Goal: Contribute content

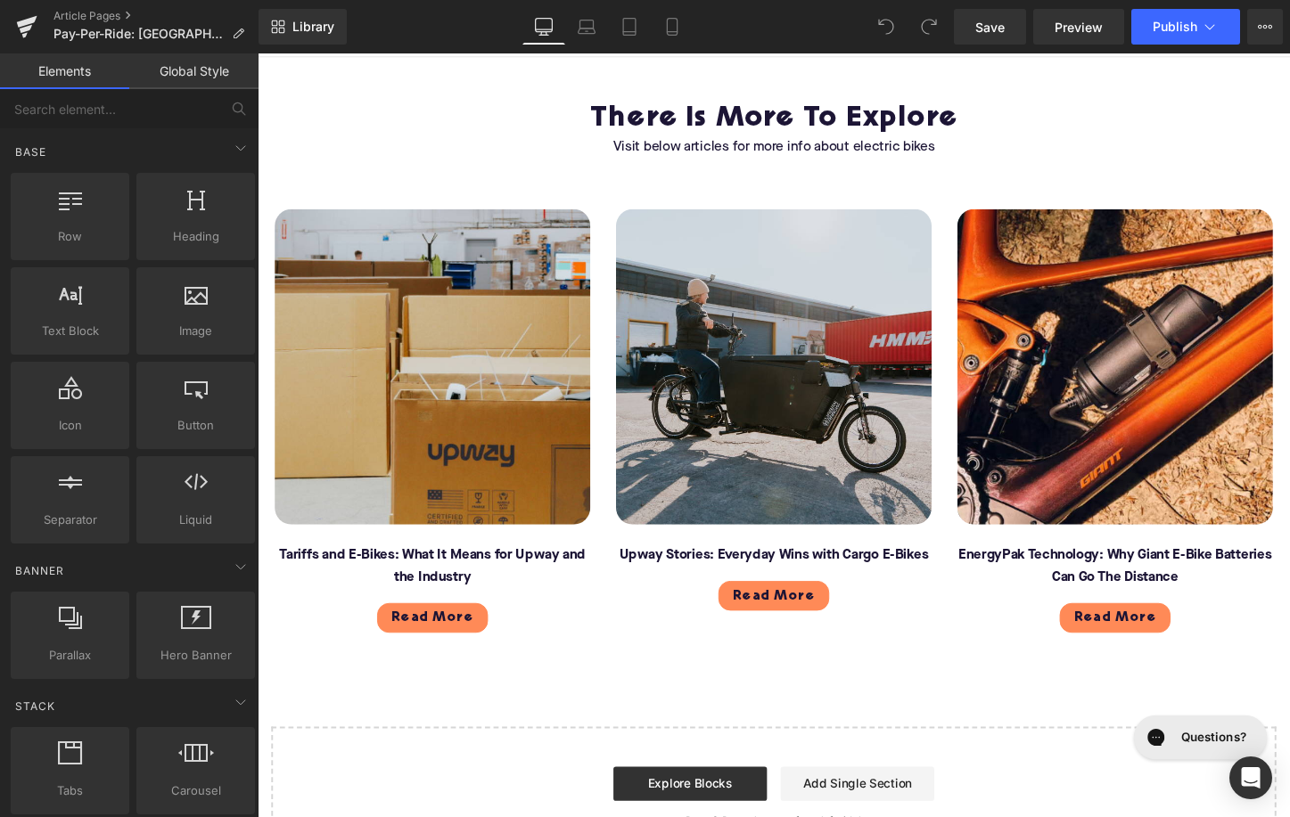
scroll to position [5311, 0]
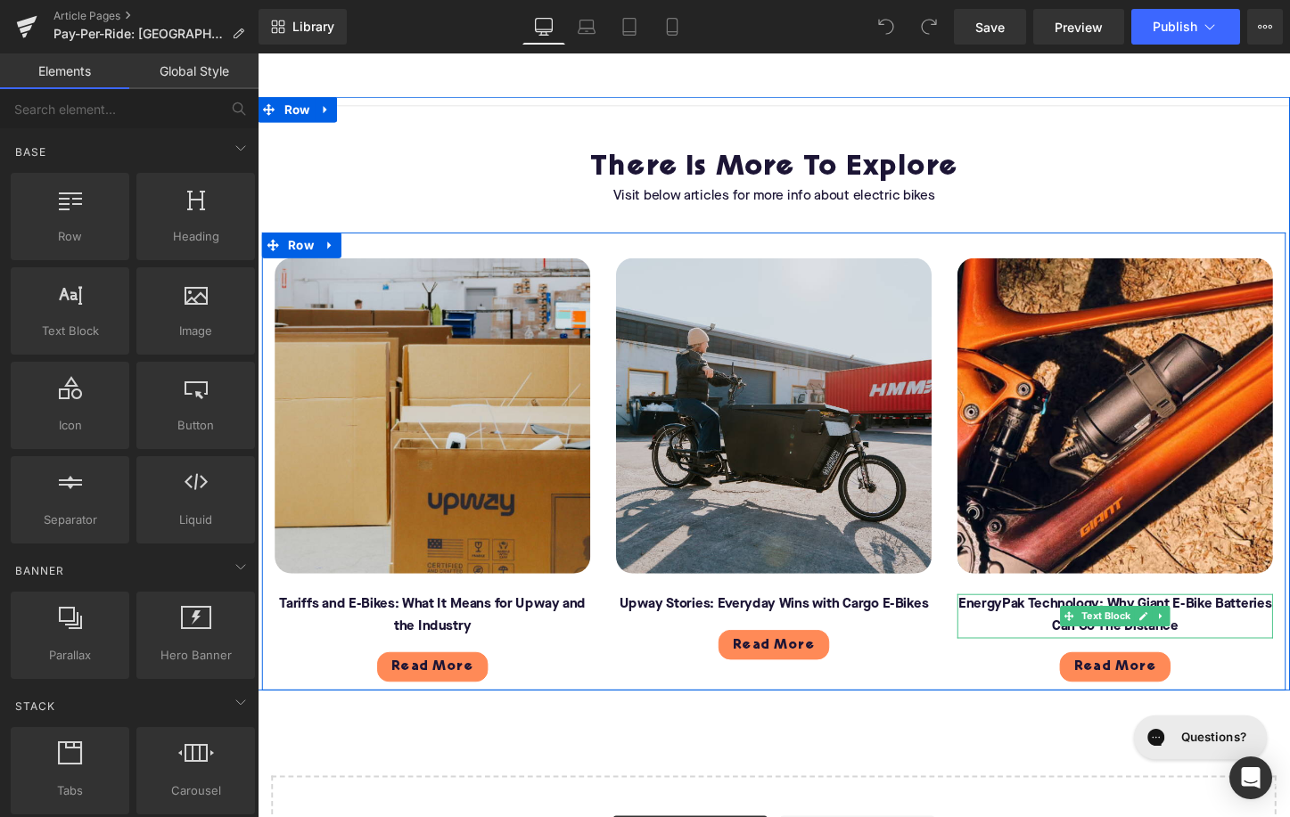
click at [1061, 622] on font "EnergyPak Technology: Why Giant E-Bike Batteries Can Go The Distance" at bounding box center [1153, 640] width 327 height 37
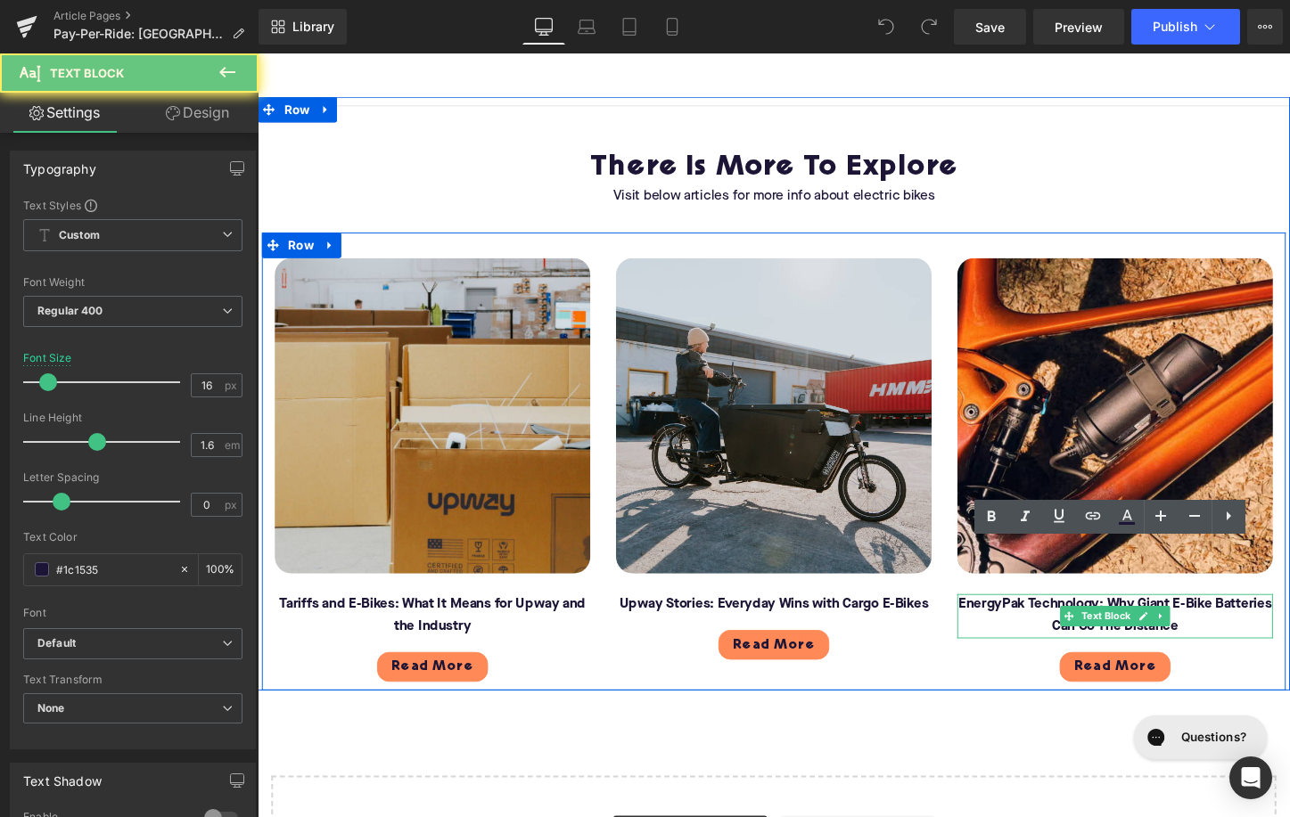
click at [1061, 622] on font "EnergyPak Technology: Why Giant E-Bike Batteries Can Go The Distance" at bounding box center [1153, 640] width 327 height 37
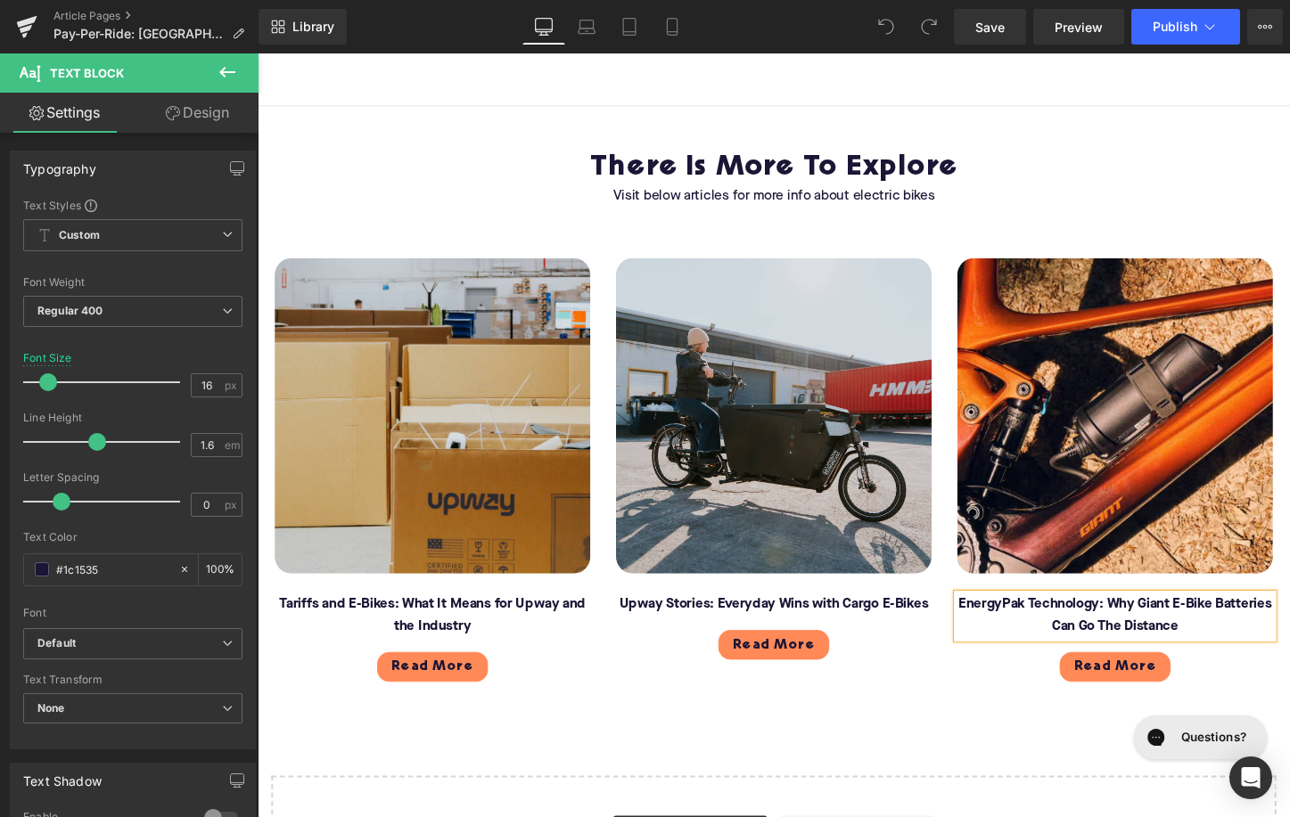
paste div
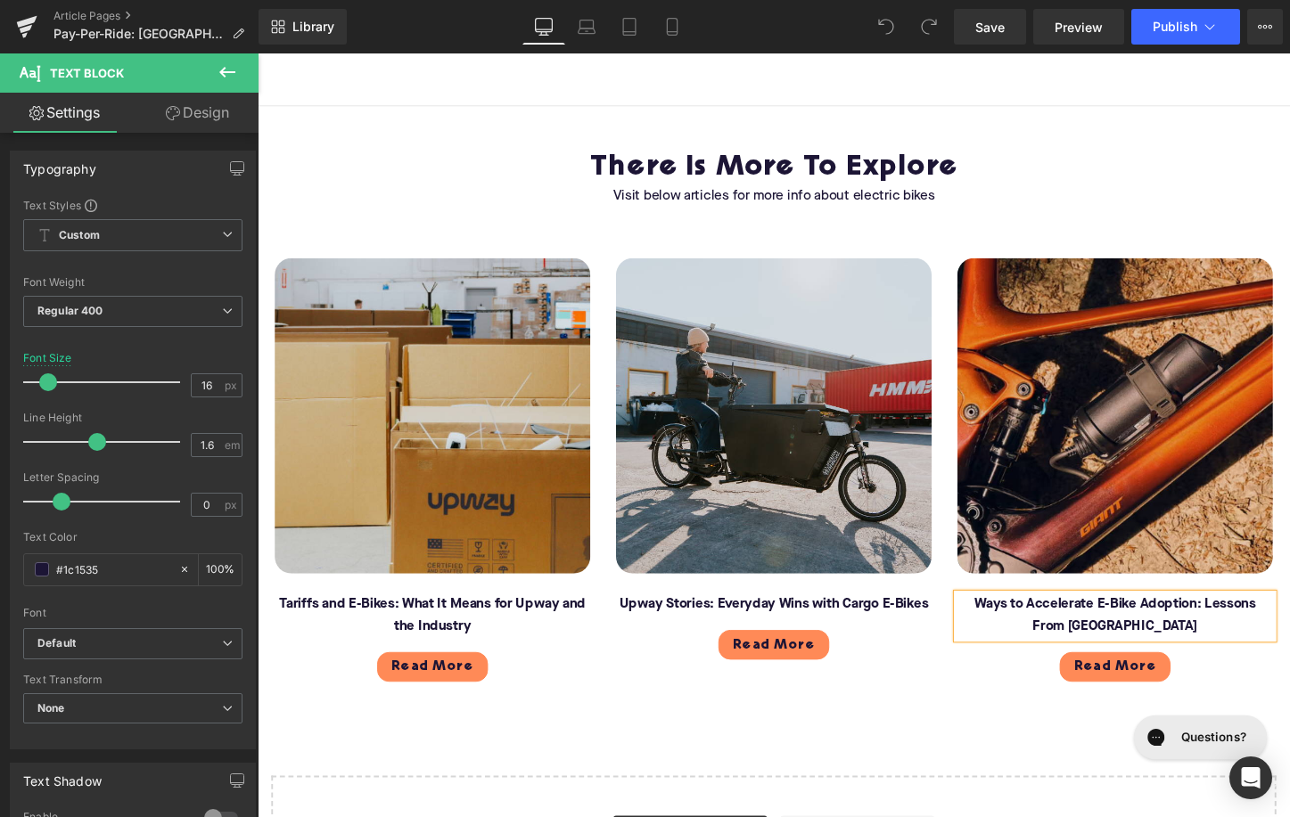
click at [1083, 459] on img at bounding box center [1154, 432] width 330 height 330
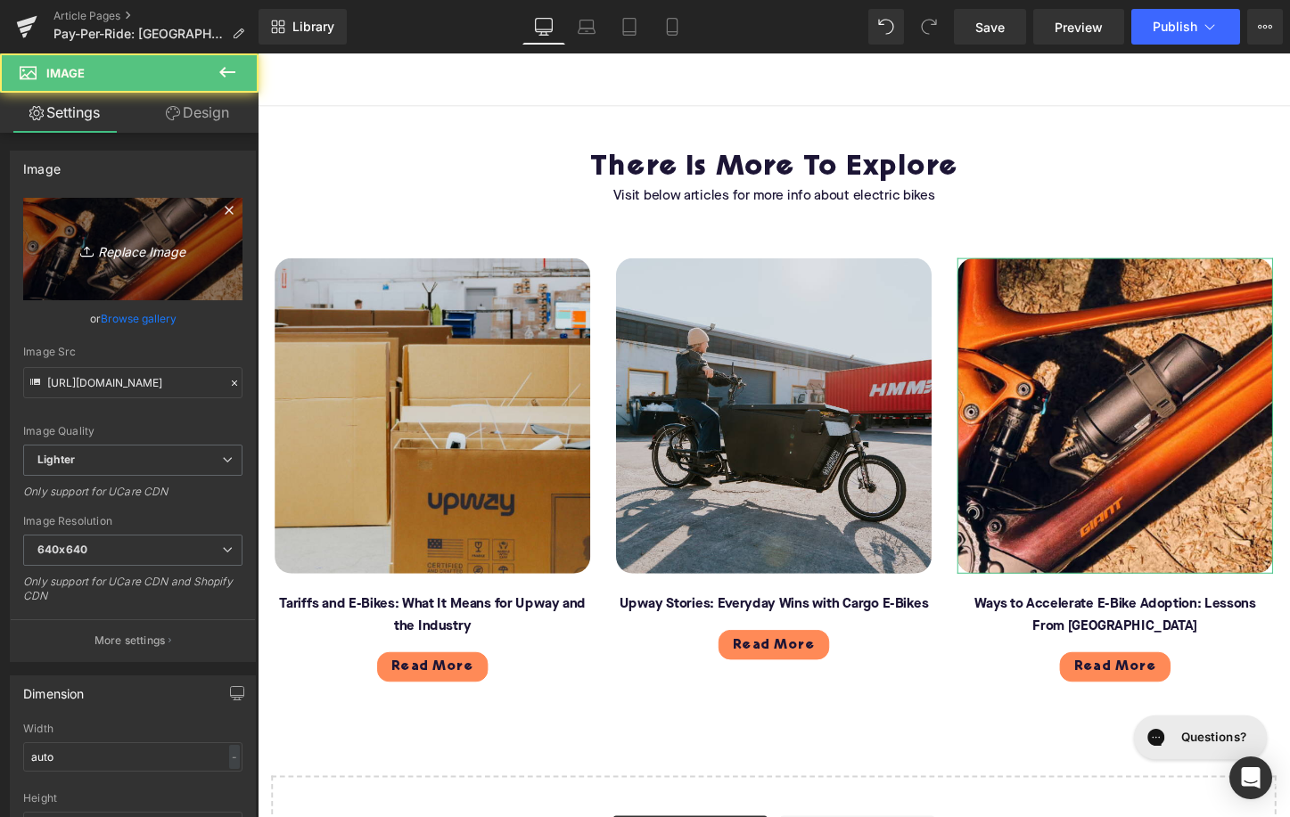
click at [103, 264] on link "Replace Image" at bounding box center [132, 249] width 219 height 103
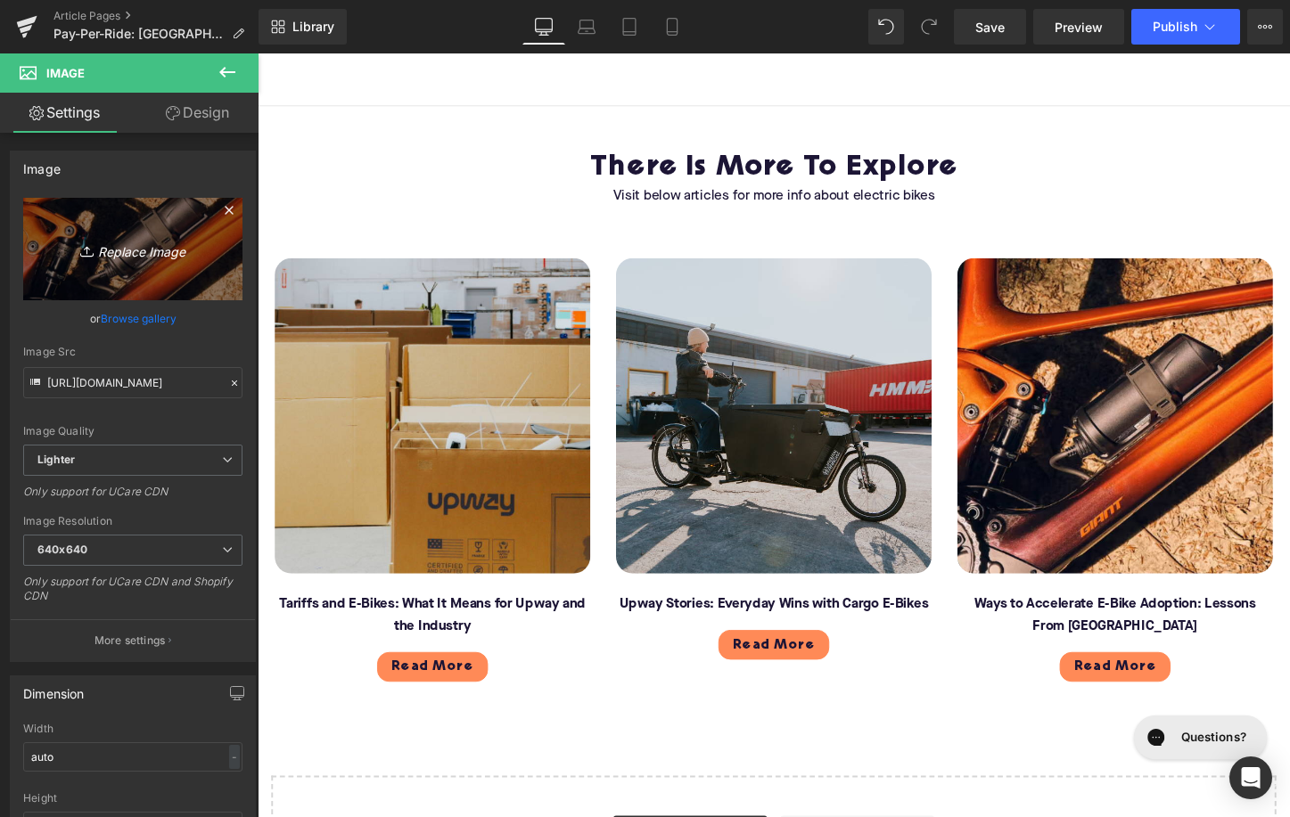
type input "C:\fakepath\Blog - More to explore(132).png"
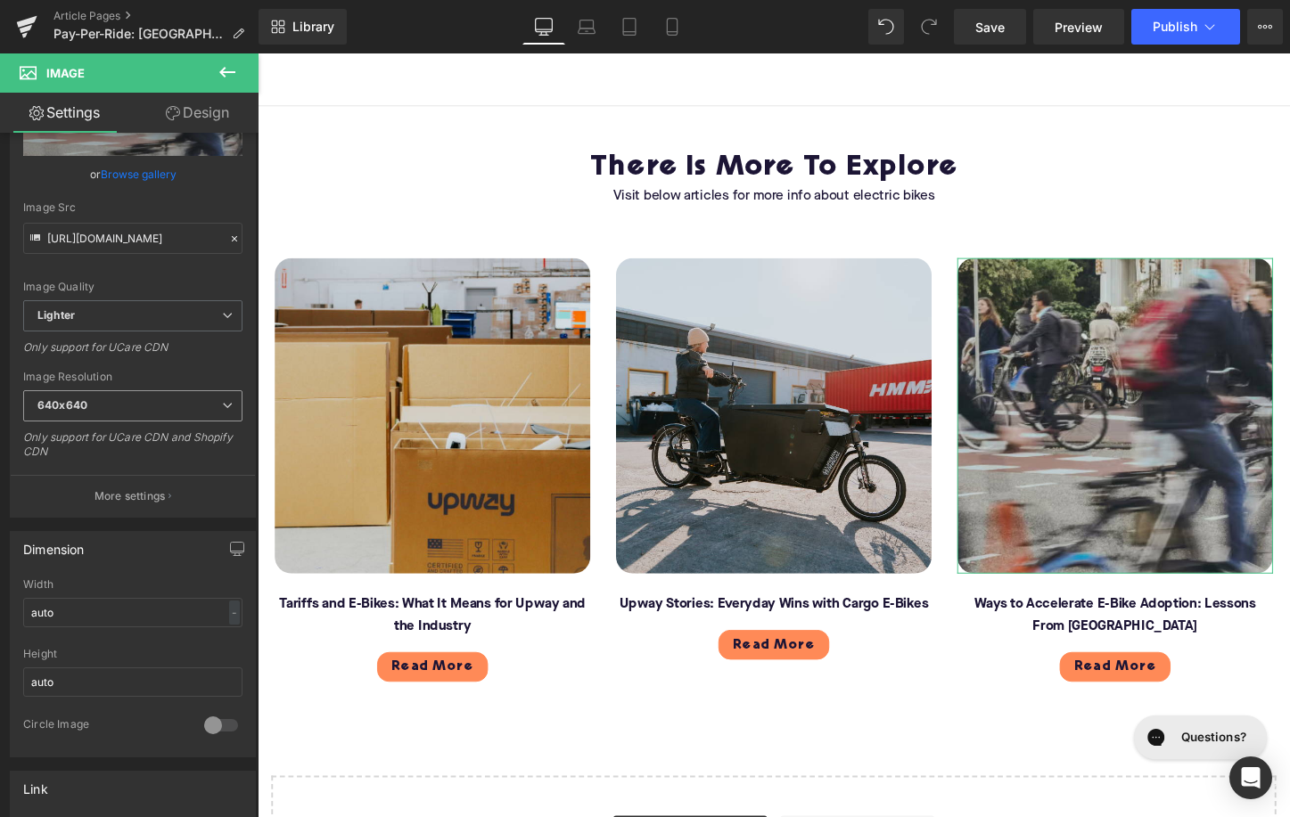
type input "[URL][DOMAIN_NAME]"
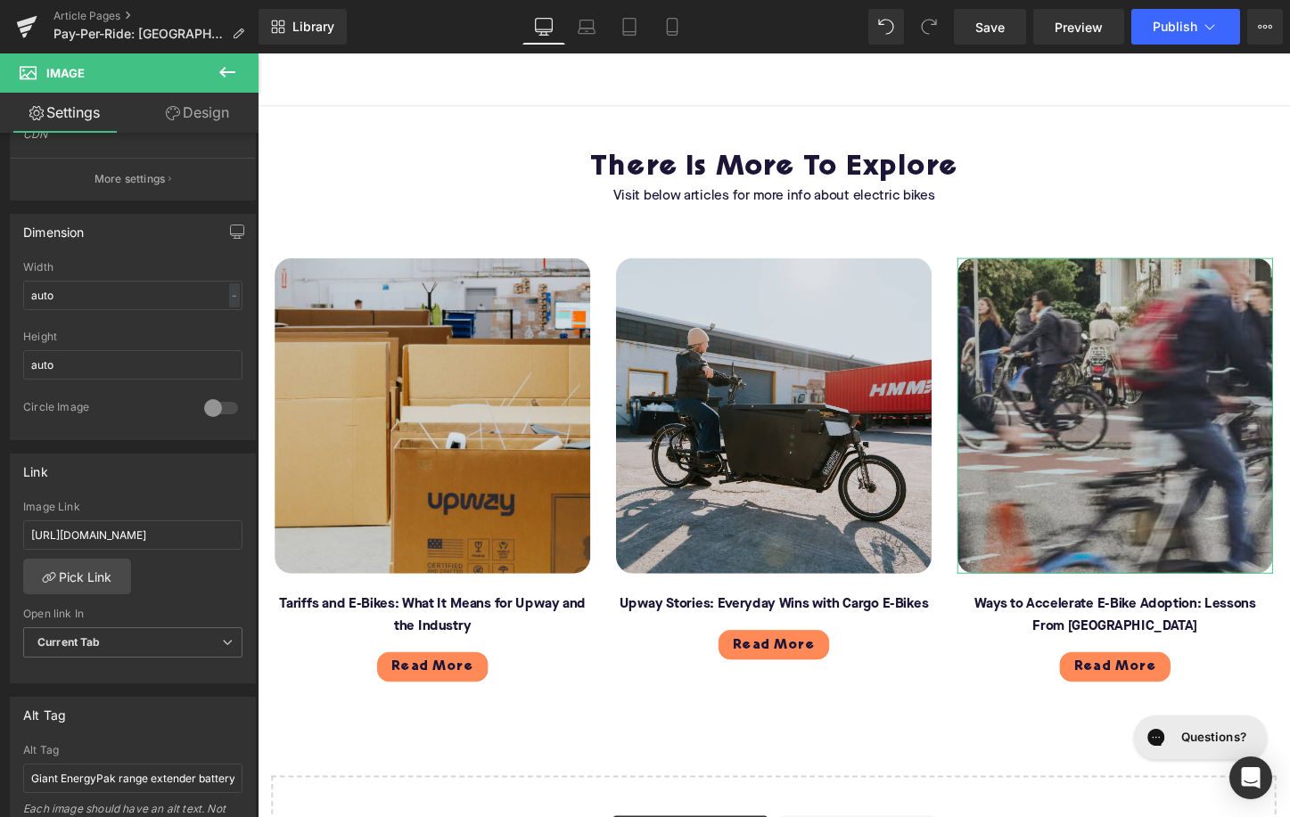
scroll to position [482, 0]
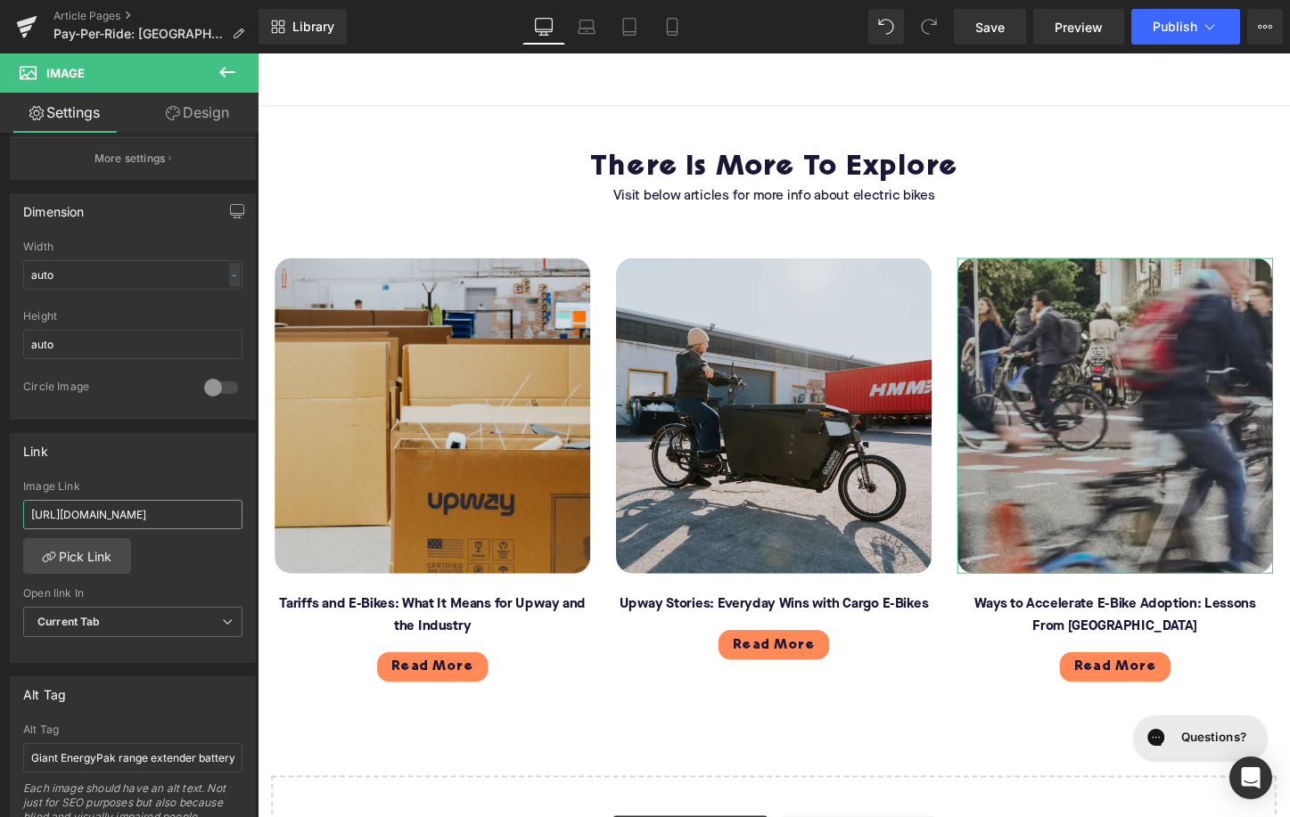
click at [94, 515] on input "[URL][DOMAIN_NAME]" at bounding box center [132, 514] width 219 height 29
paste input "ways-to-accelerate-electric-bike-adoption-[GEOGRAPHIC_DATA]"
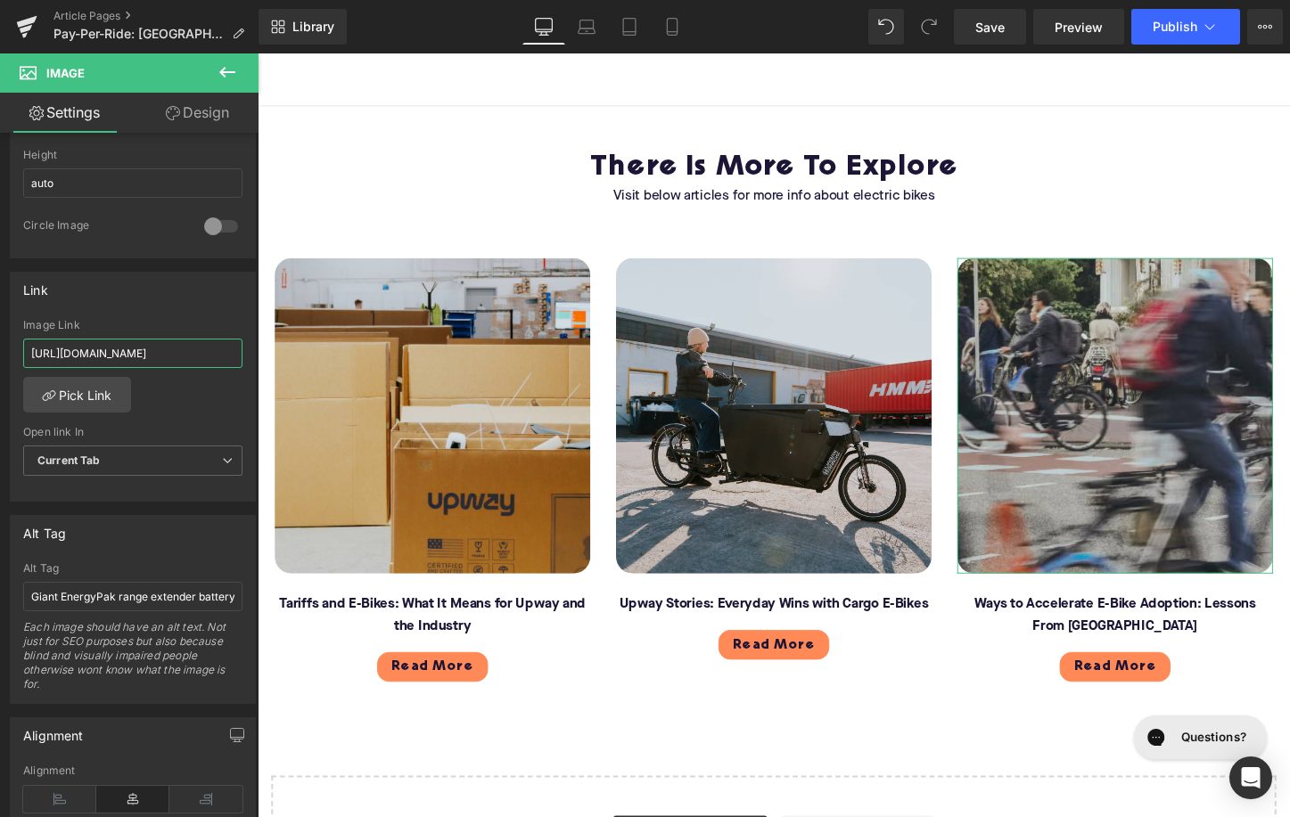
scroll to position [660, 0]
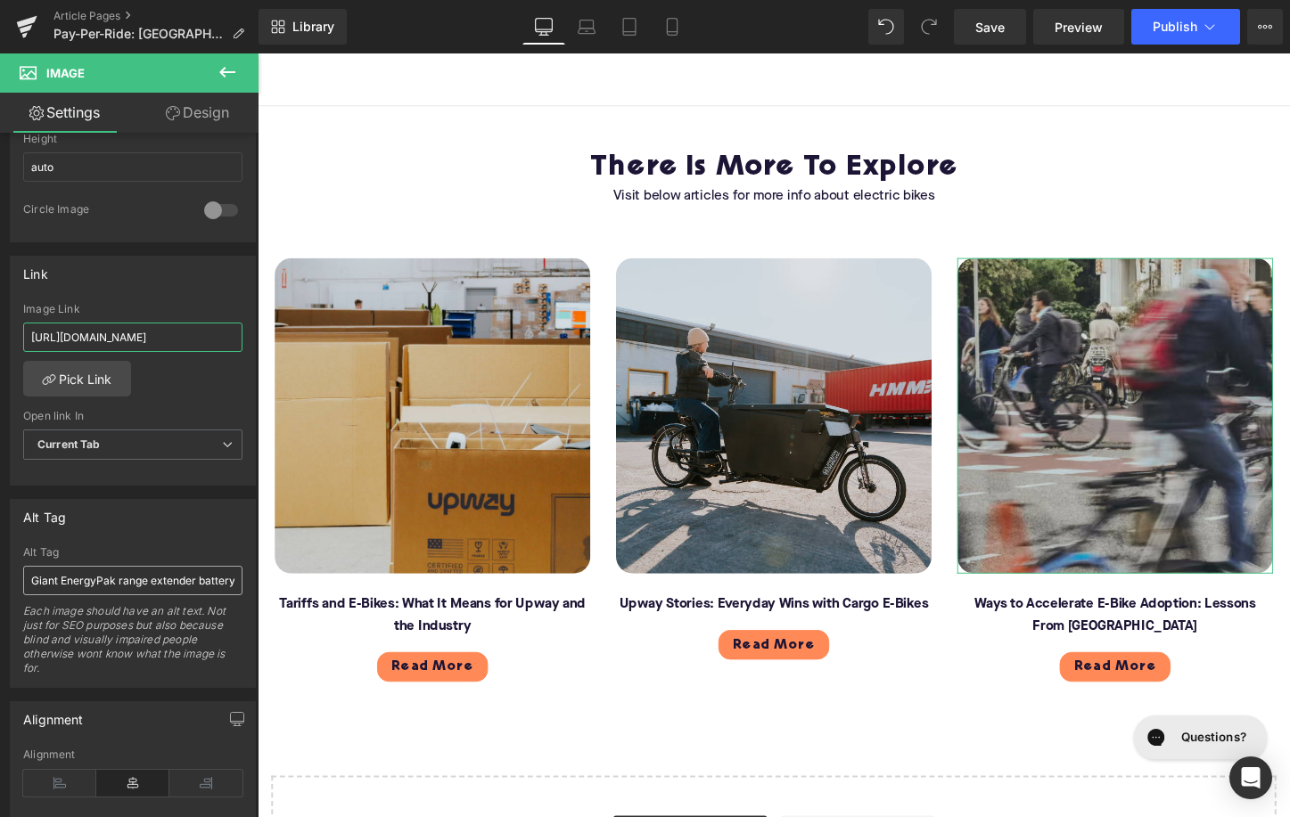
type input "[URL][DOMAIN_NAME]"
click at [87, 581] on input "Giant EnergyPak range extender battery" at bounding box center [132, 580] width 219 height 29
type input "Commuters on bicycles"
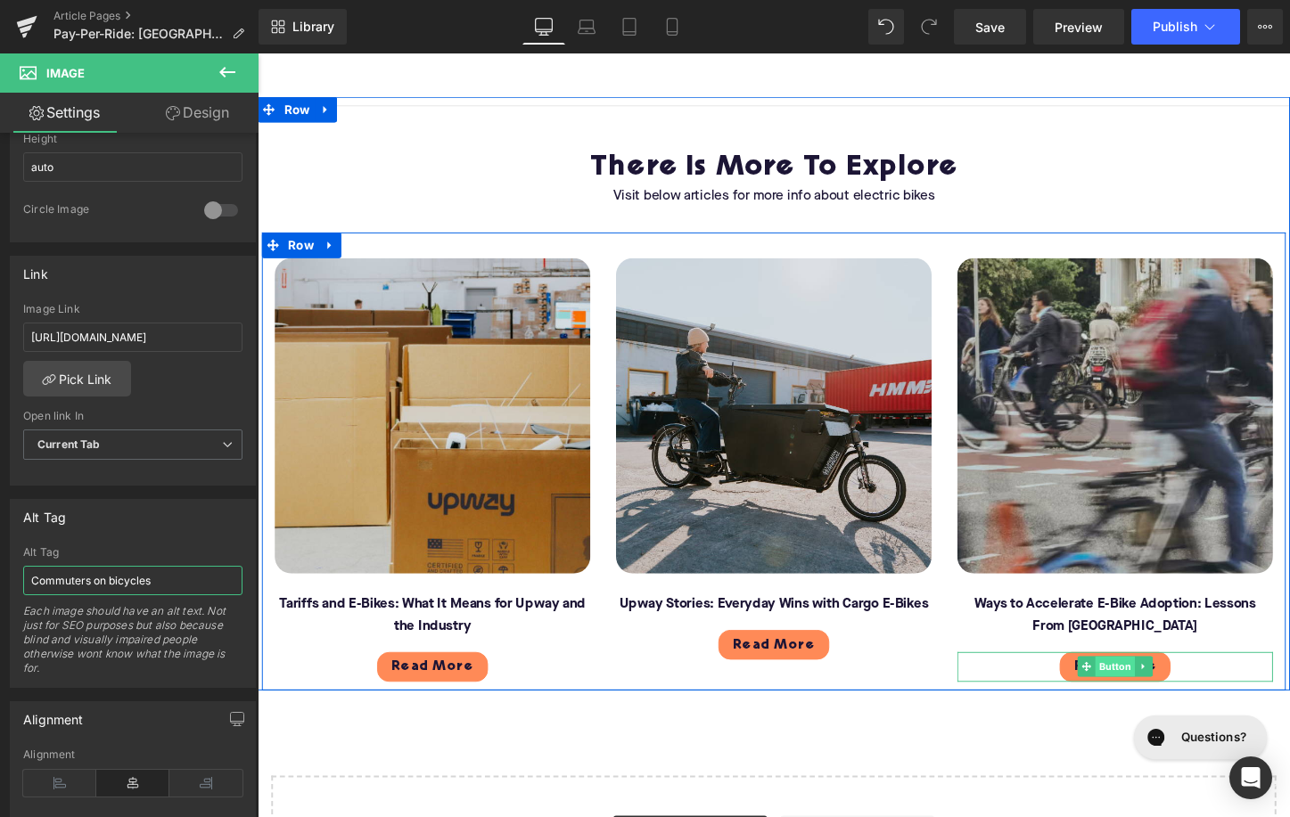
click at [1155, 684] on span "Button" at bounding box center [1153, 694] width 41 height 21
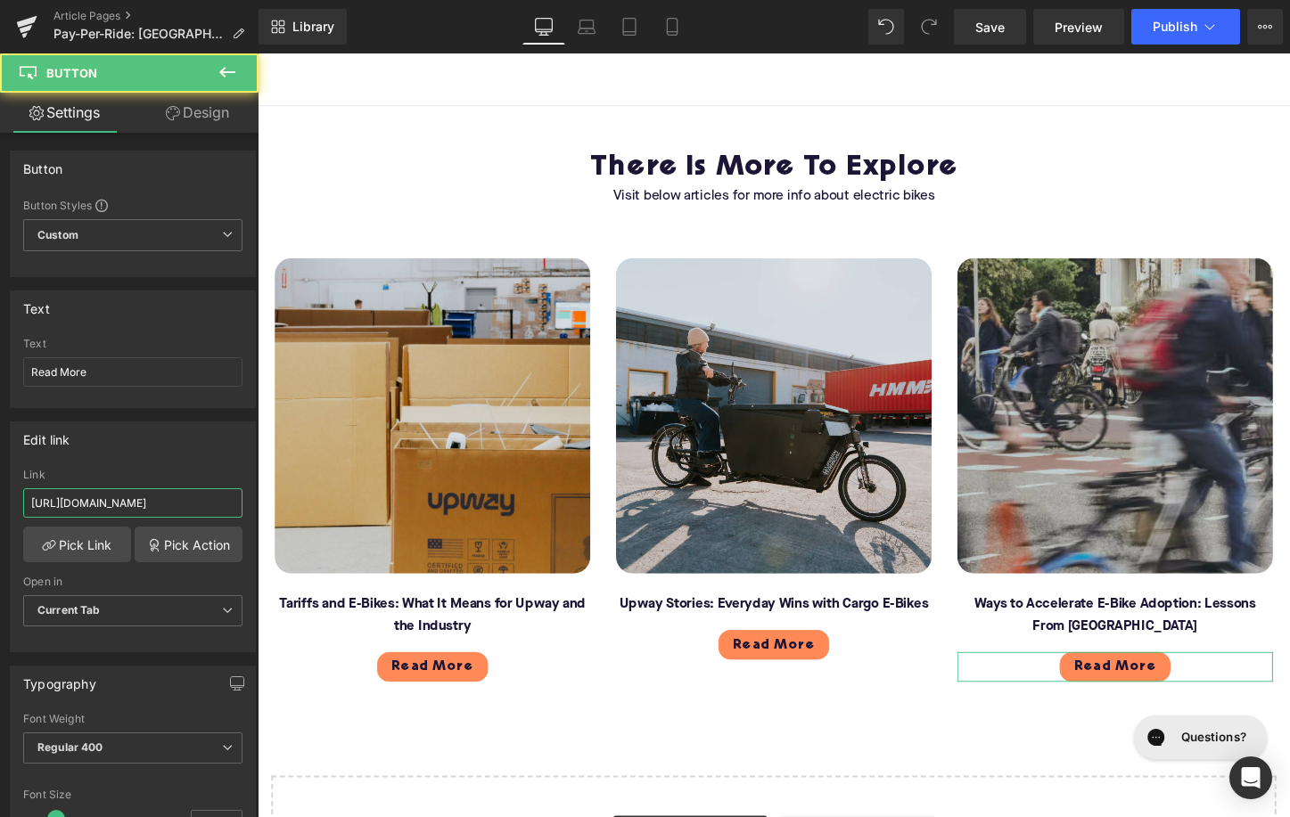
click at [66, 497] on input "[URL][DOMAIN_NAME]" at bounding box center [132, 503] width 219 height 29
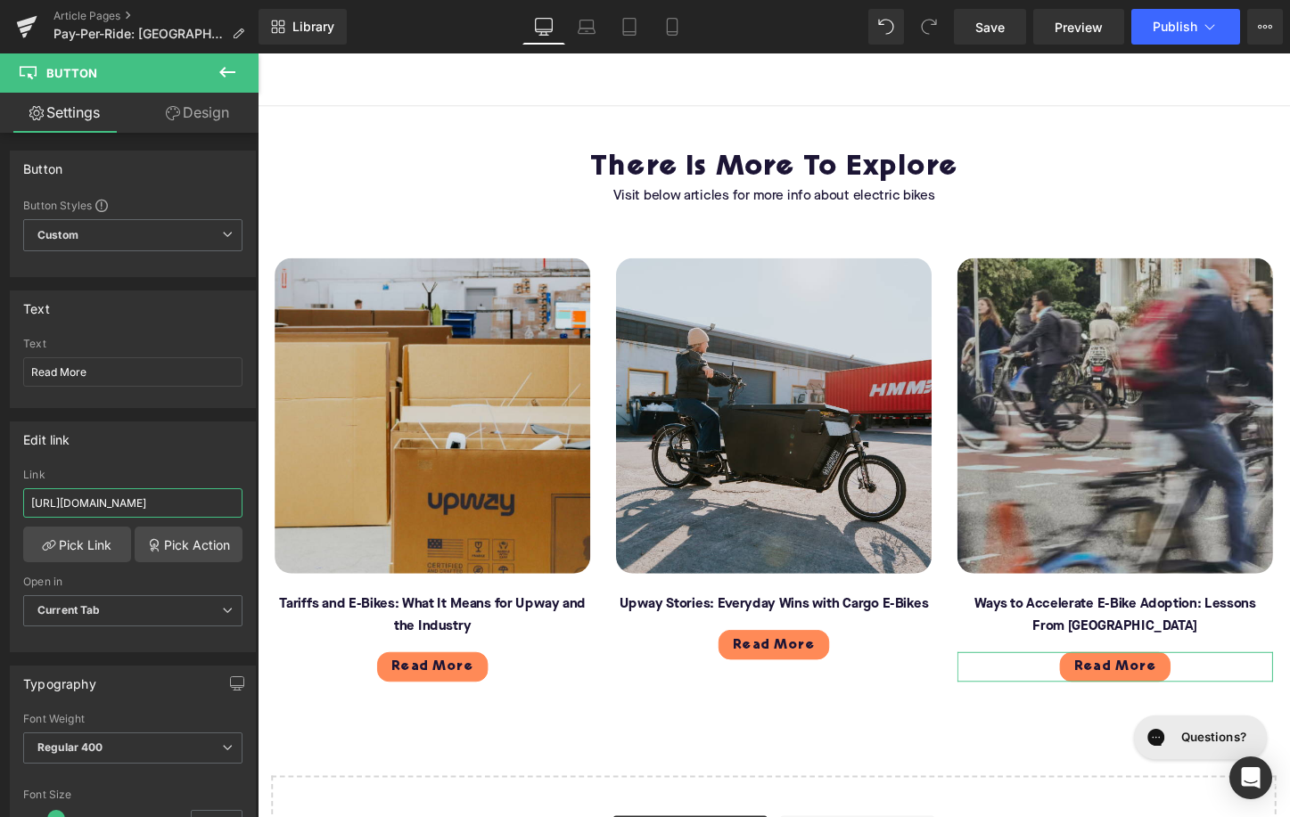
click at [66, 497] on input "[URL][DOMAIN_NAME]" at bounding box center [132, 503] width 219 height 29
paste input "ways-to-accelerate-electric-bike-adoption-[GEOGRAPHIC_DATA]"
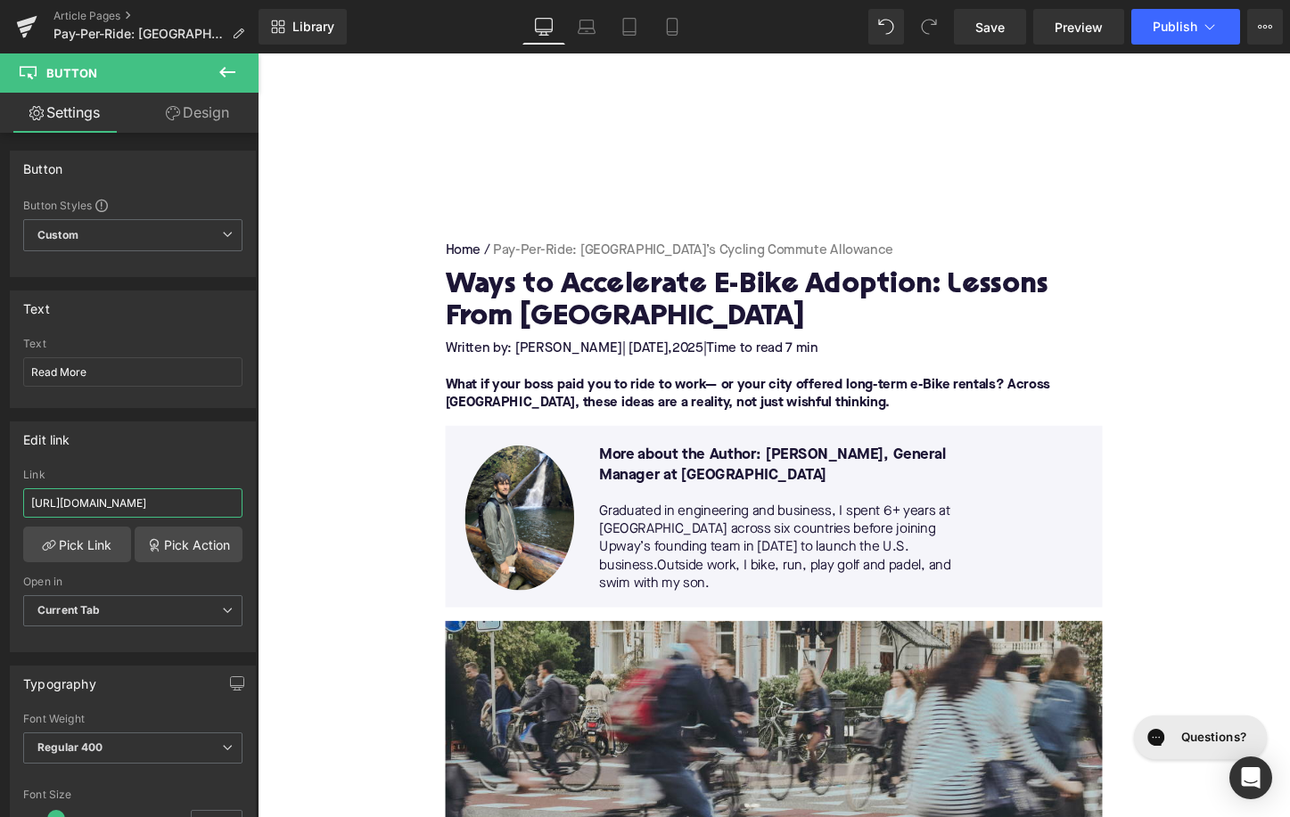
scroll to position [7, 0]
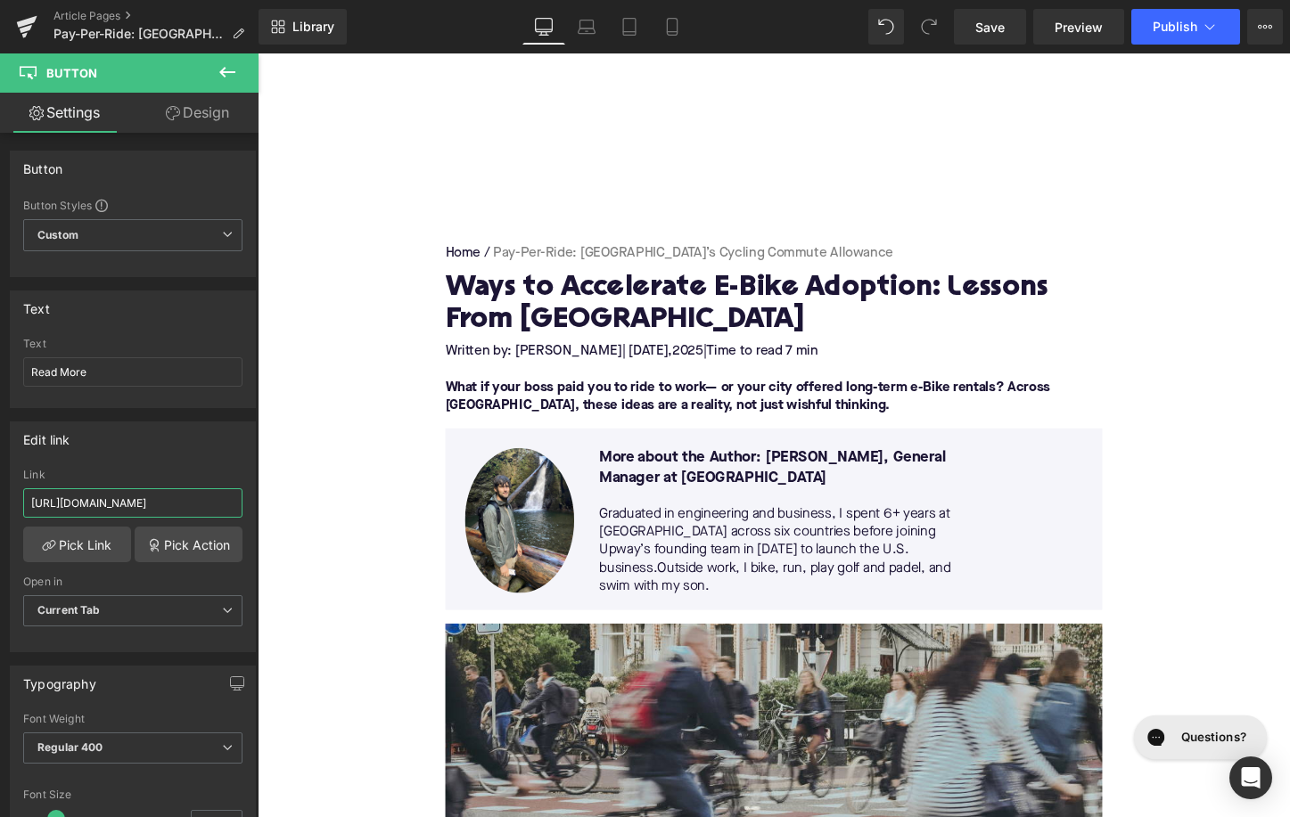
type input "[URL][DOMAIN_NAME]"
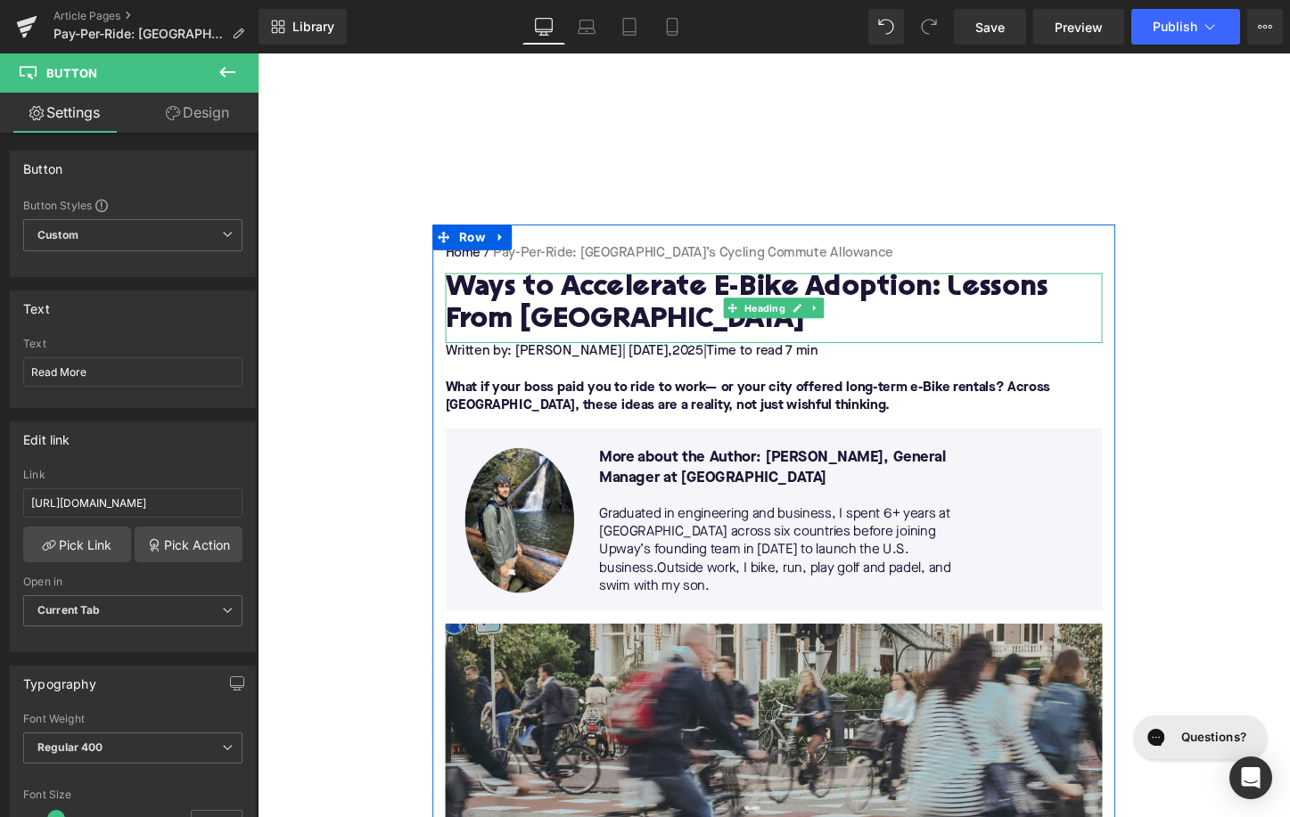
click at [592, 310] on h1 "Ways to Accelerate E-Bike Adoption: Lessons From [GEOGRAPHIC_DATA]" at bounding box center [797, 316] width 686 height 66
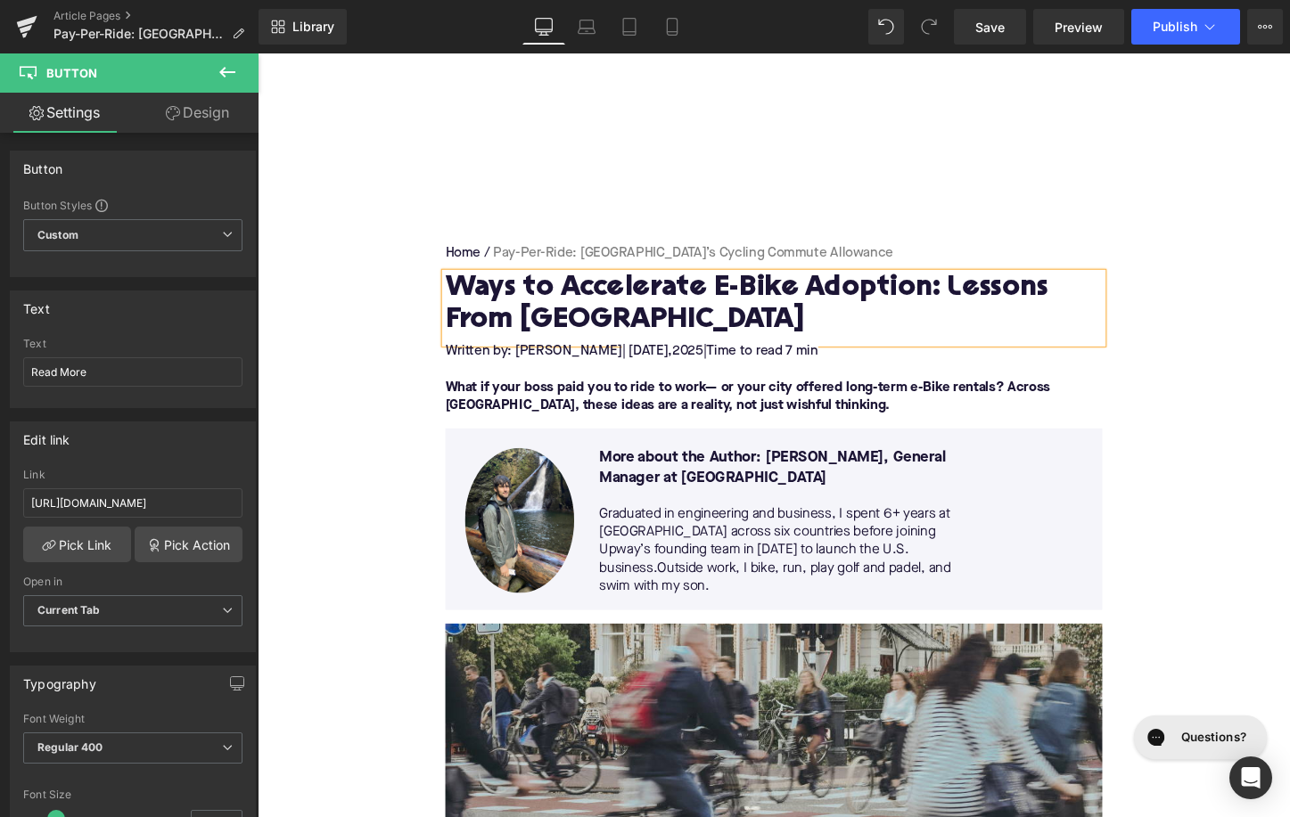
click at [592, 310] on h1 "Ways to Accelerate E-Bike Adoption: Lessons From [GEOGRAPHIC_DATA]" at bounding box center [797, 316] width 686 height 66
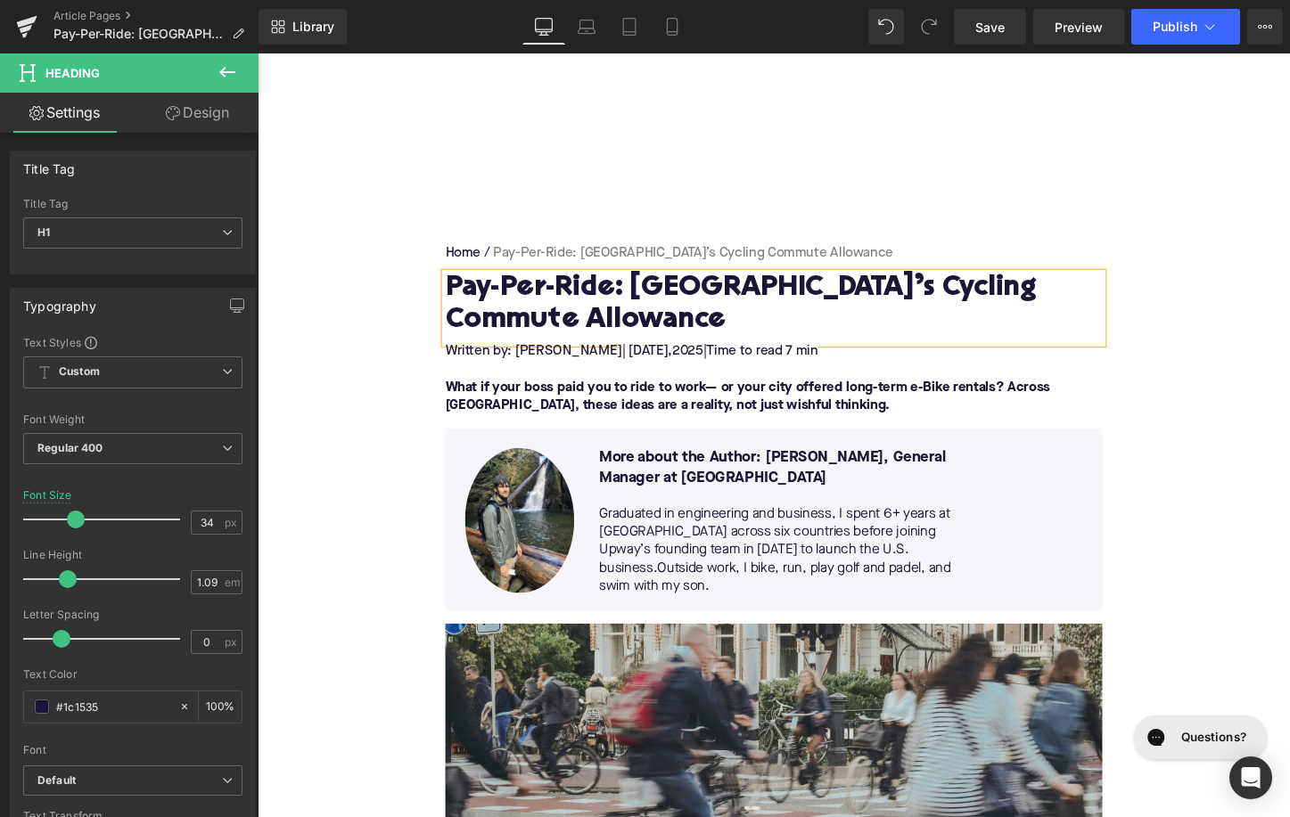
click at [258, 53] on div at bounding box center [258, 53] width 0 height 0
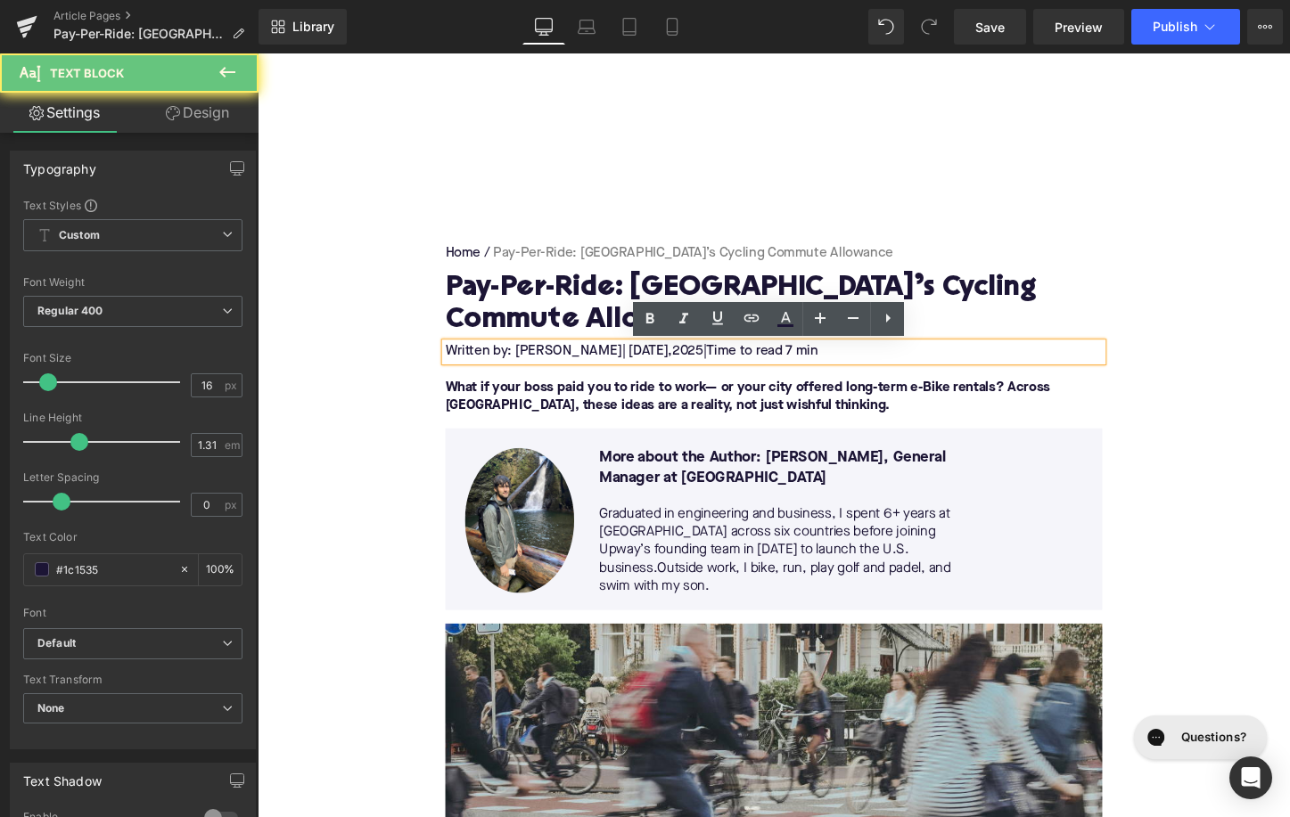
click at [691, 360] on span "| [DATE]," at bounding box center [664, 365] width 53 height 14
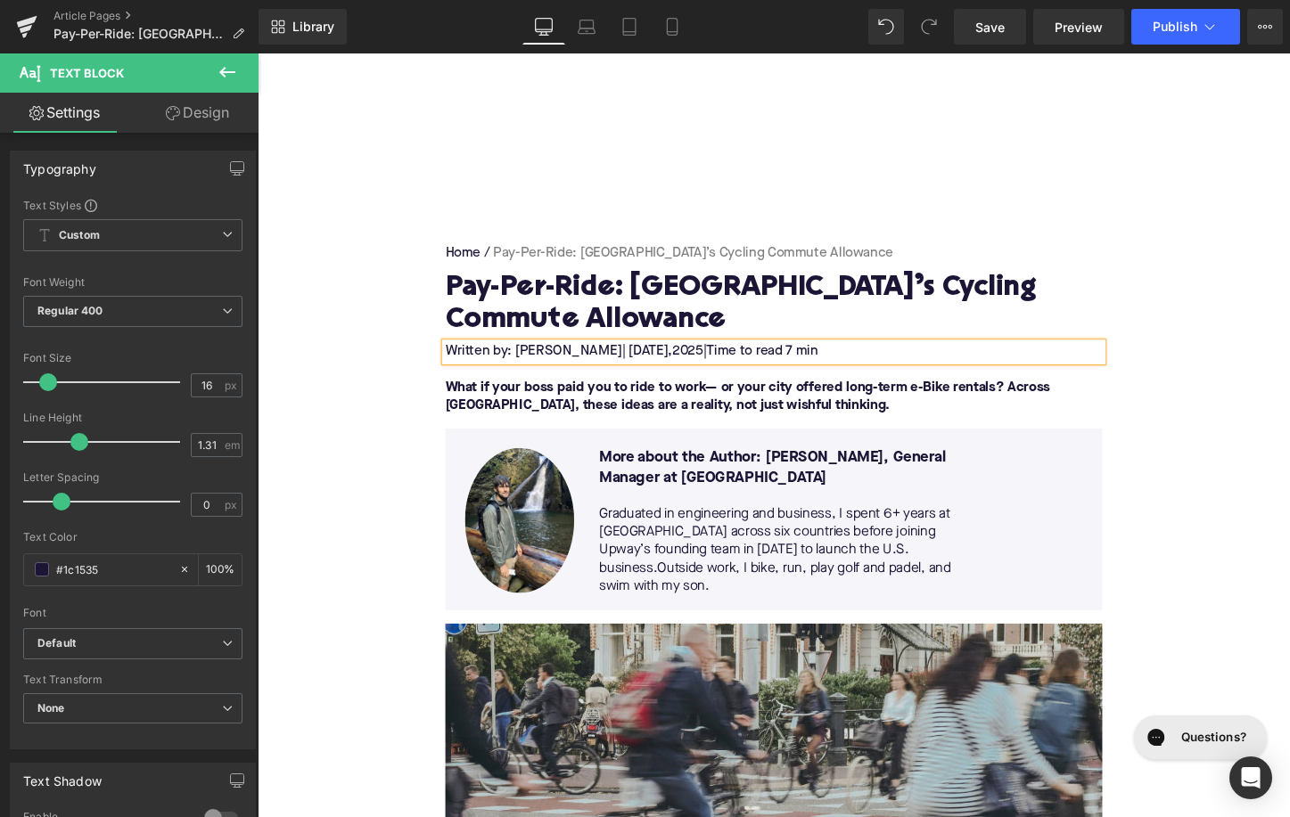
click at [843, 366] on span "Time to read 7 min" at bounding box center [785, 365] width 117 height 14
click at [716, 363] on span "2025" at bounding box center [707, 365] width 32 height 14
click at [678, 410] on strong "What if your boss paid you to ride to work— or your city offered long-term e-Bi…" at bounding box center [770, 412] width 632 height 33
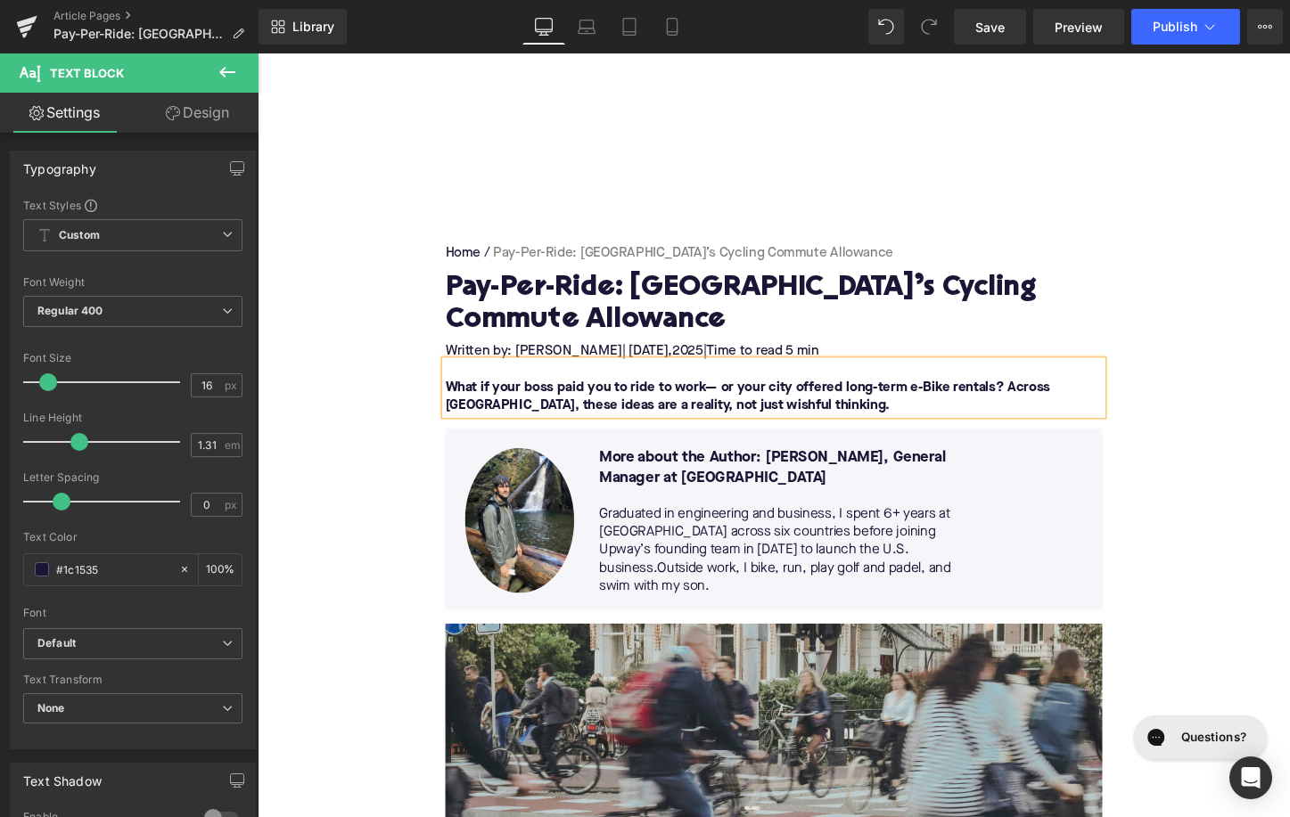
click at [678, 410] on strong "What if your boss paid you to ride to work— or your city offered long-term e-Bi…" at bounding box center [770, 412] width 632 height 33
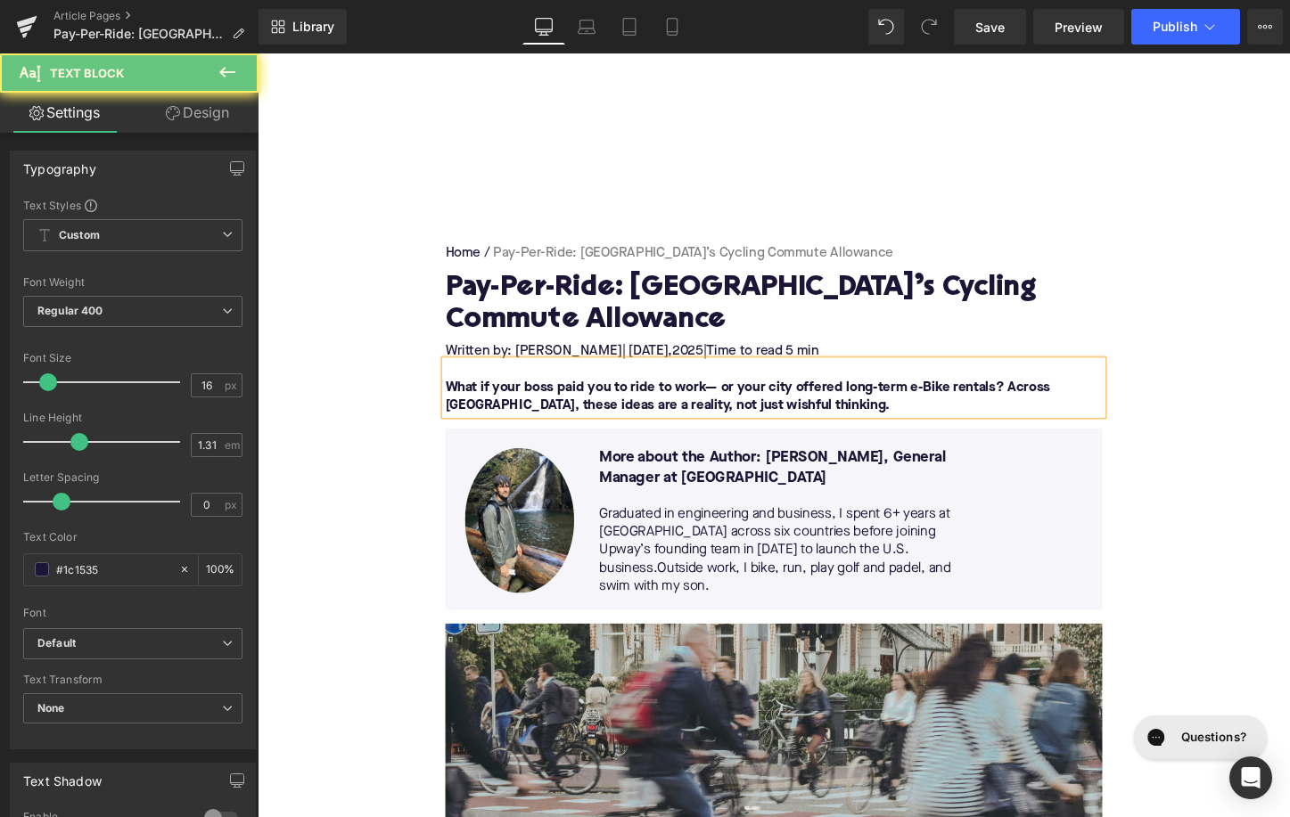
paste div
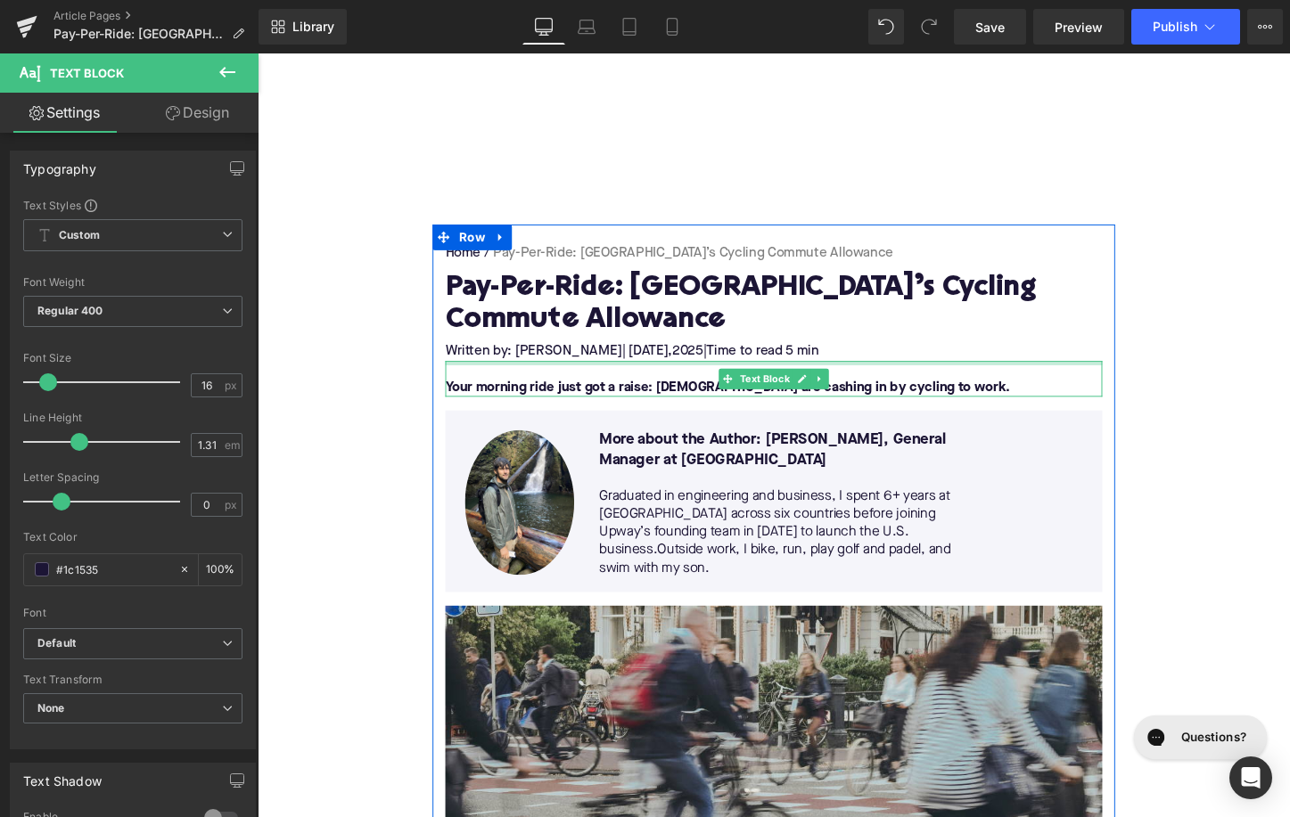
drag, startPoint x: 474, startPoint y: 378, endPoint x: 477, endPoint y: 358, distance: 19.8
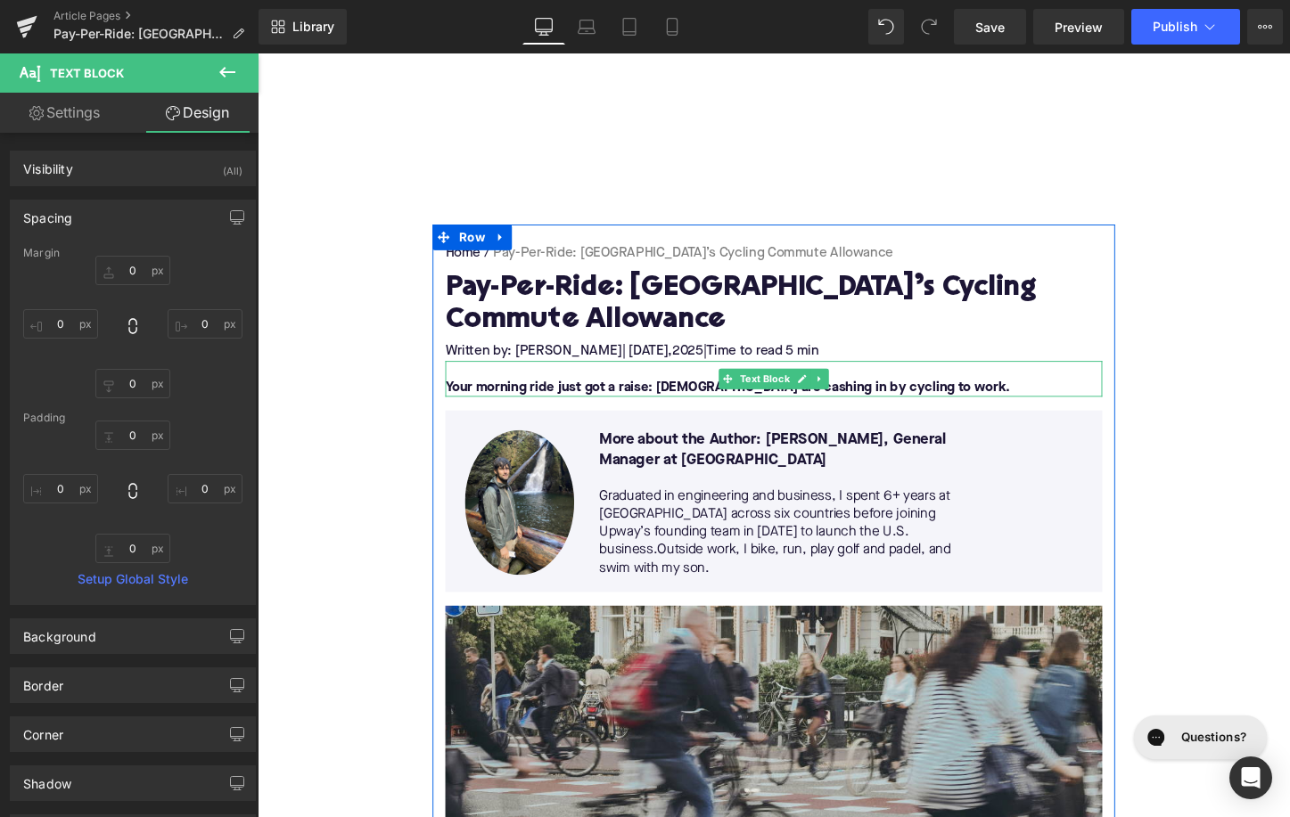
click at [458, 398] on div at bounding box center [456, 393] width 4 height 37
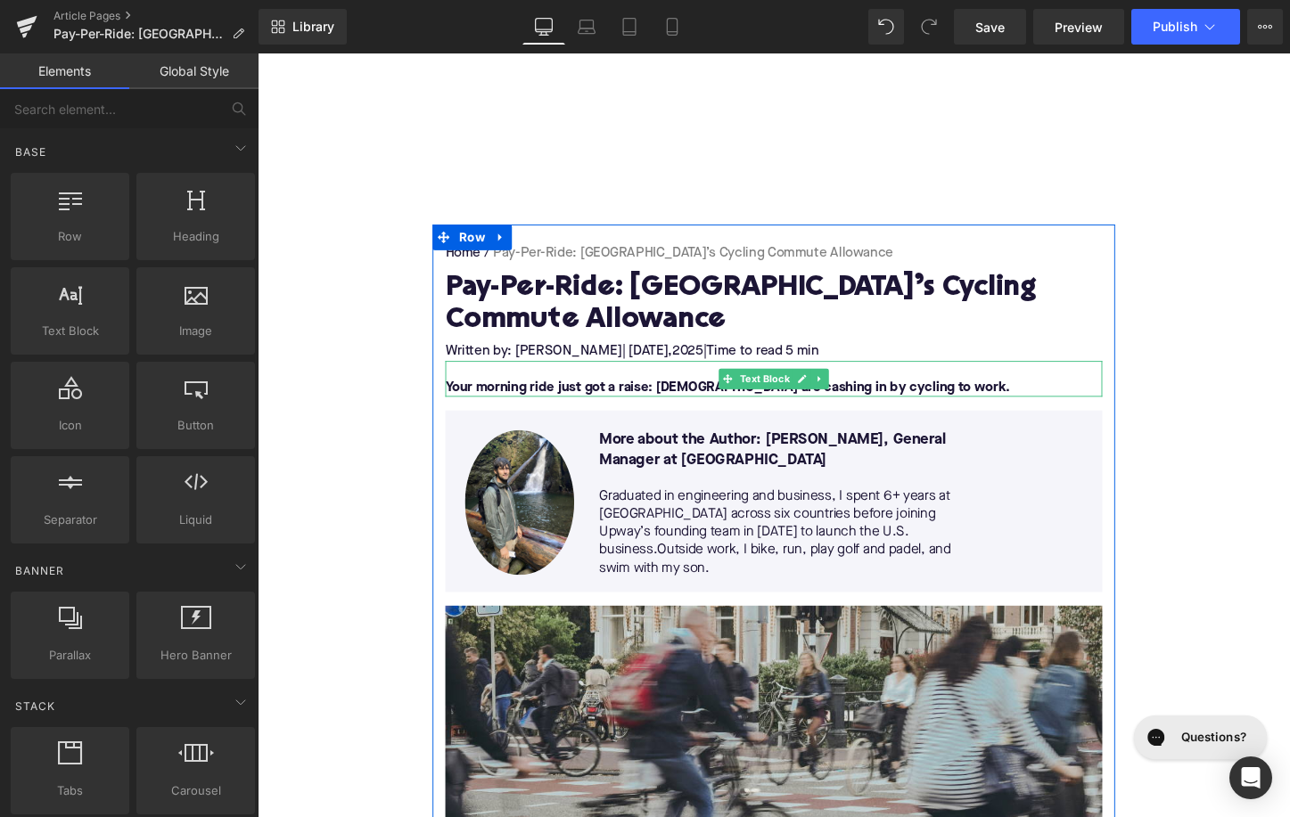
click at [472, 390] on p at bounding box center [797, 384] width 686 height 19
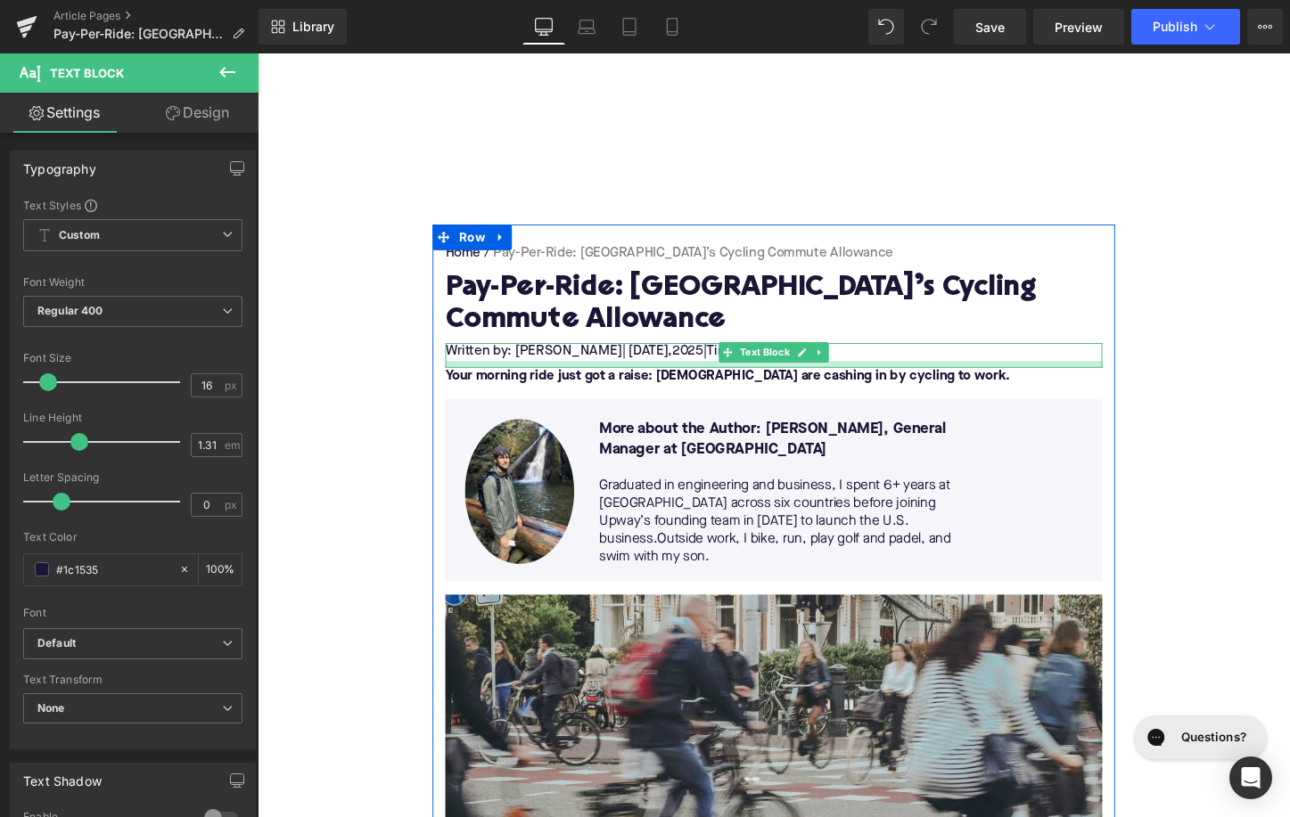
click at [467, 378] on div at bounding box center [797, 378] width 686 height 7
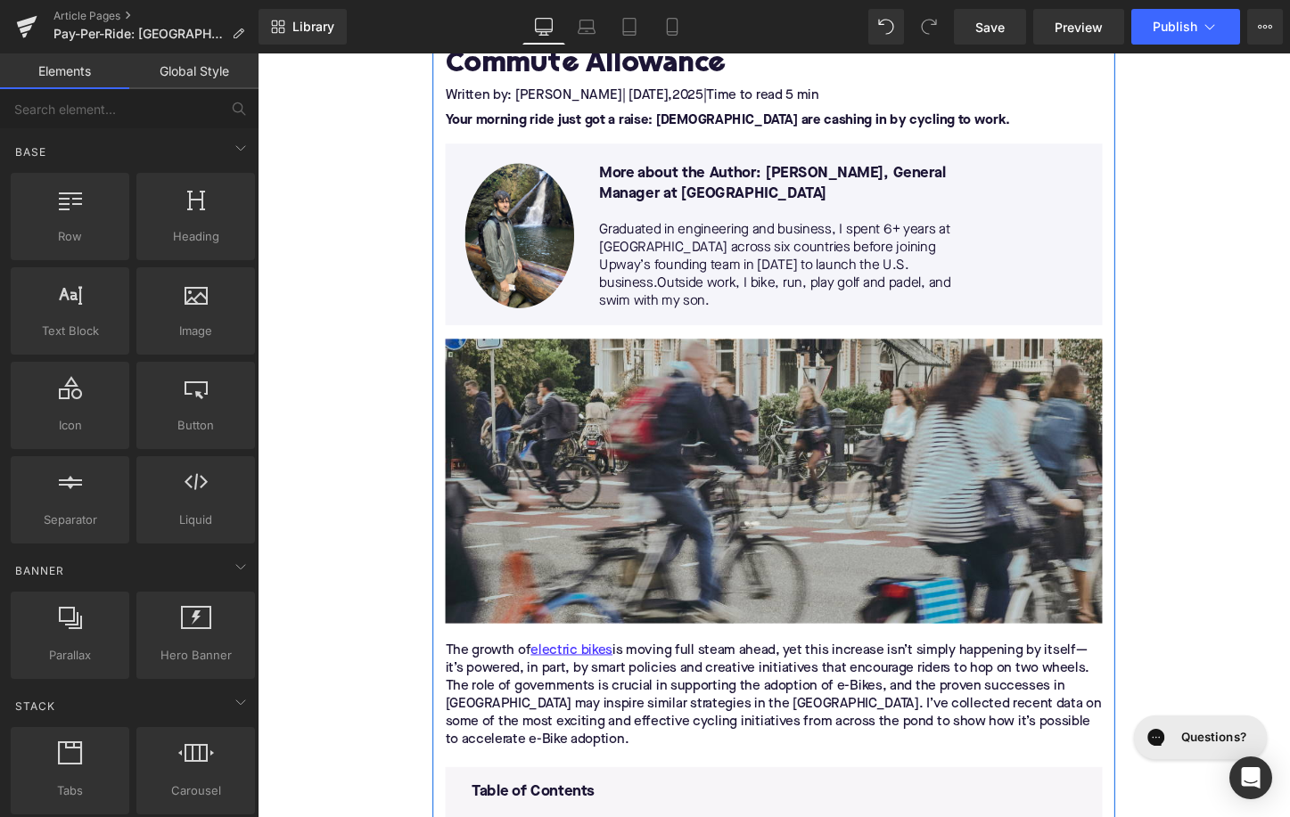
scroll to position [275, 0]
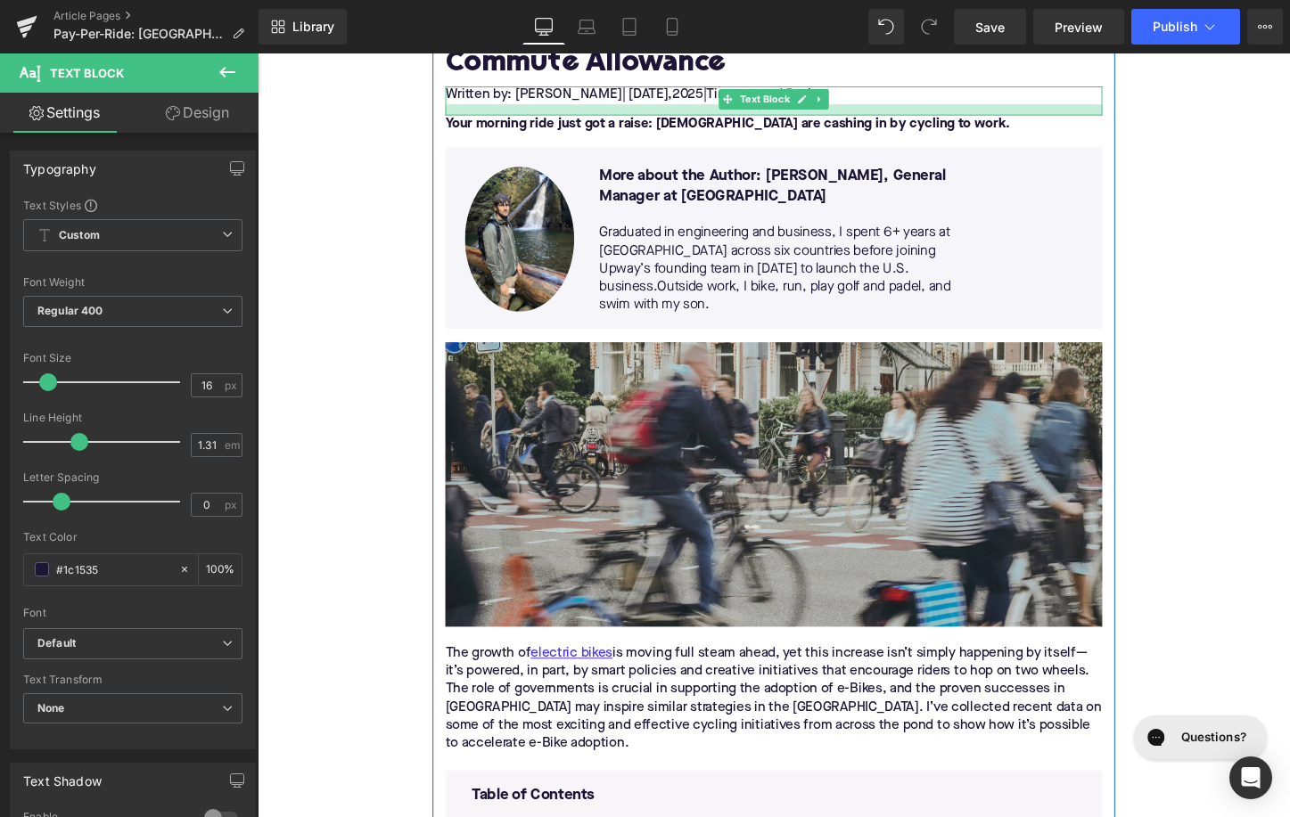
click at [616, 116] on div at bounding box center [797, 113] width 686 height 12
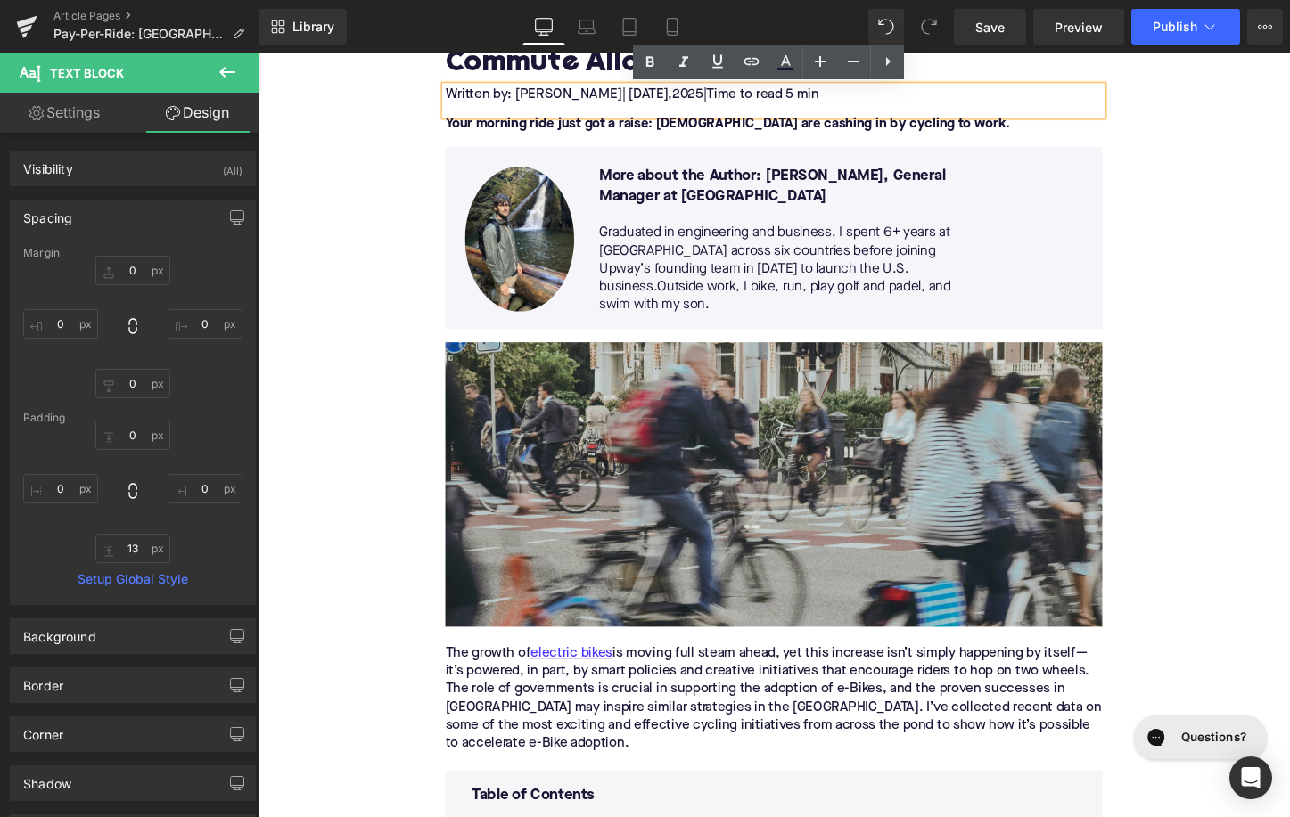
click at [645, 702] on p "The growth of electric bikes is moving full steam ahead, yet this increase isn’…" at bounding box center [797, 728] width 686 height 112
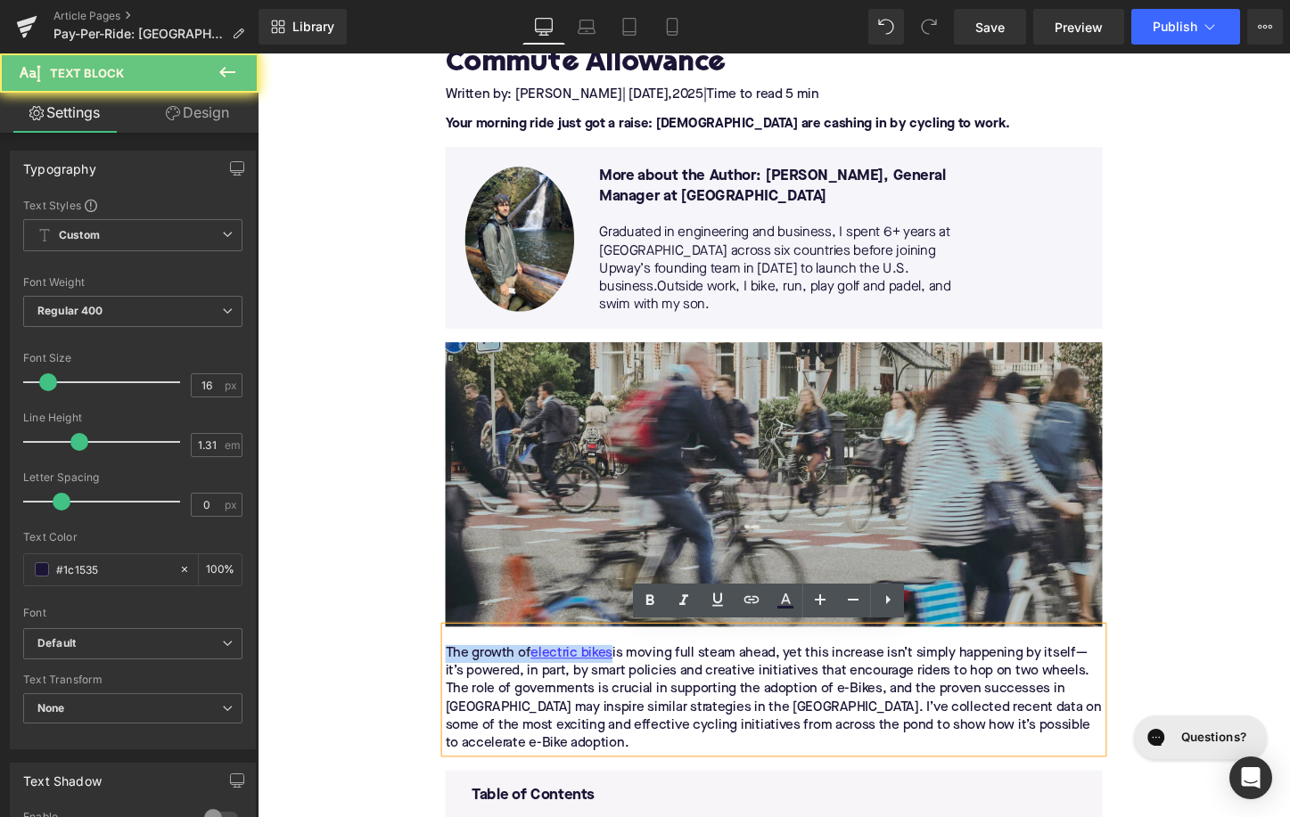
paste div
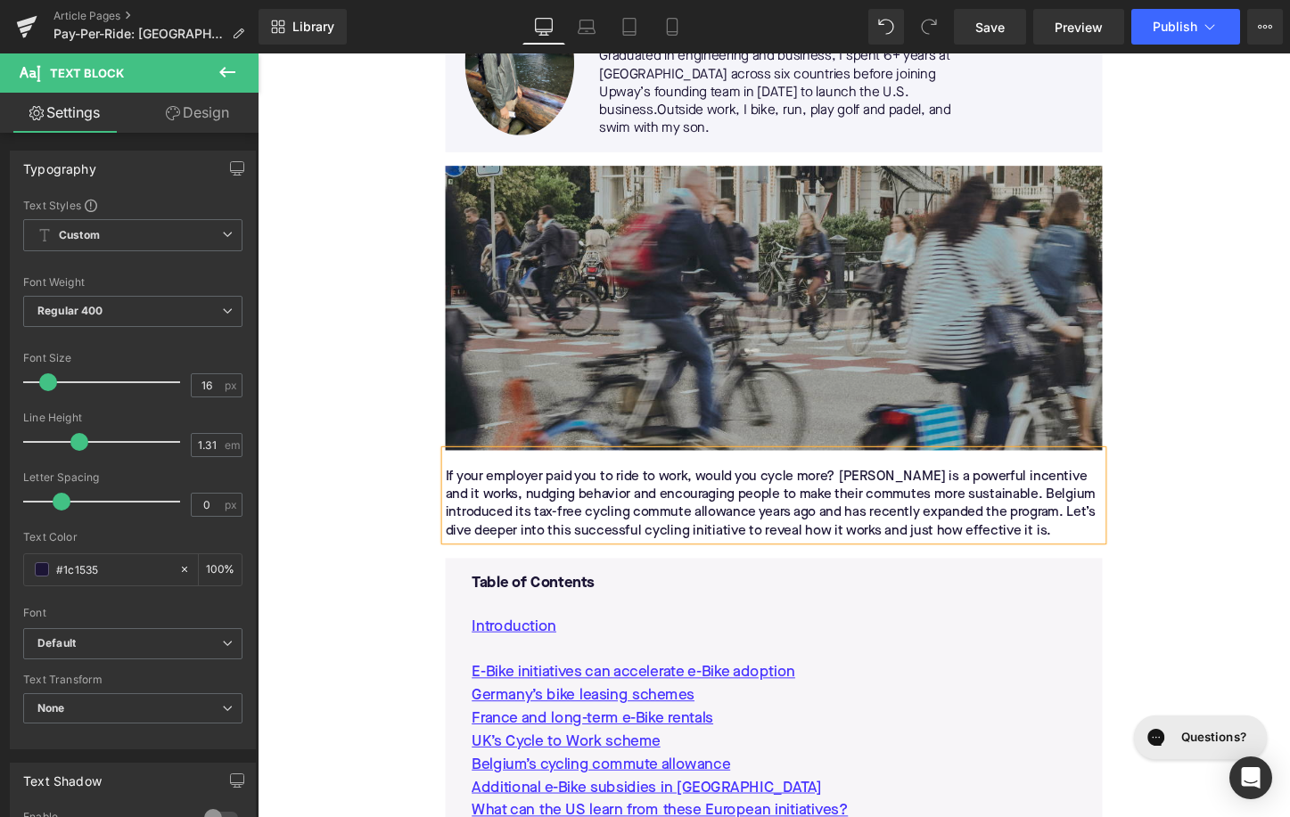
scroll to position [578, 0]
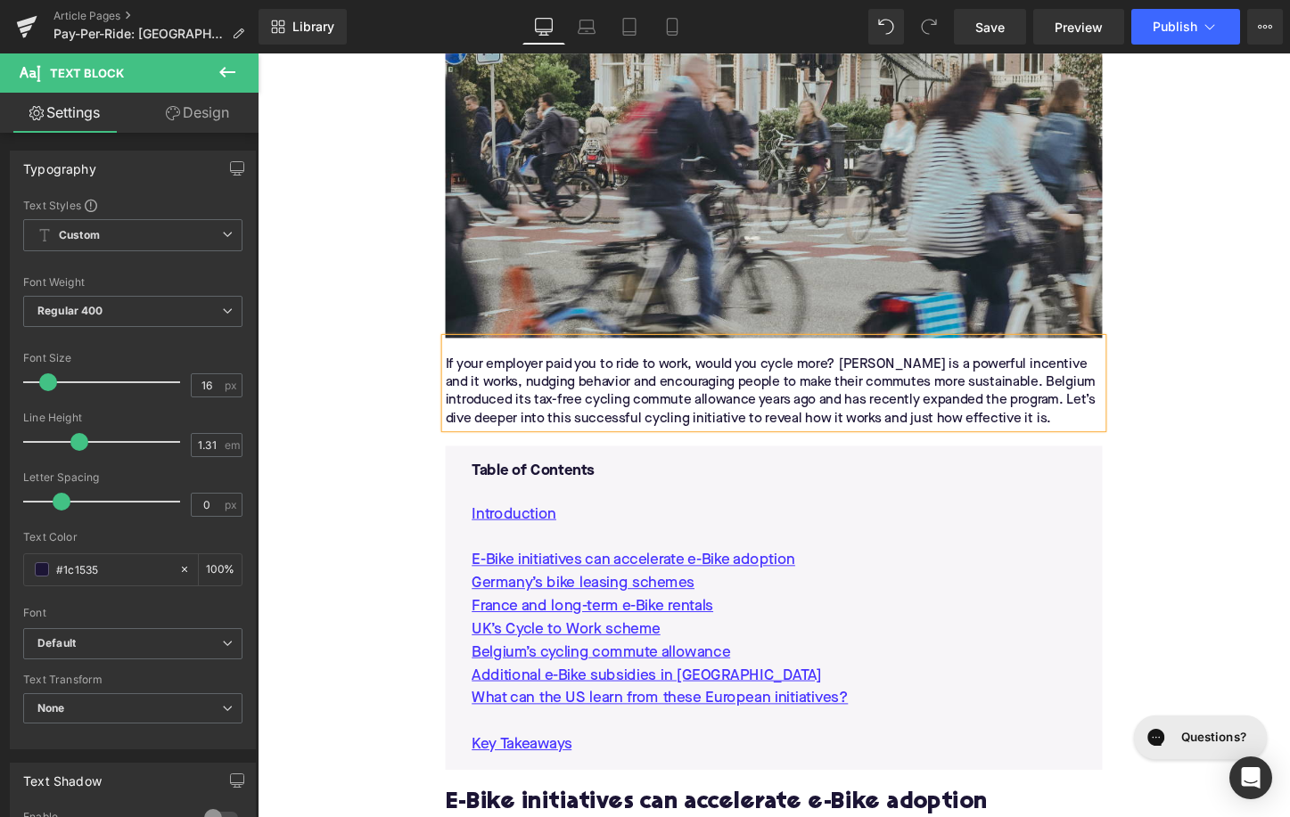
click at [526, 426] on p "If your employer paid you to ride to work, would you cycle more? [PERSON_NAME] …" at bounding box center [797, 407] width 686 height 75
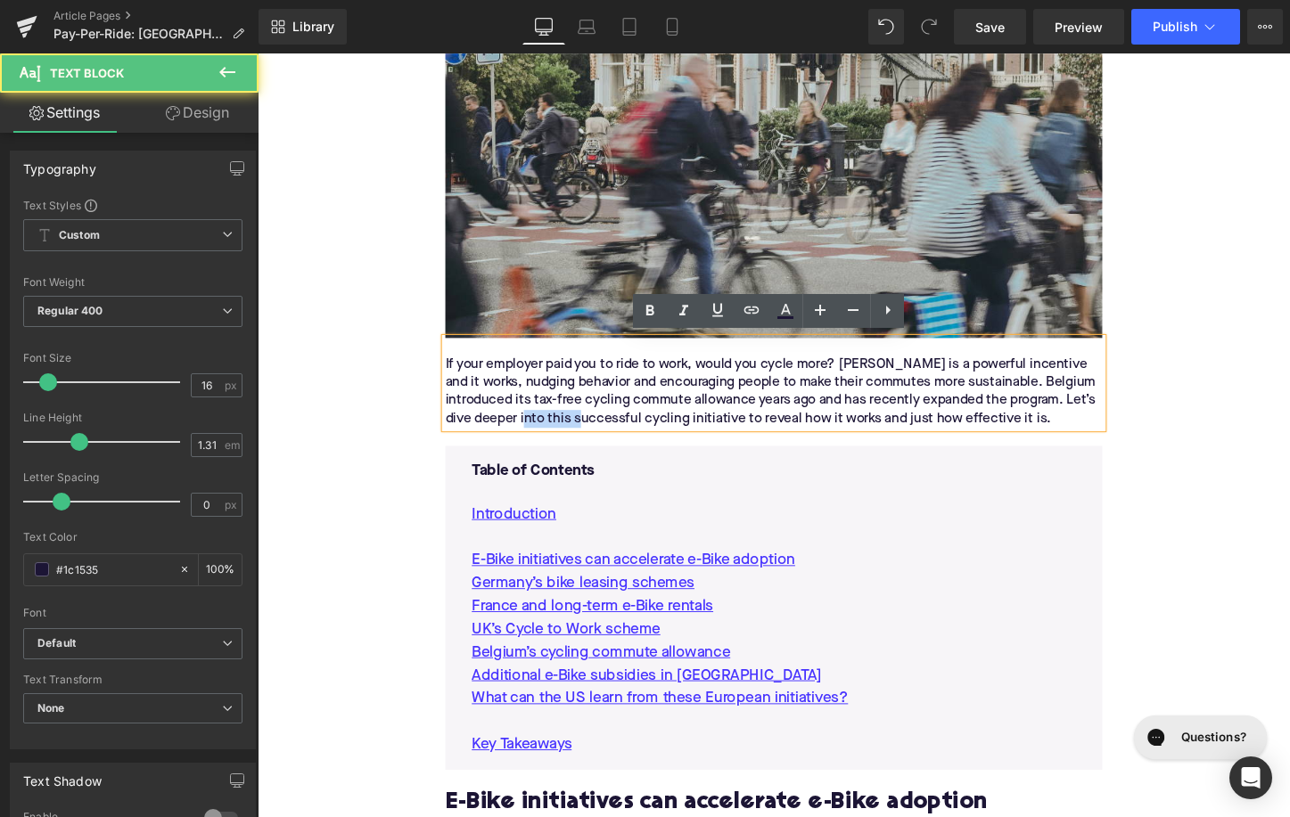
click at [526, 426] on p "If your employer paid you to ride to work, would you cycle more? [PERSON_NAME] …" at bounding box center [797, 407] width 686 height 75
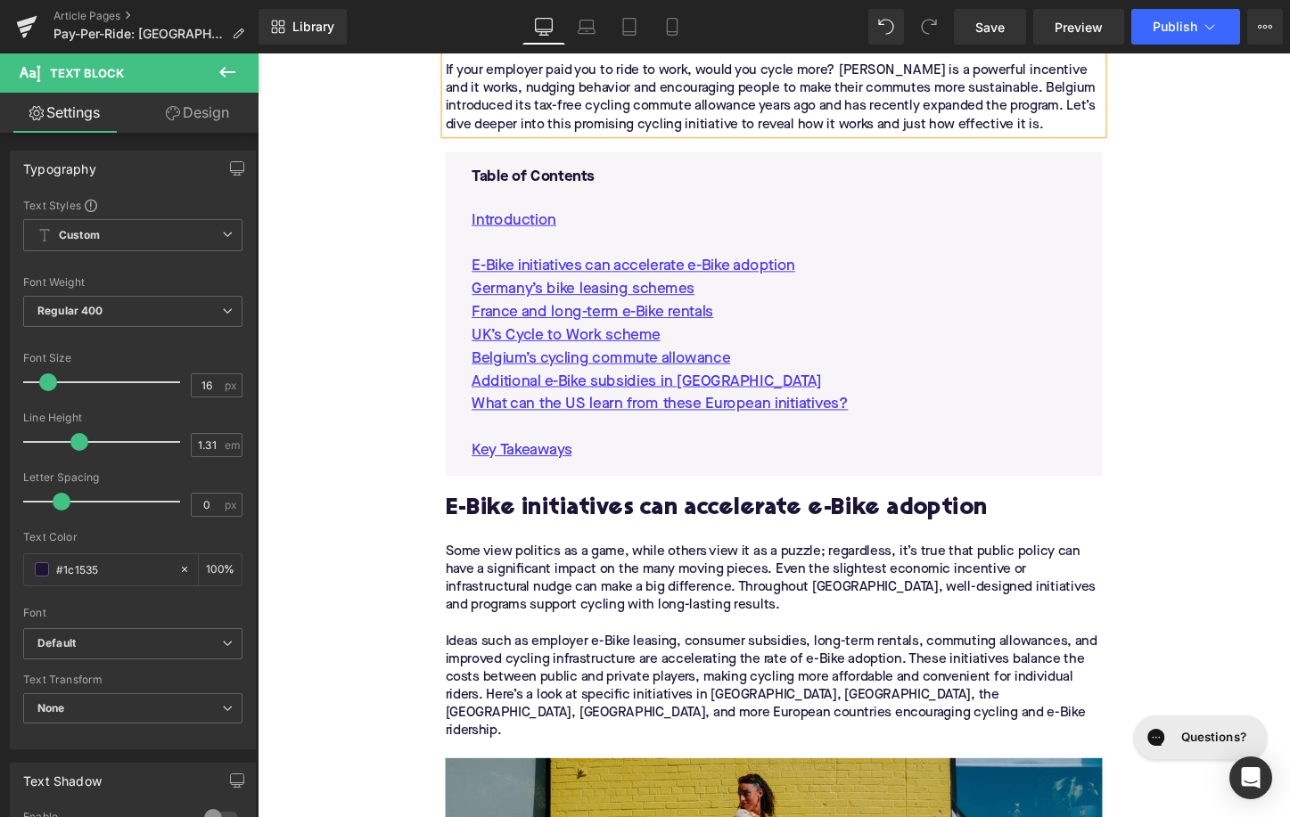
scroll to position [996, 0]
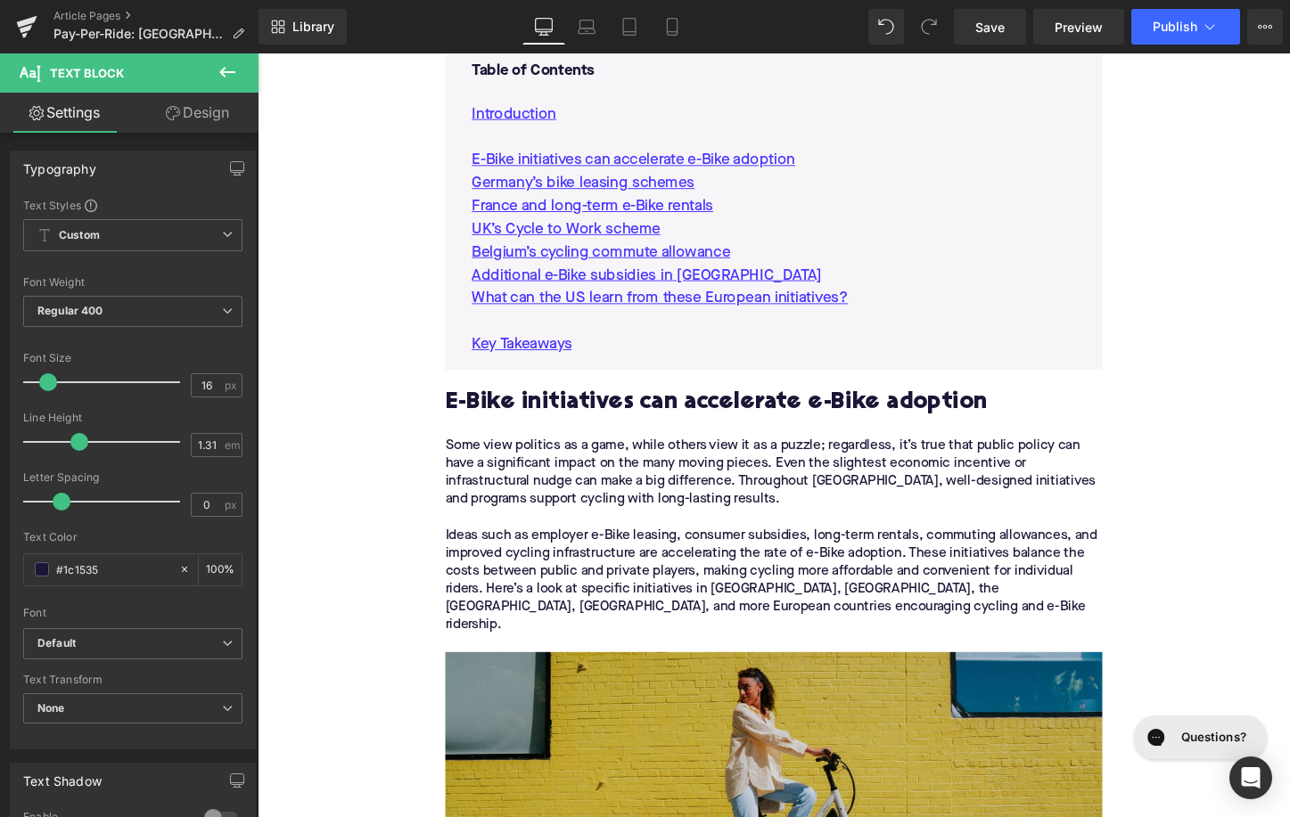
click at [568, 395] on div "E-Bike initiatives can accelerate e-Bike adoption" at bounding box center [797, 419] width 686 height 70
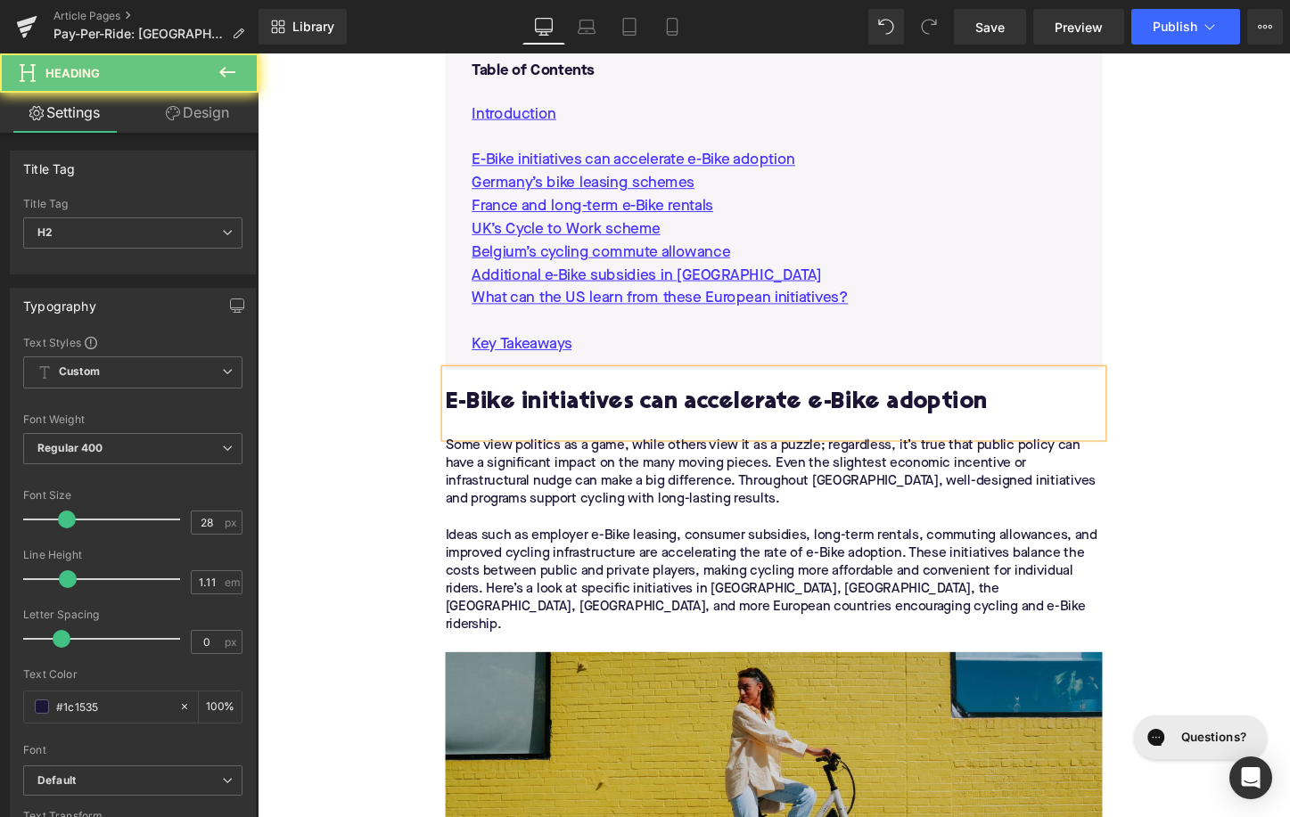
paste div
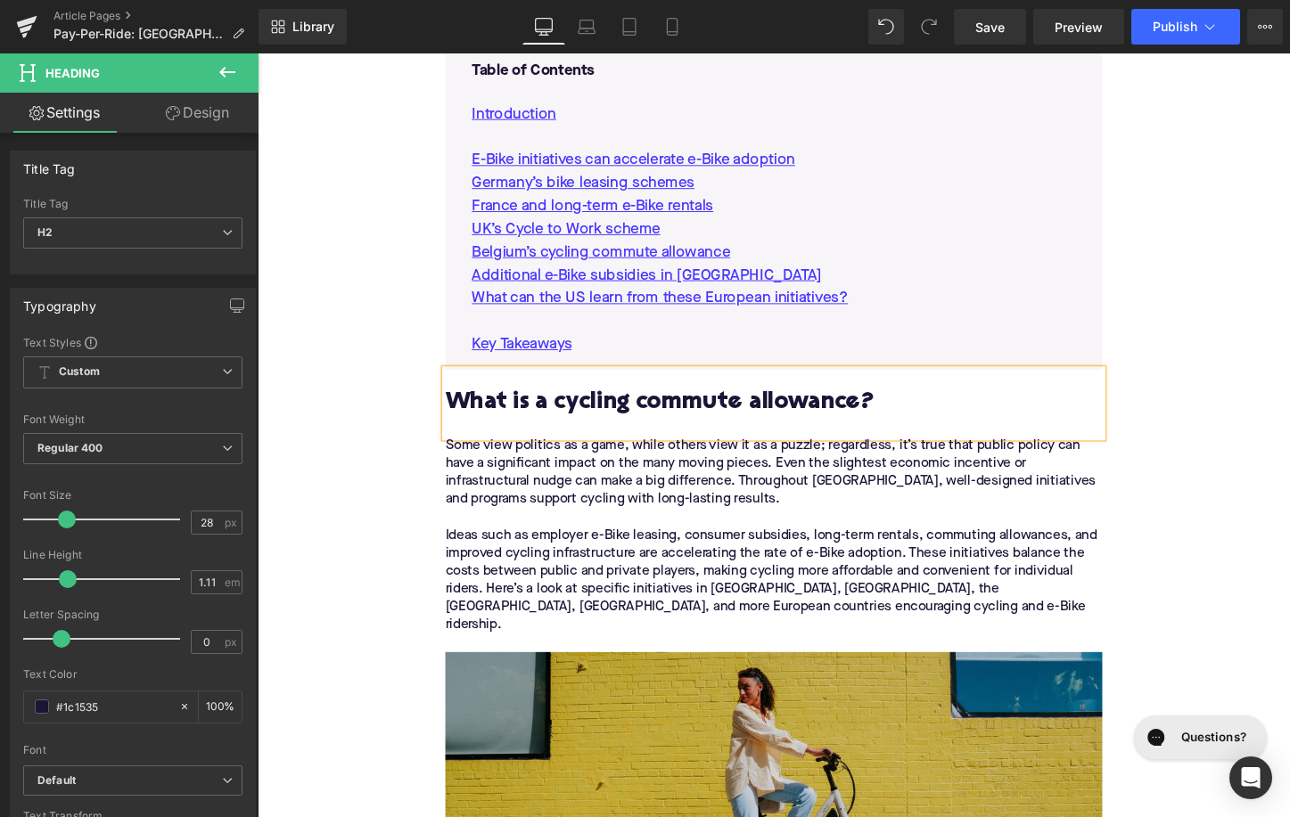
click at [774, 474] on div "Some view politics as a game, while others view it as a puzzle; regardless, it’…" at bounding box center [797, 567] width 686 height 225
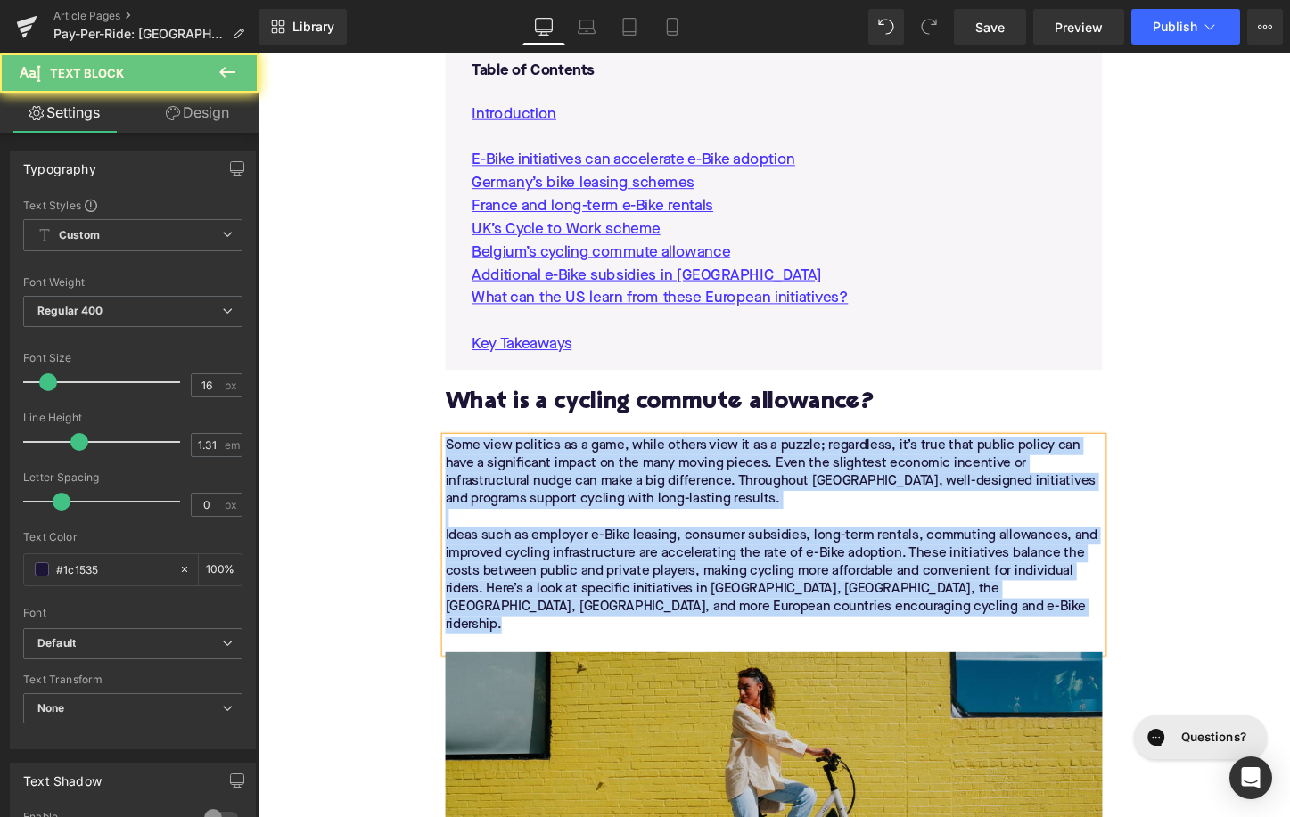
paste div
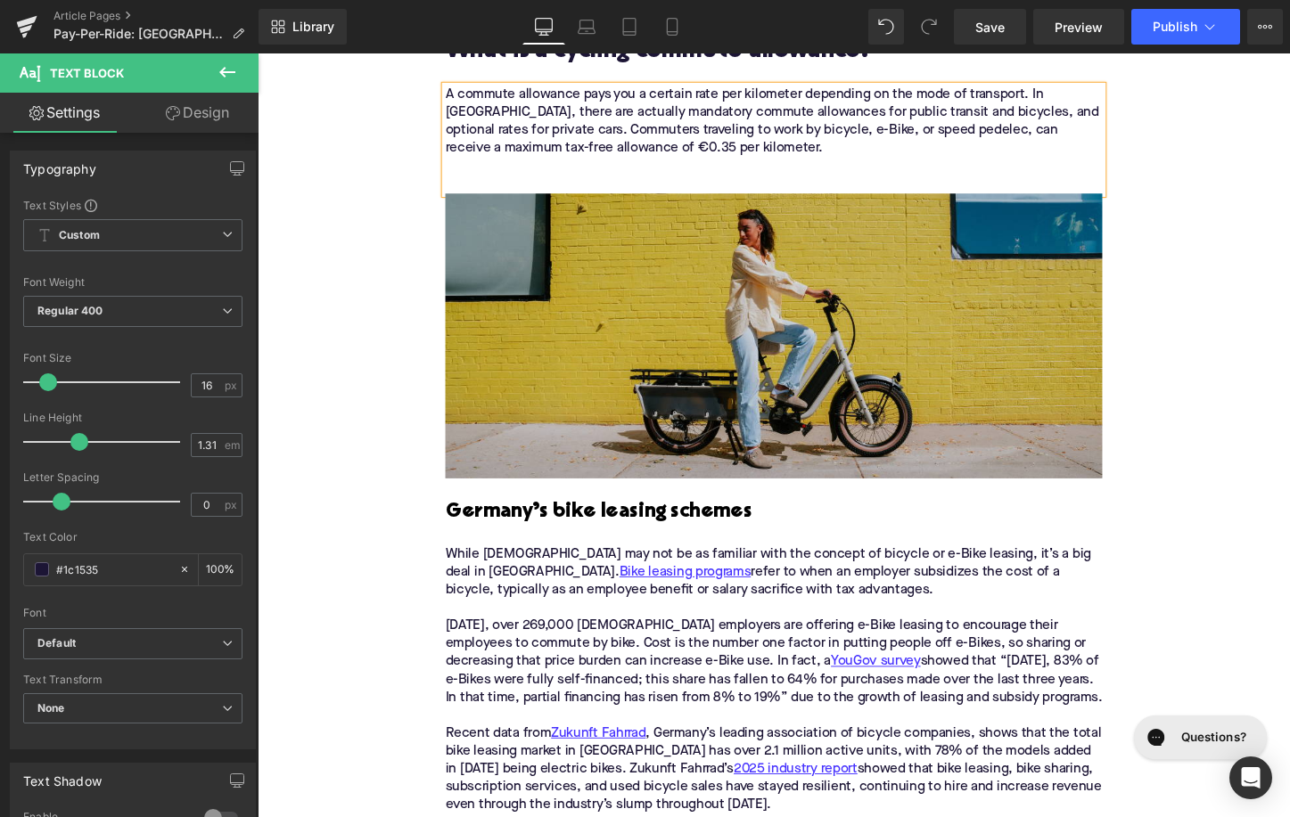
scroll to position [1386, 0]
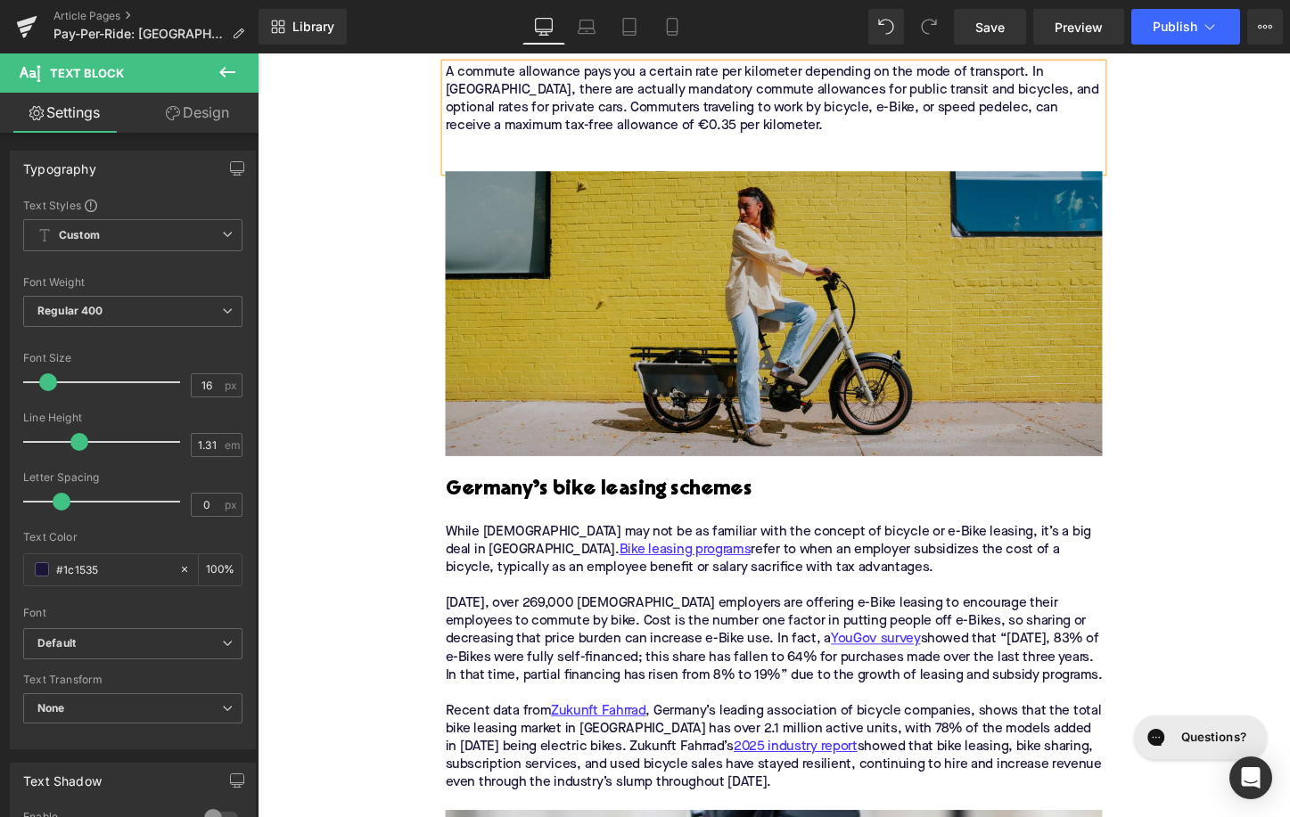
click at [574, 496] on h3 "Germany’s bike leasing schemes" at bounding box center [797, 510] width 686 height 28
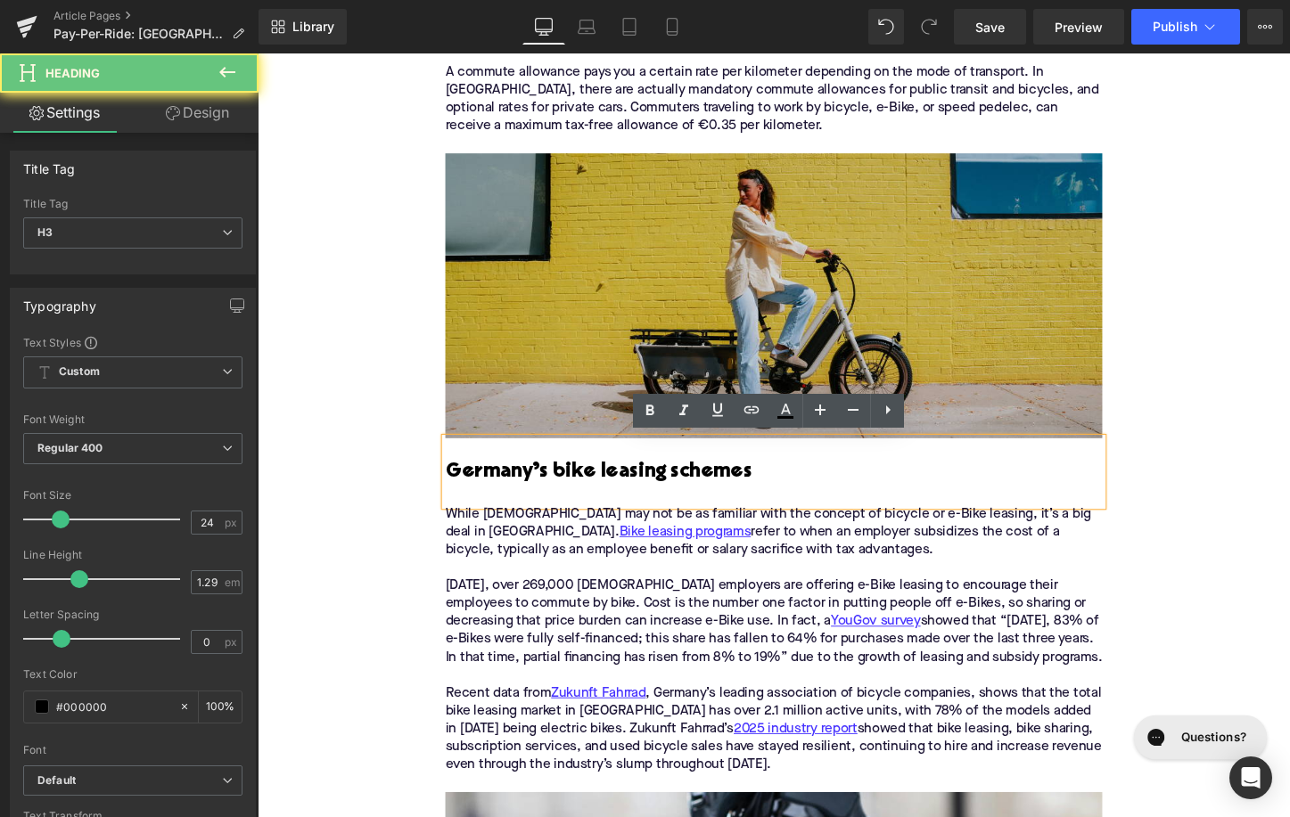
click at [574, 484] on h3 "Germany’s bike leasing schemes" at bounding box center [797, 491] width 686 height 28
paste div
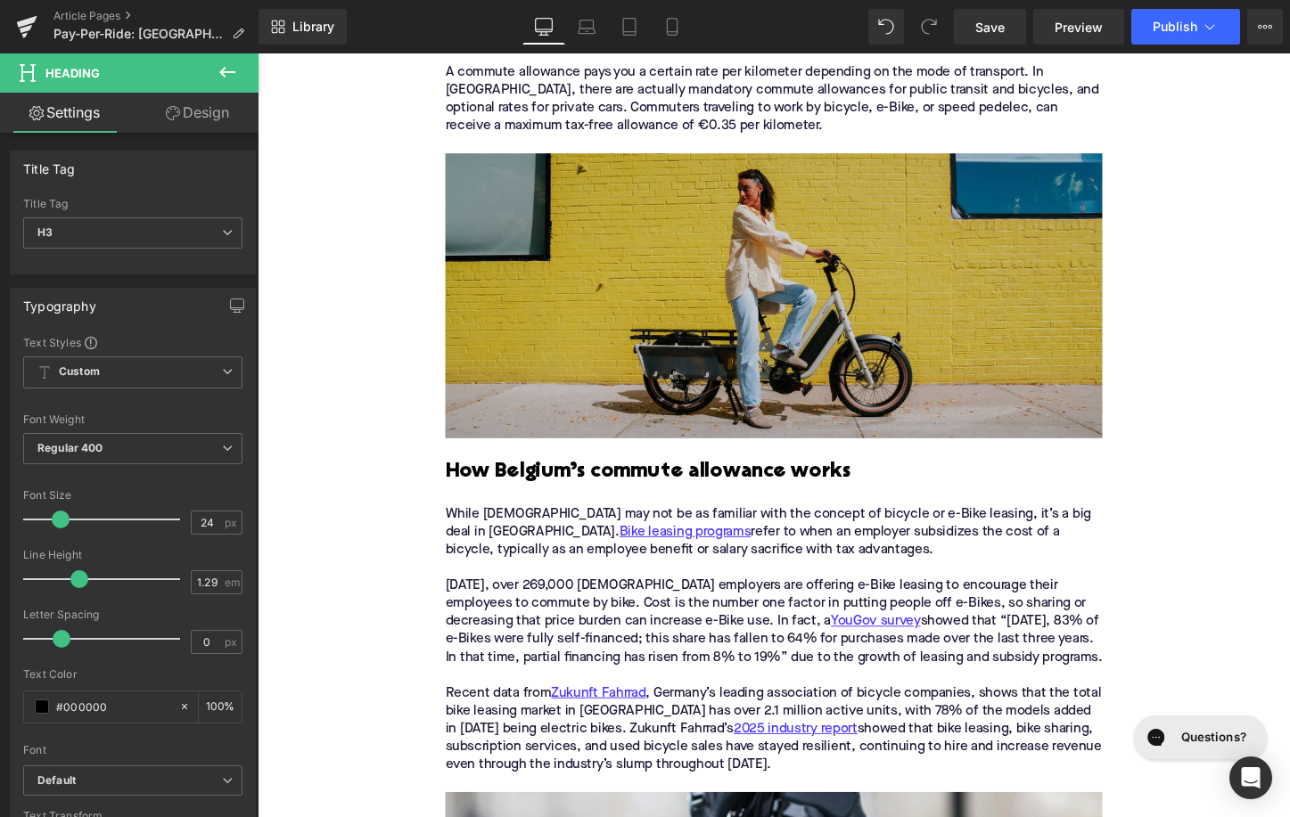
click at [177, 215] on div "Title Tag H3 H1 H2 H3 H4 H5 H6" at bounding box center [132, 233] width 219 height 71
click at [177, 232] on span "H3" at bounding box center [132, 233] width 219 height 31
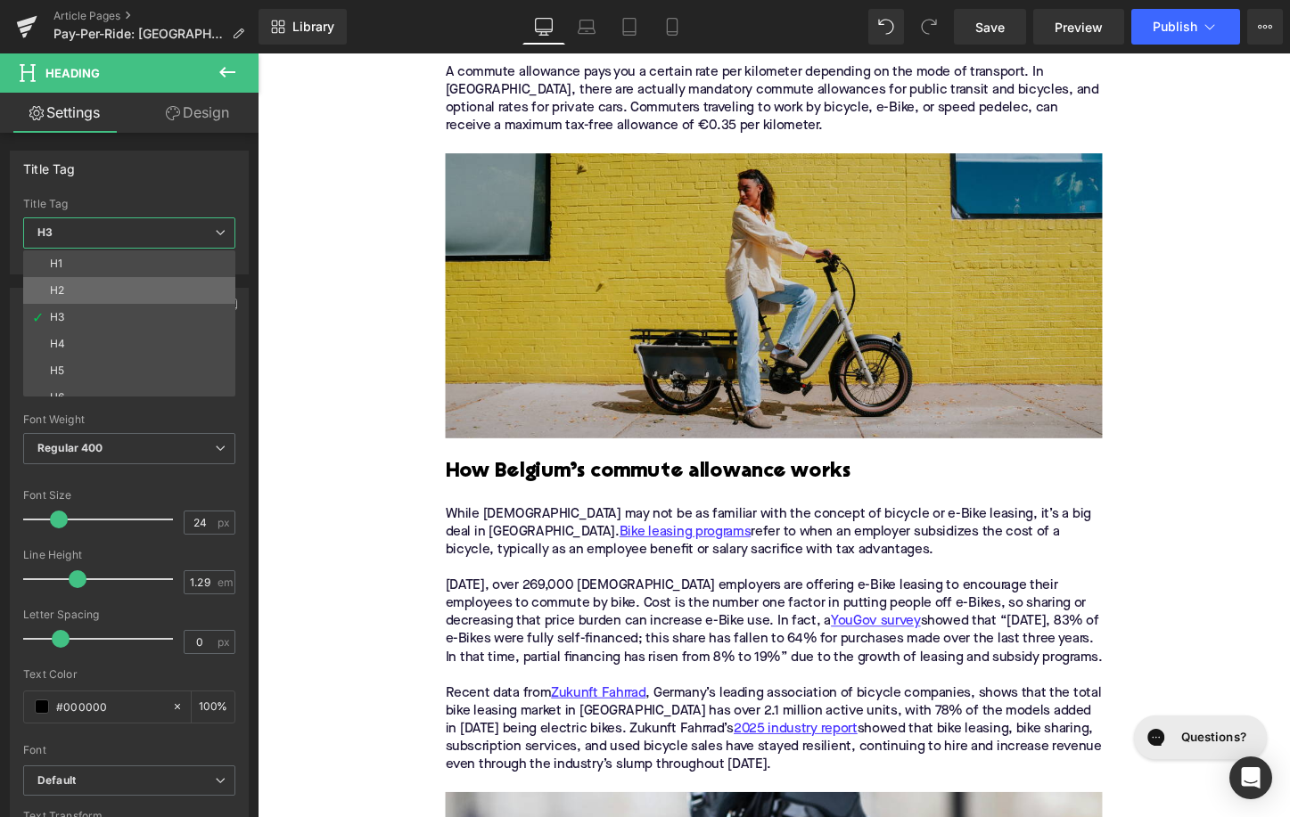
click at [176, 291] on li "H2" at bounding box center [133, 290] width 220 height 27
type input "28"
type input "1.11"
type input "#1c1535"
type input "100"
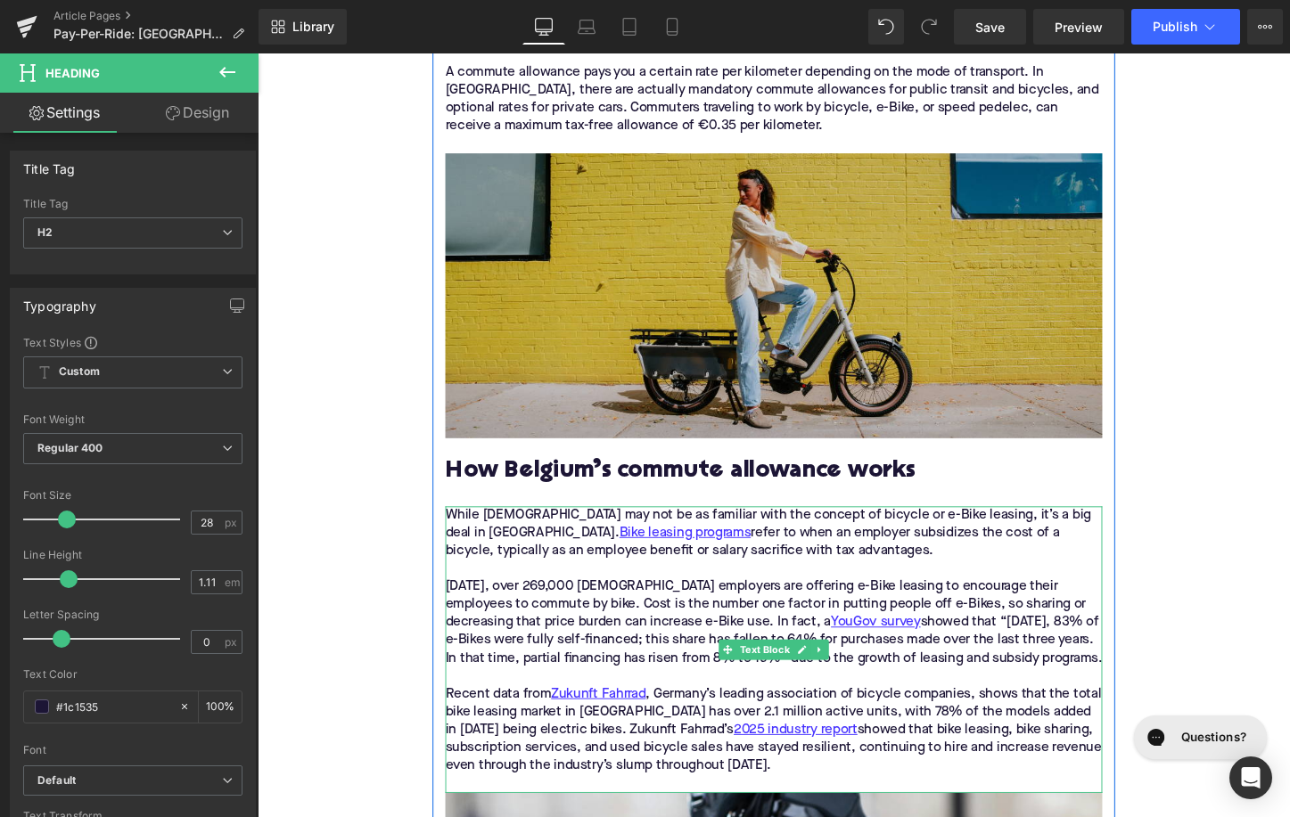
click at [737, 578] on div "While [DEMOGRAPHIC_DATA] may not be as familiar with the concept of bicycle or …" at bounding box center [797, 677] width 686 height 300
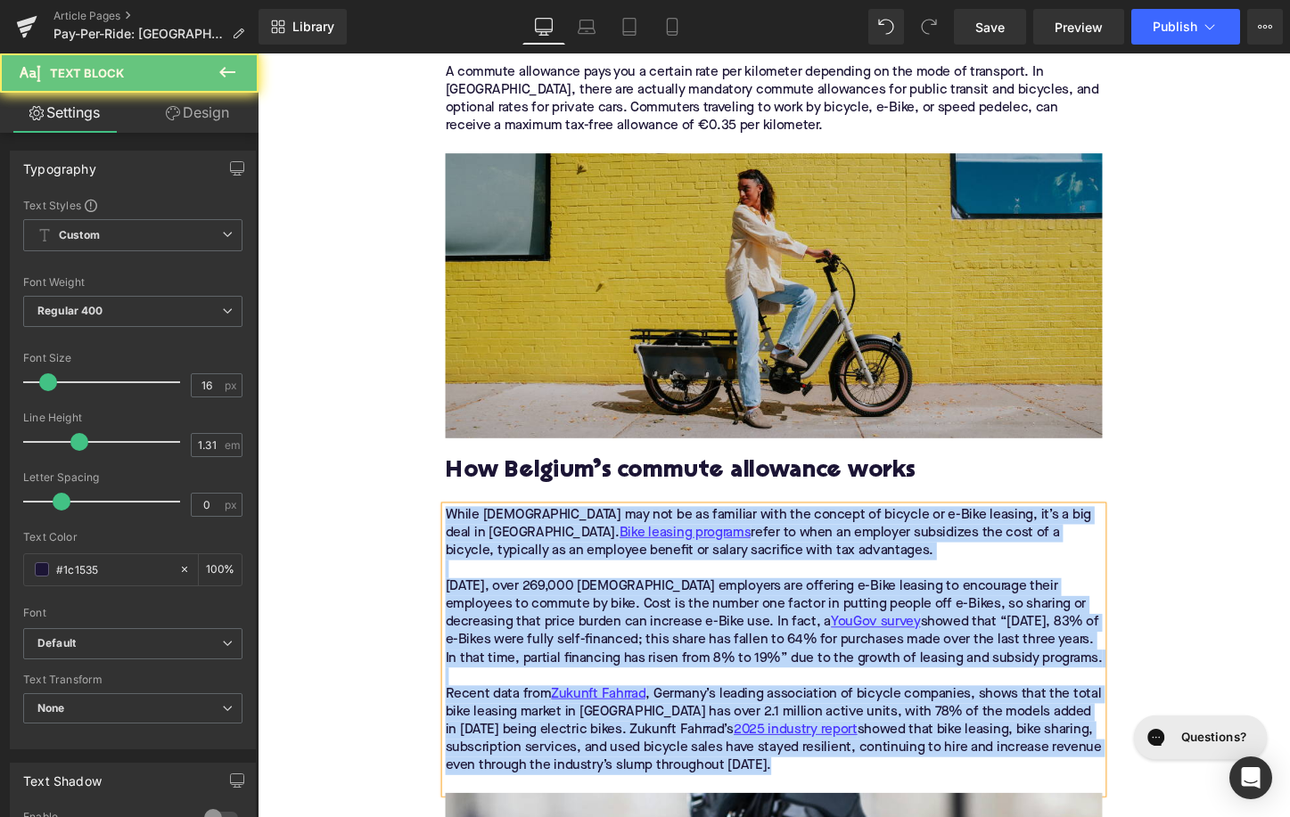
paste div
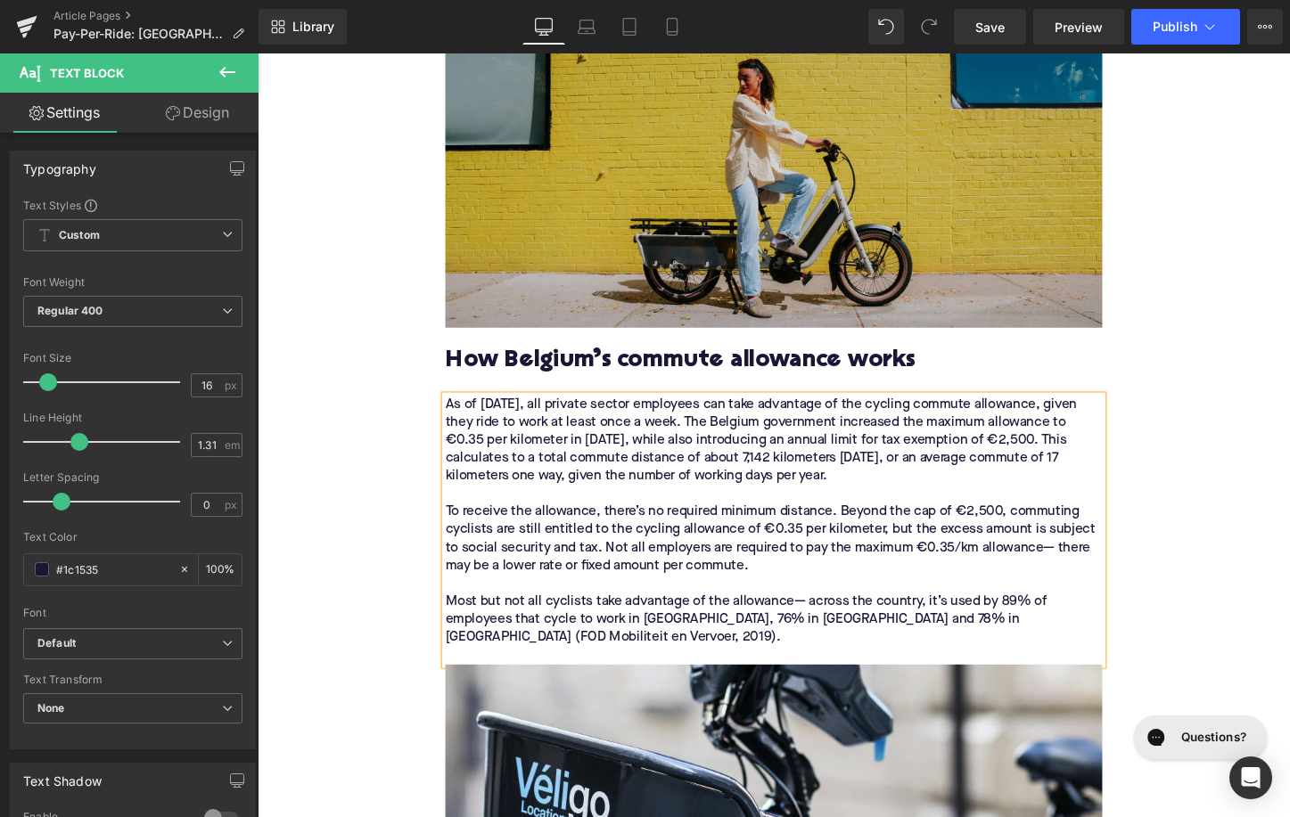
scroll to position [1502, 0]
drag, startPoint x: 965, startPoint y: 639, endPoint x: 522, endPoint y: 632, distance: 443.1
click at [482, 653] on div "Most but not all cyclists take advantage of the allowance— across the country, …" at bounding box center [797, 645] width 686 height 56
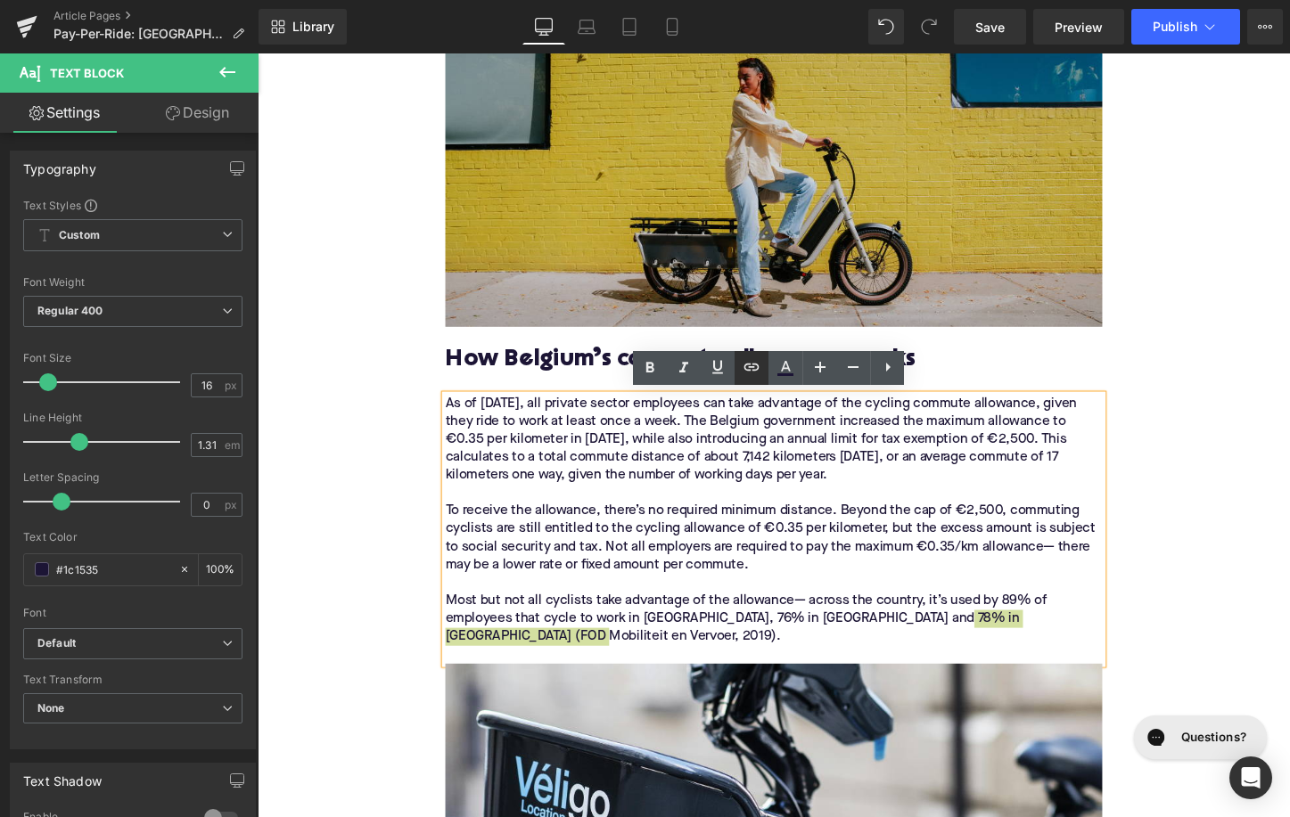
click at [754, 369] on icon at bounding box center [751, 367] width 21 height 21
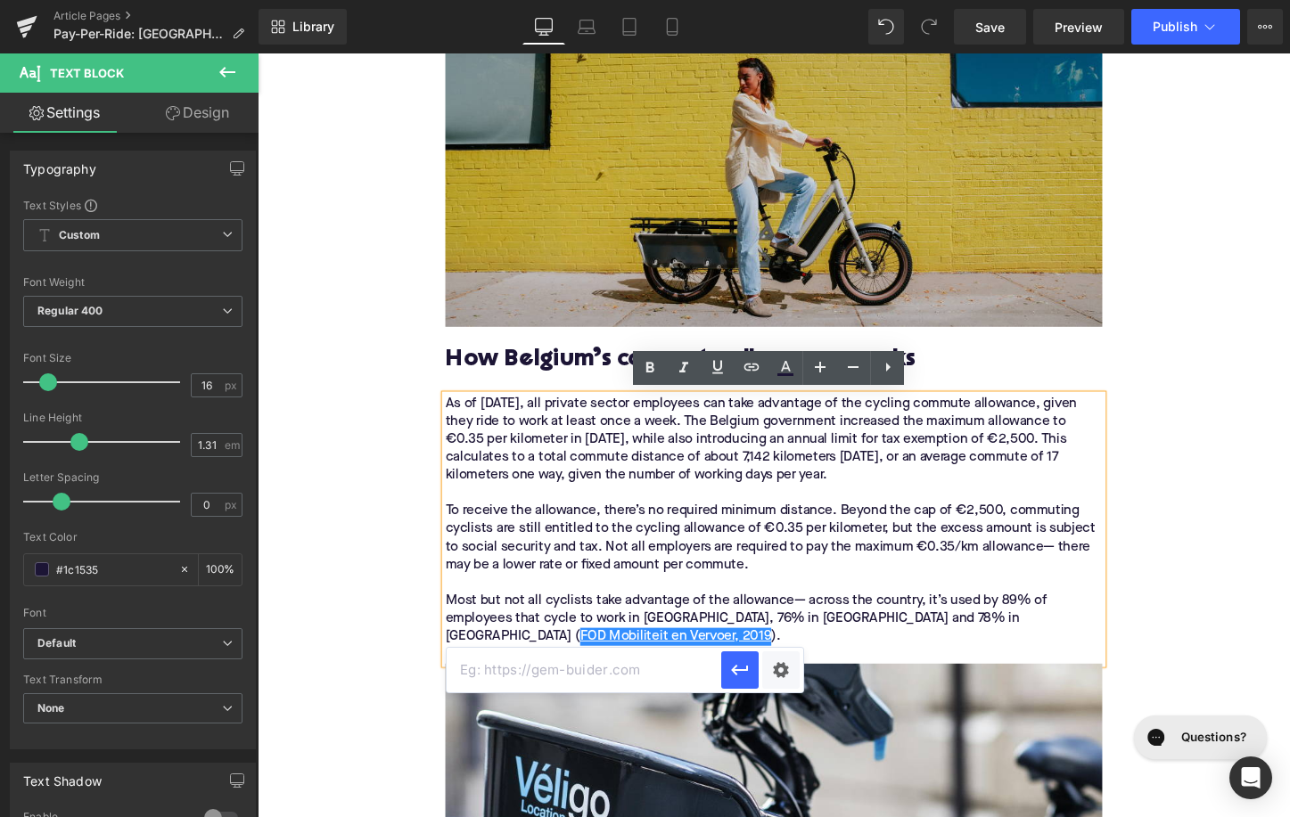
click at [660, 679] on input "text" at bounding box center [584, 670] width 275 height 45
paste input "[URL][DOMAIN_NAME][PERSON_NAME]"
type input "[URL][DOMAIN_NAME][PERSON_NAME]"
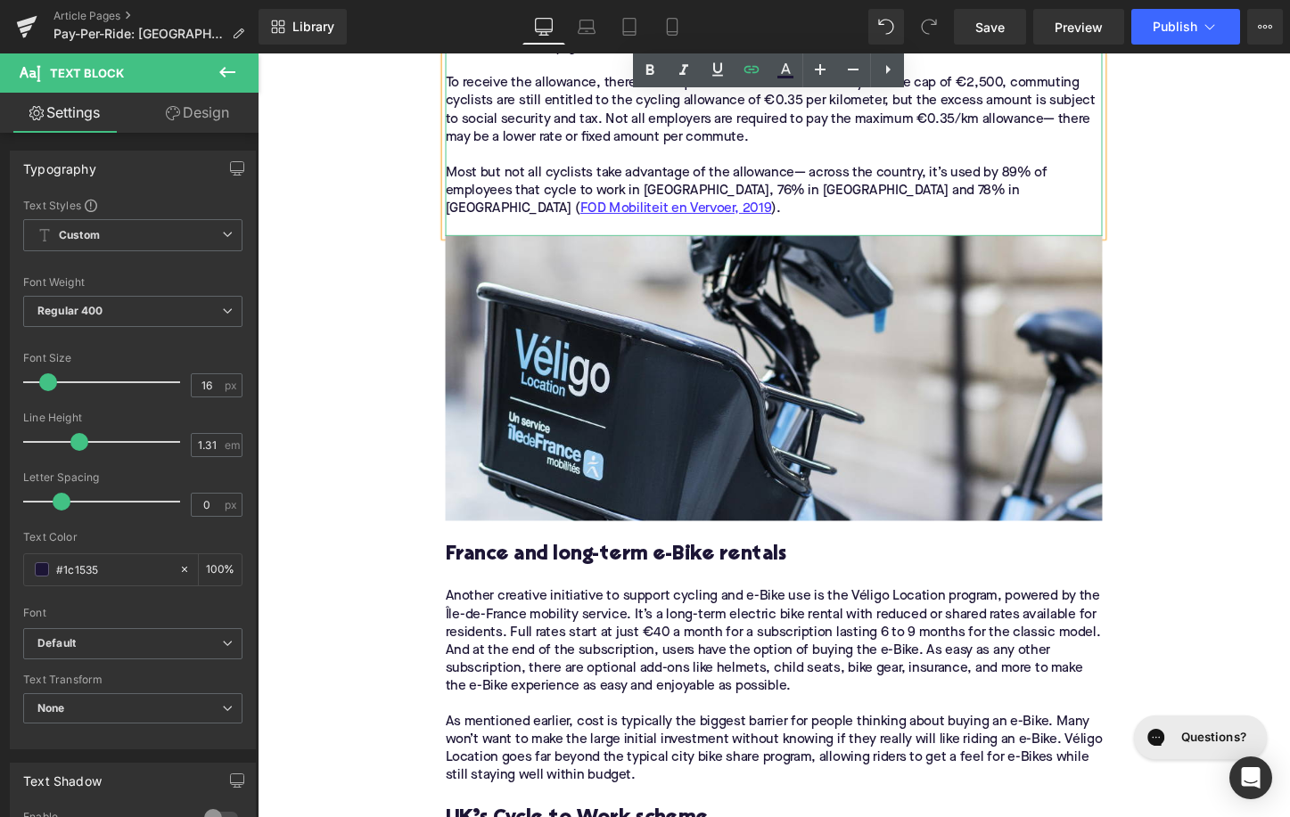
scroll to position [2052, 0]
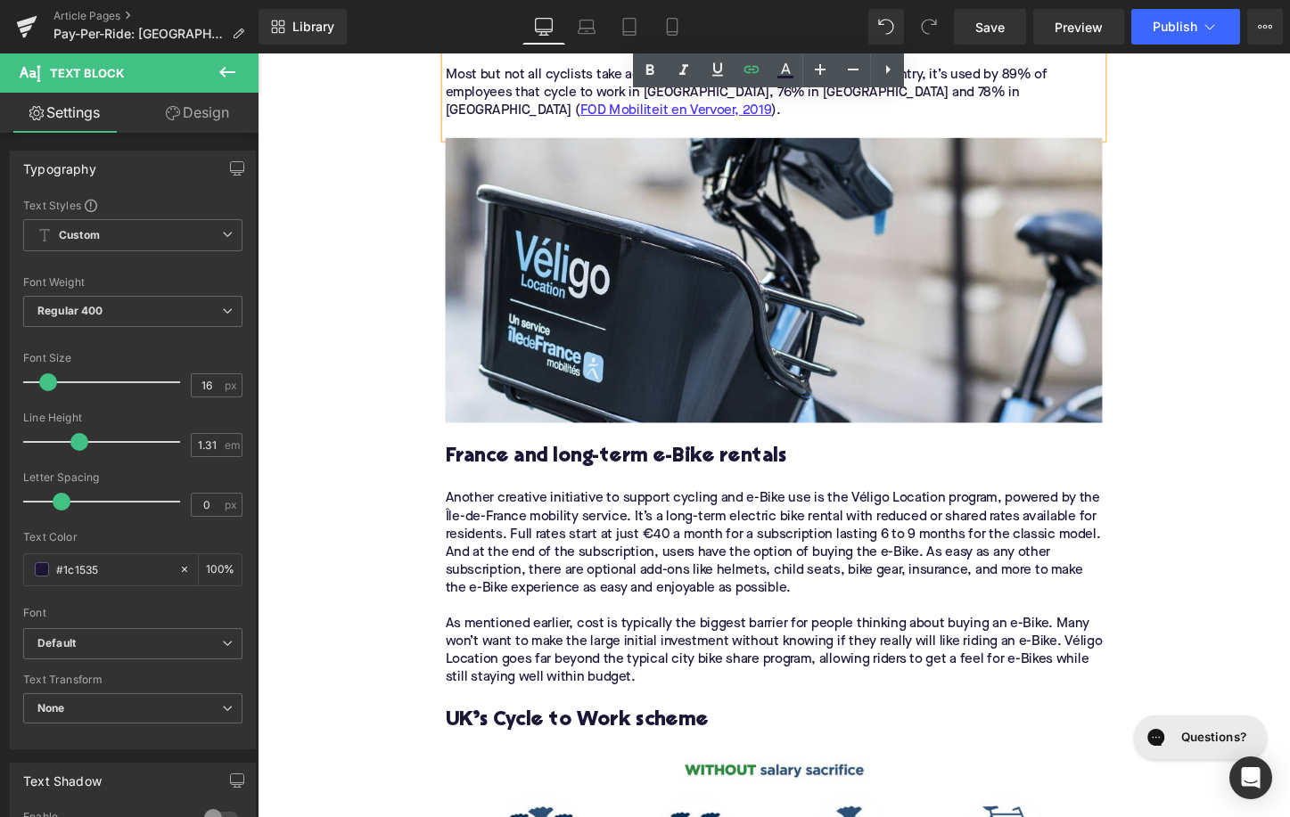
click at [626, 470] on h3 "France and long-term e-Bike rentals" at bounding box center [797, 475] width 686 height 28
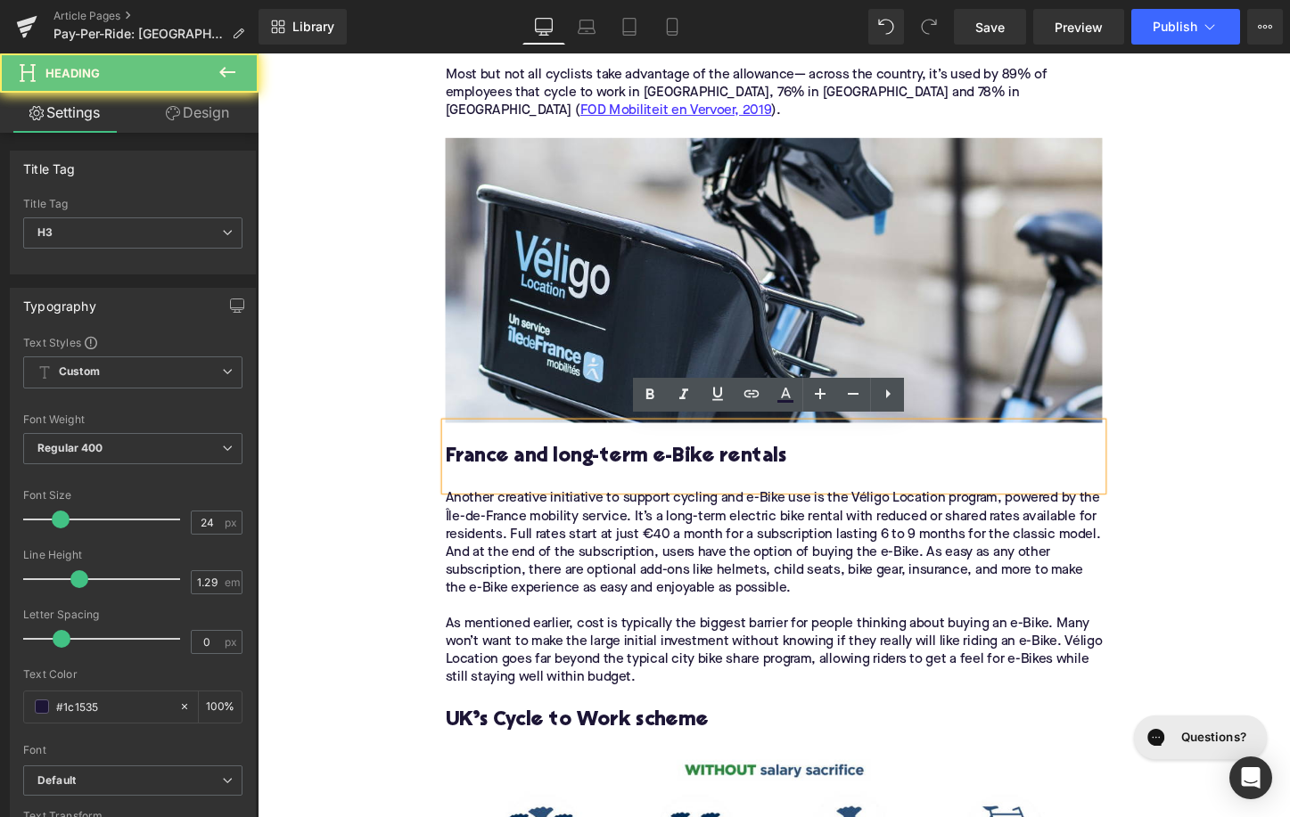
click at [626, 470] on h3 "France and long-term e-Bike rentals" at bounding box center [797, 475] width 686 height 28
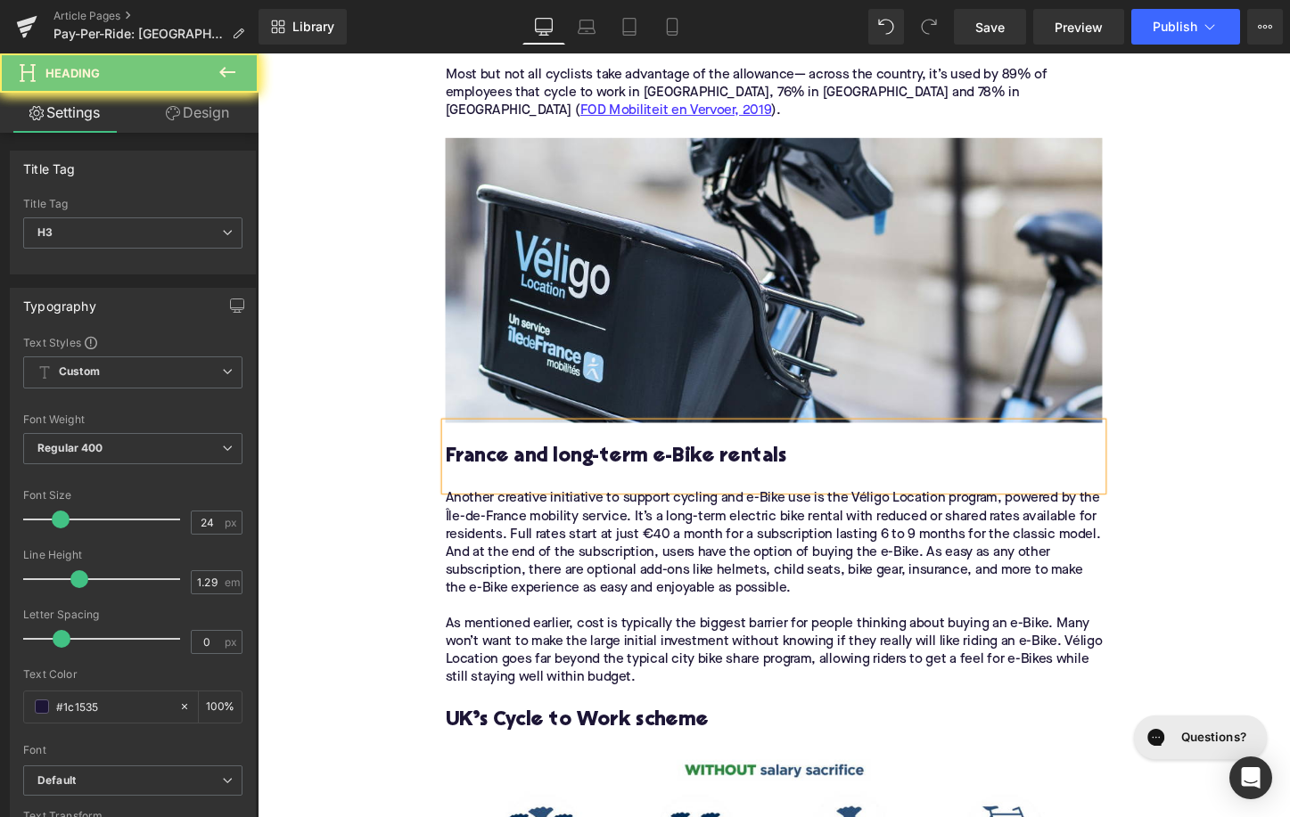
paste div
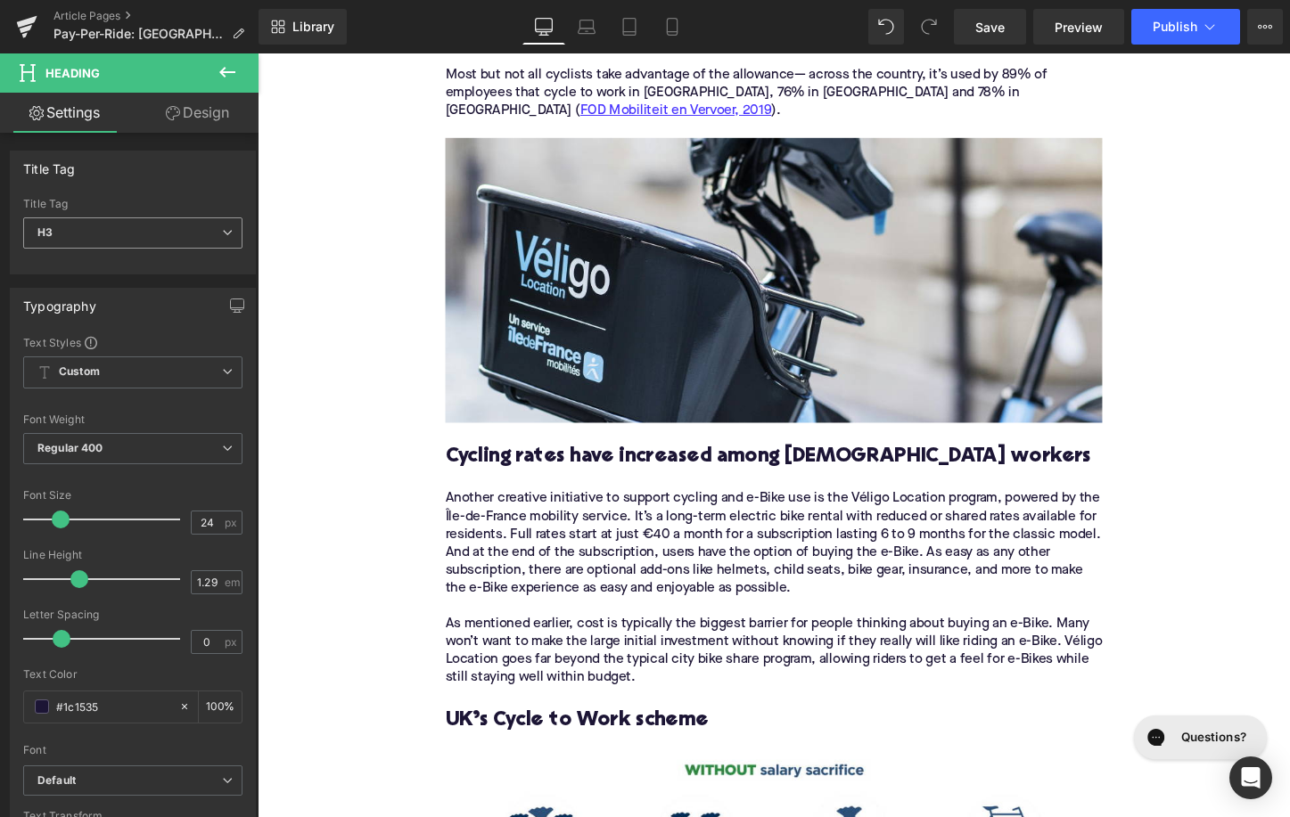
click at [150, 236] on span "H3" at bounding box center [132, 233] width 219 height 31
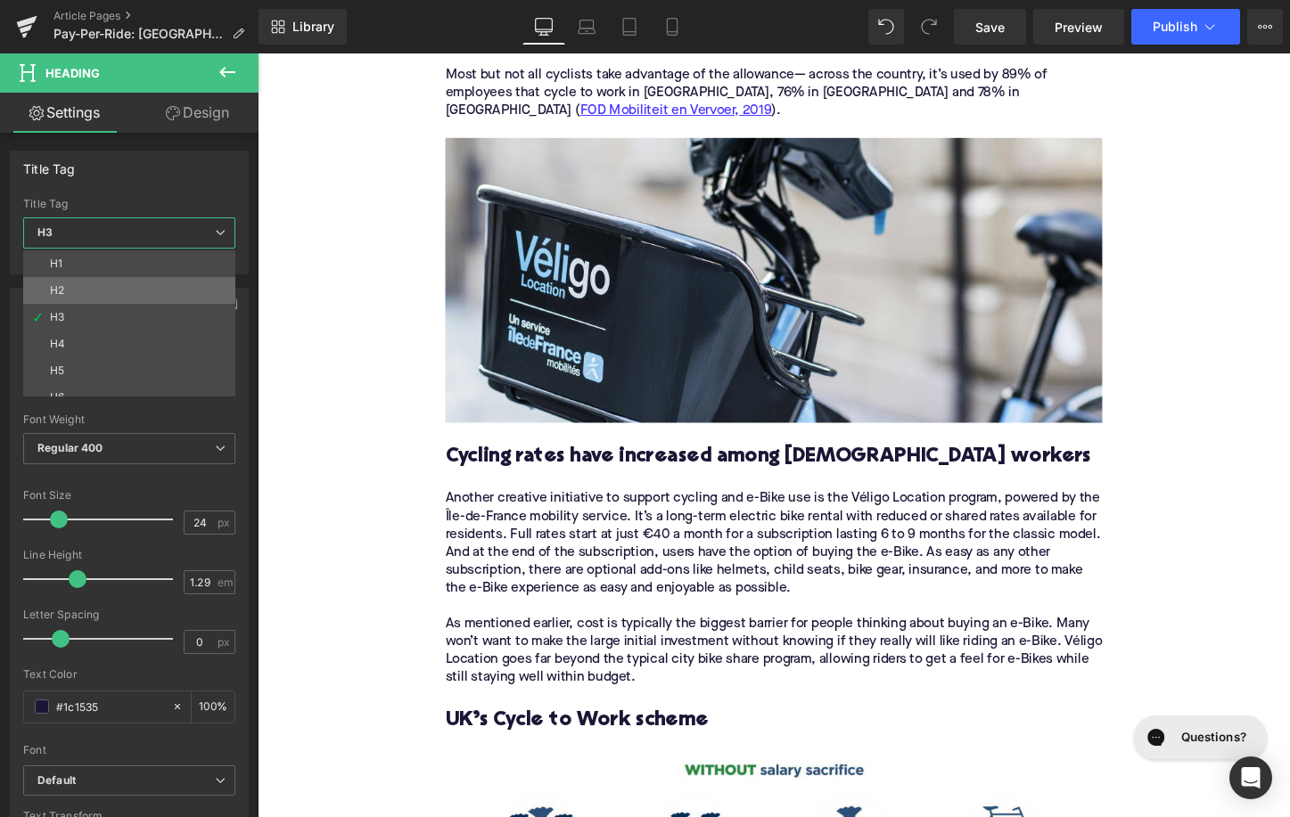
click at [149, 290] on li "H2" at bounding box center [133, 290] width 220 height 27
type input "28"
type input "1.11"
type input "100"
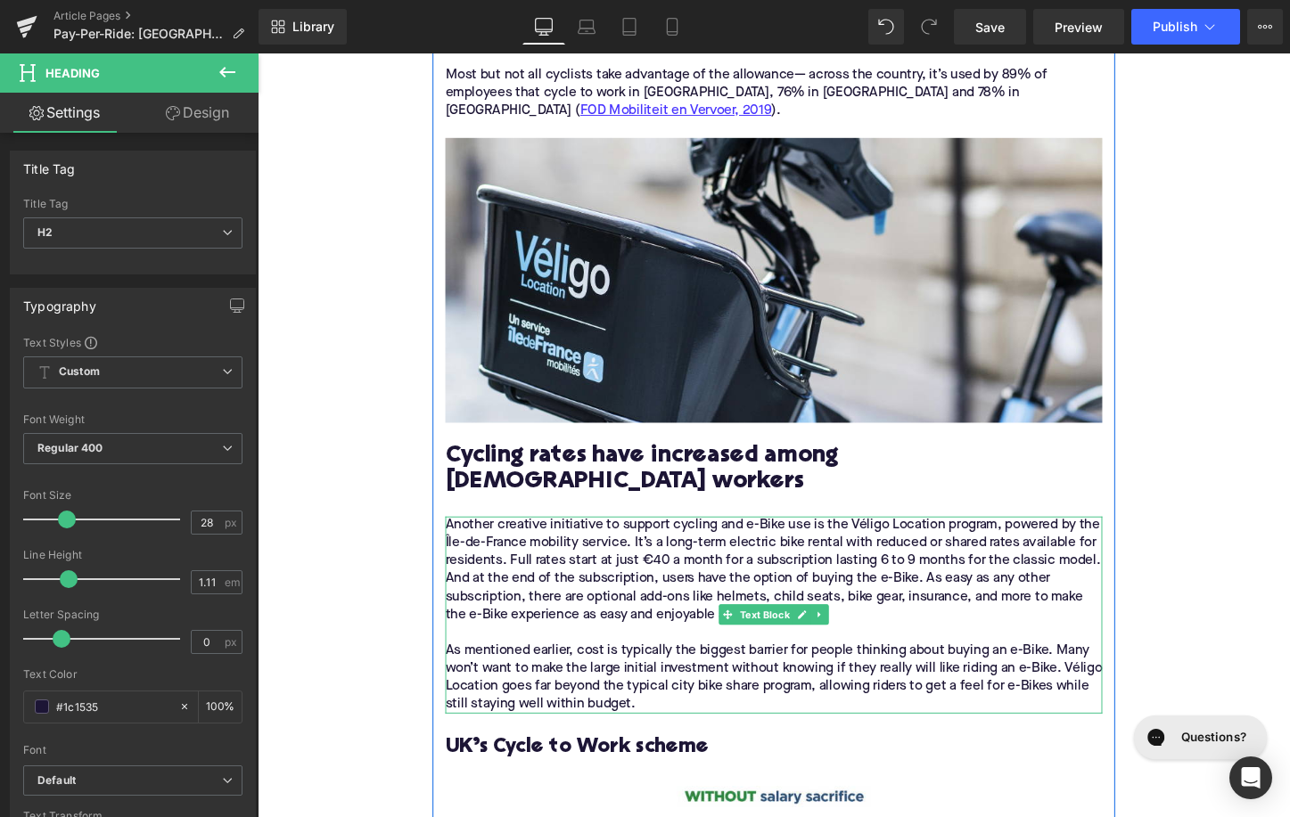
click at [707, 568] on div "Another creative initiative to support cycling and e-Bike use is the Véligo Loc…" at bounding box center [797, 641] width 686 height 206
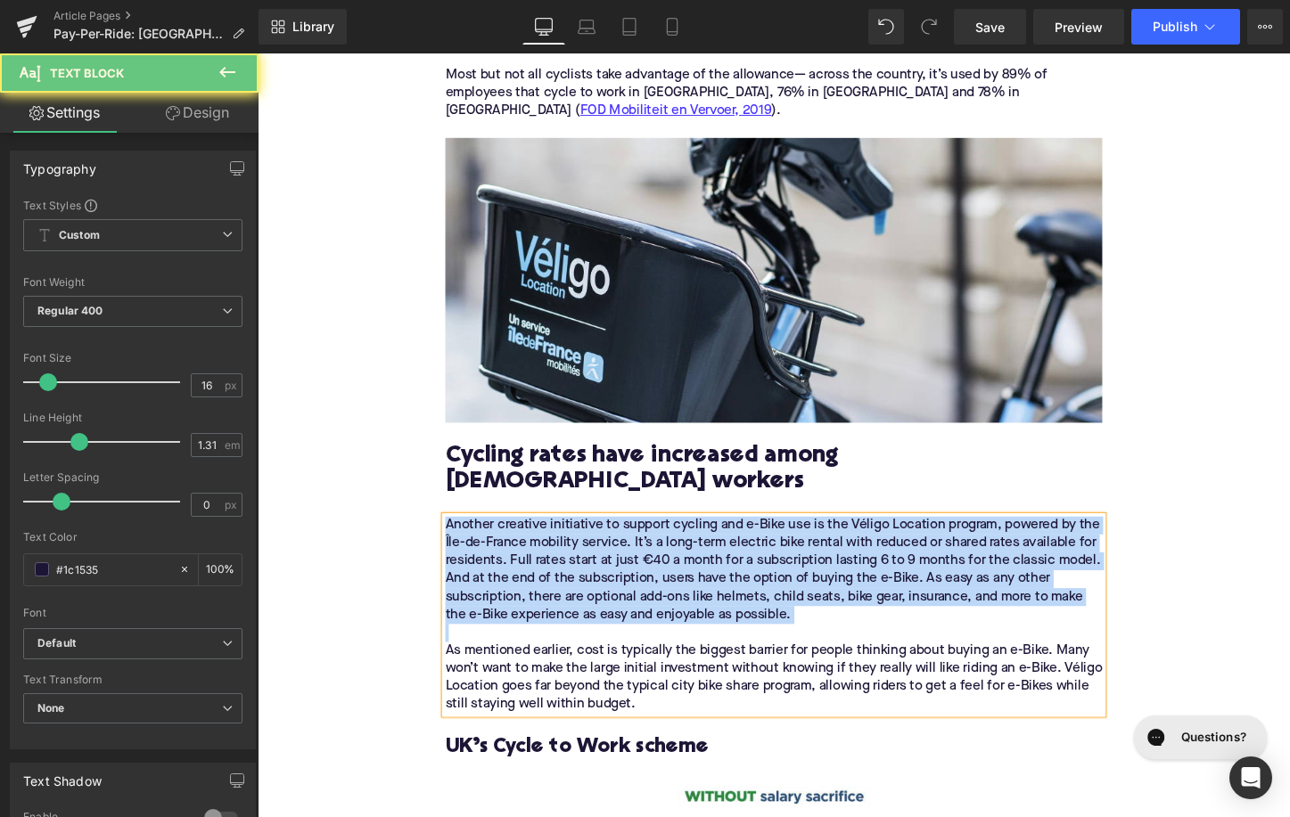
paste div
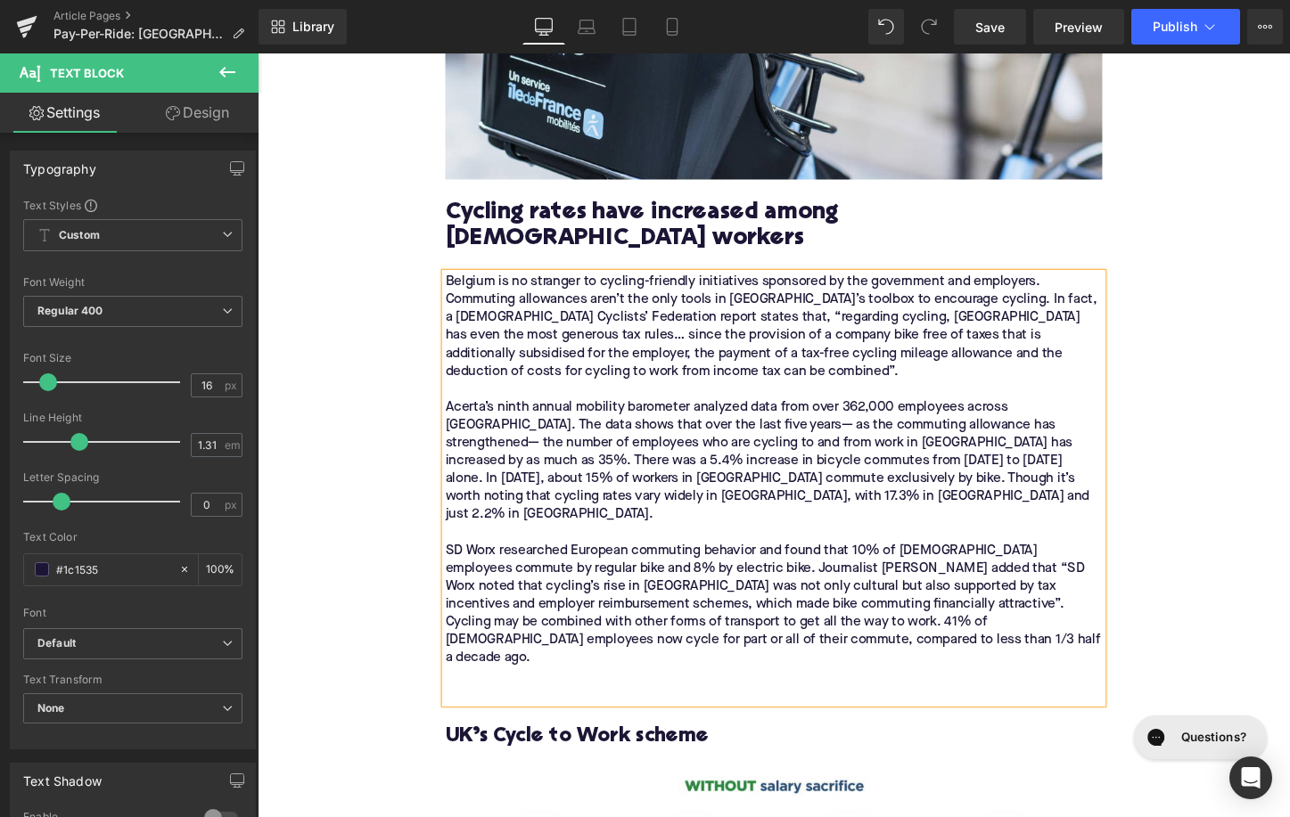
scroll to position [2347, 0]
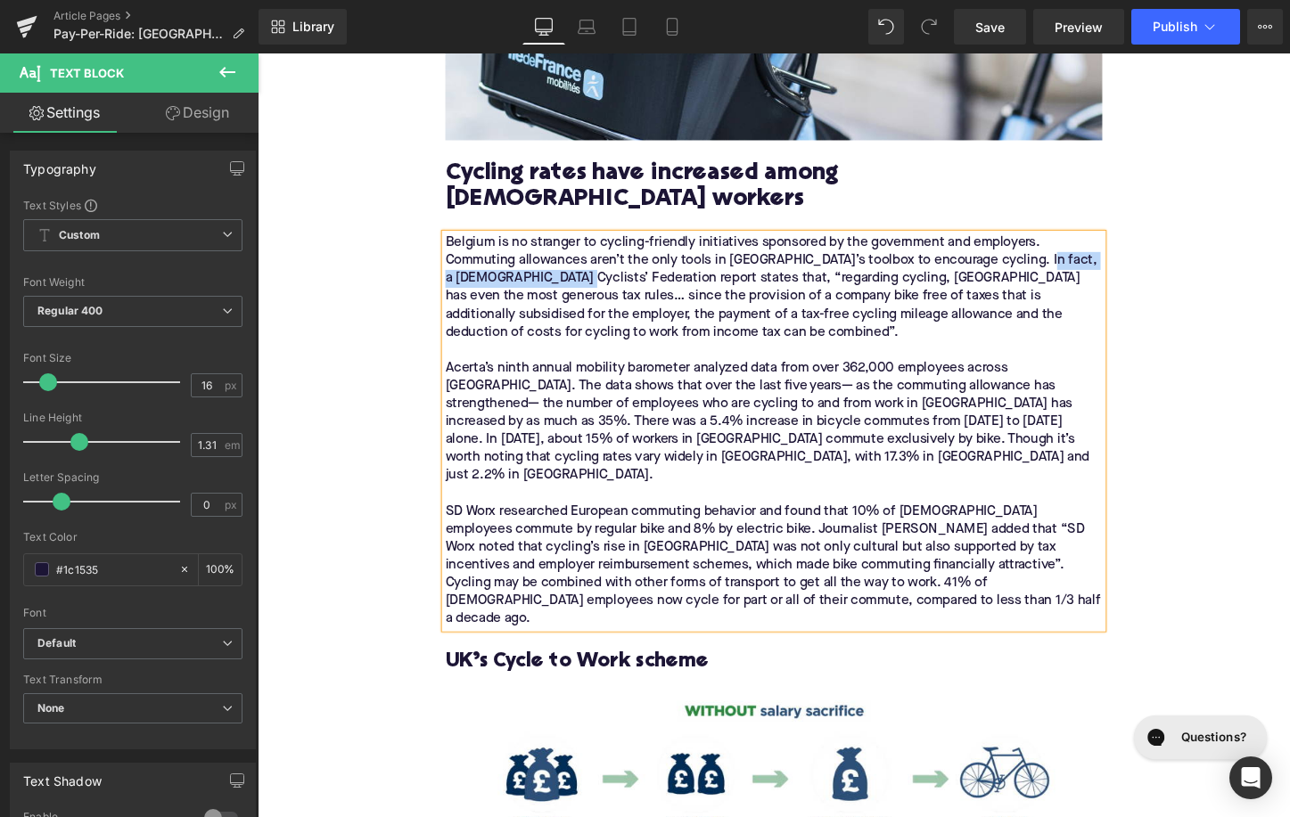
drag, startPoint x: 1066, startPoint y: 242, endPoint x: 579, endPoint y: 256, distance: 487.0
click at [578, 255] on div "Belgium is no stranger to cycling-friendly initiatives sponsored by the governm…" at bounding box center [797, 448] width 686 height 412
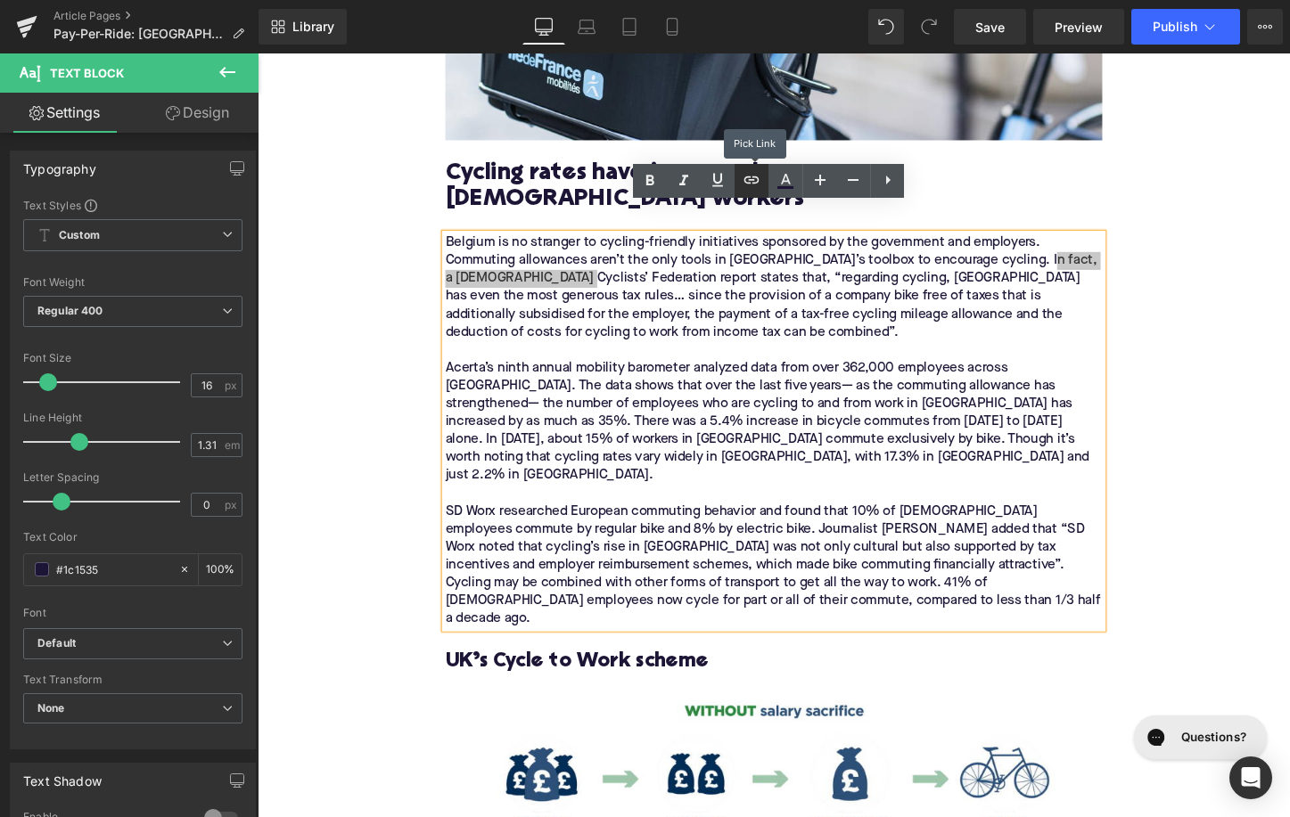
click at [749, 181] on icon at bounding box center [751, 179] width 21 height 21
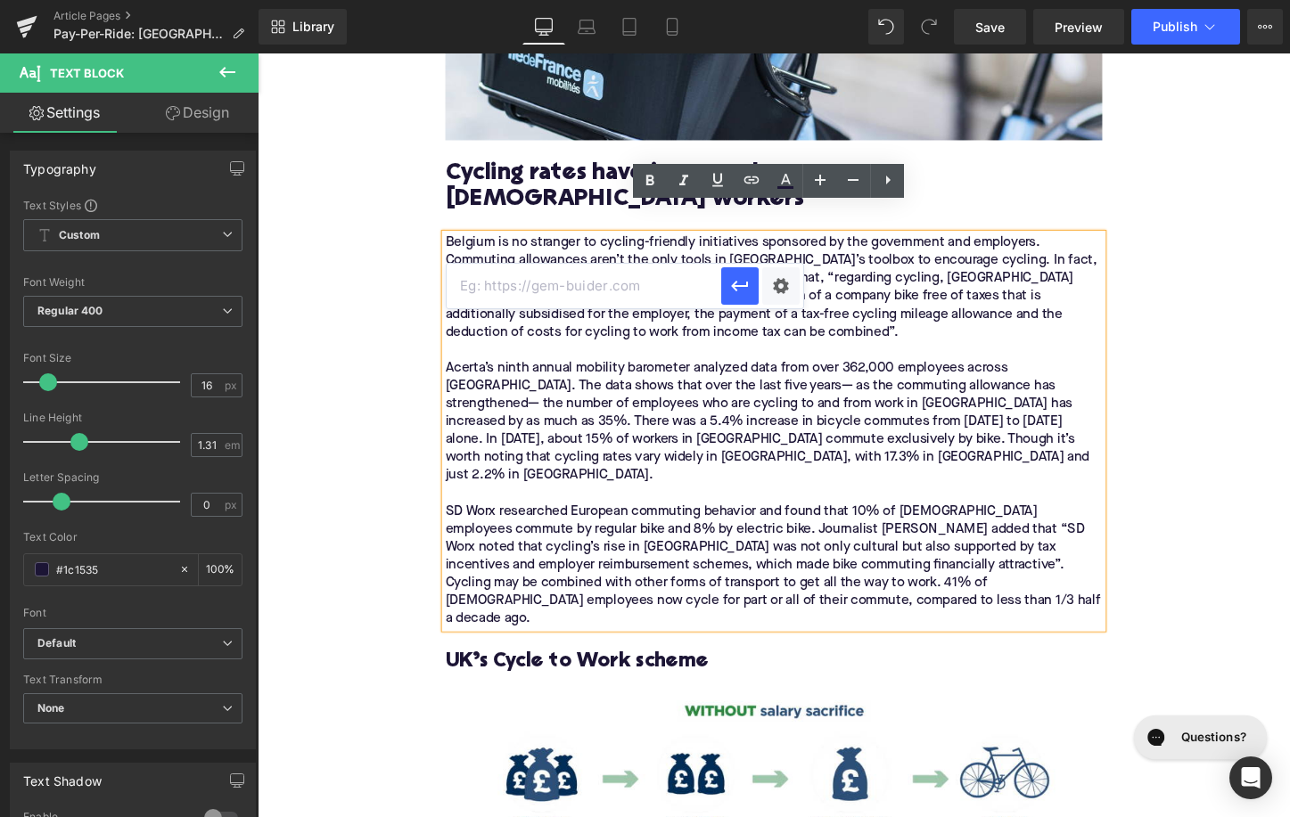
click at [632, 294] on input "text" at bounding box center [584, 286] width 275 height 45
paste input "[URL][DOMAIN_NAME]"
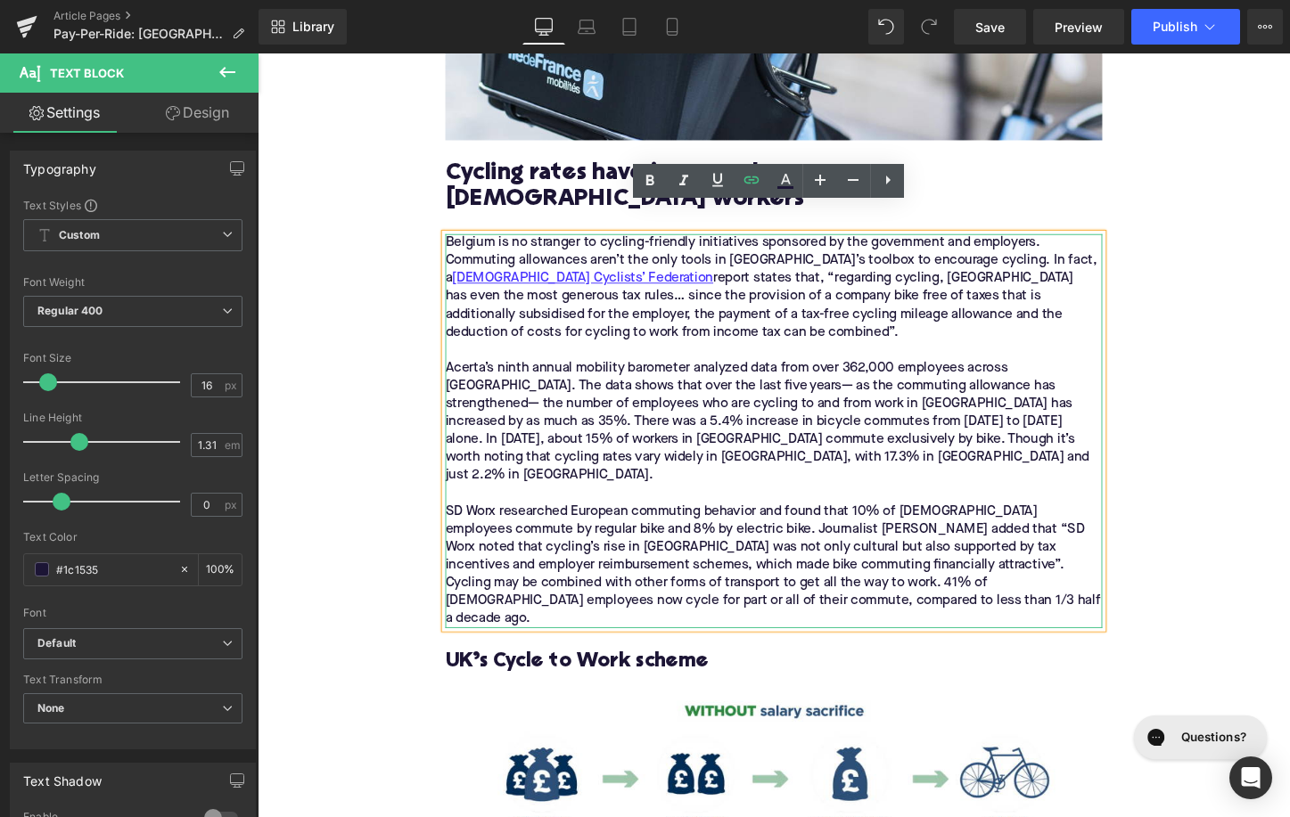
click at [464, 281] on div "Belgium is no stranger to cycling-friendly initiatives sponsored by the governm…" at bounding box center [797, 448] width 686 height 412
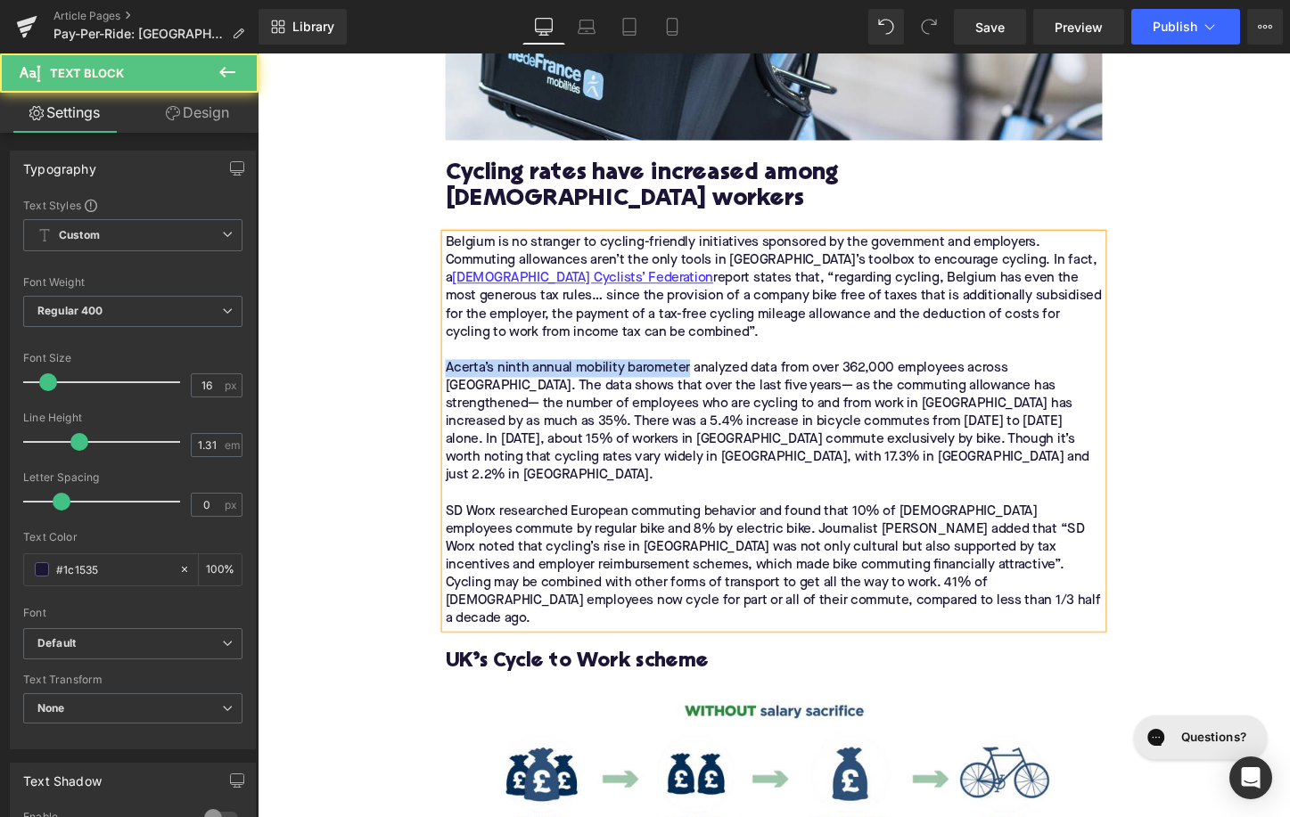
drag, startPoint x: 710, startPoint y: 349, endPoint x: 456, endPoint y: 350, distance: 253.2
click at [456, 349] on div "Belgium is no stranger to cycling-friendly initiatives sponsored by the governm…" at bounding box center [797, 448] width 686 height 412
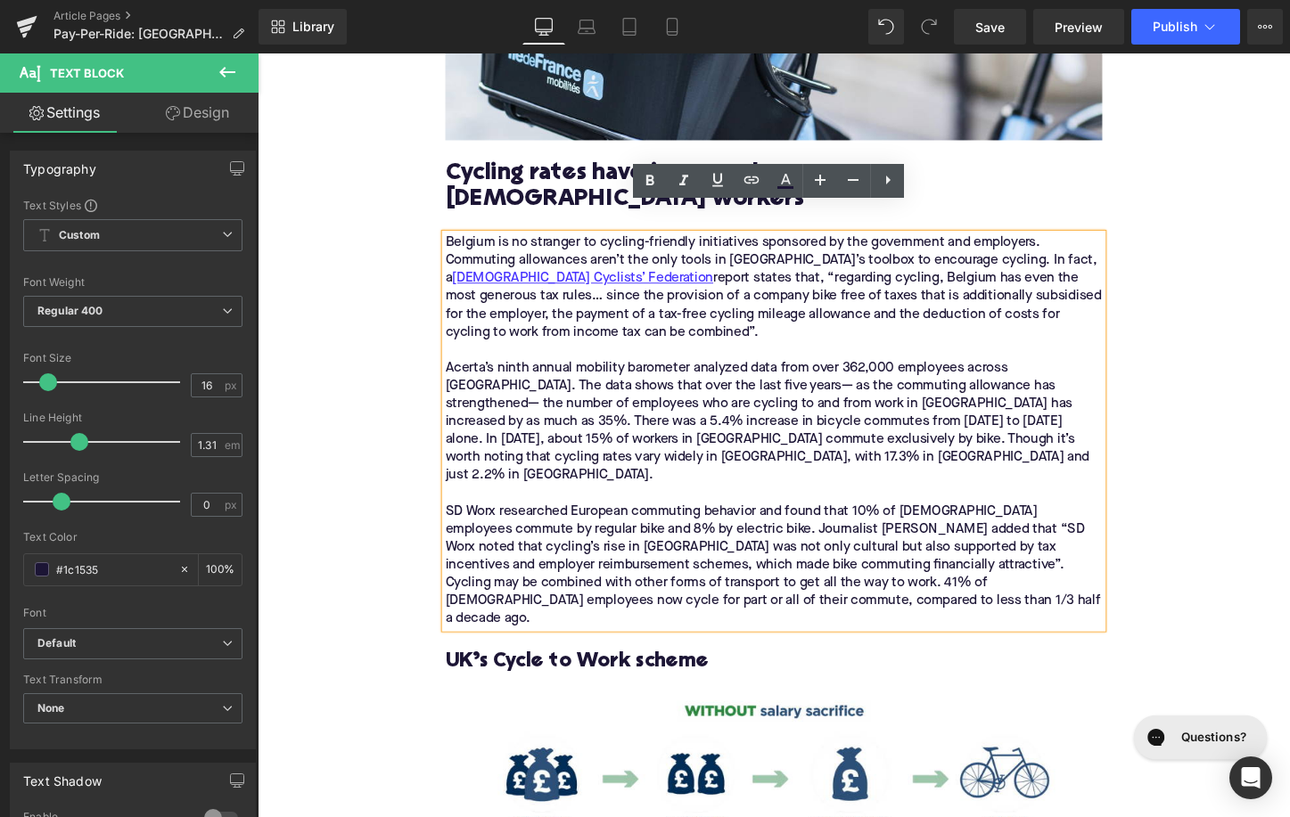
click at [460, 341] on div "Belgium is no stranger to cycling-friendly initiatives sponsored by the governm…" at bounding box center [797, 448] width 686 height 412
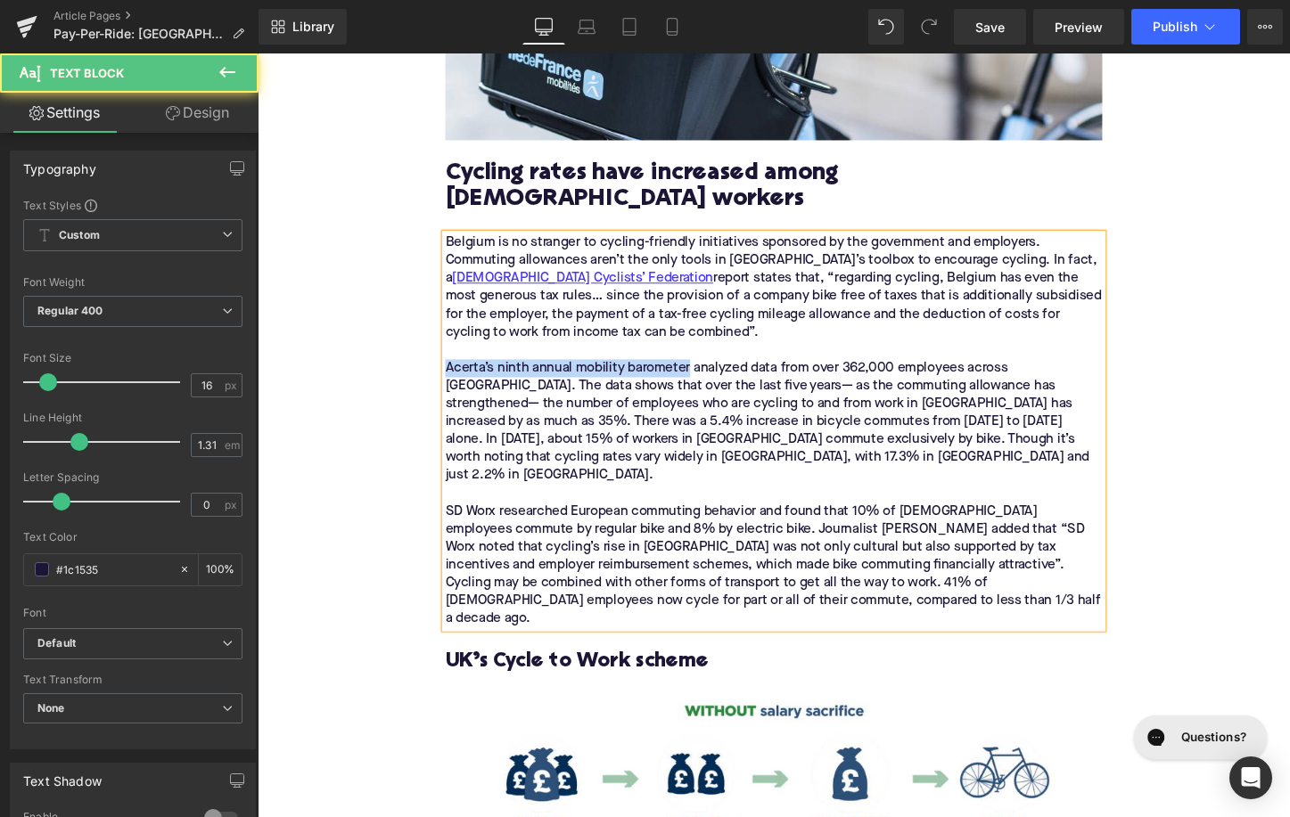
drag, startPoint x: 710, startPoint y: 352, endPoint x: 449, endPoint y: 352, distance: 260.3
click at [448, 351] on div "Home / Pay-Per-Ride: Belgium’s Cycling Commute Allowance Breadcrumbs Pay-Per-Ri…" at bounding box center [796, 468] width 713 height 5131
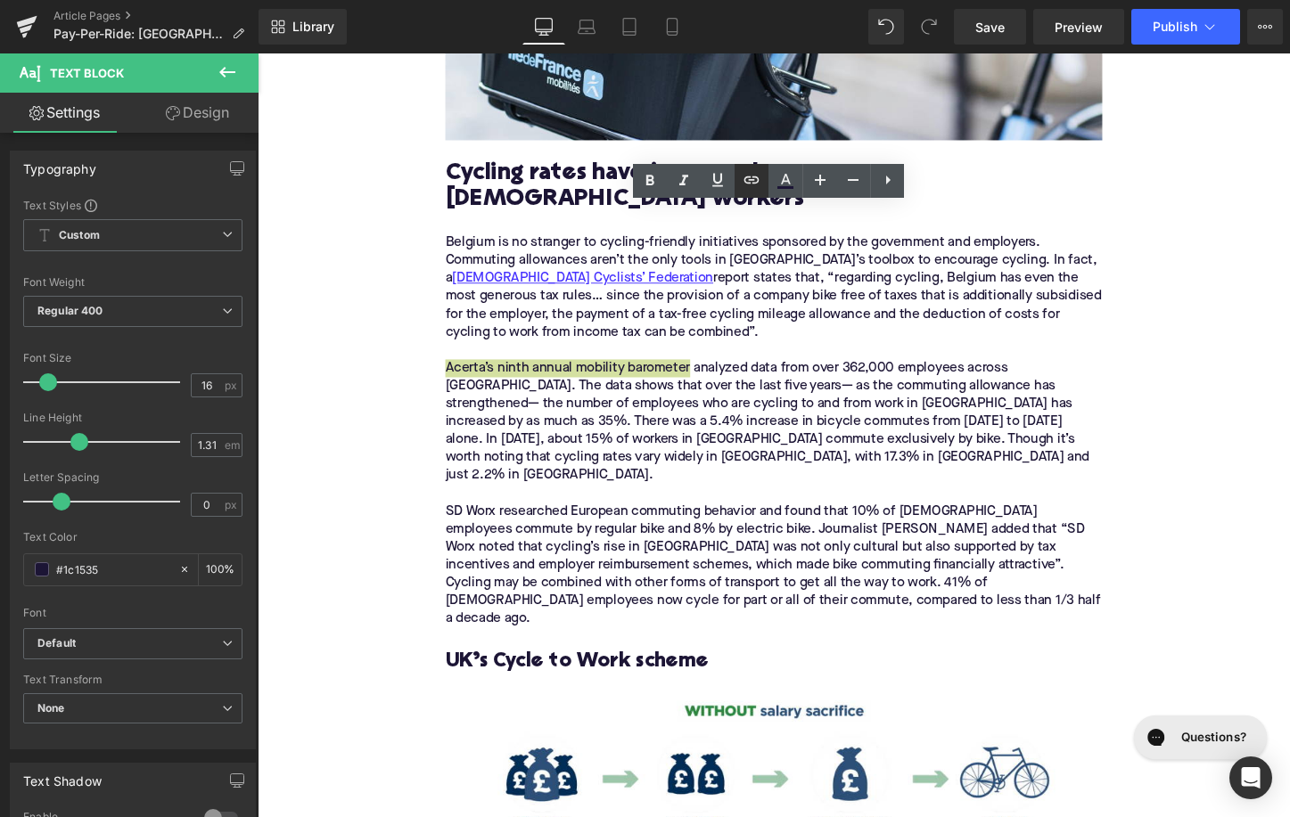
click at [744, 185] on icon at bounding box center [751, 179] width 21 height 21
click at [753, 185] on icon at bounding box center [751, 179] width 21 height 21
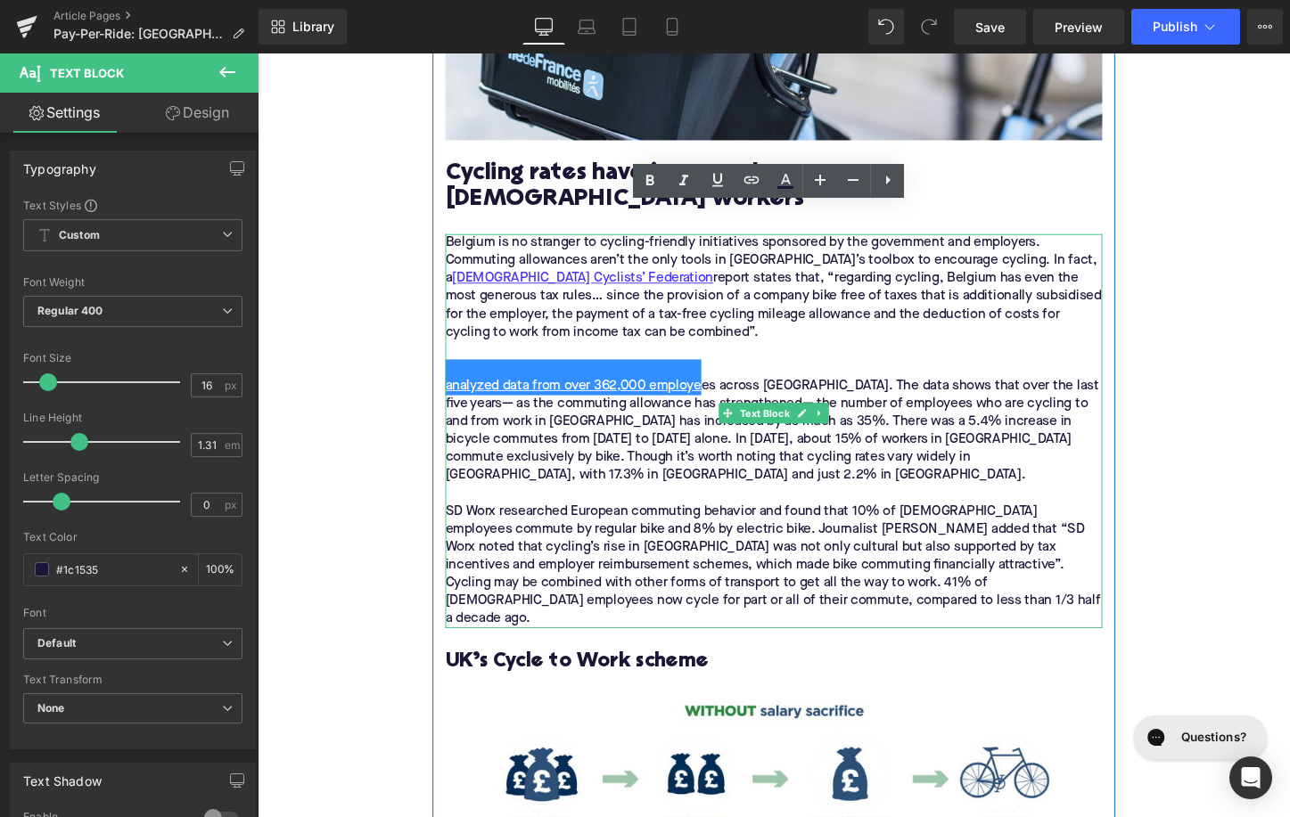
click at [760, 355] on div at bounding box center [797, 364] width 686 height 19
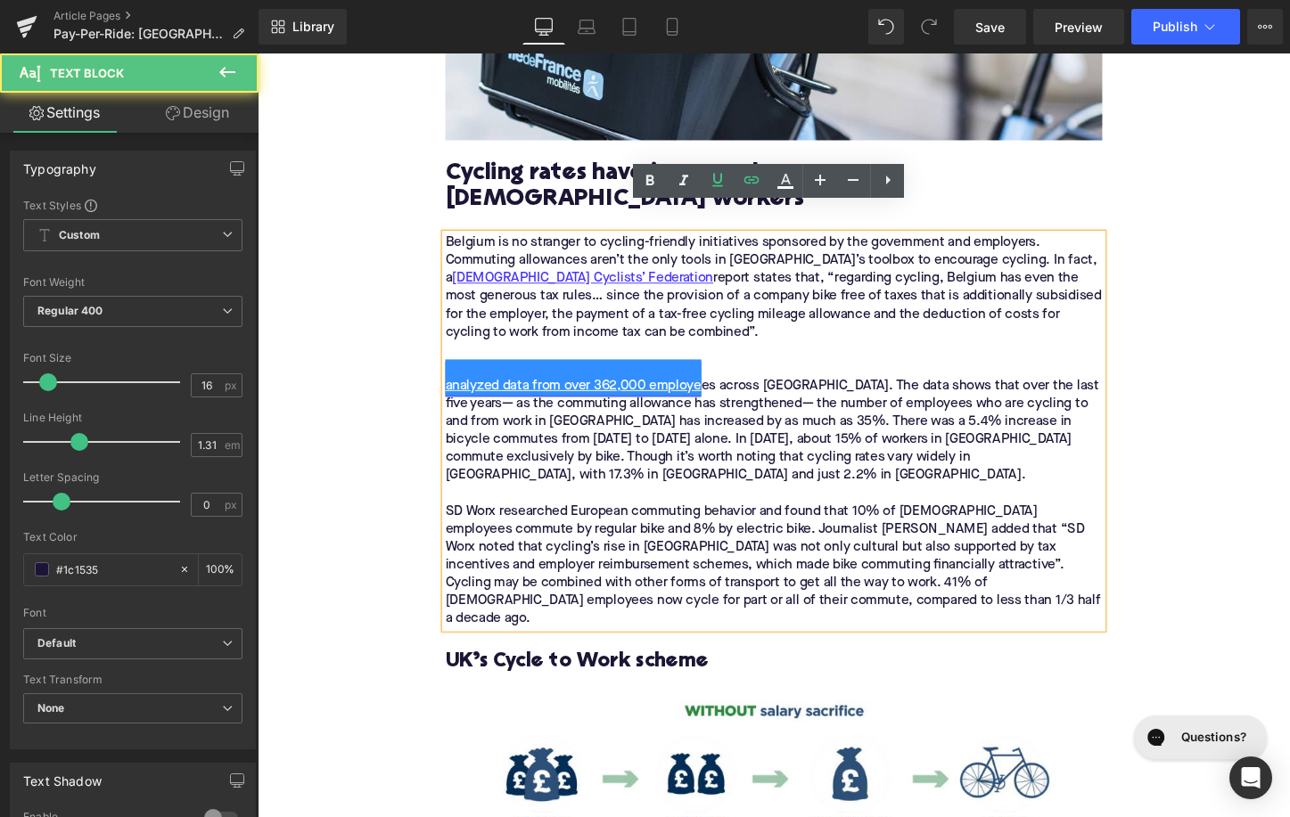
click at [645, 374] on link "analyzed data from over 362,000 employe" at bounding box center [587, 392] width 267 height 37
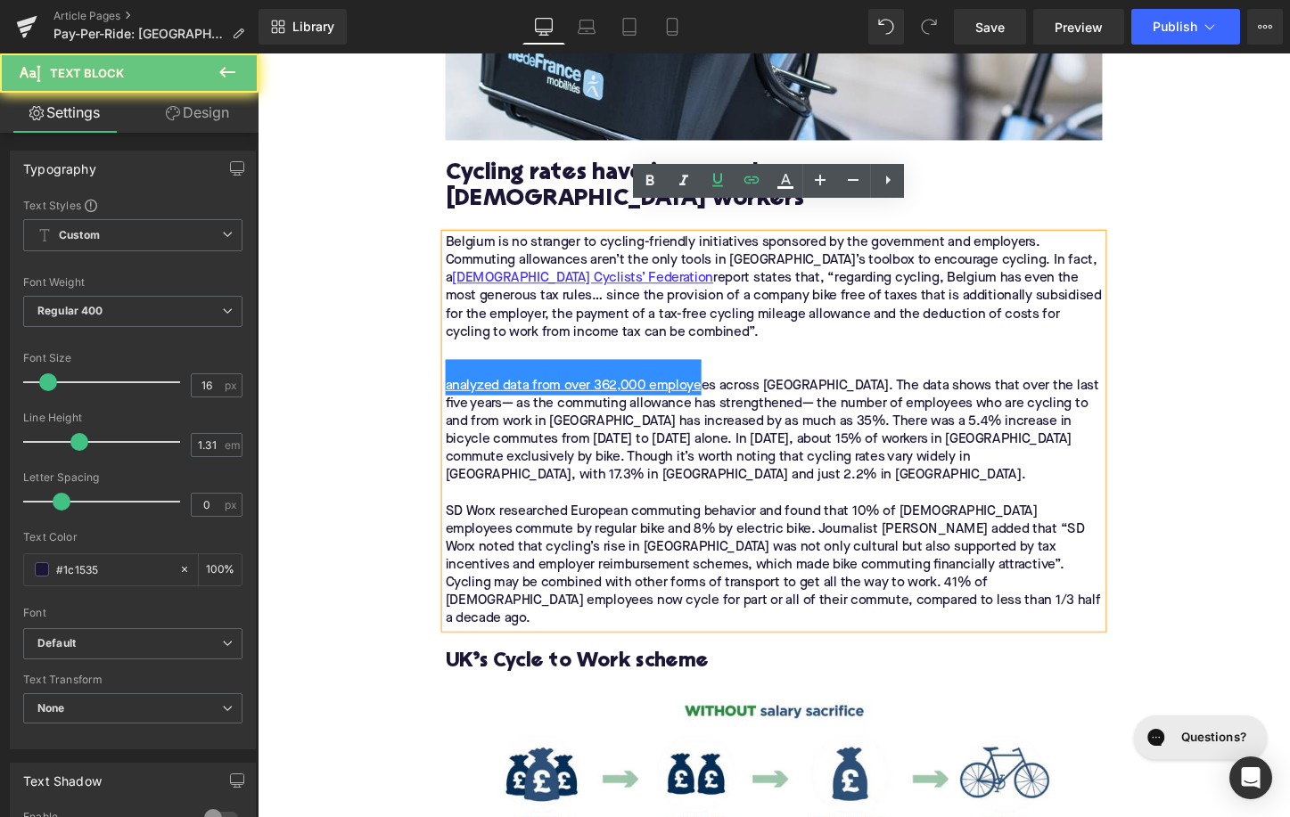
click at [501, 324] on div "Belgium is no stranger to cycling-friendly initiatives sponsored by the governm…" at bounding box center [797, 298] width 686 height 112
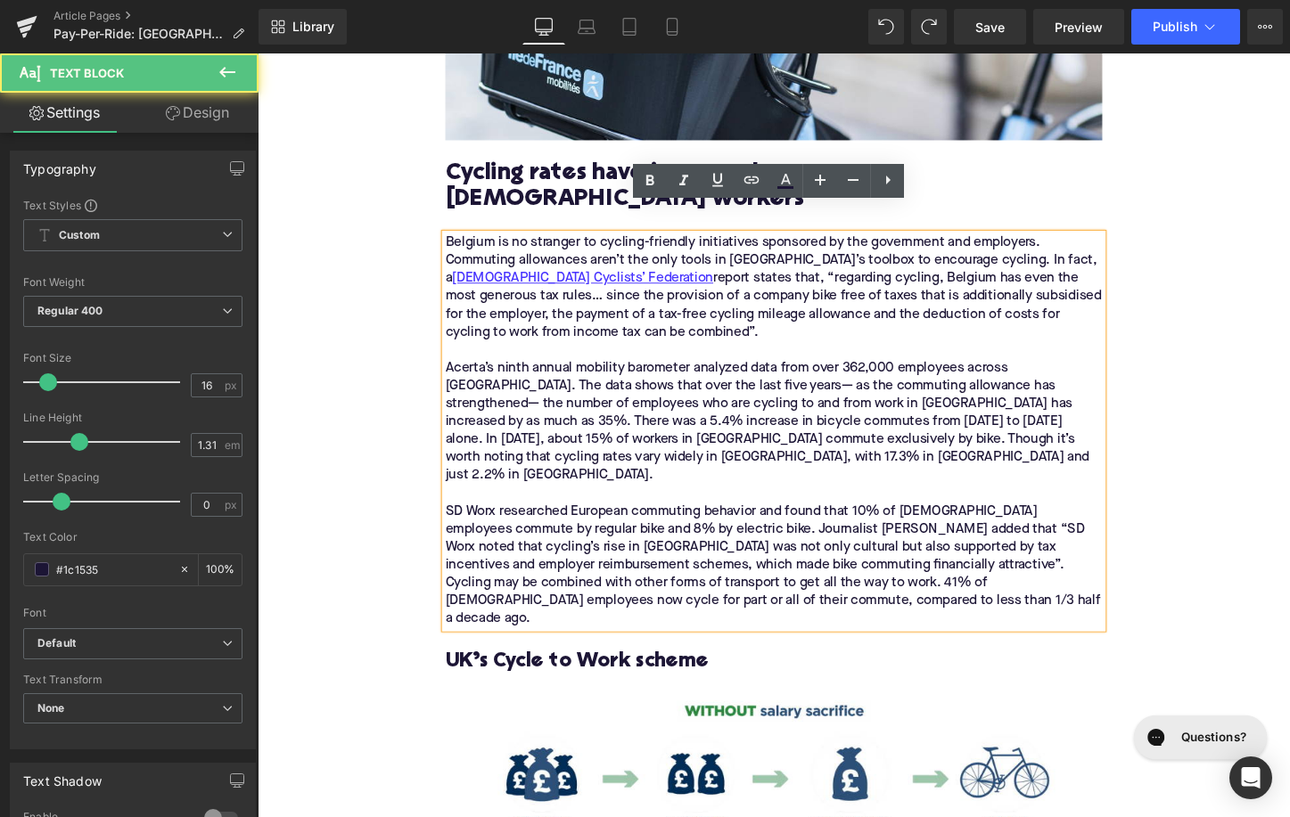
click at [456, 349] on div "Belgium is no stranger to cycling-friendly initiatives sponsored by the governm…" at bounding box center [797, 448] width 686 height 412
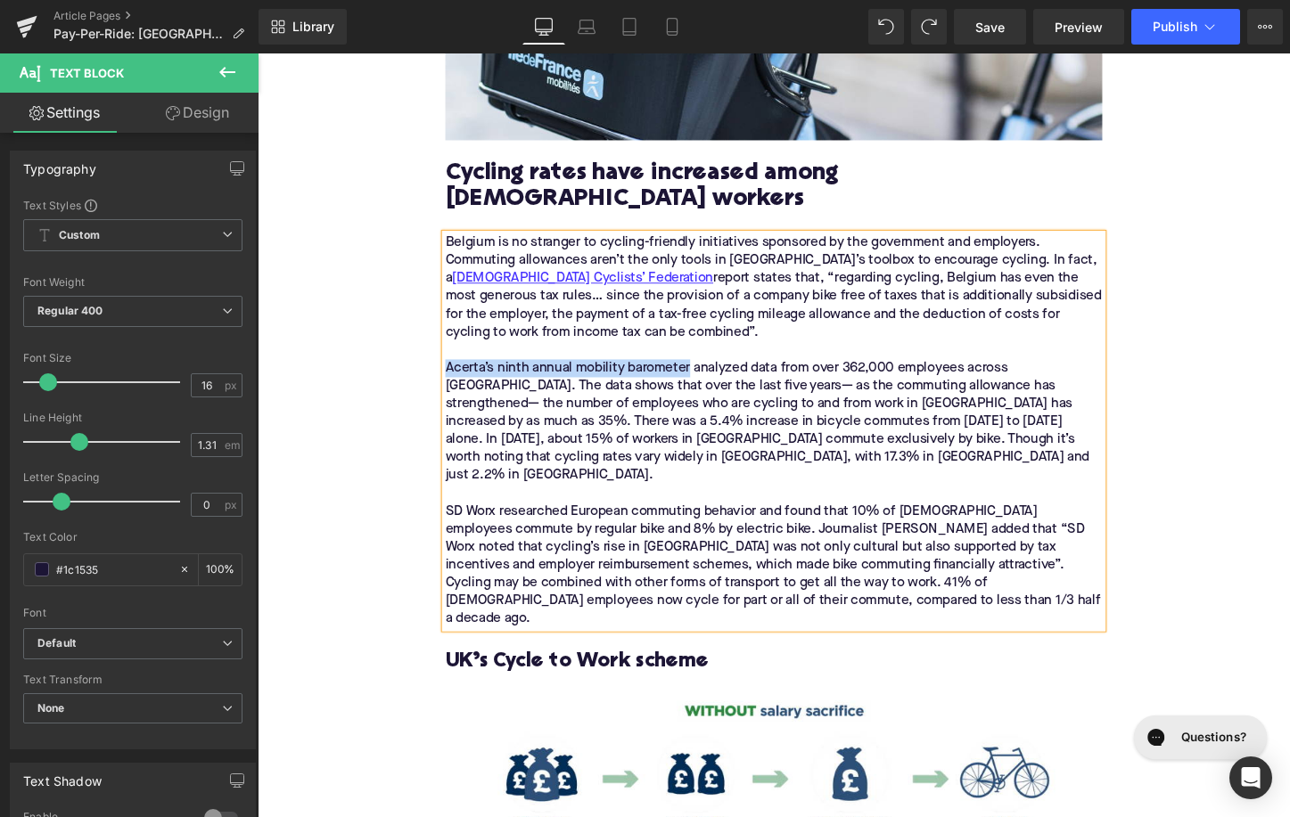
drag, startPoint x: 708, startPoint y: 350, endPoint x: 458, endPoint y: 346, distance: 249.7
click at [456, 374] on div "Acerta’s ninth annual mobility barometer analyzed data from over 362,000 employ…" at bounding box center [797, 439] width 686 height 131
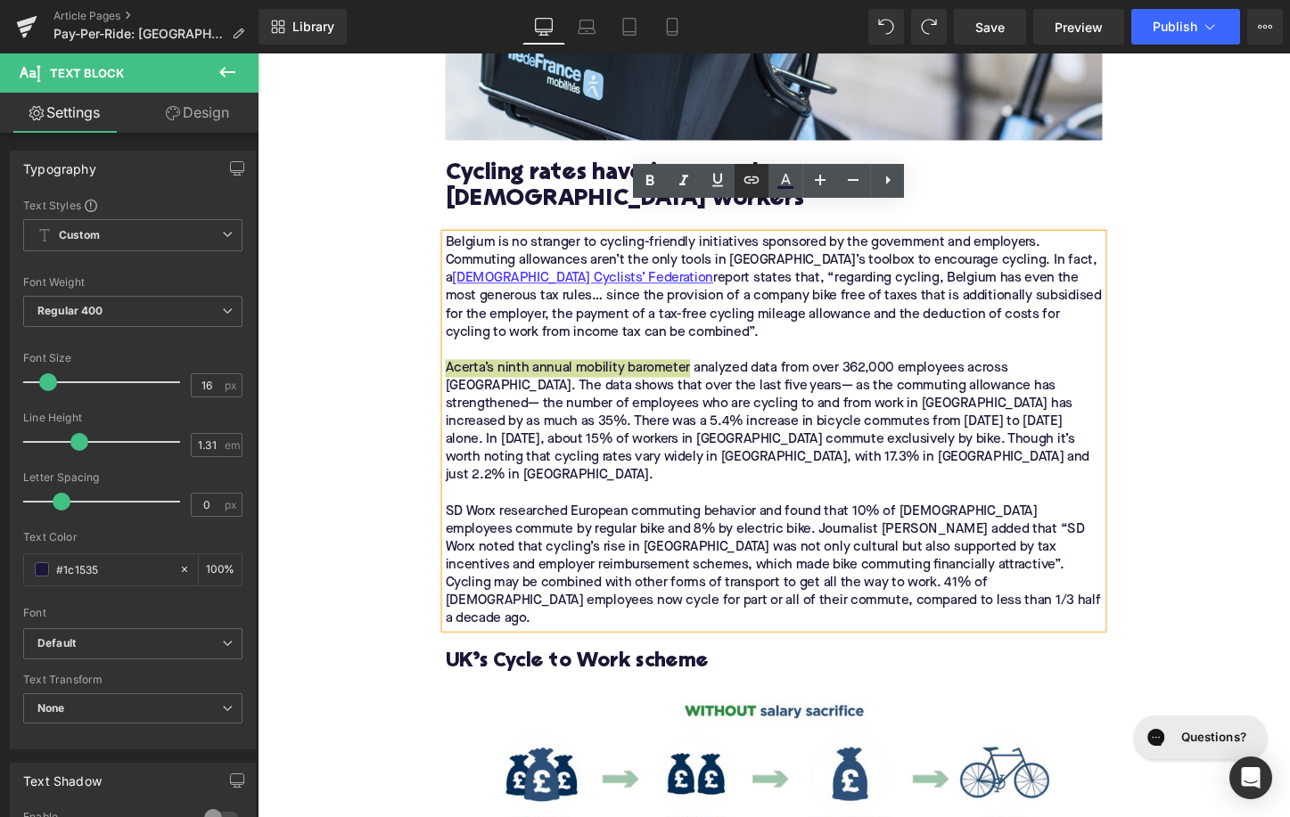
click at [752, 185] on icon at bounding box center [751, 179] width 21 height 21
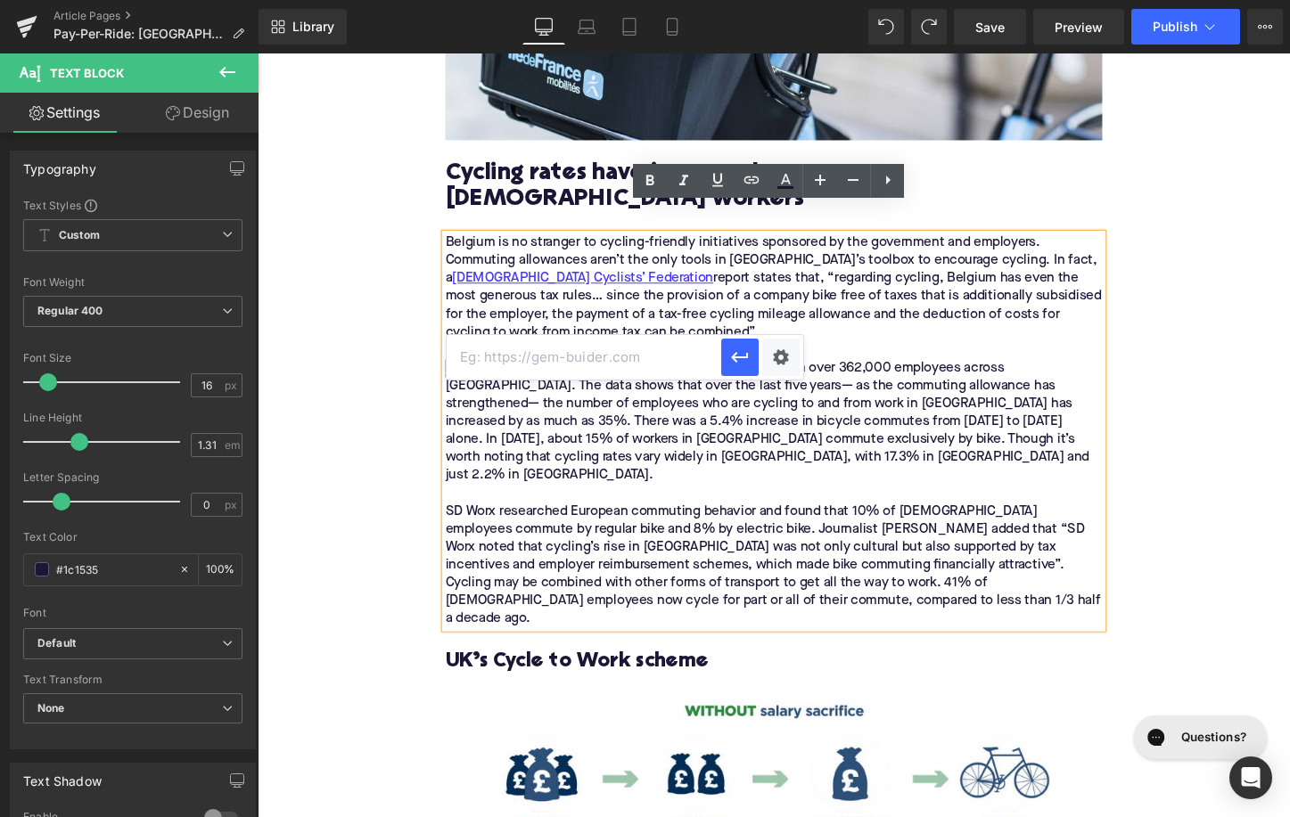
click at [604, 350] on input "text" at bounding box center [584, 357] width 275 height 45
paste input "[URL][DOMAIN_NAME]"
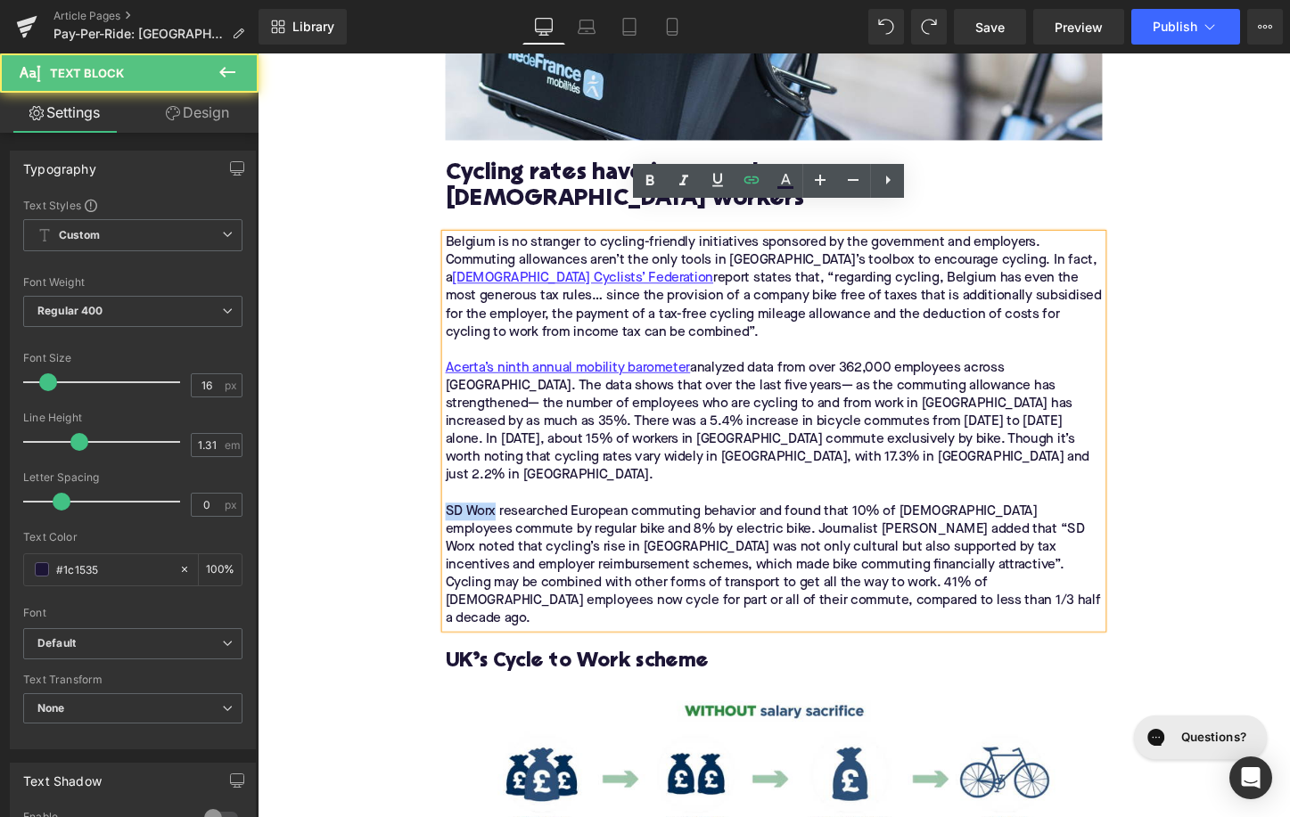
drag, startPoint x: 506, startPoint y: 483, endPoint x: 448, endPoint y: 482, distance: 58.0
click at [448, 481] on div "Home / Pay-Per-Ride: Belgium’s Cycling Commute Allowance Breadcrumbs Pay-Per-Ri…" at bounding box center [796, 468] width 713 height 5131
click at [456, 481] on div "Belgium is no stranger to cycling-friendly initiatives sponsored by the governm…" at bounding box center [797, 448] width 686 height 412
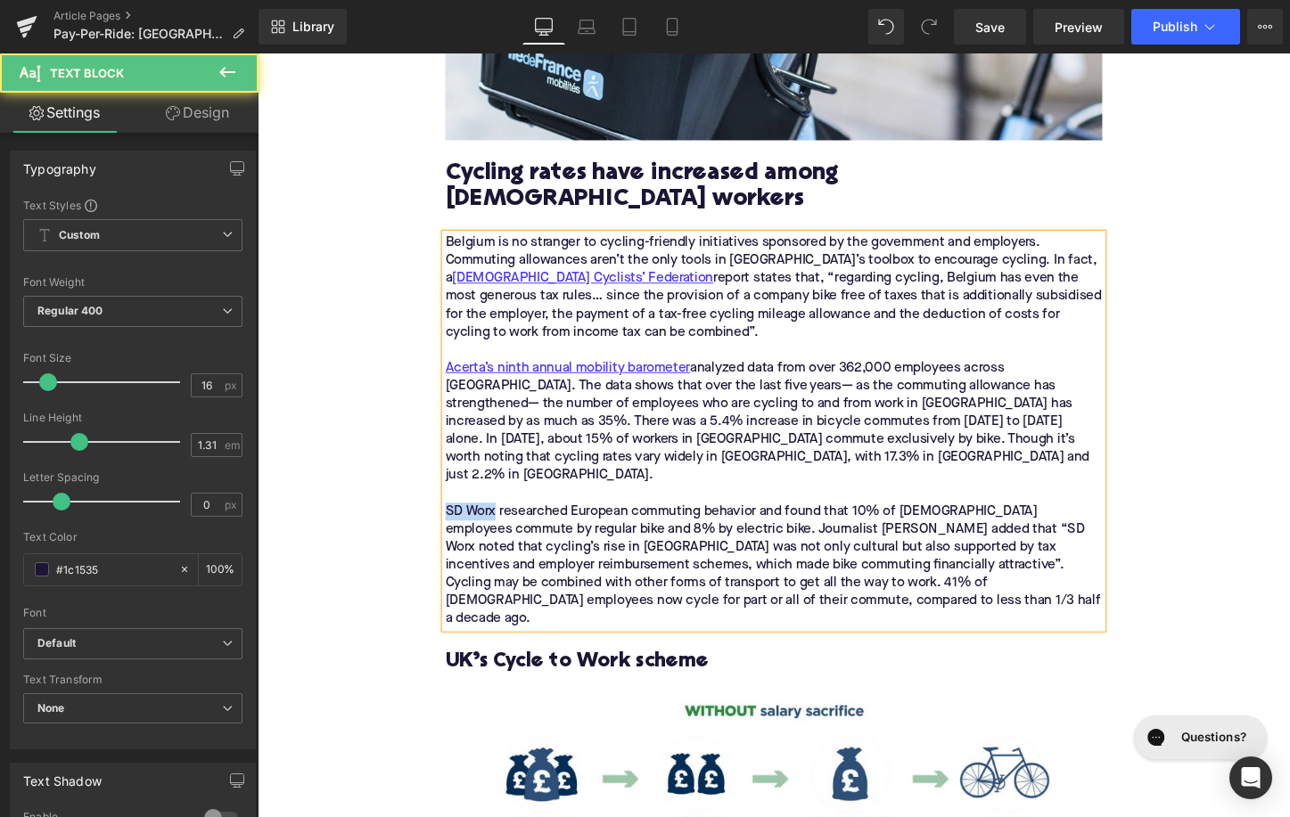
drag, startPoint x: 507, startPoint y: 484, endPoint x: 456, endPoint y: 483, distance: 51.7
click at [454, 523] on div "SD Worx researched European commuting behavior and found that 10% of [DEMOGRAPH…" at bounding box center [797, 588] width 686 height 131
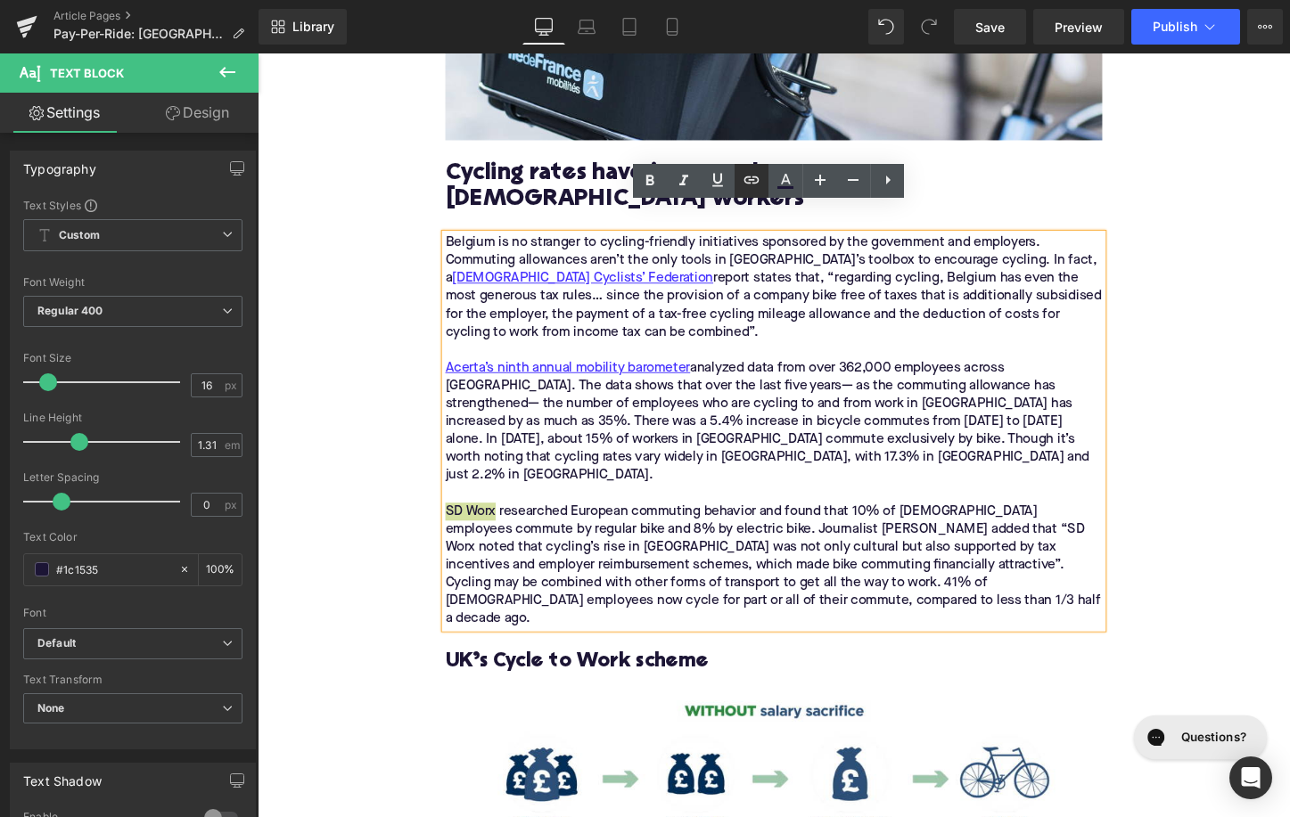
click at [749, 176] on icon at bounding box center [751, 179] width 21 height 21
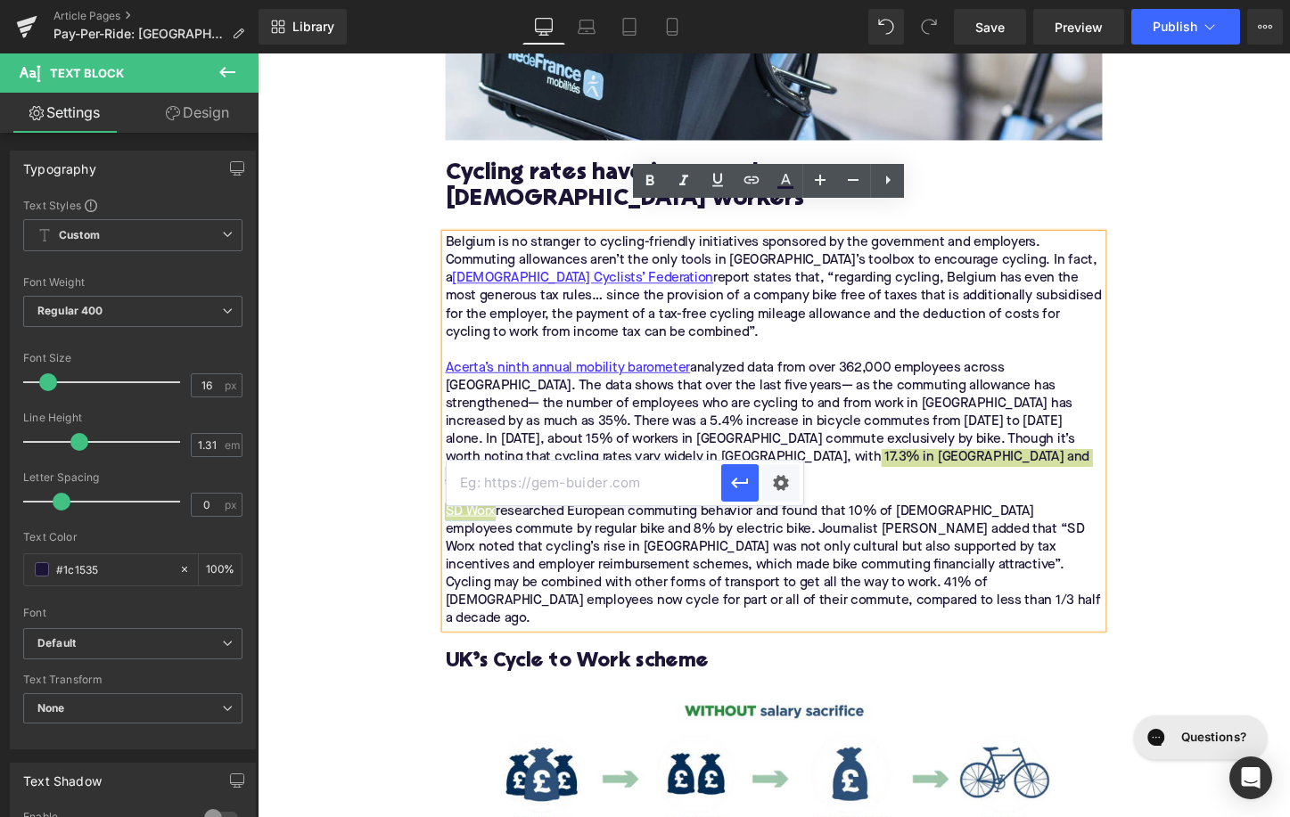
click at [580, 481] on input "text" at bounding box center [584, 483] width 275 height 45
paste input "[URL][DOMAIN_NAME]"
type input "[URL][DOMAIN_NAME]"
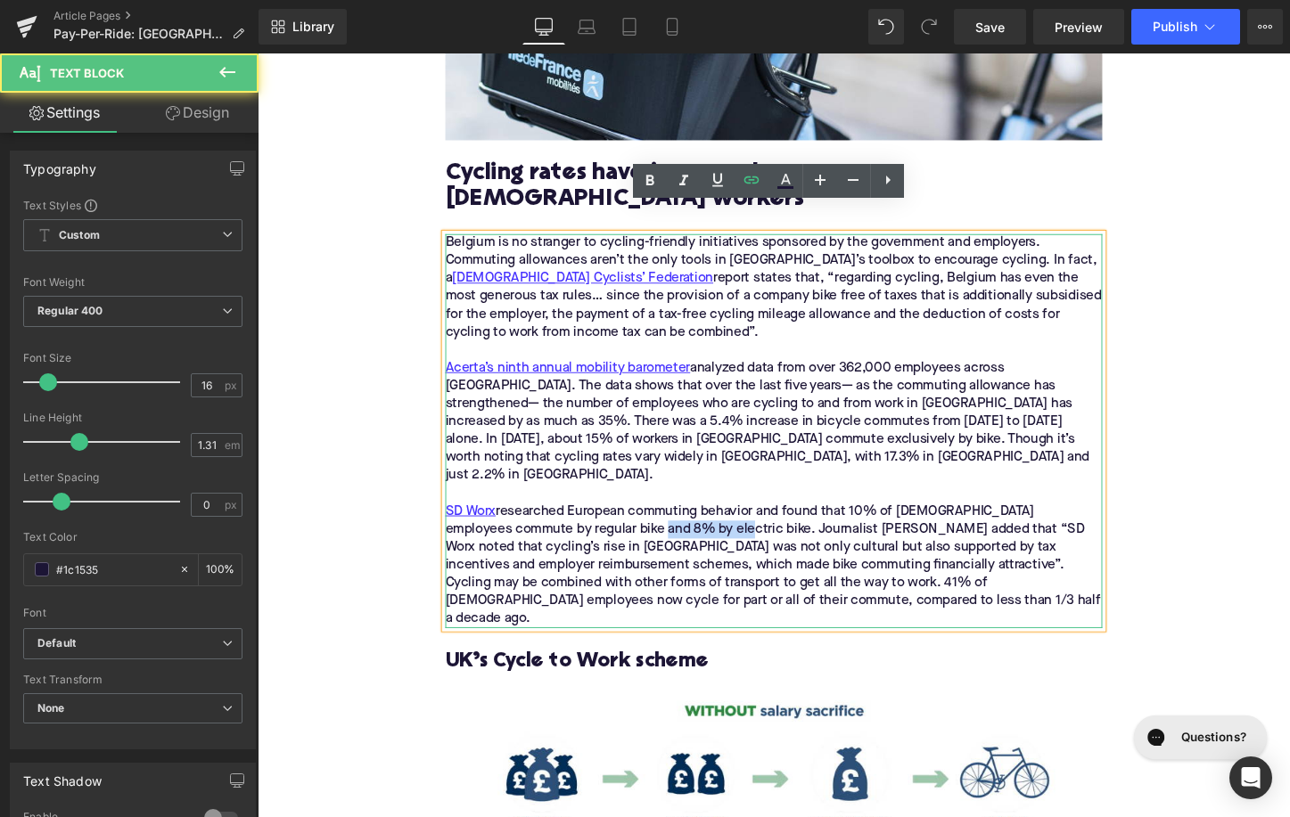
drag, startPoint x: 684, startPoint y: 498, endPoint x: 606, endPoint y: 498, distance: 77.6
click at [605, 523] on div "SD Worx researched European commuting behavior and found that 10% of [DEMOGRAPH…" at bounding box center [797, 588] width 686 height 131
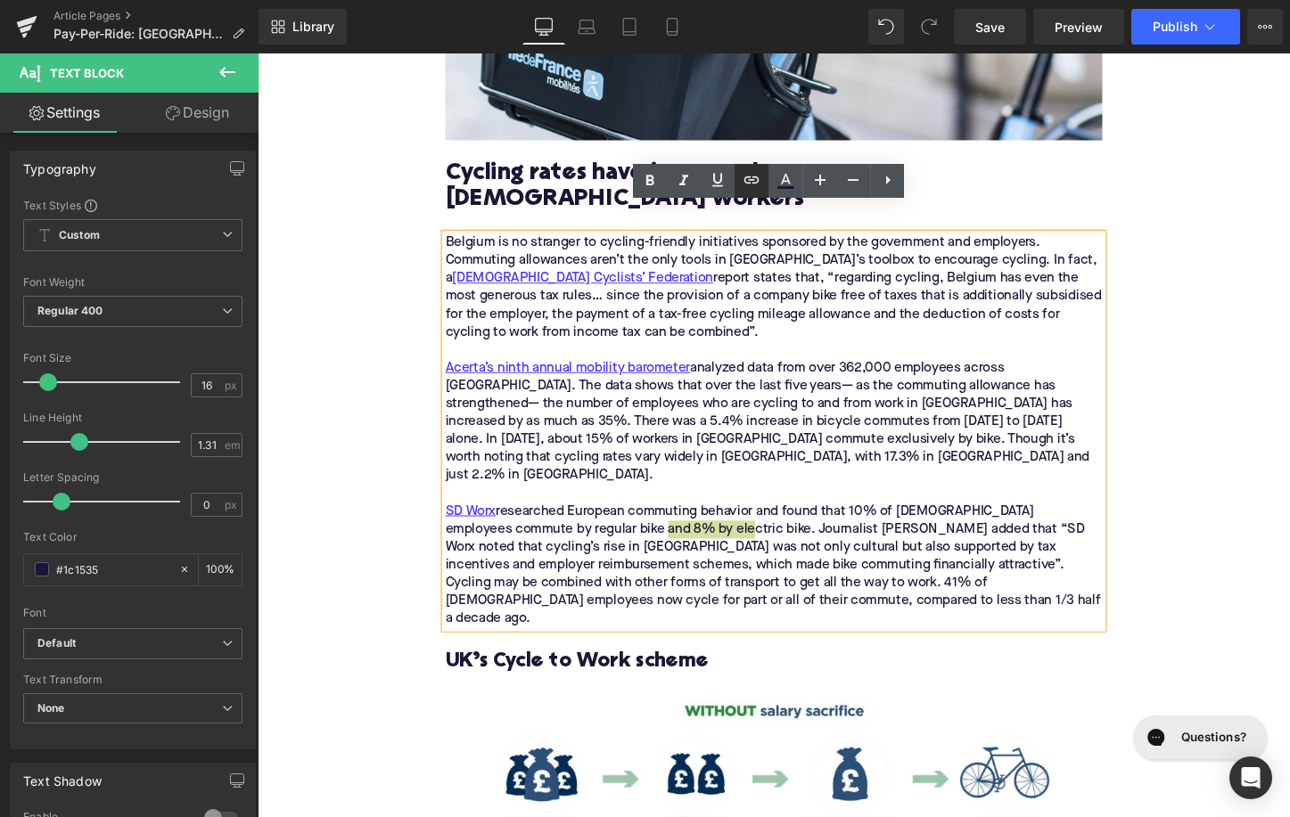
click at [752, 185] on icon at bounding box center [751, 179] width 21 height 21
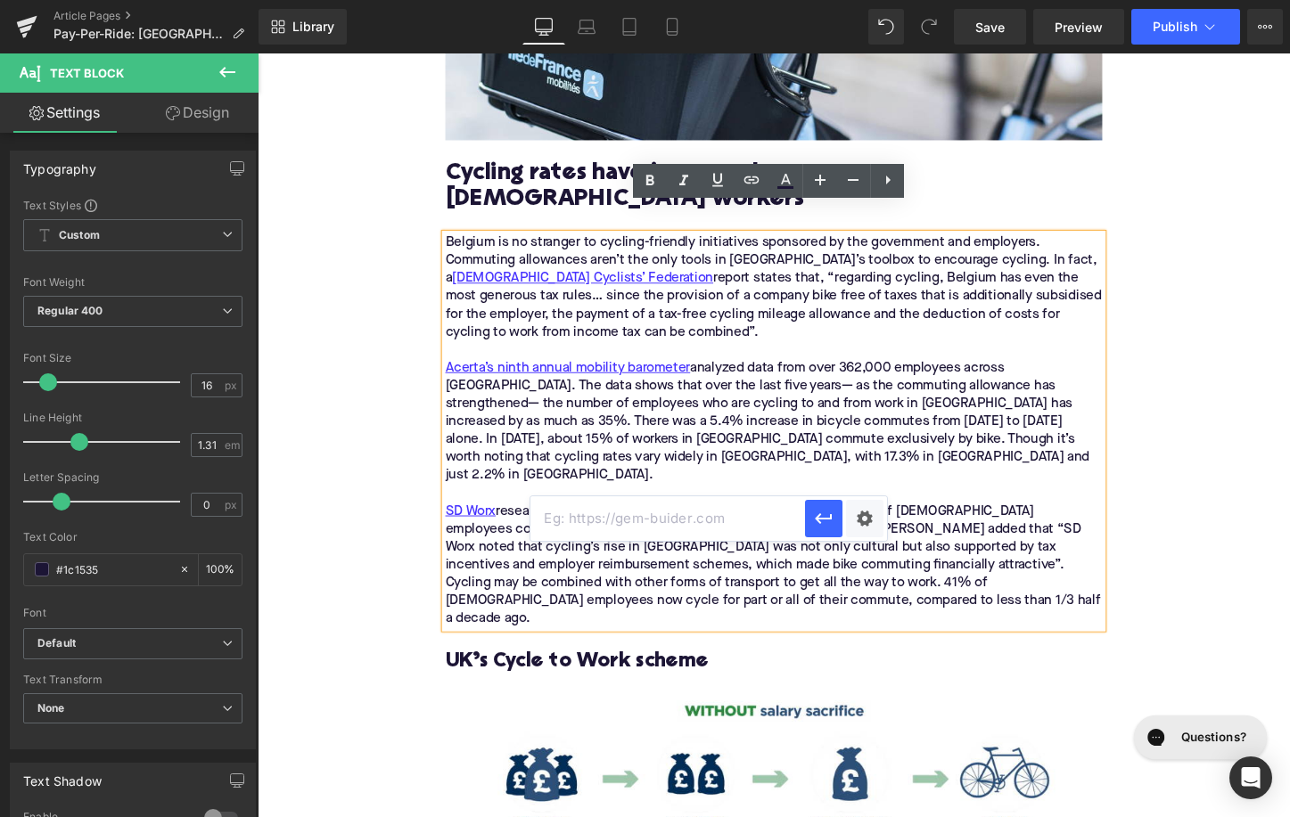
click at [705, 519] on input "text" at bounding box center [667, 519] width 275 height 45
paste input "[URL][DOMAIN_NAME]"
click at [821, 519] on icon "button" at bounding box center [824, 518] width 17 height 11
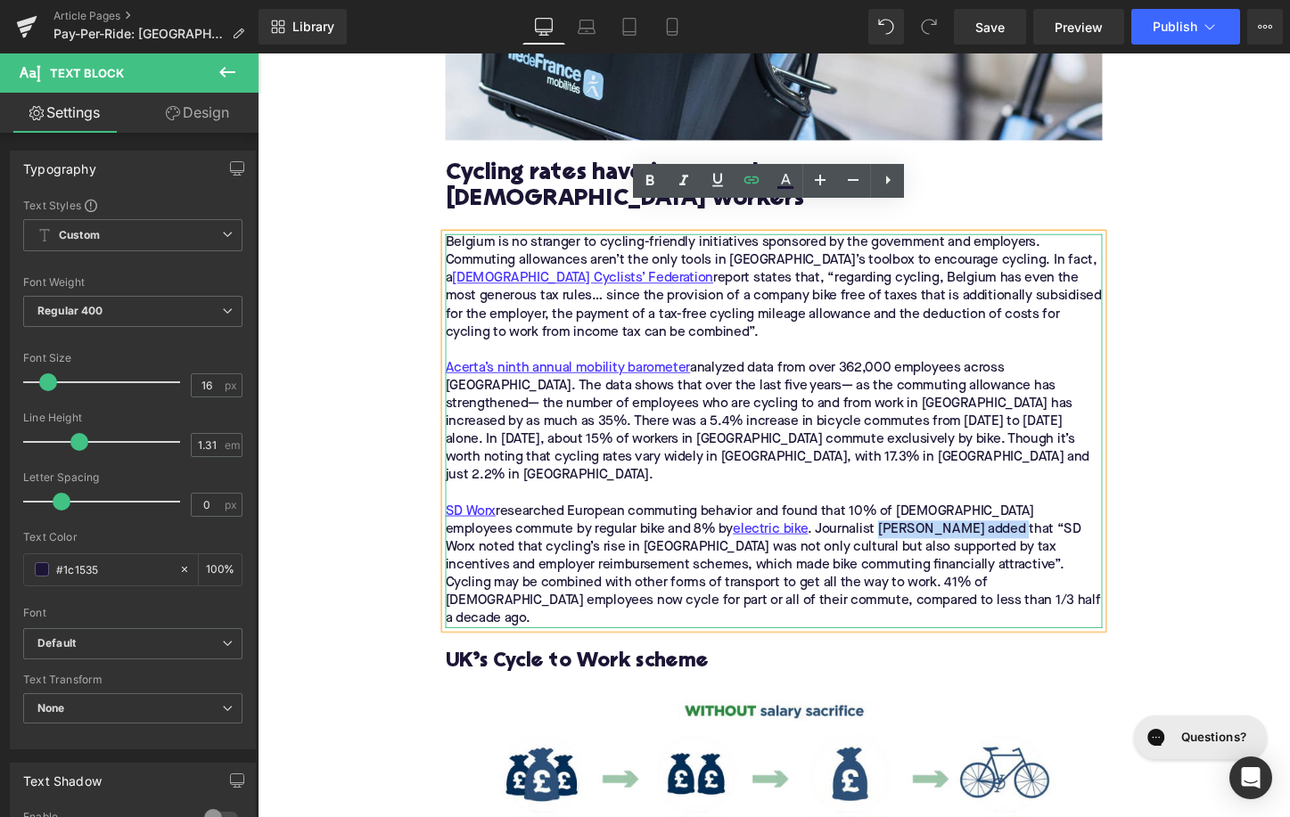
drag, startPoint x: 889, startPoint y: 498, endPoint x: 758, endPoint y: 497, distance: 131.1
click at [757, 523] on div "SD Worx researched European commuting behavior and found that 10% of [DEMOGRAPH…" at bounding box center [797, 588] width 686 height 131
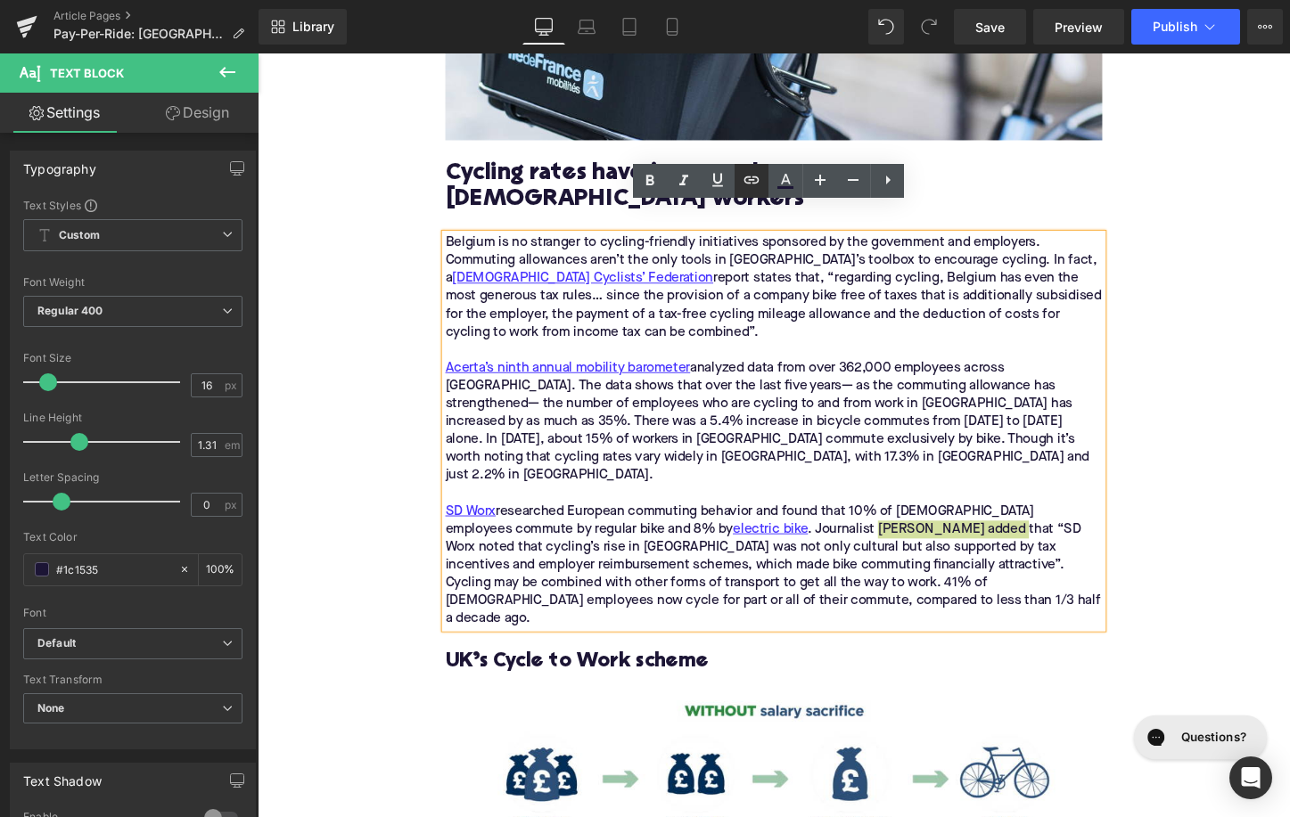
click at [751, 176] on icon at bounding box center [751, 179] width 21 height 21
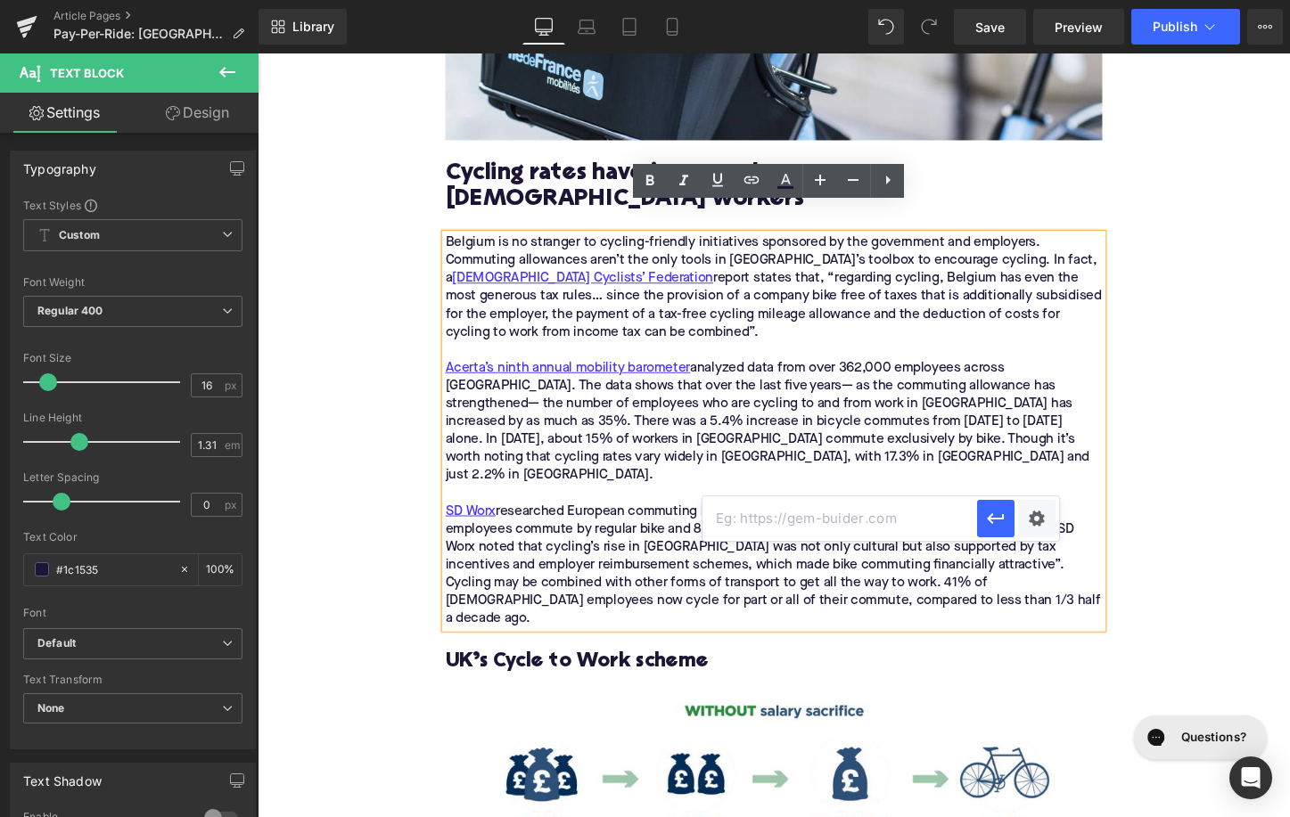
click at [763, 516] on input "text" at bounding box center [839, 519] width 275 height 45
paste input "[URL][DOMAIN_NAME]"
type input "[URL][DOMAIN_NAME]"
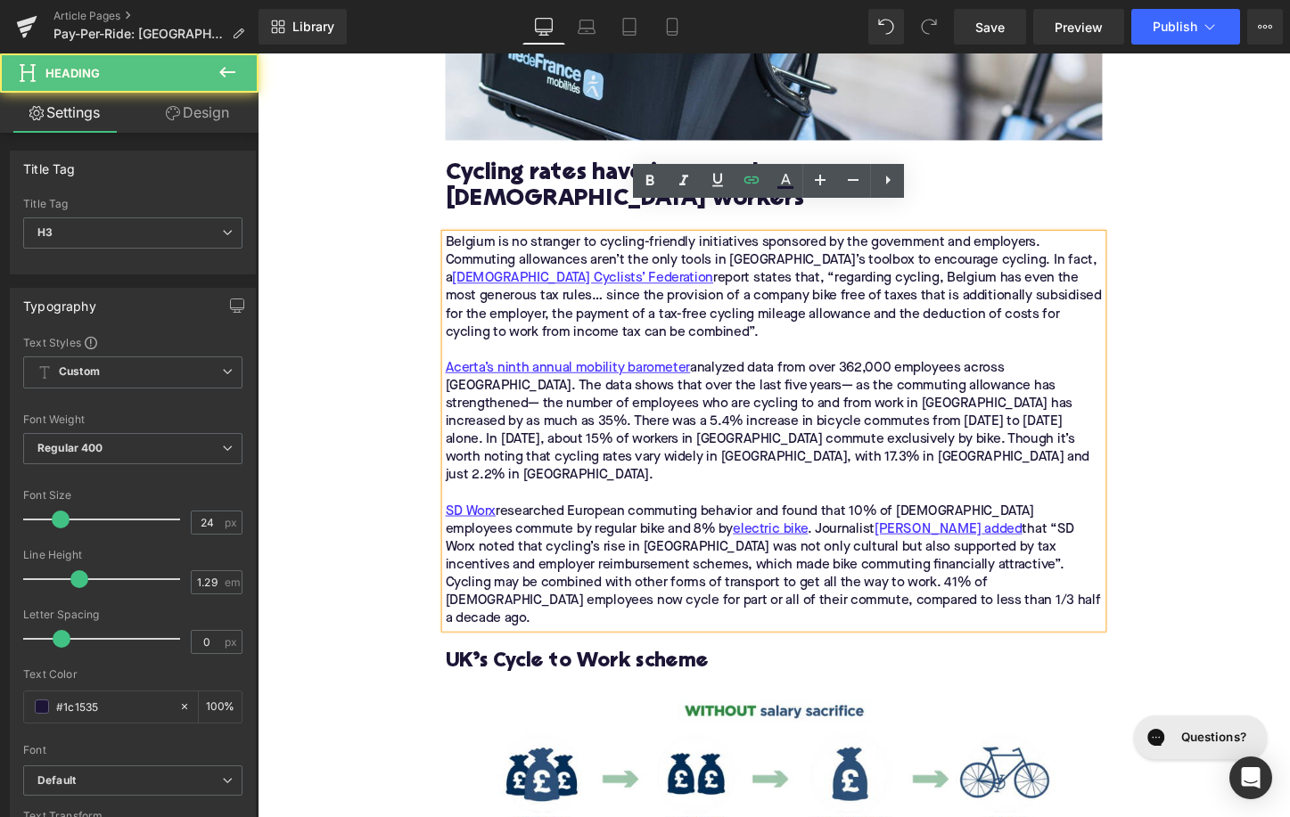
click at [596, 676] on h3 "UK’s Cycle to Work scheme" at bounding box center [797, 690] width 686 height 28
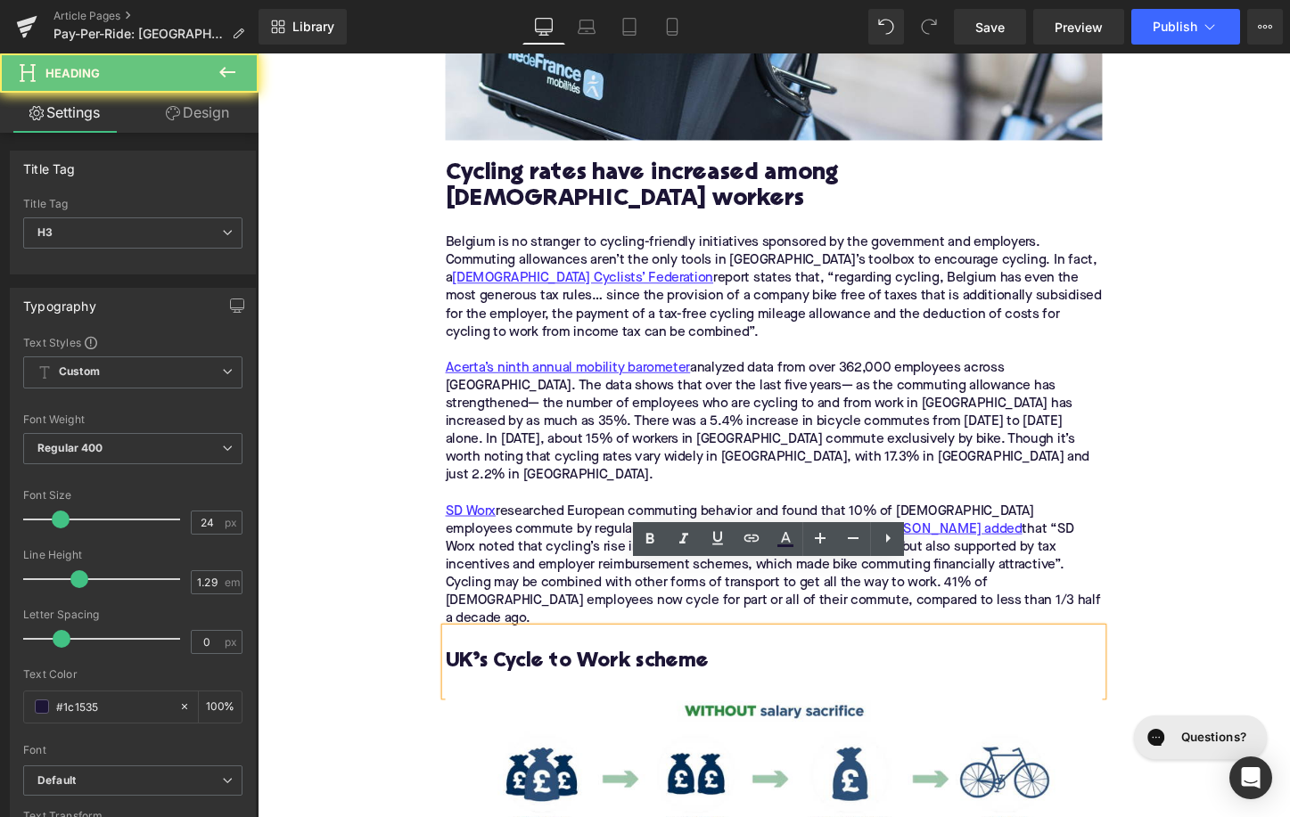
paste div
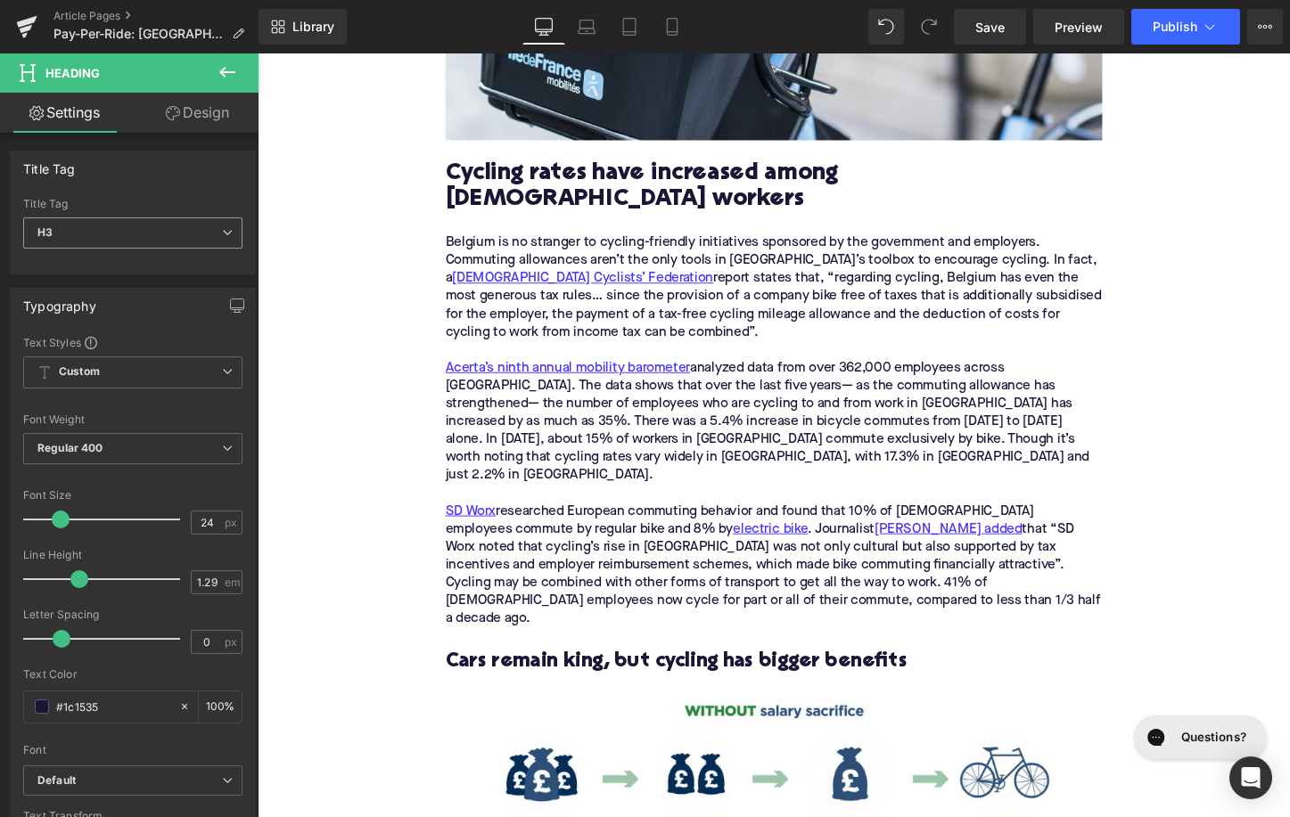
click at [106, 229] on span "H3" at bounding box center [132, 233] width 219 height 31
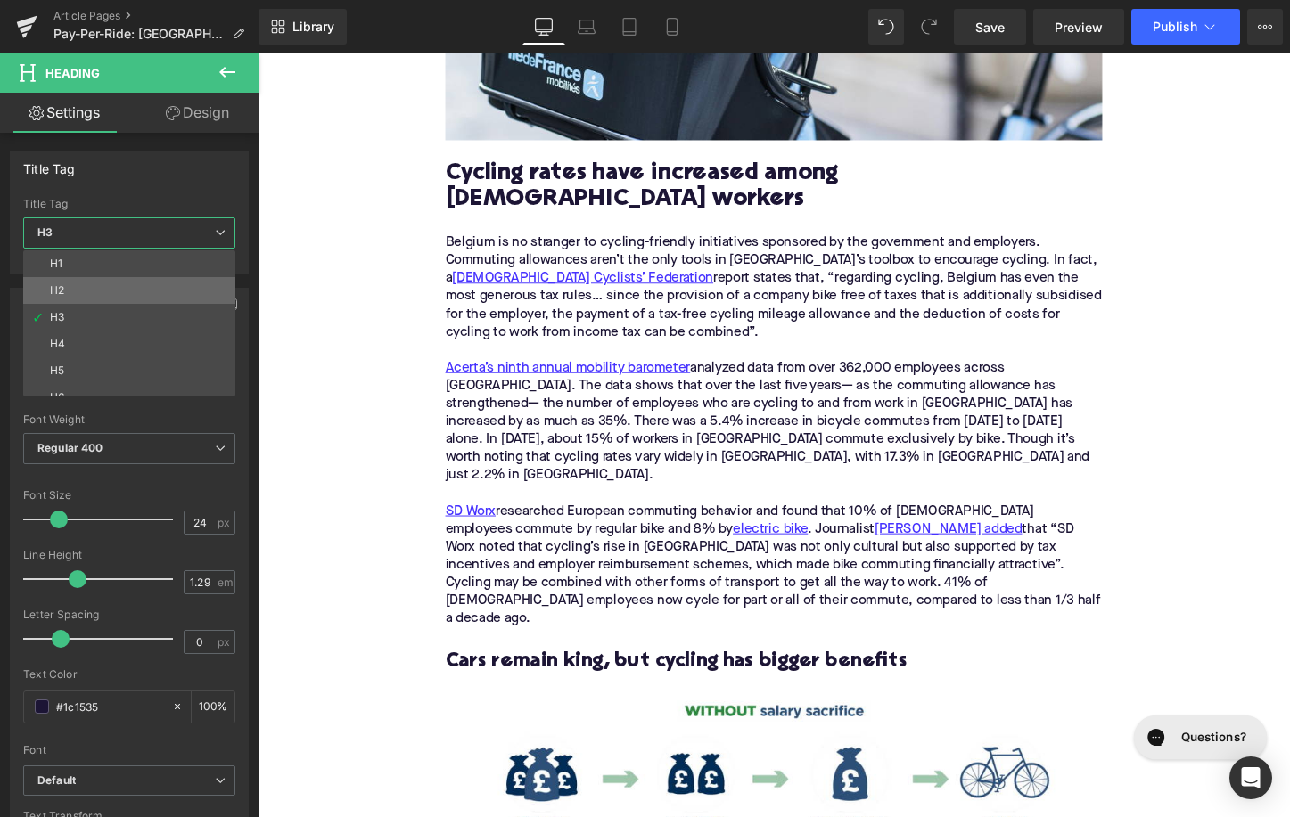
click at [121, 292] on li "H2" at bounding box center [133, 290] width 220 height 27
type input "28"
type input "1.11"
type input "100"
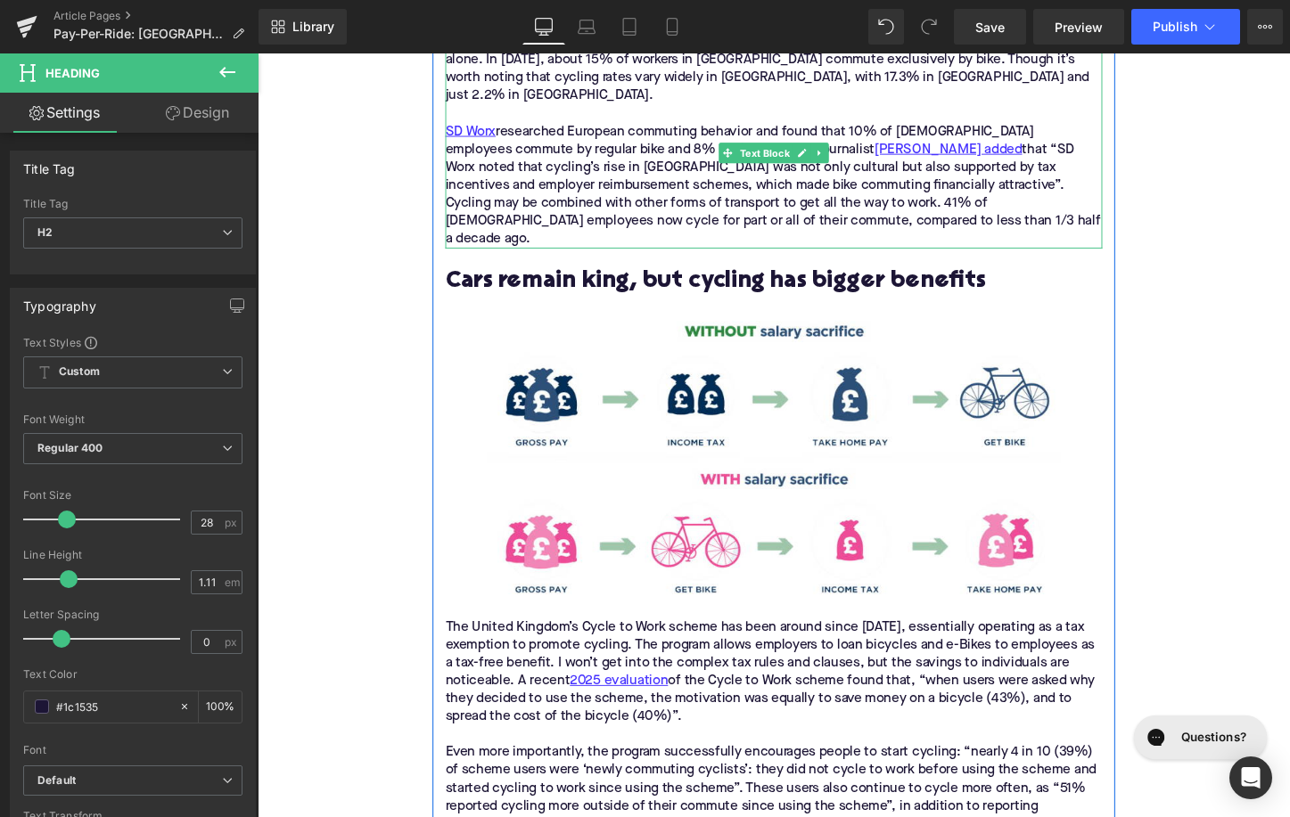
scroll to position [2815, 0]
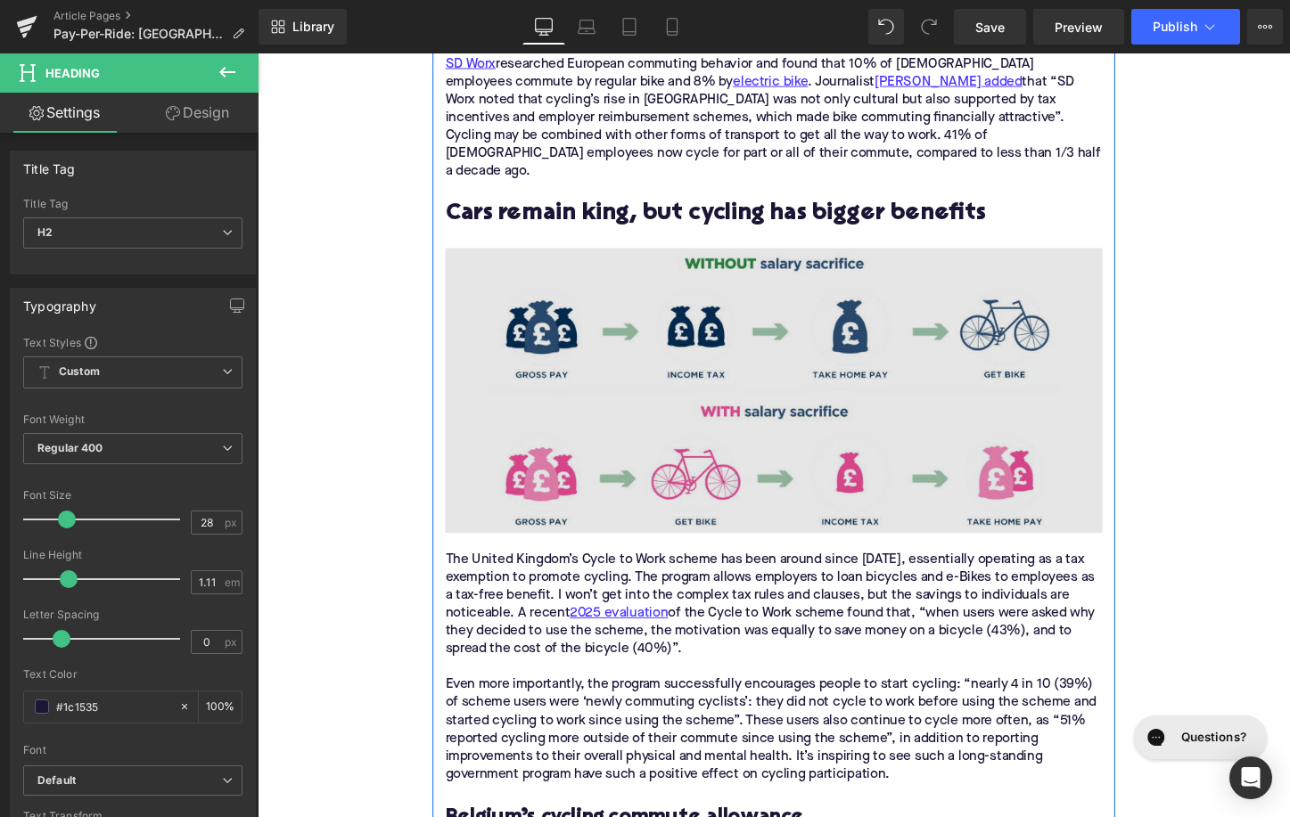
click at [894, 358] on img at bounding box center [797, 406] width 686 height 298
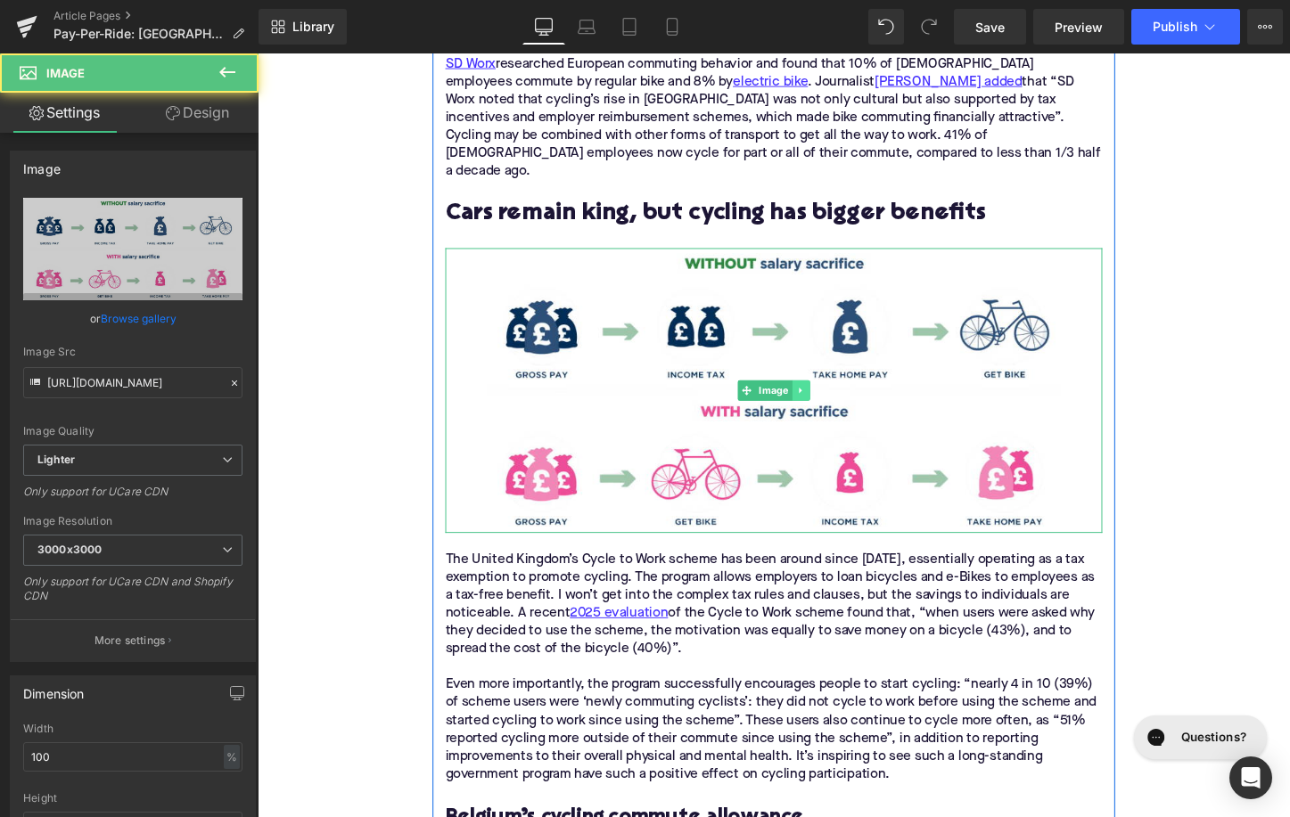
click at [830, 400] on icon at bounding box center [825, 405] width 10 height 11
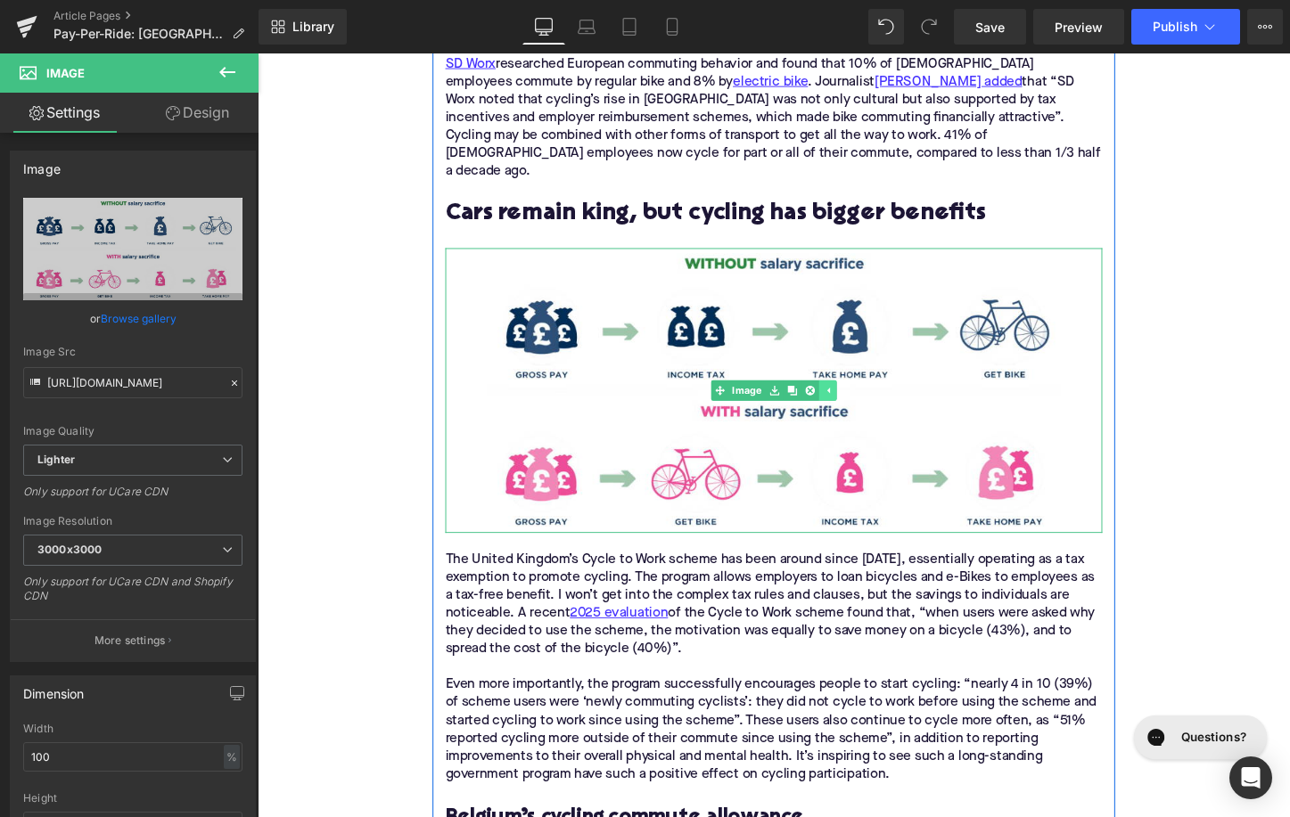
click at [830, 395] on link at bounding box center [835, 405] width 19 height 21
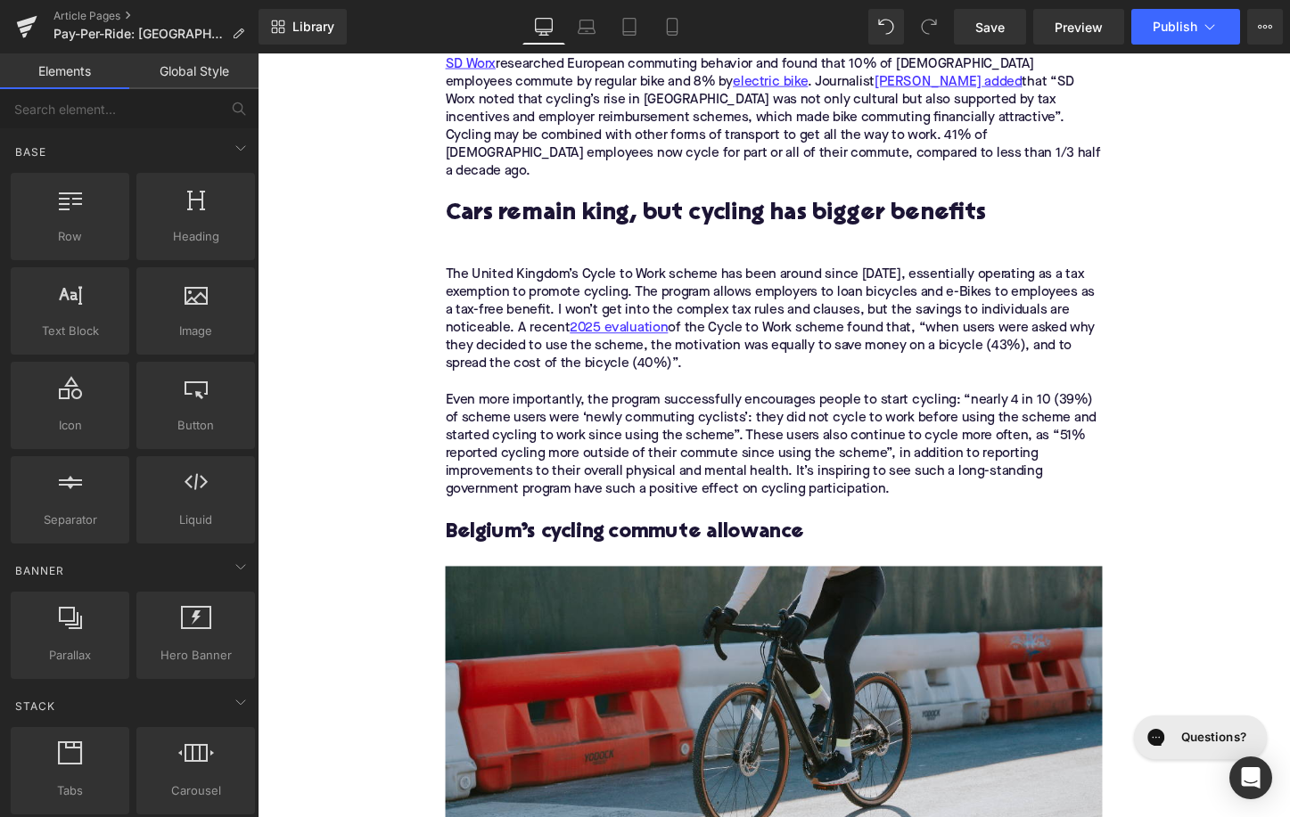
click at [779, 292] on div "The United Kingdom’s Cycle to Work scheme has been around since [DATE], essenti…" at bounding box center [797, 331] width 686 height 112
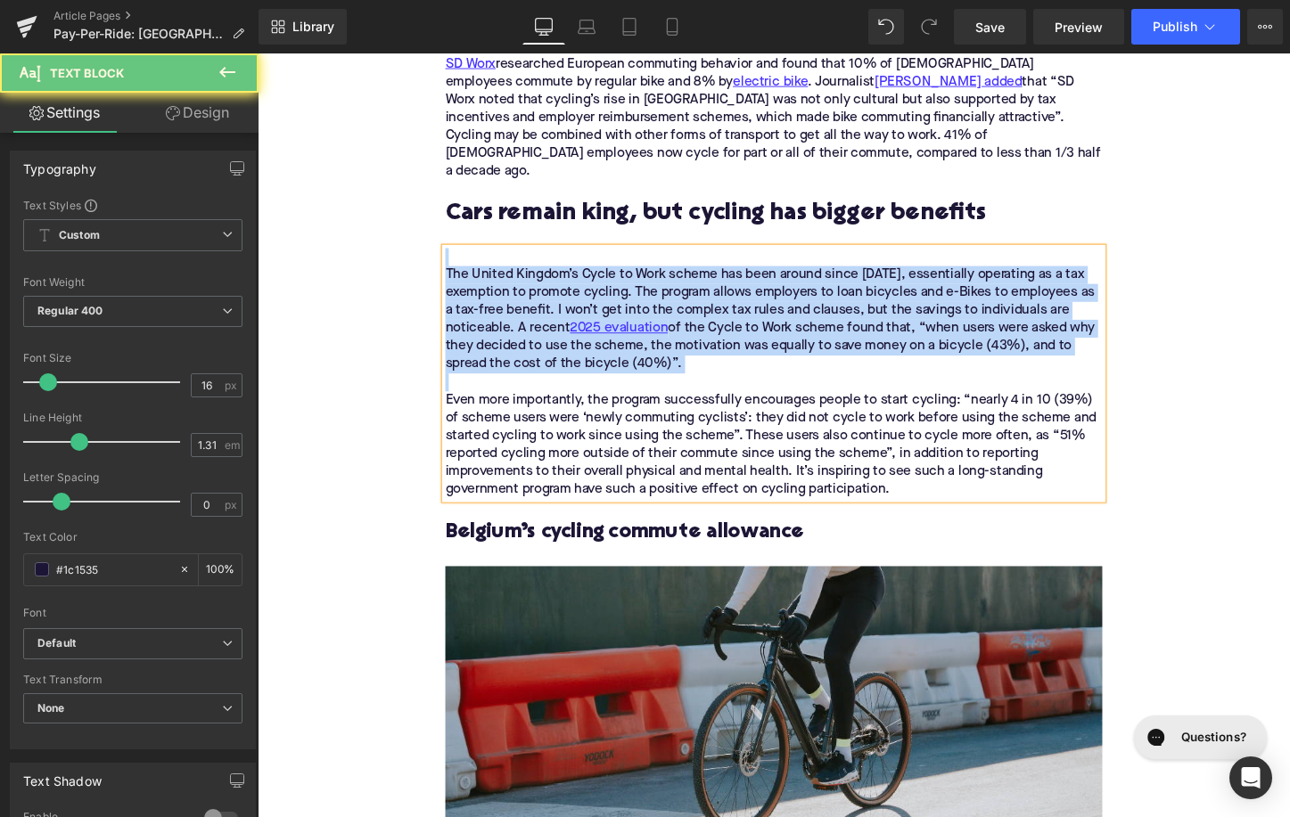
paste div
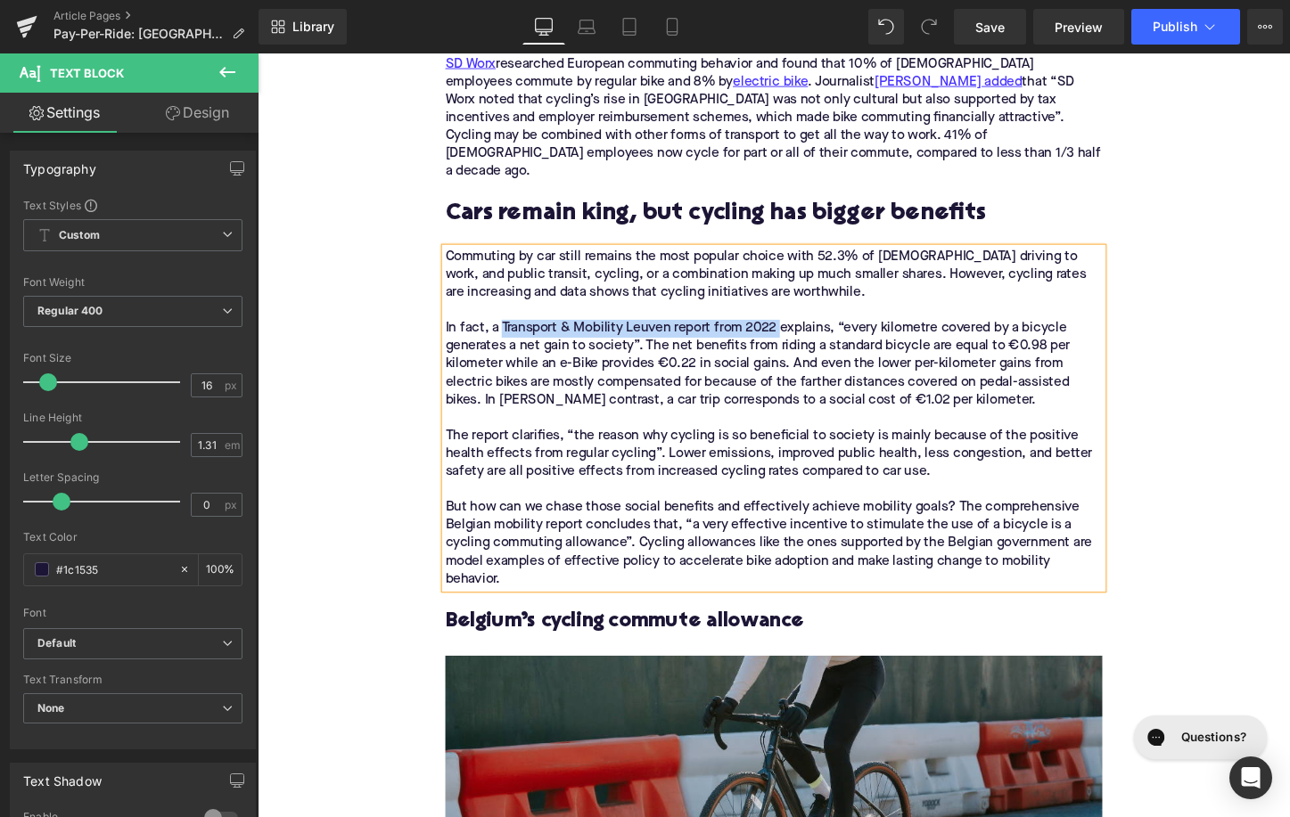
drag, startPoint x: 513, startPoint y: 270, endPoint x: 804, endPoint y: 269, distance: 290.6
click at [803, 268] on div "Commuting by car still remains the most popular choice with 52.3% of [DEMOGRAPH…" at bounding box center [797, 435] width 686 height 356
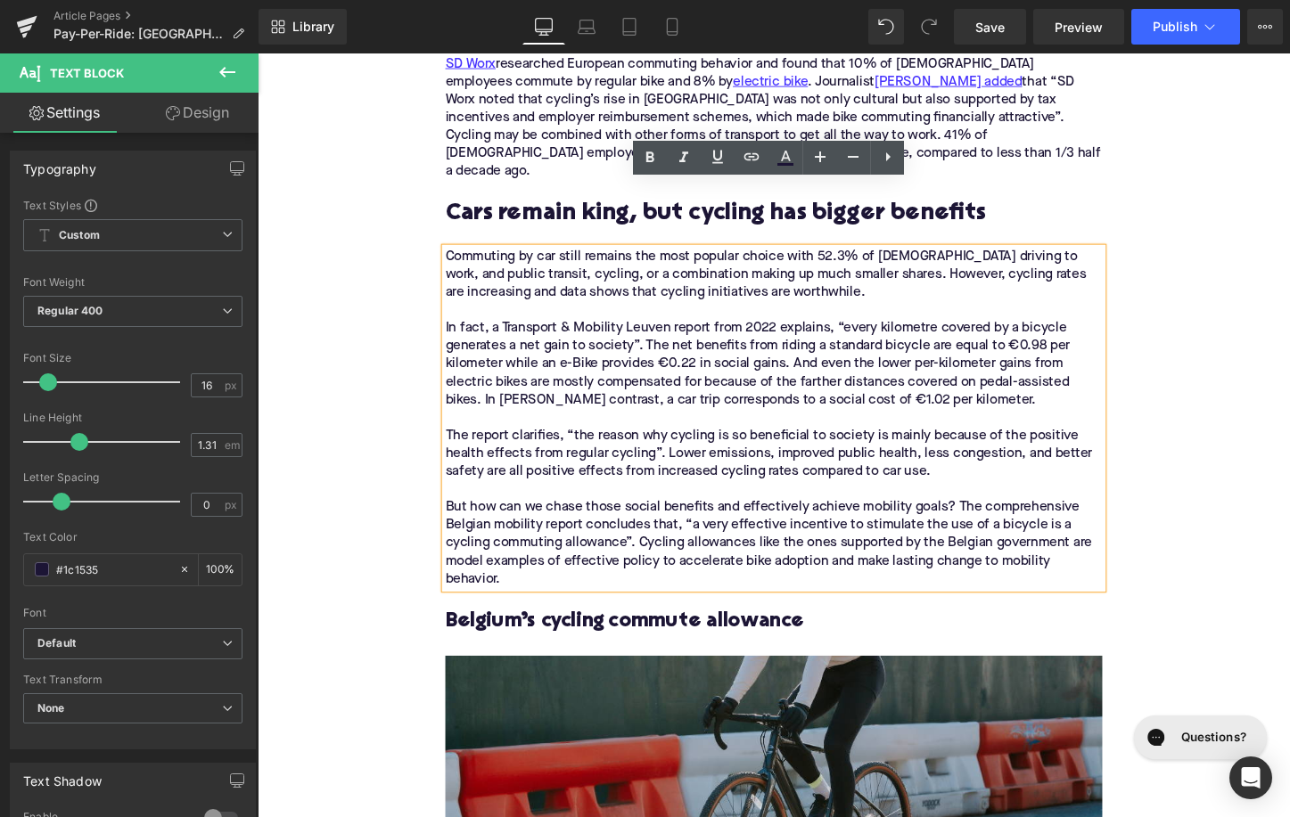
click at [802, 295] on div "Commuting by car still remains the most popular choice with 52.3% of [DEMOGRAPH…" at bounding box center [797, 435] width 686 height 356
drag, startPoint x: 800, startPoint y: 274, endPoint x: 513, endPoint y: 272, distance: 286.2
click at [513, 270] on div "Commuting by car still remains the most popular choice with 52.3% of [DEMOGRAPH…" at bounding box center [797, 435] width 686 height 356
click at [745, 160] on icon at bounding box center [751, 156] width 21 height 21
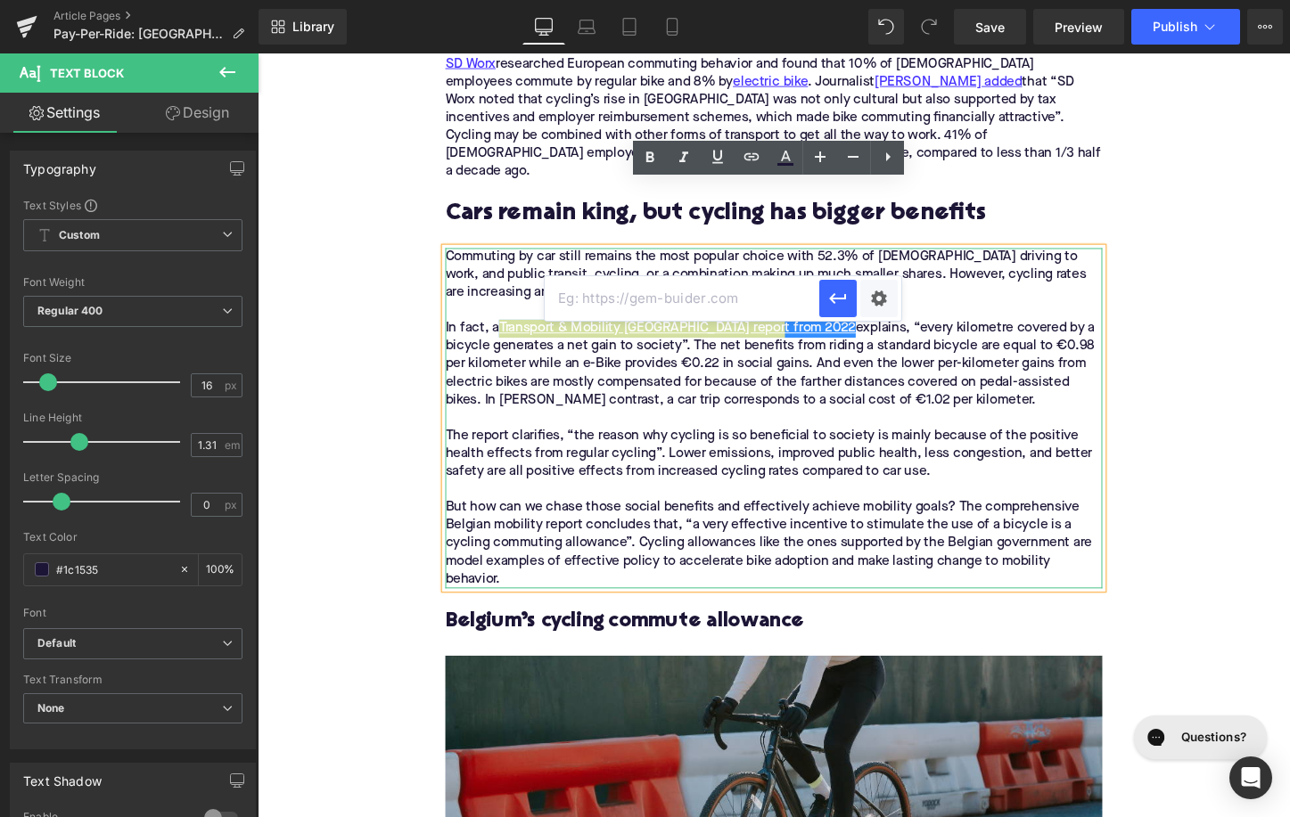
click at [686, 300] on input "text" at bounding box center [682, 298] width 275 height 45
paste input "[URL][DOMAIN_NAME]"
type input "[URL][DOMAIN_NAME]"
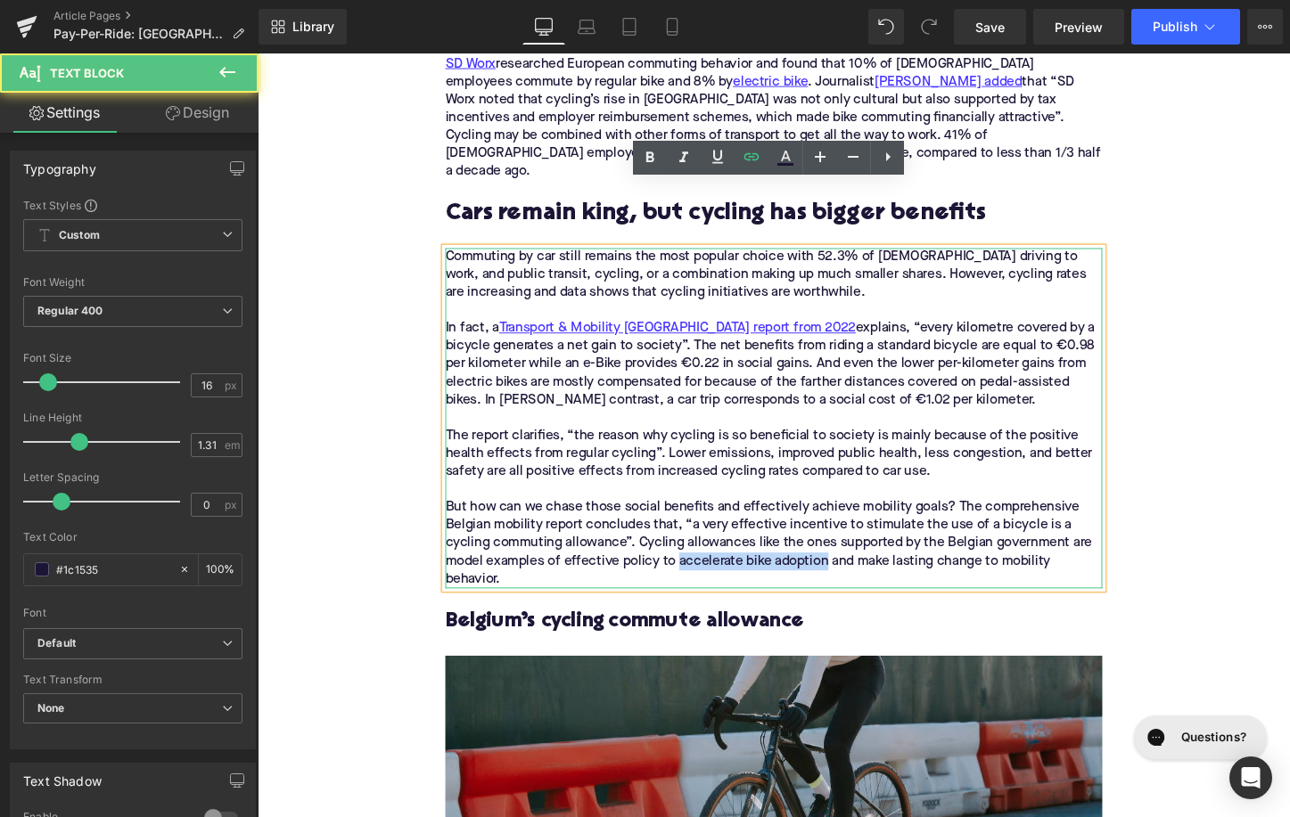
drag, startPoint x: 695, startPoint y: 516, endPoint x: 851, endPoint y: 511, distance: 156.1
click at [850, 510] on div "Commuting by car still remains the most popular choice with 52.3% of [DEMOGRAPH…" at bounding box center [797, 435] width 686 height 356
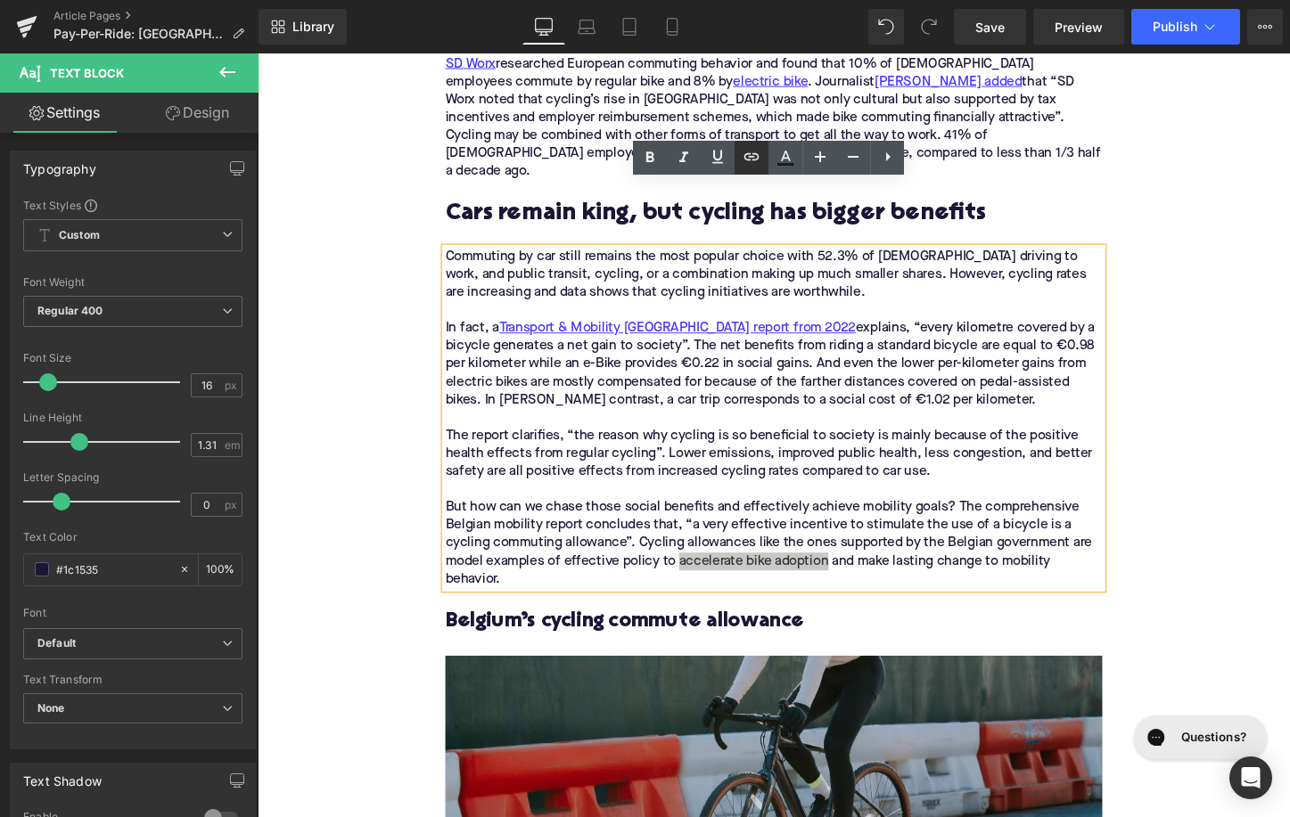
click at [754, 168] on link at bounding box center [752, 158] width 34 height 34
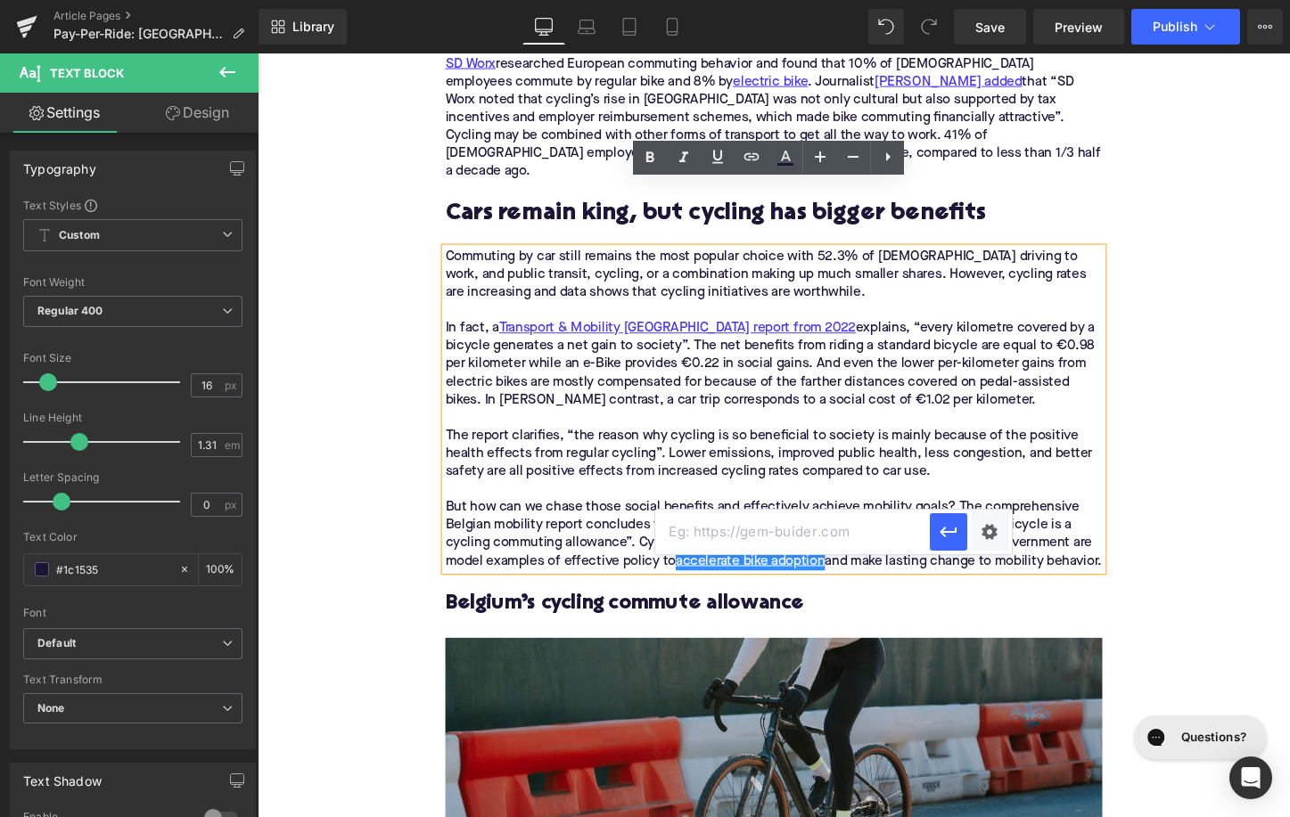
click at [739, 525] on input "text" at bounding box center [792, 532] width 275 height 45
paste input "[URL][DOMAIN_NAME]"
type input "[URL][DOMAIN_NAME]"
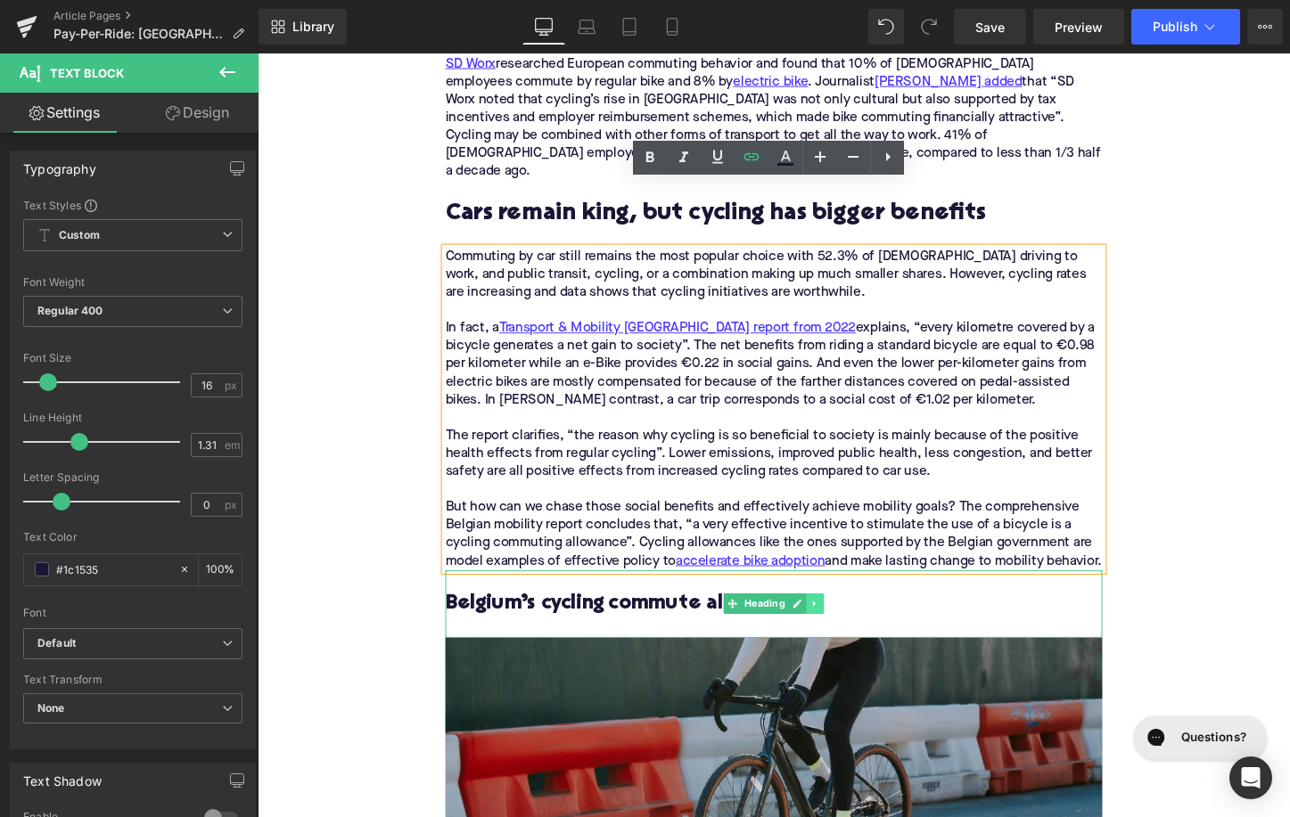
click at [834, 618] on link at bounding box center [840, 628] width 19 height 21
click at [850, 624] on icon at bounding box center [849, 629] width 10 height 10
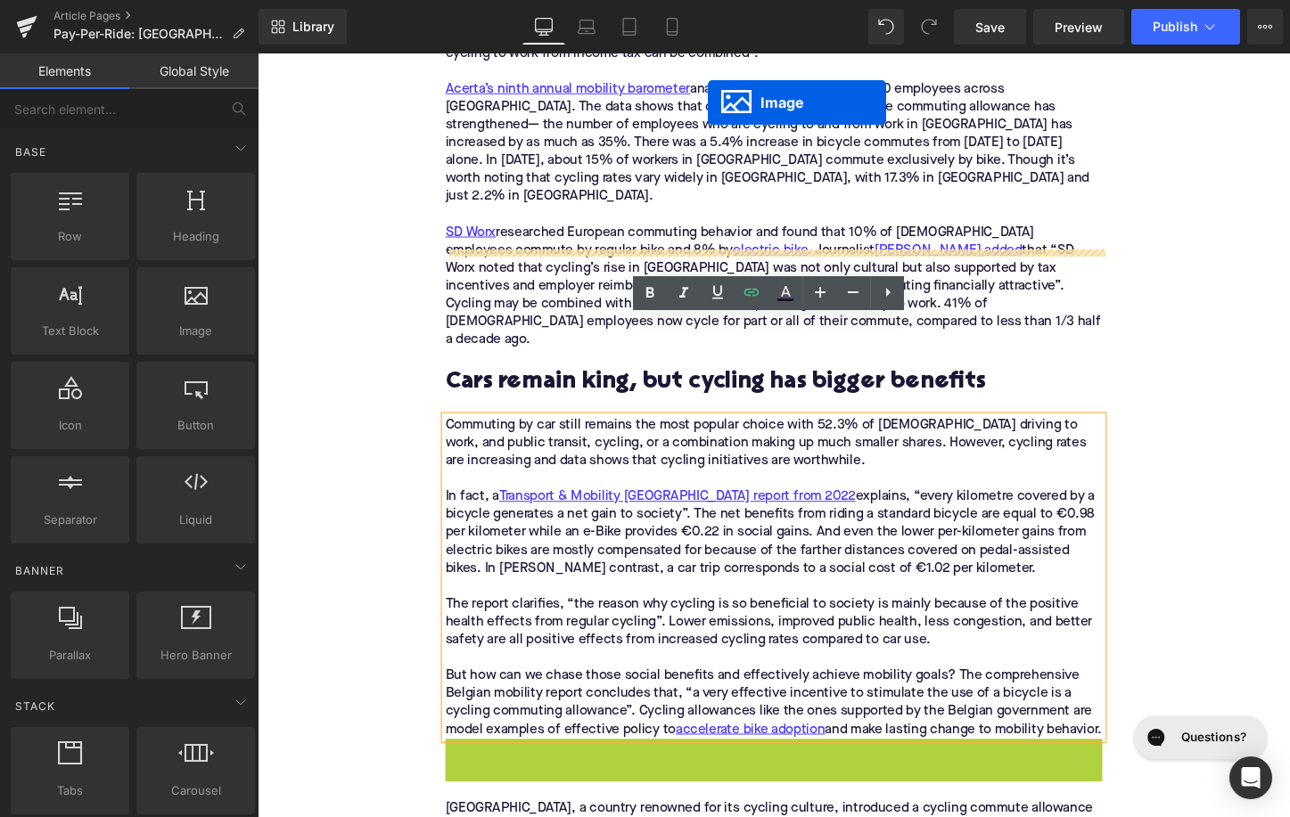
scroll to position [2585, 0]
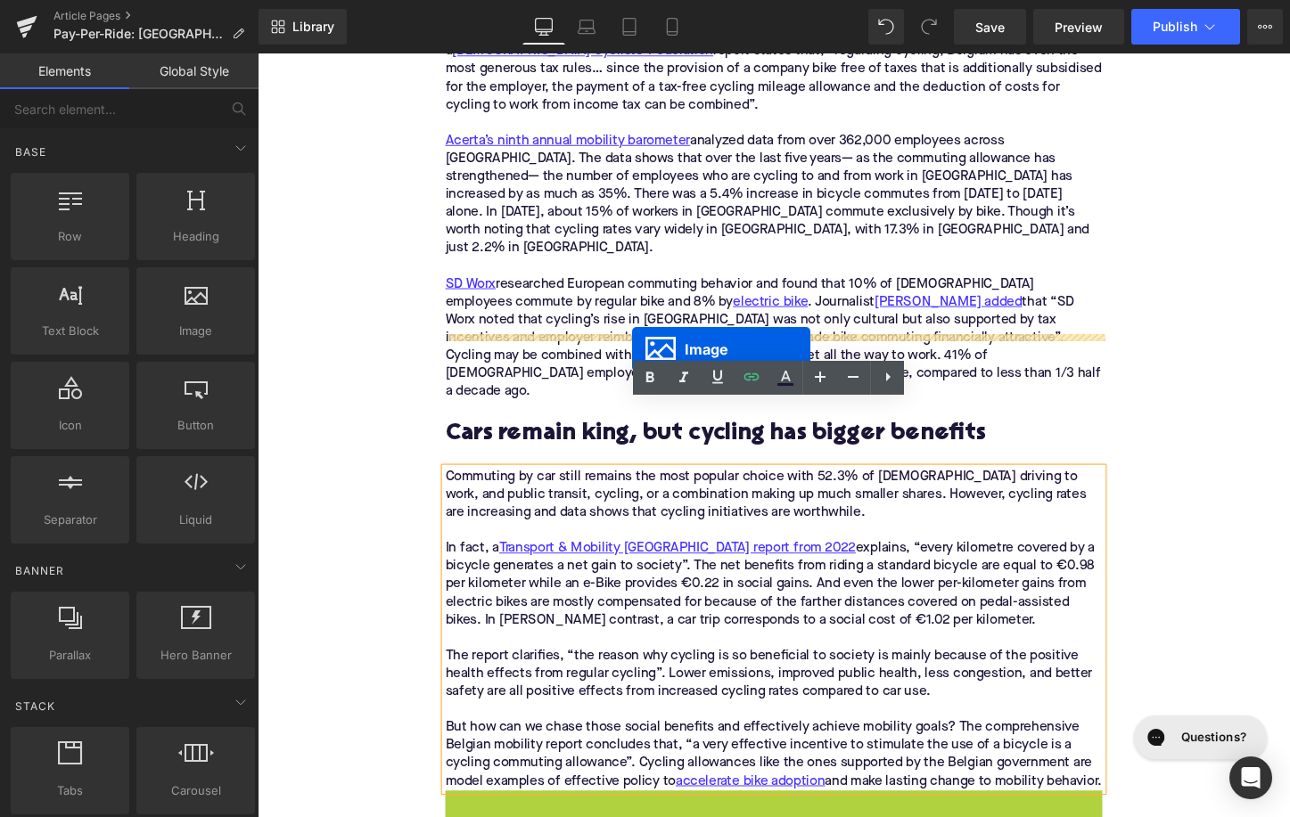
drag, startPoint x: 770, startPoint y: 690, endPoint x: 649, endPoint y: 363, distance: 348.9
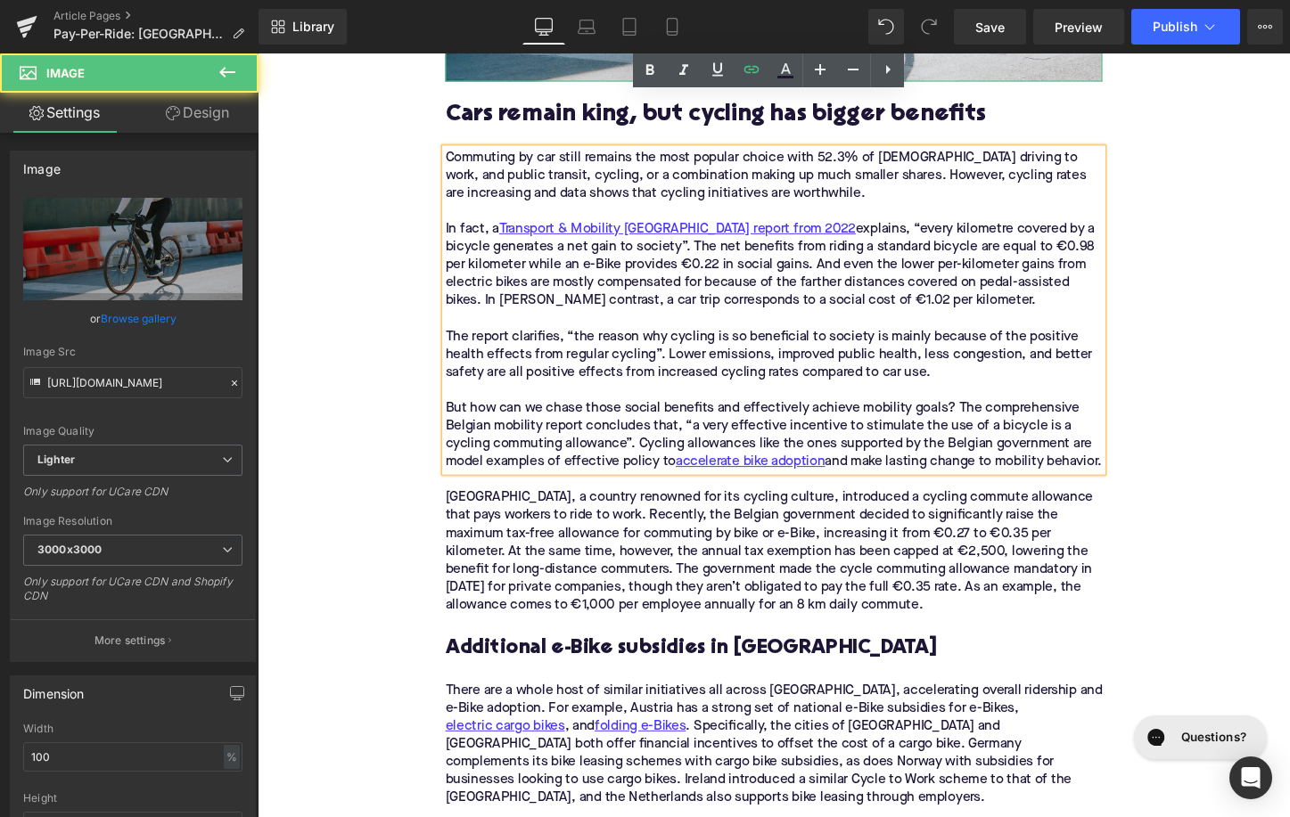
scroll to position [3308, 0]
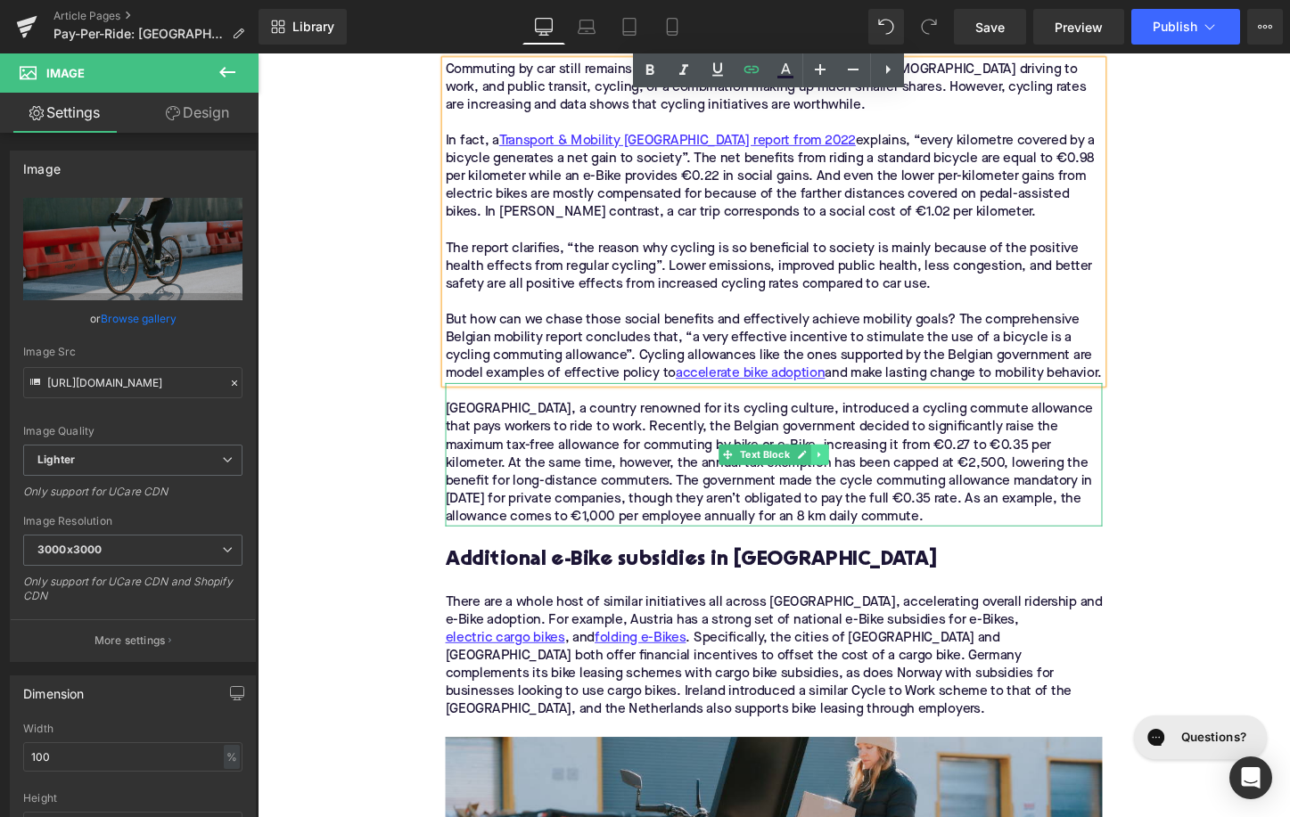
click at [846, 468] on icon at bounding box center [845, 473] width 10 height 11
click at [856, 468] on icon at bounding box center [855, 473] width 10 height 10
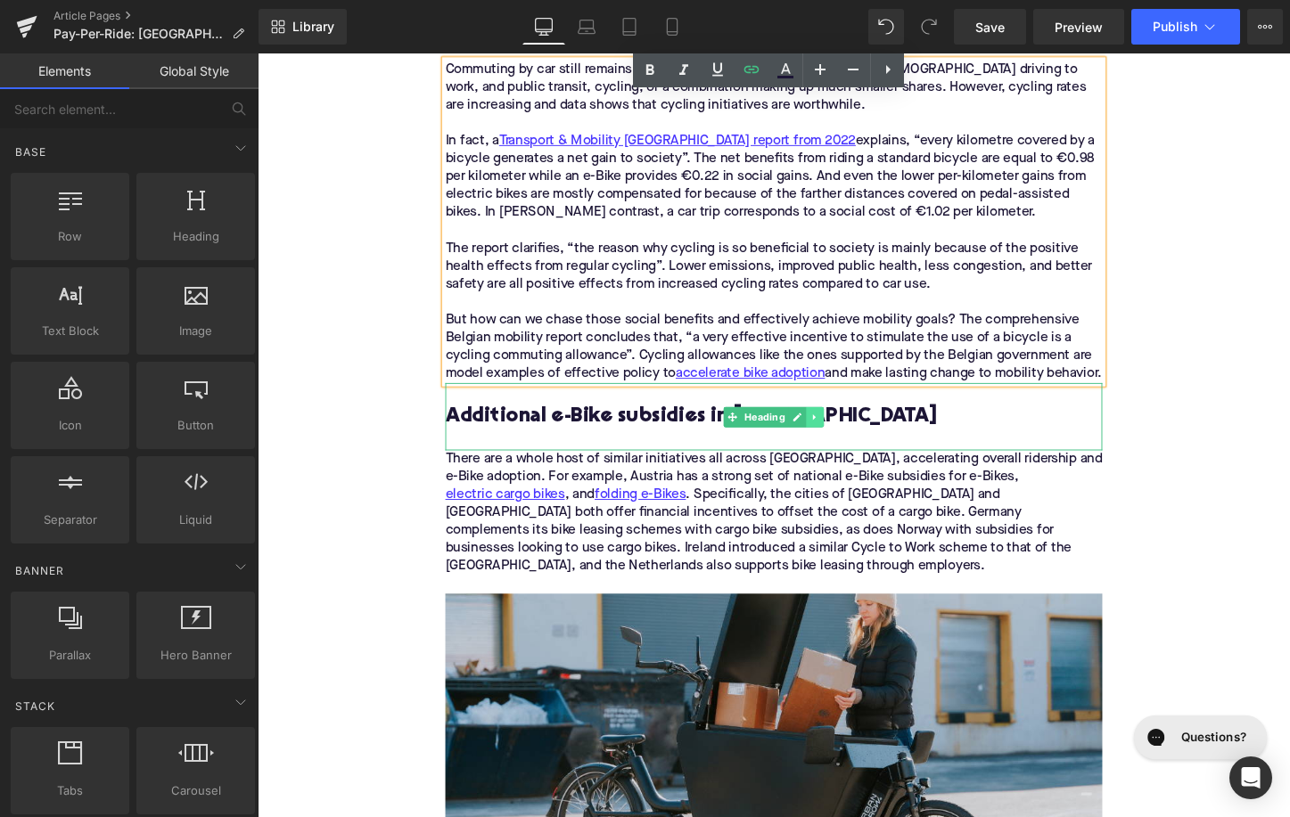
click at [841, 429] on icon at bounding box center [840, 434] width 10 height 11
click at [847, 429] on icon at bounding box center [849, 434] width 10 height 10
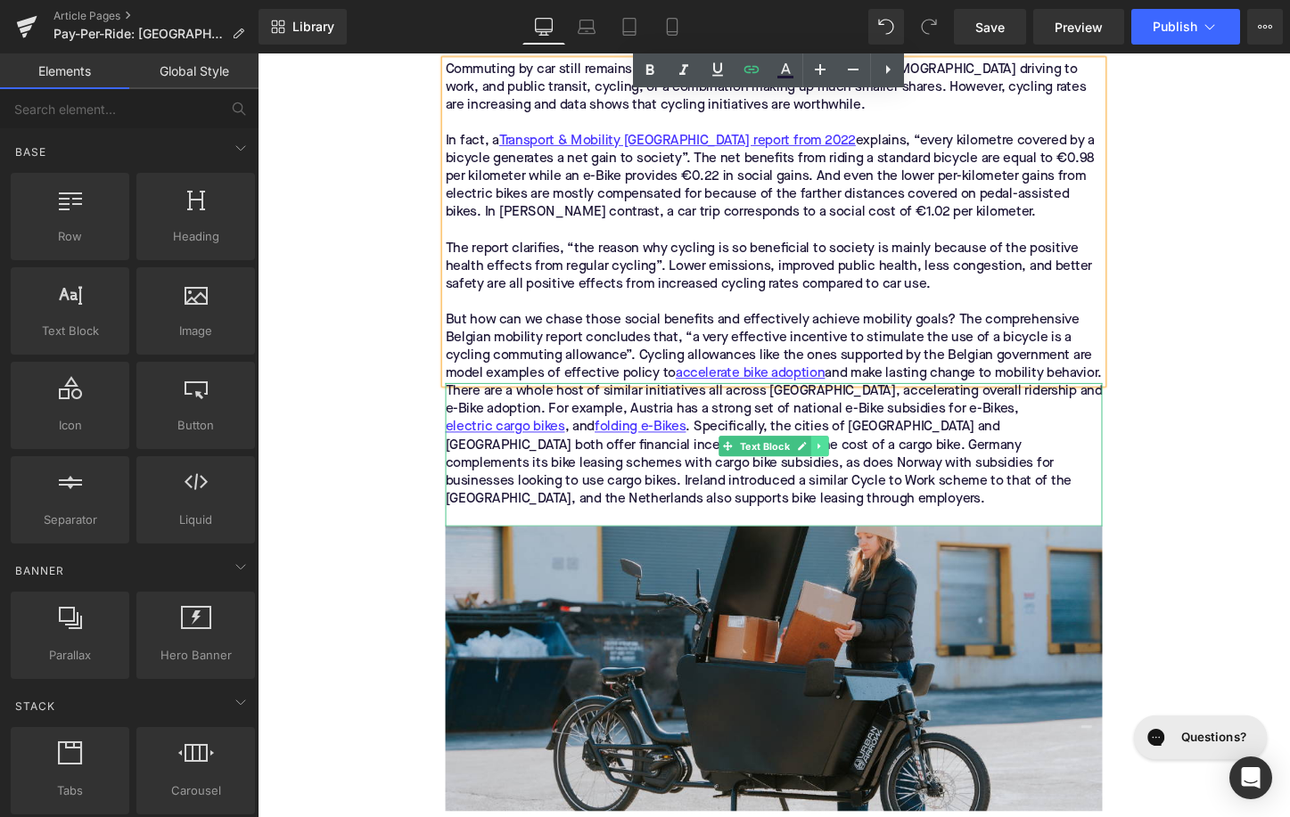
click at [847, 454] on link at bounding box center [845, 464] width 19 height 21
click at [851, 459] on icon at bounding box center [855, 464] width 10 height 10
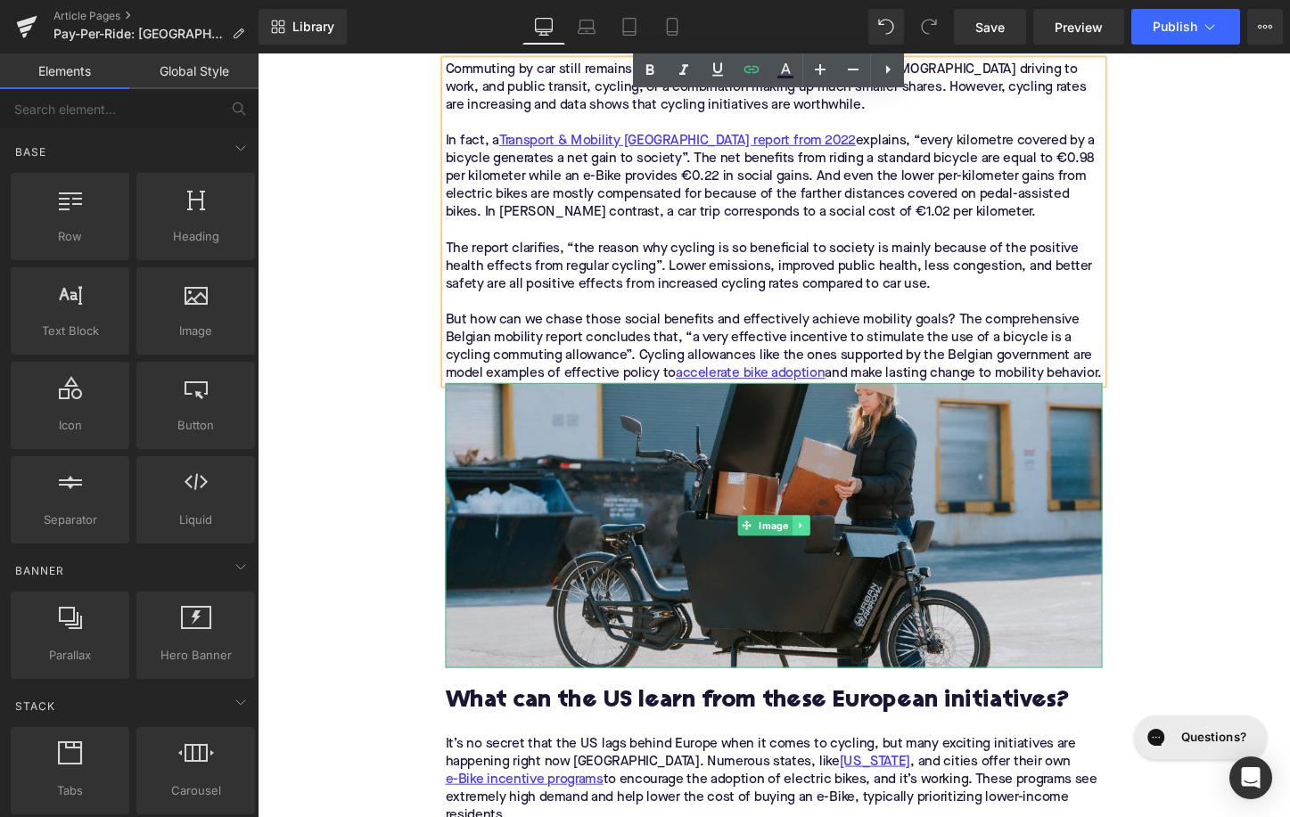
click at [830, 542] on icon at bounding box center [825, 547] width 10 height 11
click at [832, 543] on icon at bounding box center [835, 548] width 10 height 10
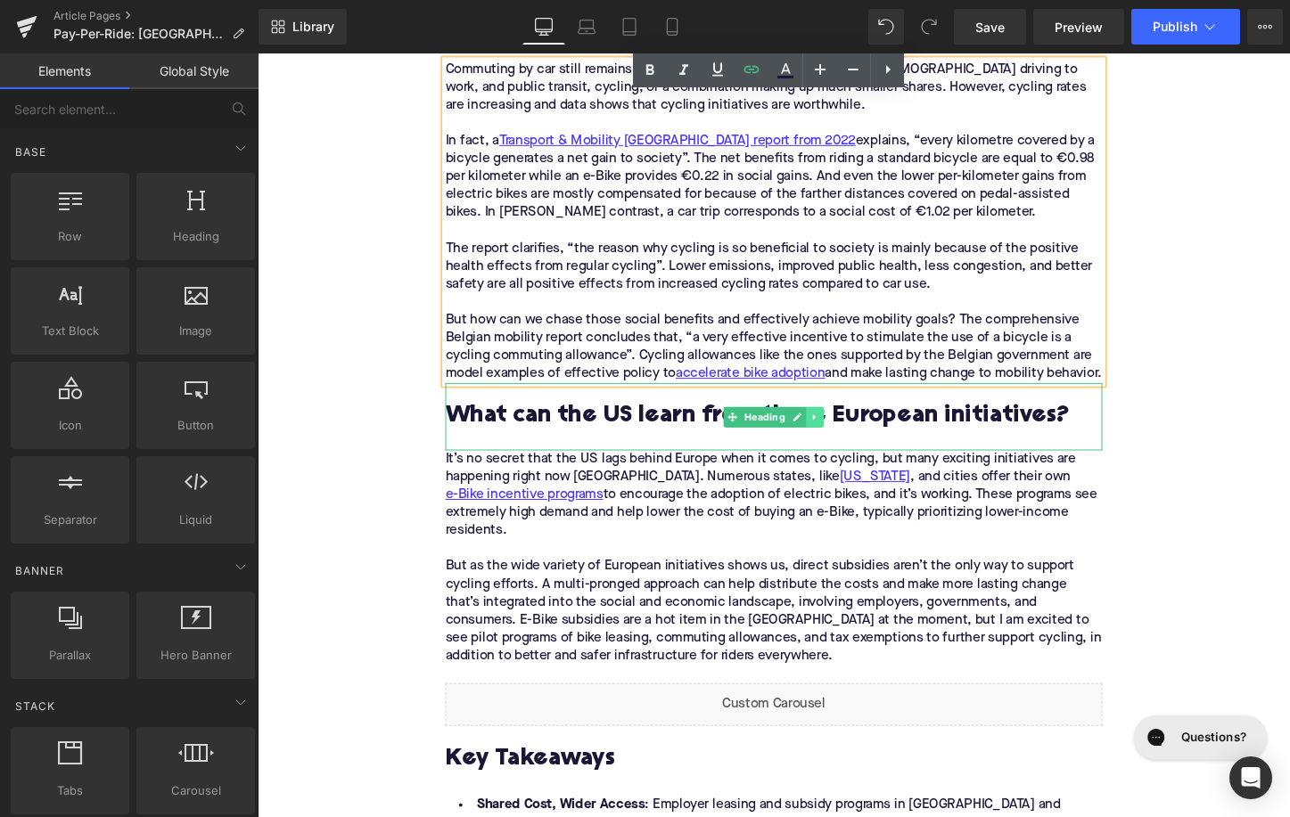
click at [841, 429] on icon at bounding box center [840, 434] width 10 height 11
click at [850, 429] on icon at bounding box center [849, 434] width 10 height 10
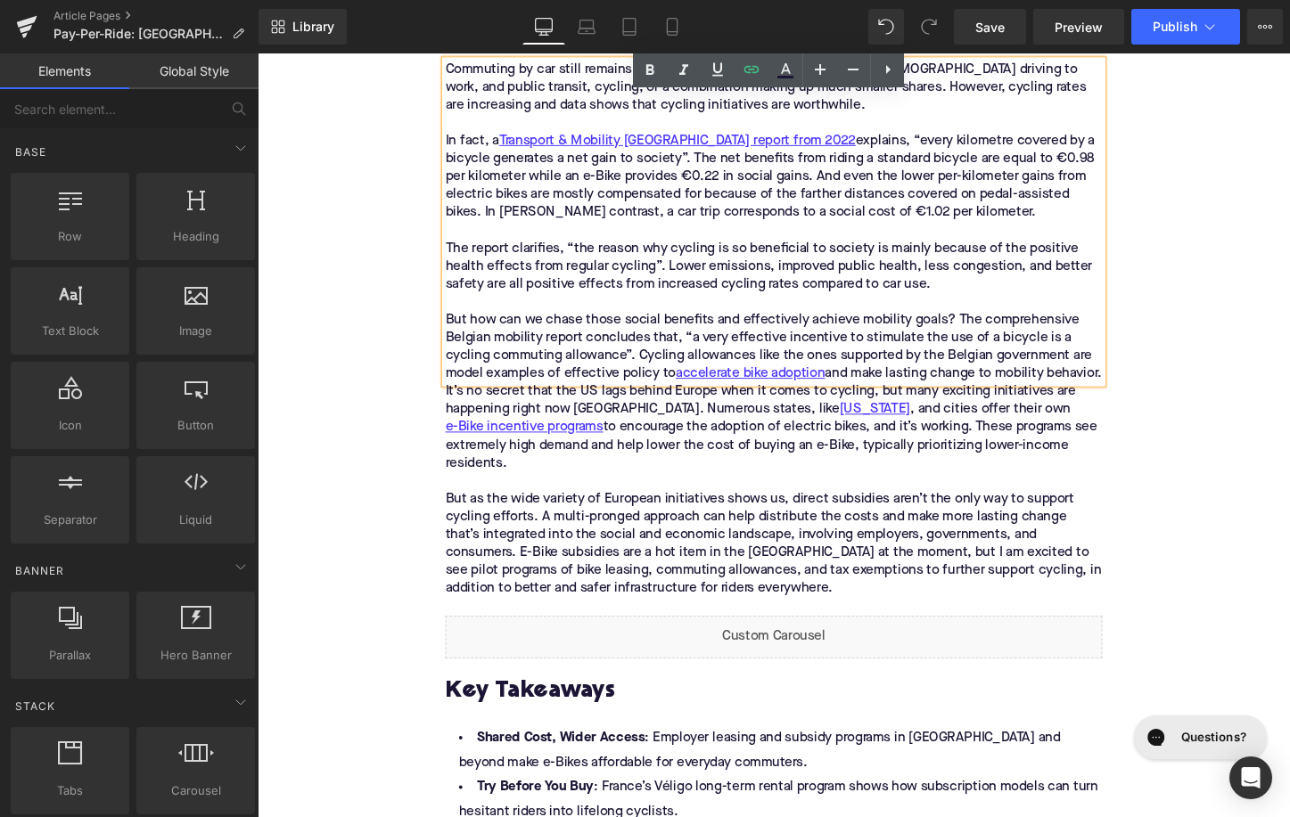
click at [705, 528] on p "It’s no secret that the US lags behind Europe when it comes to cycling, but man…" at bounding box center [797, 510] width 686 height 225
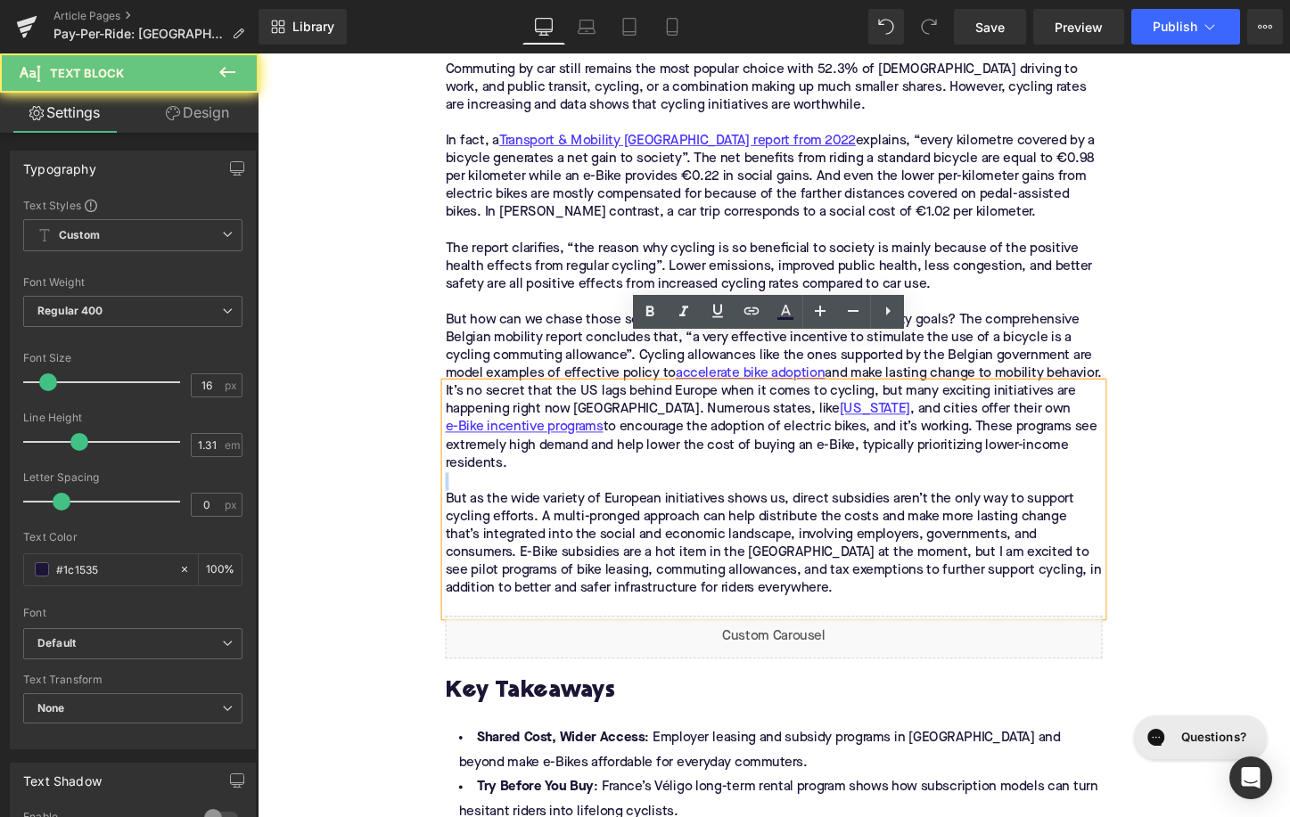
paste div
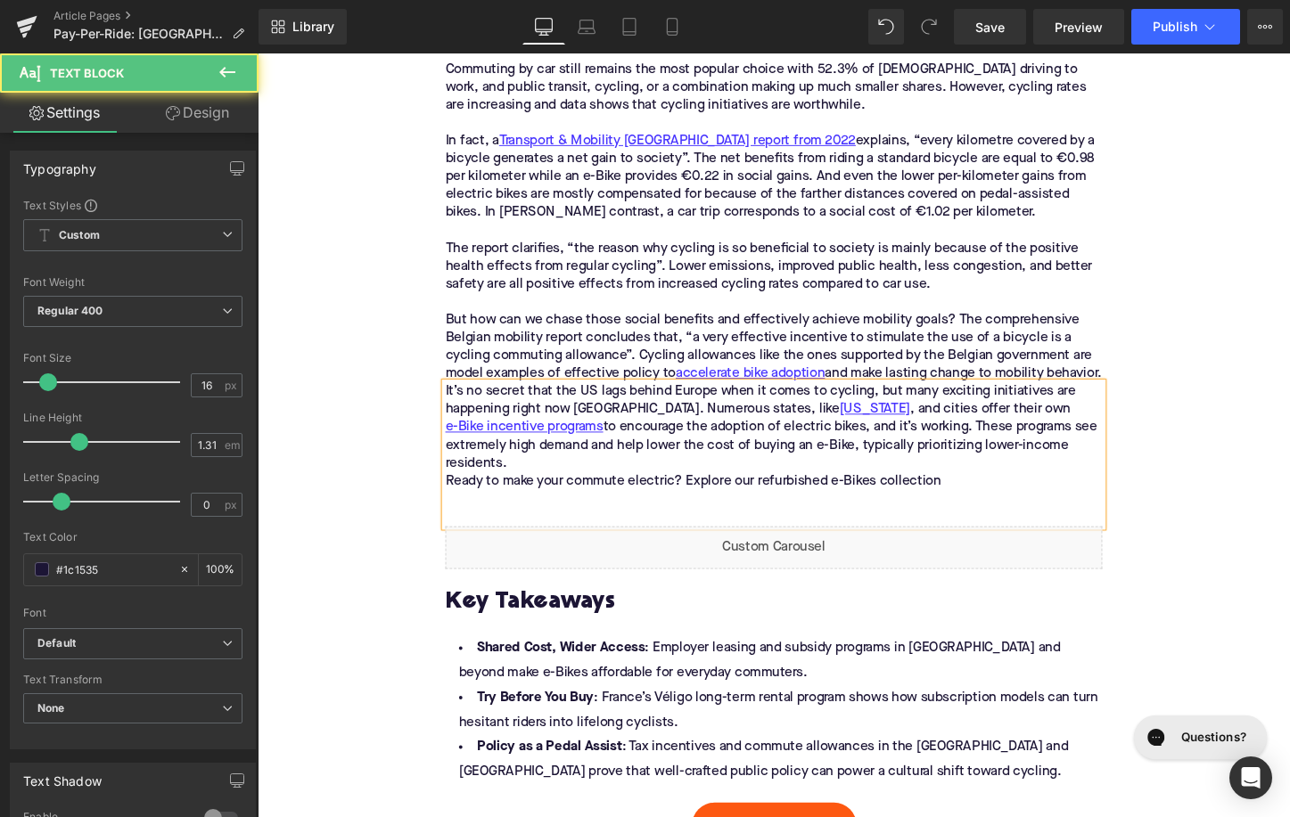
click at [651, 398] on p "It’s no secret that the US lags behind Europe when it comes to cycling, but man…" at bounding box center [797, 463] width 686 height 131
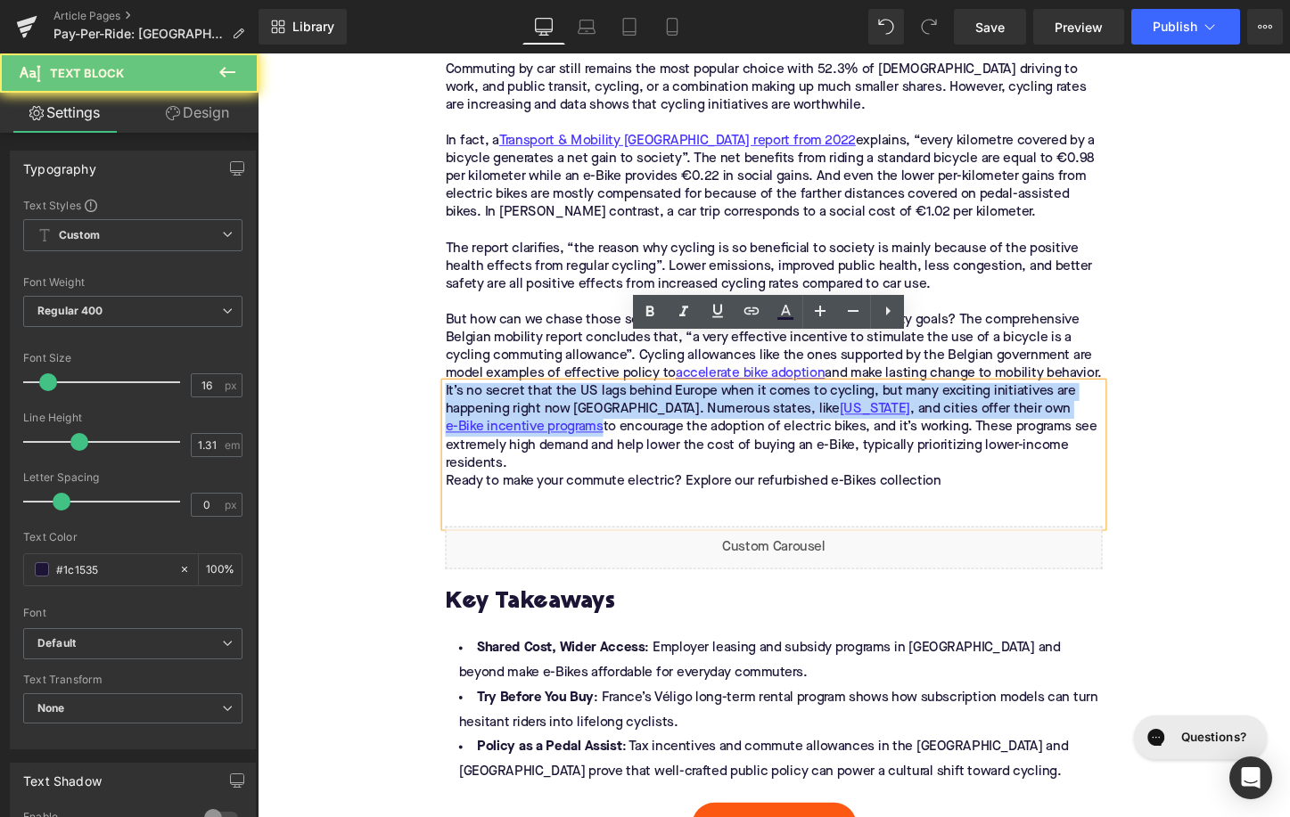
click at [651, 398] on p "It’s no secret that the US lags behind Europe when it comes to cycling, but man…" at bounding box center [797, 463] width 686 height 131
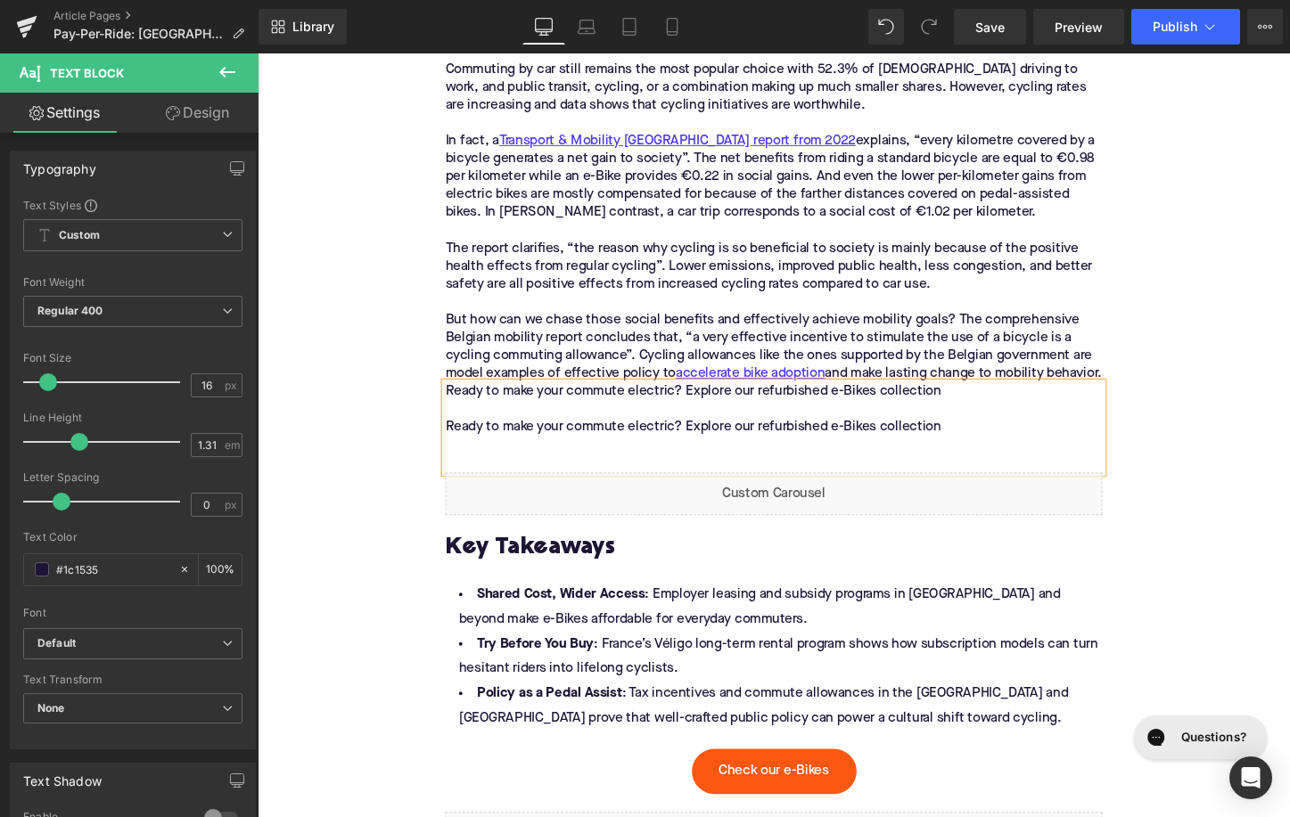
click at [632, 398] on p "Ready to make your commute electric? Explore our refurbished e-Bikes collection…" at bounding box center [797, 435] width 686 height 75
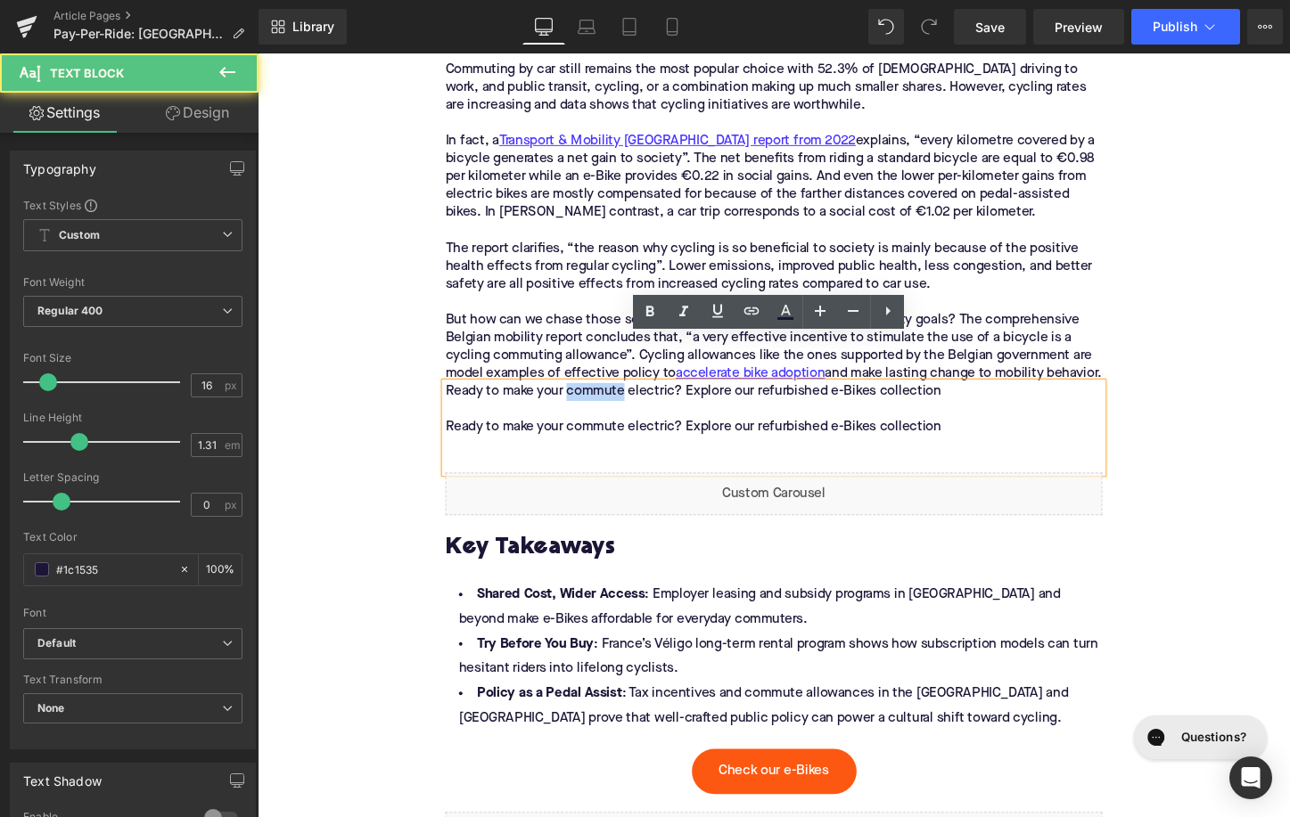
click at [632, 398] on p "Ready to make your commute electric? Explore our refurbished e-Bikes collection…" at bounding box center [797, 435] width 686 height 75
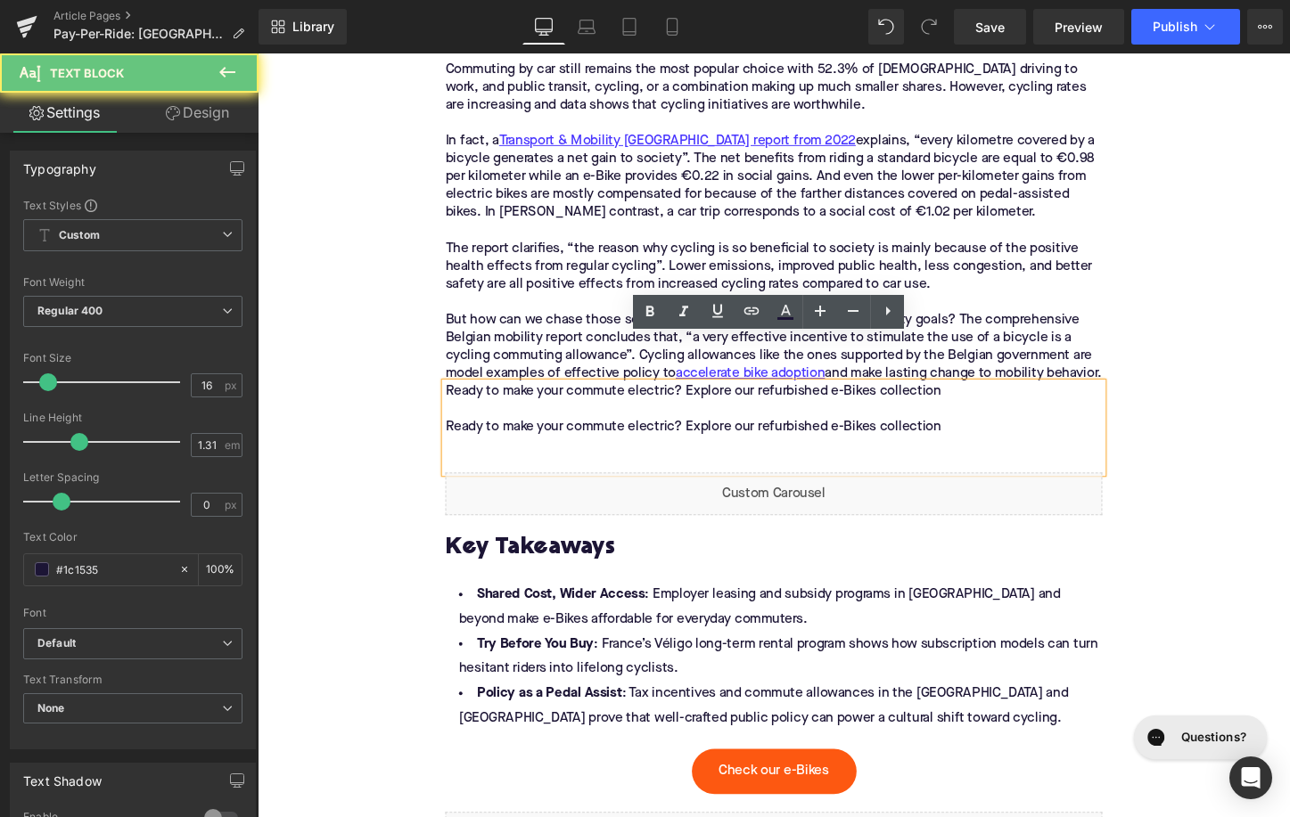
click at [632, 398] on p "Ready to make your commute electric? Explore our refurbished e-Bikes collection…" at bounding box center [797, 435] width 686 height 75
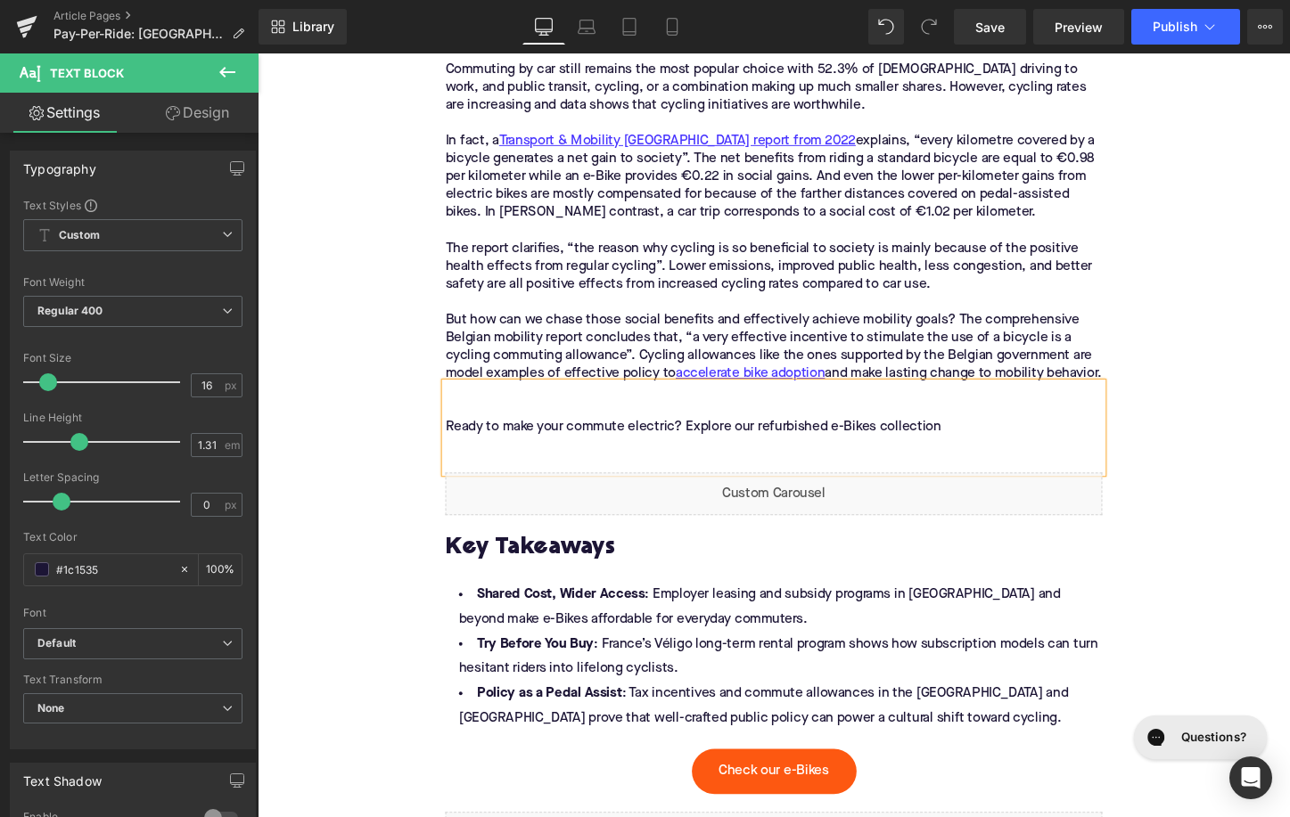
click at [479, 398] on p "Ready to make your commute electric? Explore our refurbished e-Bikes collection" at bounding box center [797, 435] width 686 height 75
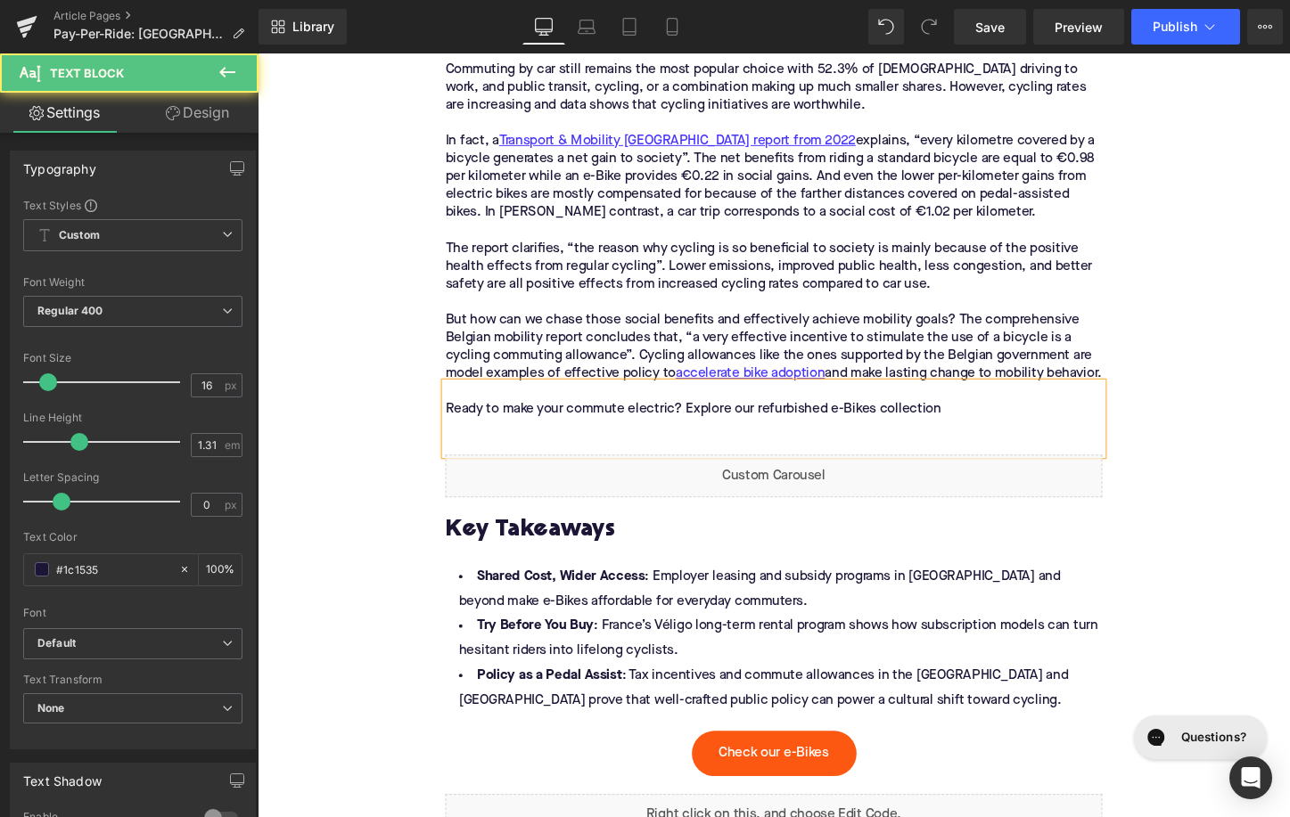
click at [474, 455] on p at bounding box center [797, 464] width 686 height 19
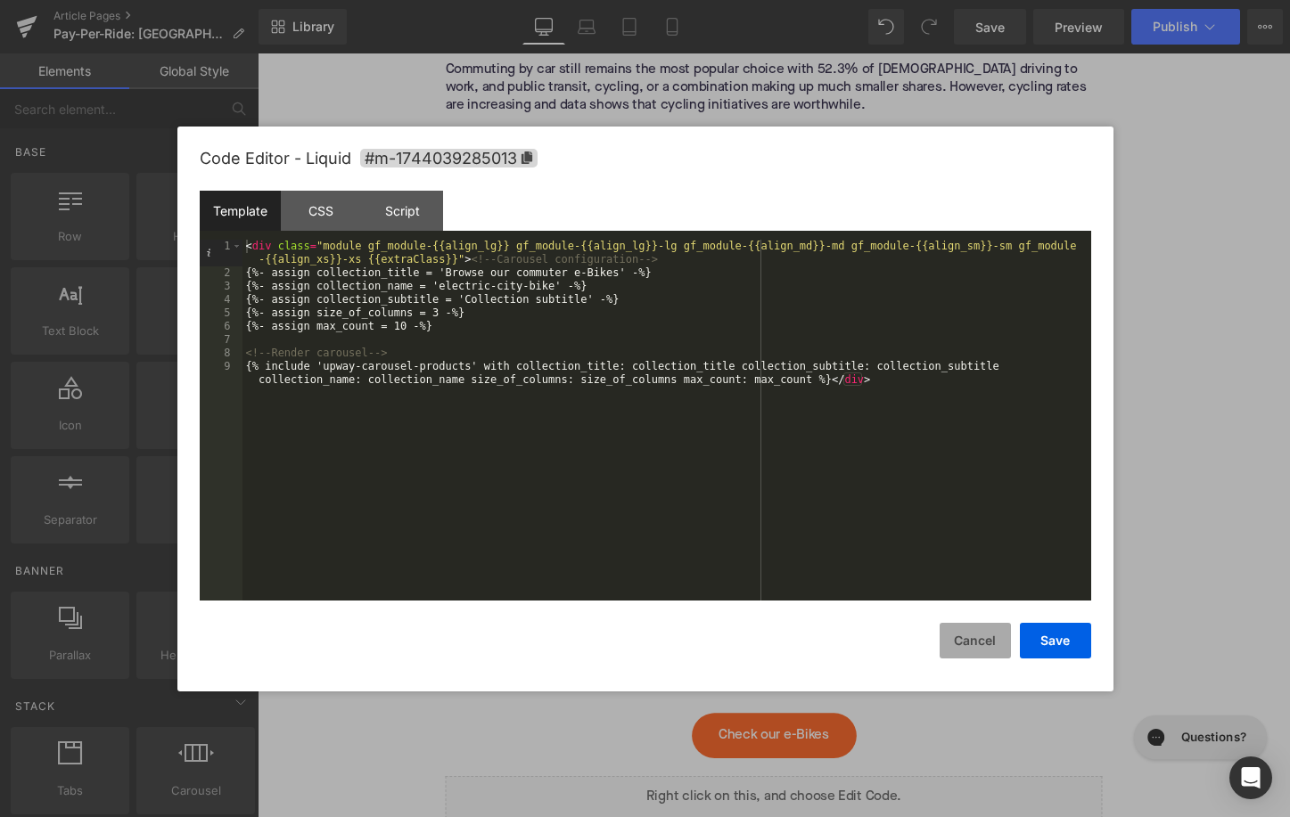
click at [965, 641] on button "Cancel" at bounding box center [975, 641] width 71 height 36
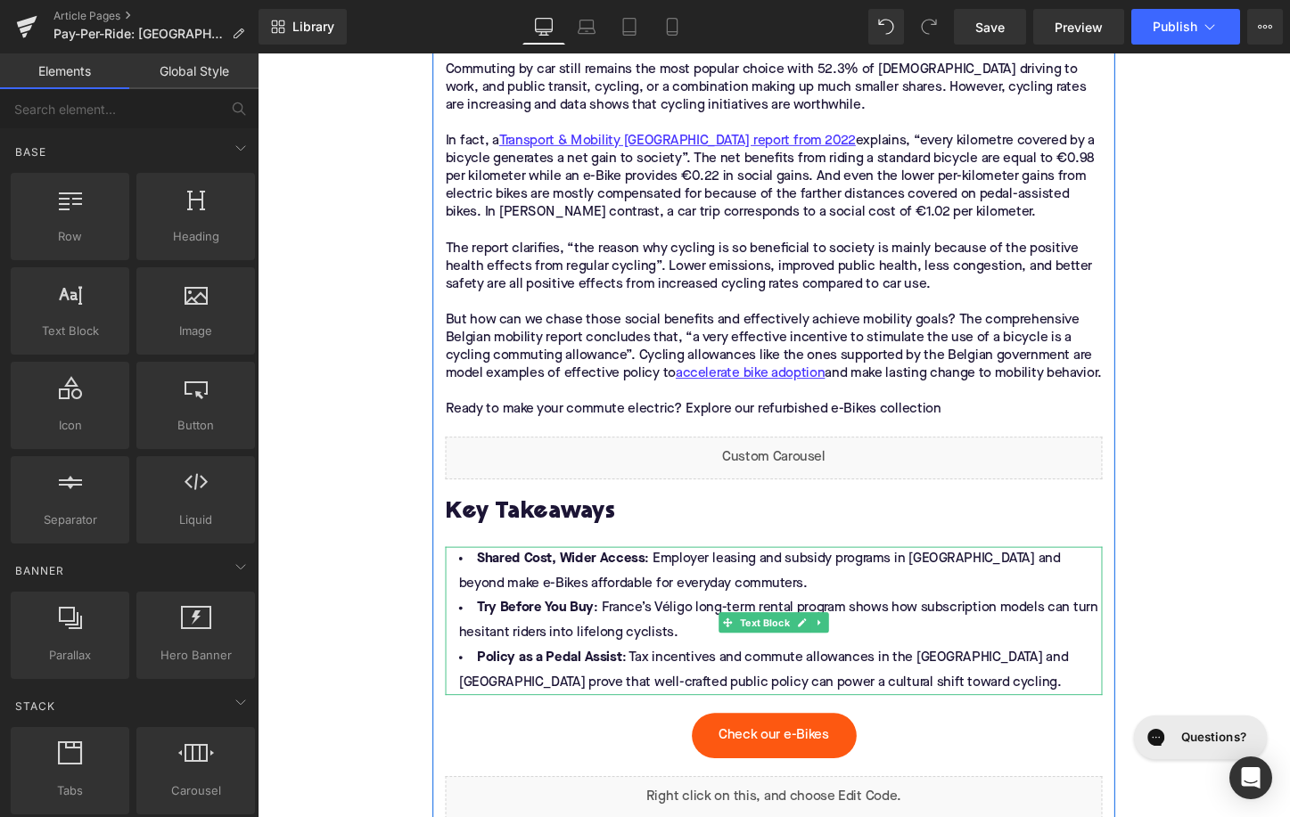
click at [882, 673] on li "Policy as a Pedal Assist : Tax incentives and commute allowances in the [GEOGRA…" at bounding box center [797, 699] width 686 height 52
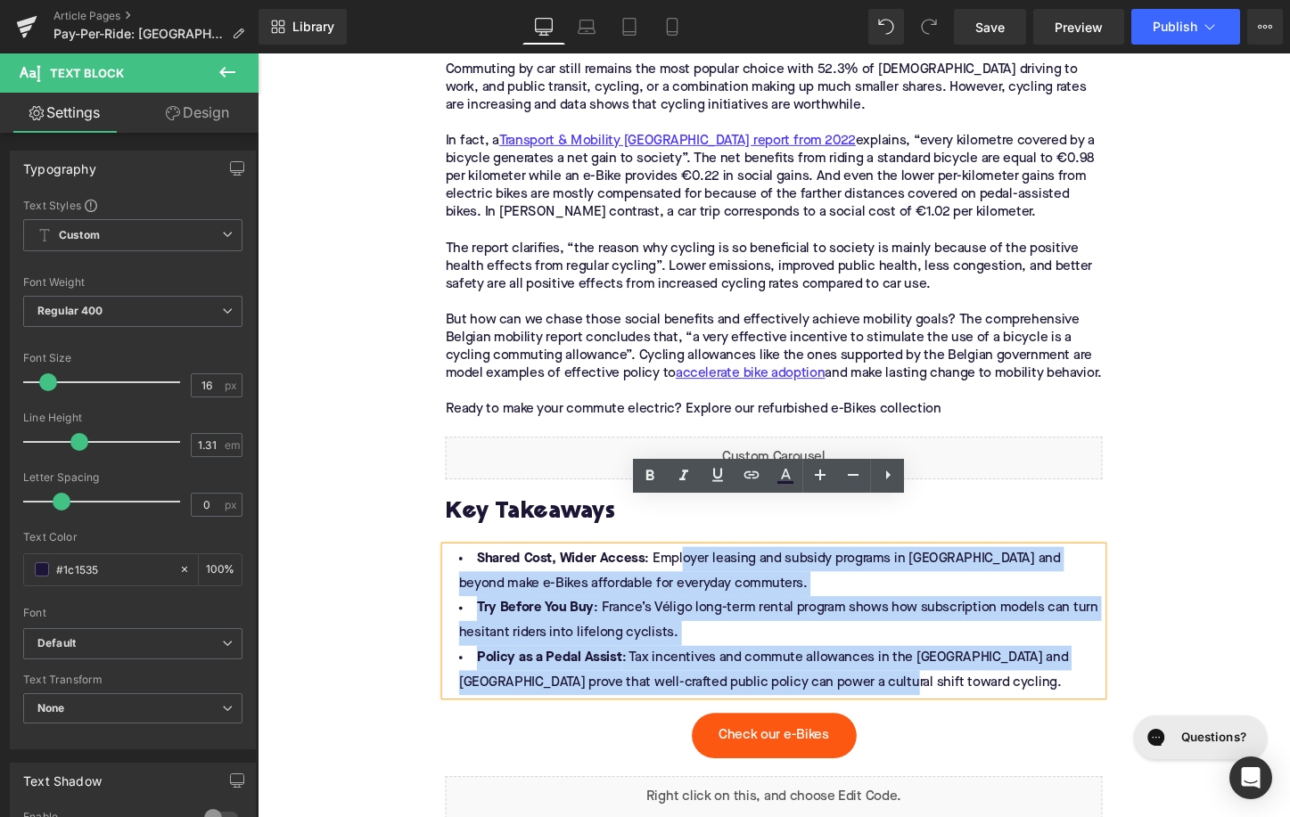
drag, startPoint x: 875, startPoint y: 667, endPoint x: 696, endPoint y: 538, distance: 220.9
click at [695, 570] on ul "Shared Cost, Wider Access : Employer leasing and subsidy programs in [GEOGRAPHI…" at bounding box center [797, 647] width 686 height 155
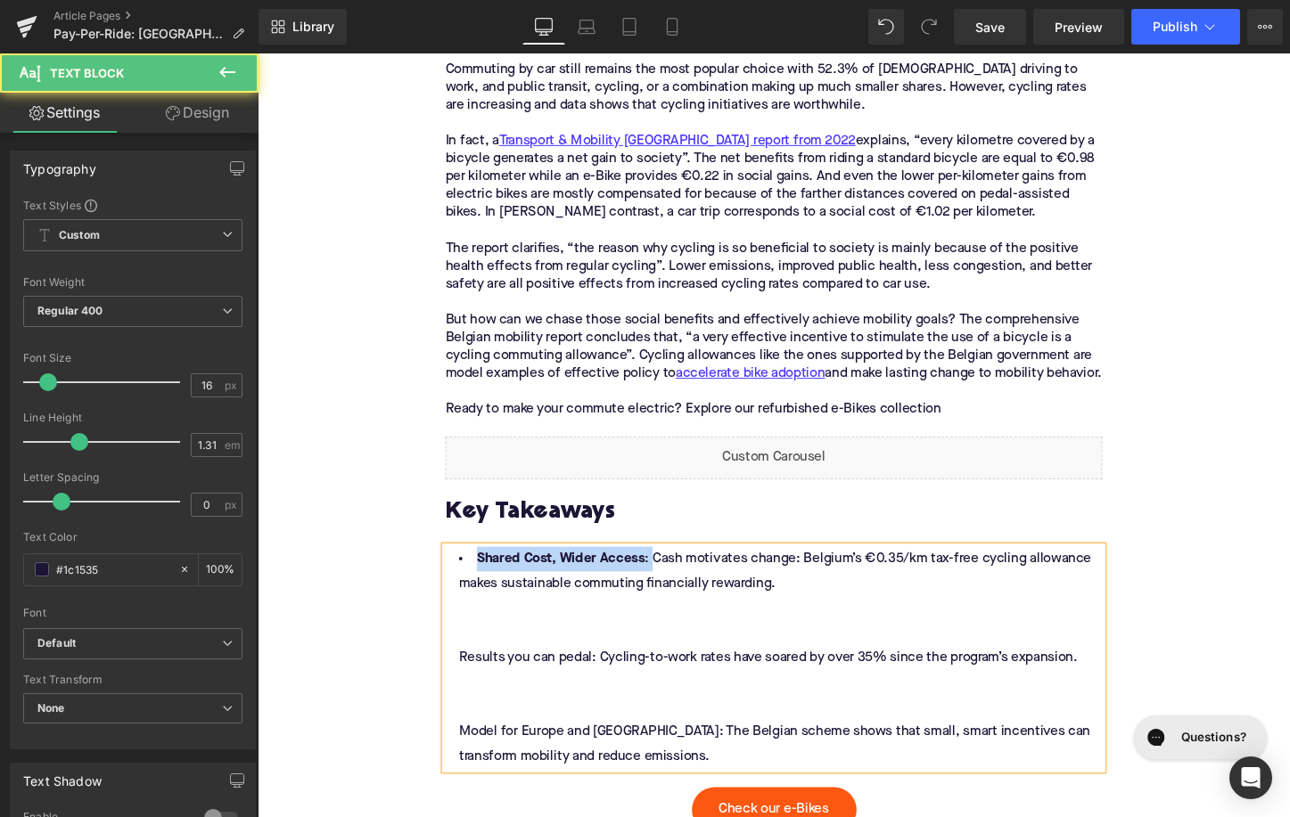
drag, startPoint x: 665, startPoint y: 531, endPoint x: 486, endPoint y: 530, distance: 179.2
click at [485, 570] on li "Shared Cost, Wider Access : Cash motivates change: Belgium’s €0.35/km tax-free …" at bounding box center [797, 686] width 686 height 233
click at [546, 570] on li "Cash motivates change: Belgium’s €0.35/km tax-free cycling allowance makes sust…" at bounding box center [797, 686] width 686 height 233
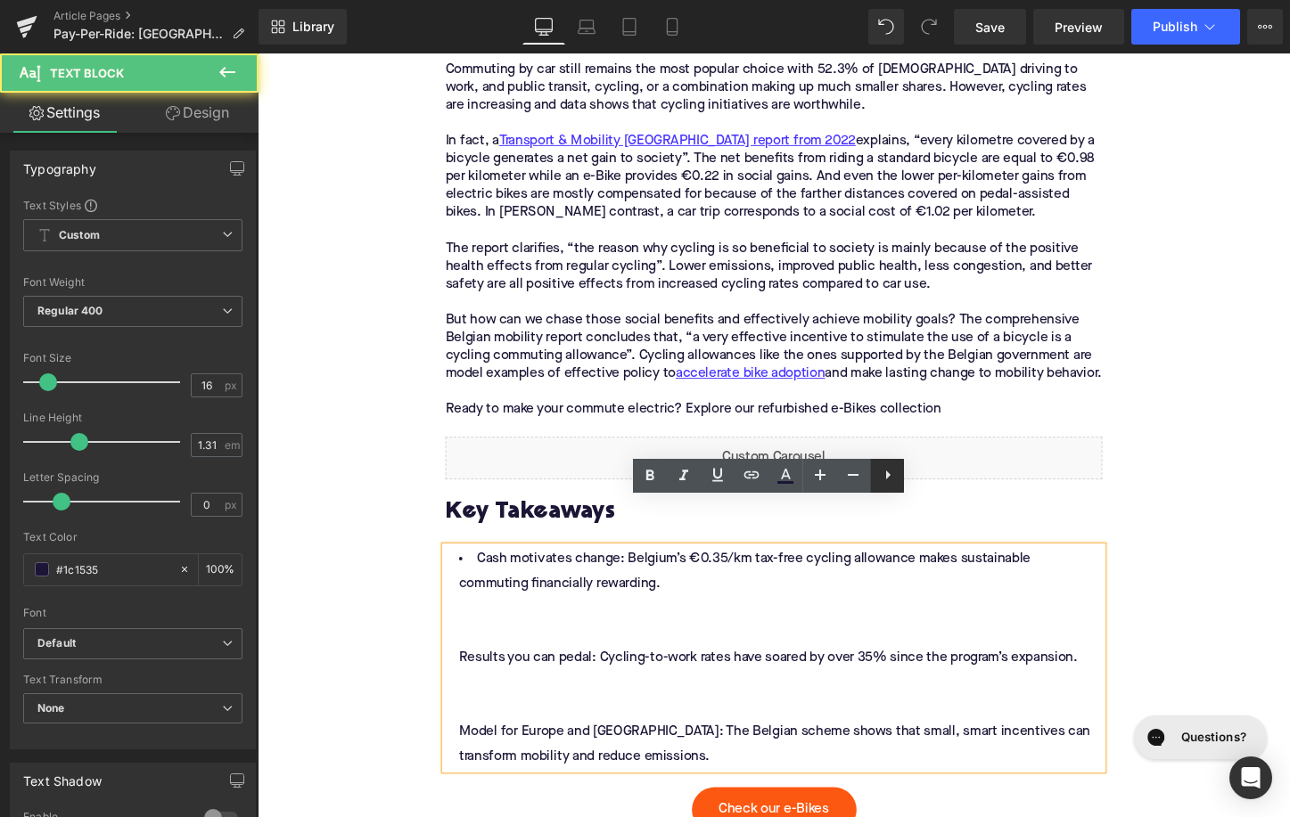
click at [884, 474] on icon at bounding box center [887, 474] width 21 height 21
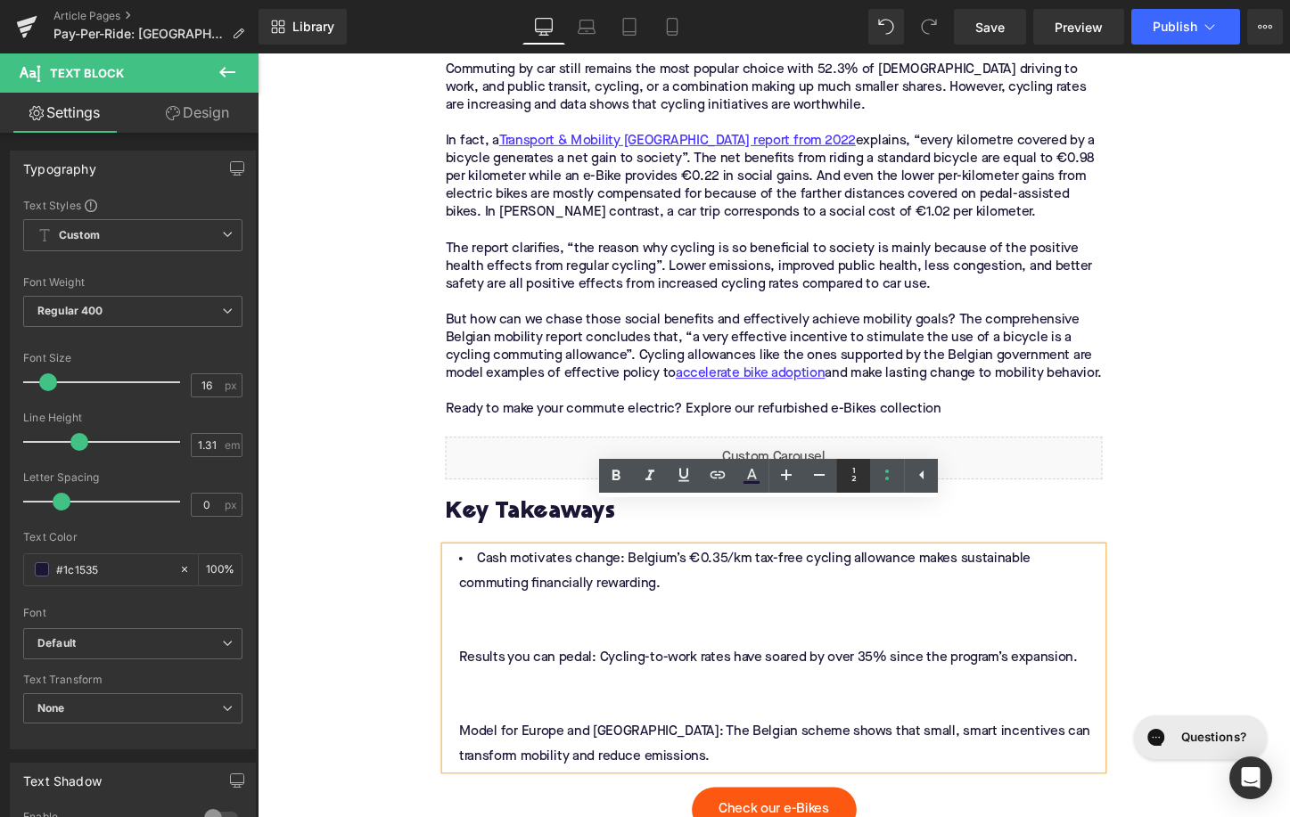
click at [854, 475] on icon at bounding box center [853, 474] width 21 height 21
click at [886, 479] on icon at bounding box center [887, 475] width 4 height 11
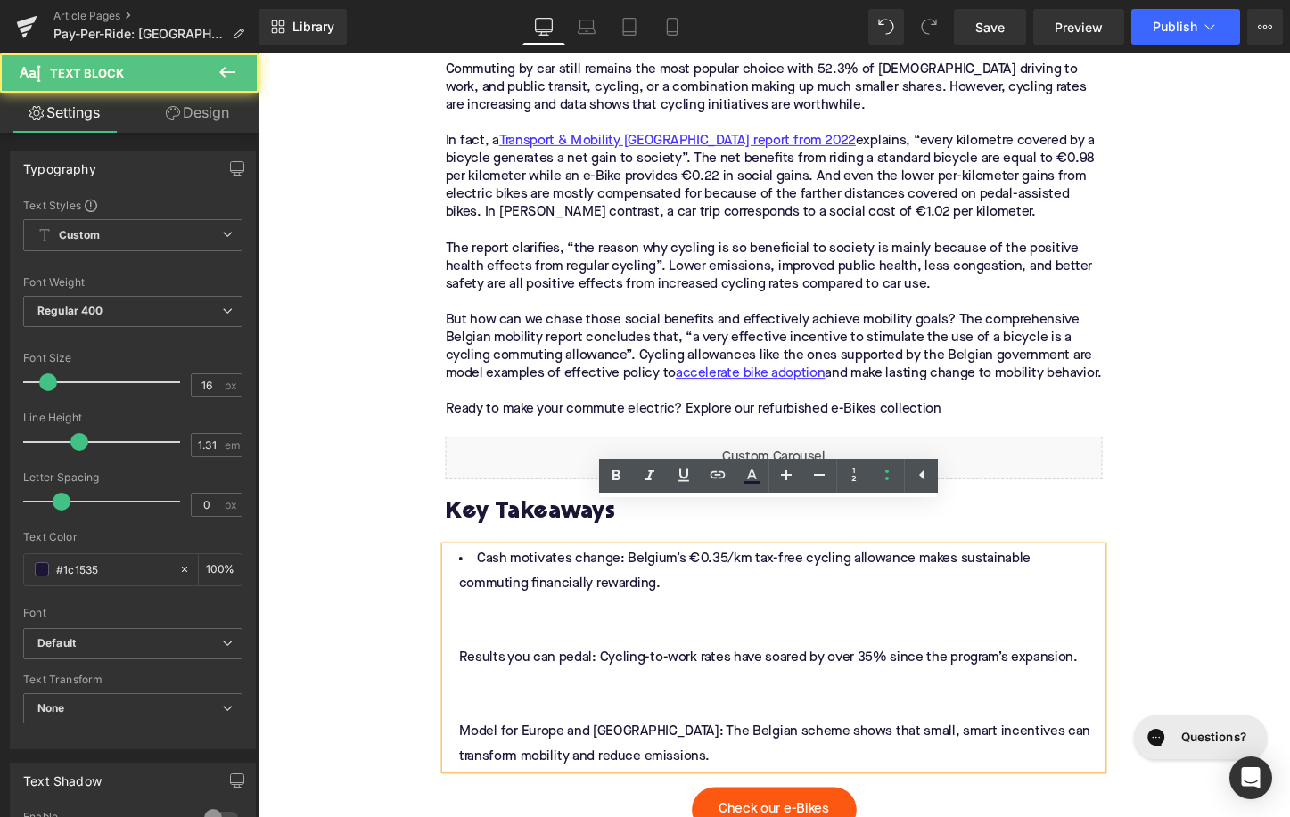
click at [461, 636] on li "Cash motivates change: Belgium’s €0.35/km tax-free cycling allowance makes sust…" at bounding box center [797, 686] width 686 height 233
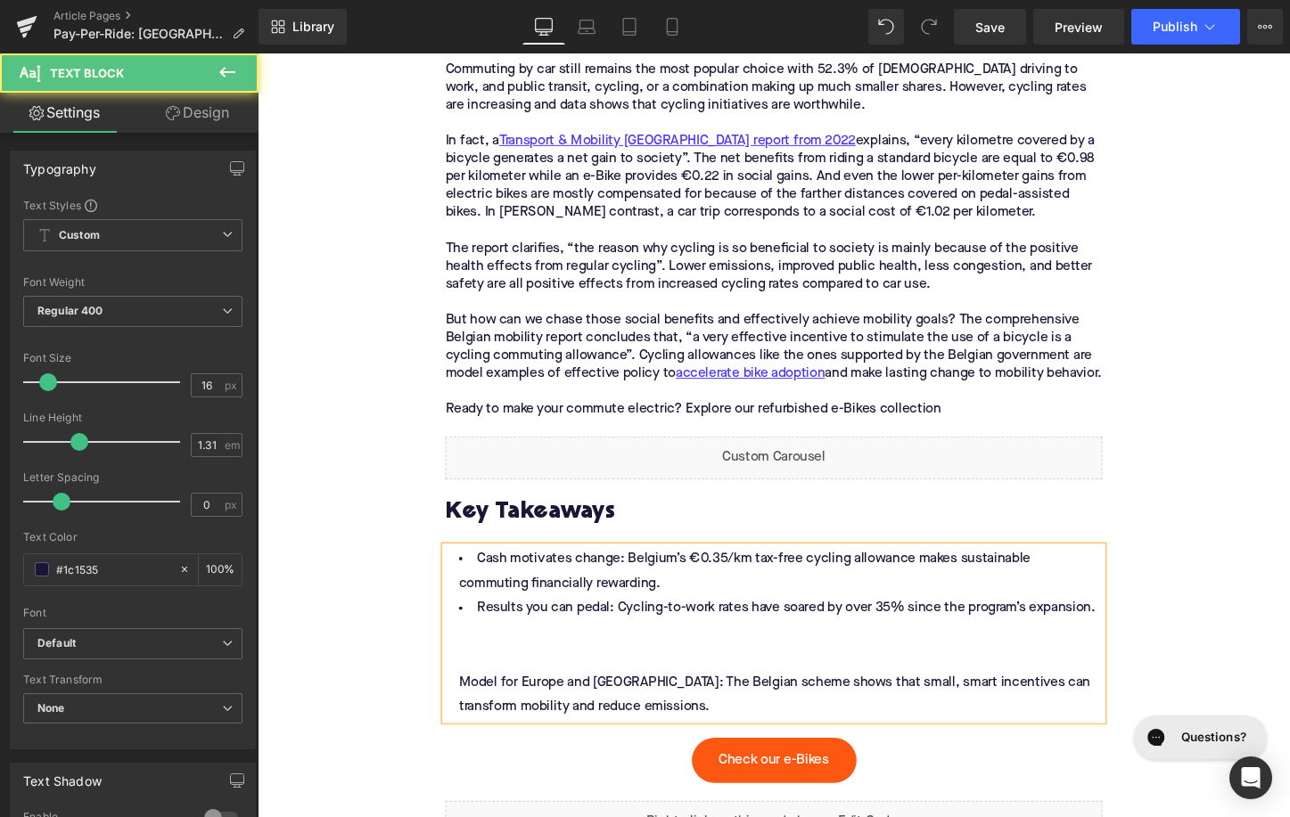
click at [461, 660] on li "Results you can pedal: Cycling-to-work rates have soared by over 35% since the …" at bounding box center [797, 685] width 686 height 129
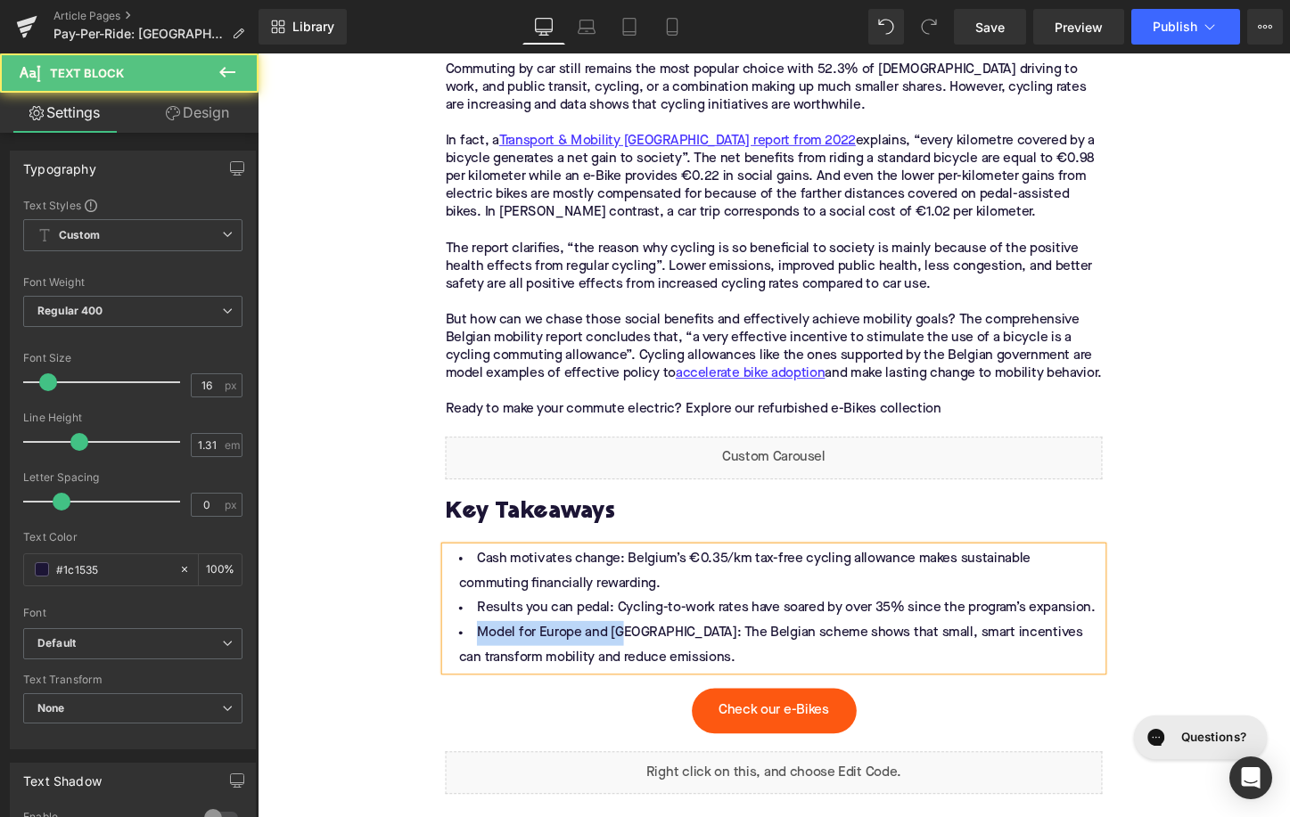
drag, startPoint x: 637, startPoint y: 618, endPoint x: 480, endPoint y: 620, distance: 157.8
click at [479, 647] on li "Model for Europe and [GEOGRAPHIC_DATA]: The Belgian scheme shows that small, sm…" at bounding box center [797, 673] width 686 height 52
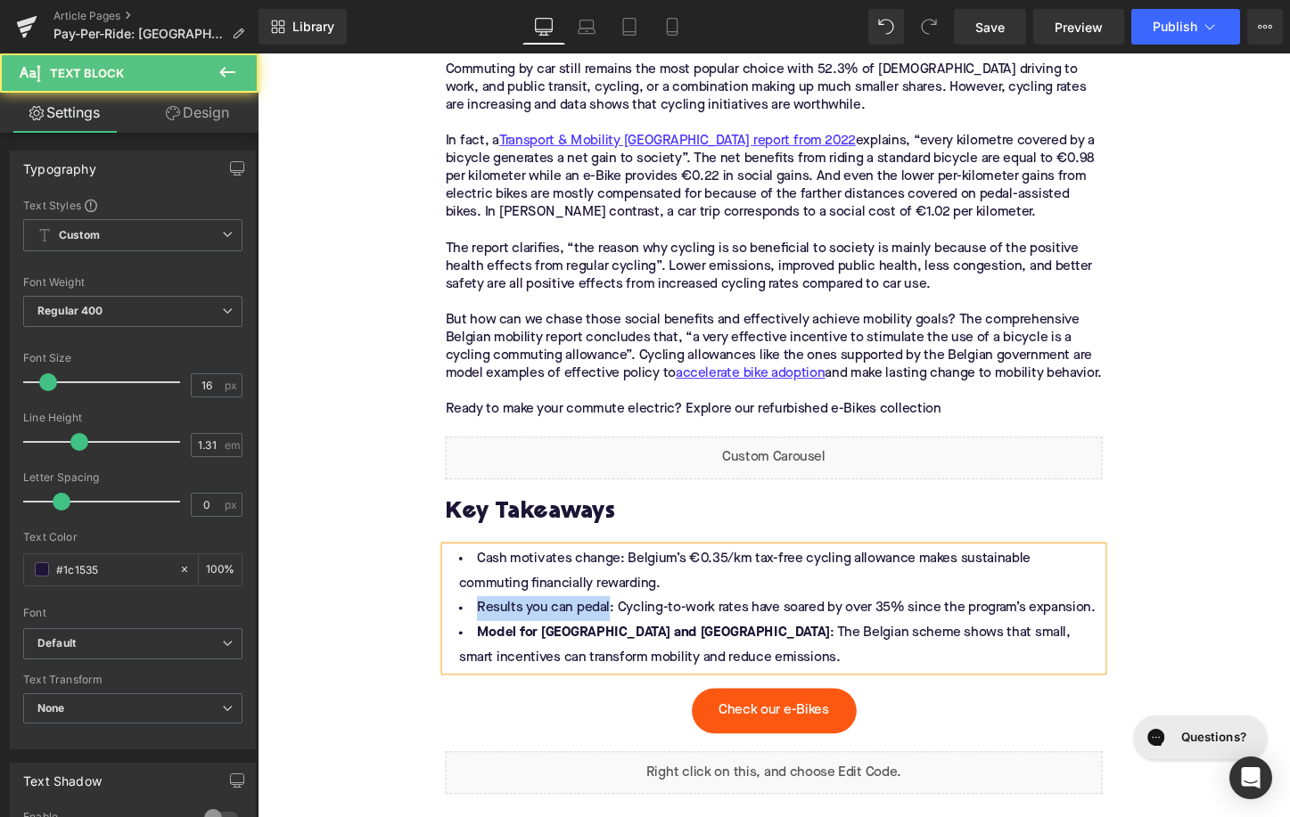
drag, startPoint x: 620, startPoint y: 588, endPoint x: 477, endPoint y: 586, distance: 142.7
click at [476, 621] on li "Results you can pedal: Cycling-to-work rates have soared by over 35% since the …" at bounding box center [797, 634] width 686 height 26
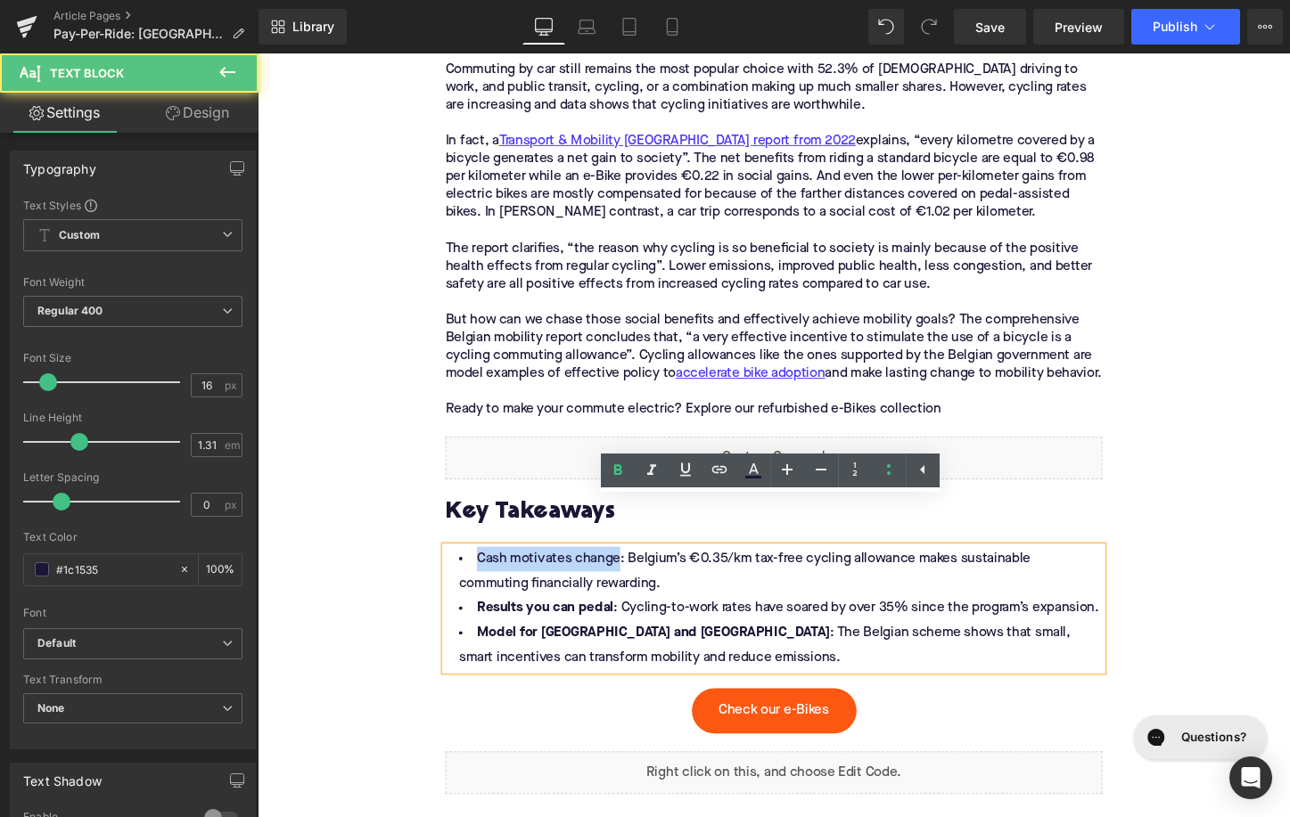
drag, startPoint x: 634, startPoint y: 535, endPoint x: 472, endPoint y: 529, distance: 161.5
click at [472, 570] on li "Cash motivates change: Belgium’s €0.35/km tax-free cycling allowance makes sust…" at bounding box center [797, 596] width 686 height 52
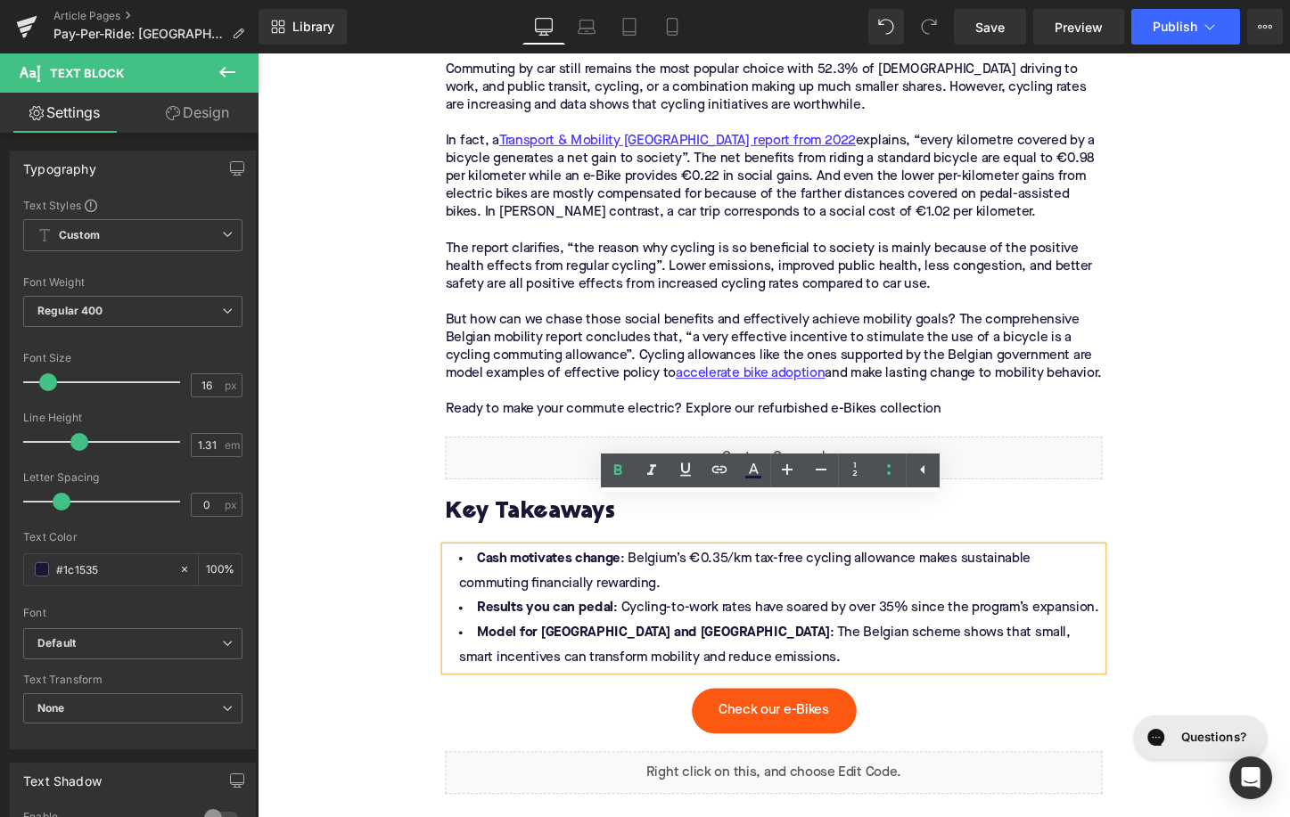
click at [675, 570] on li "Cash motivates change : Belgium’s €0.35/km tax-free cycling allowance makes sus…" at bounding box center [797, 596] width 686 height 52
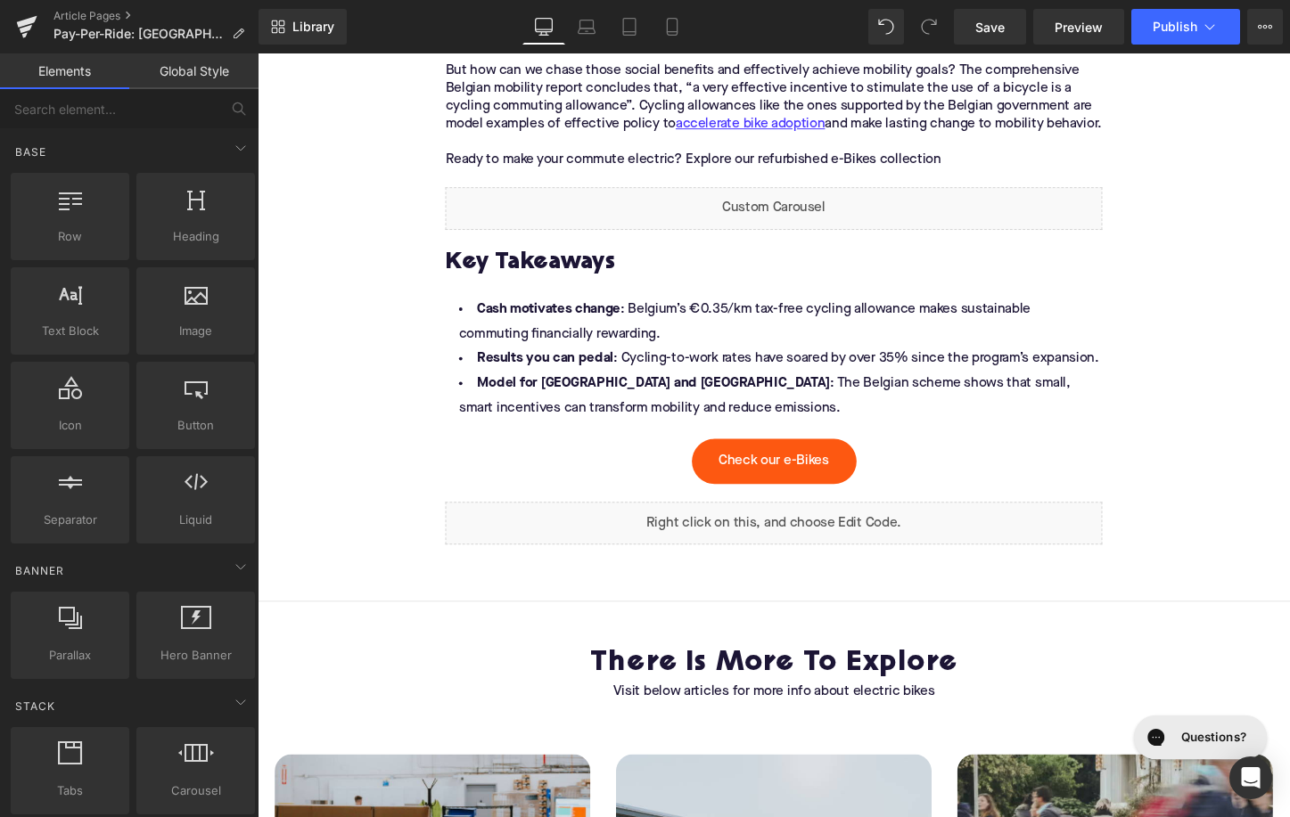
scroll to position [3466, 0]
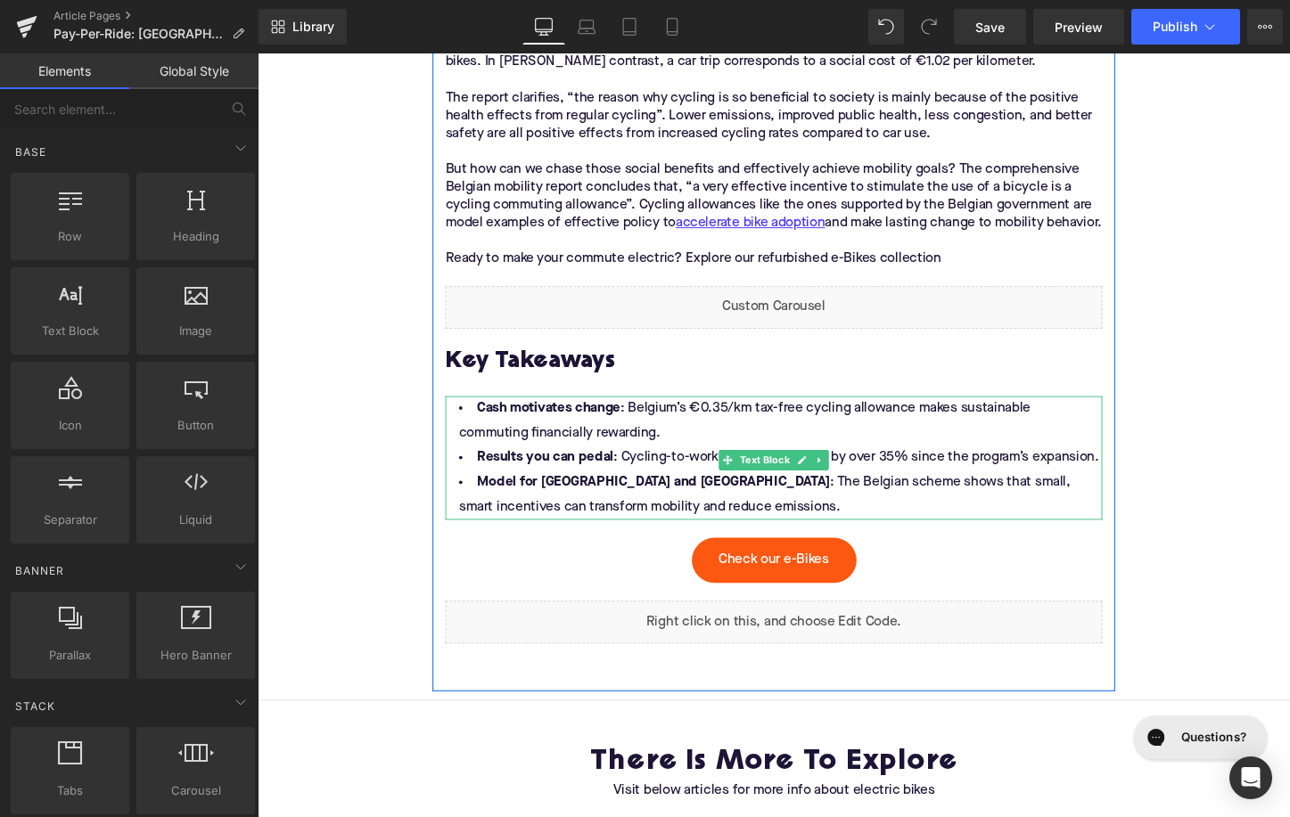
click at [583, 417] on strong "Cash motivates change" at bounding box center [562, 424] width 150 height 14
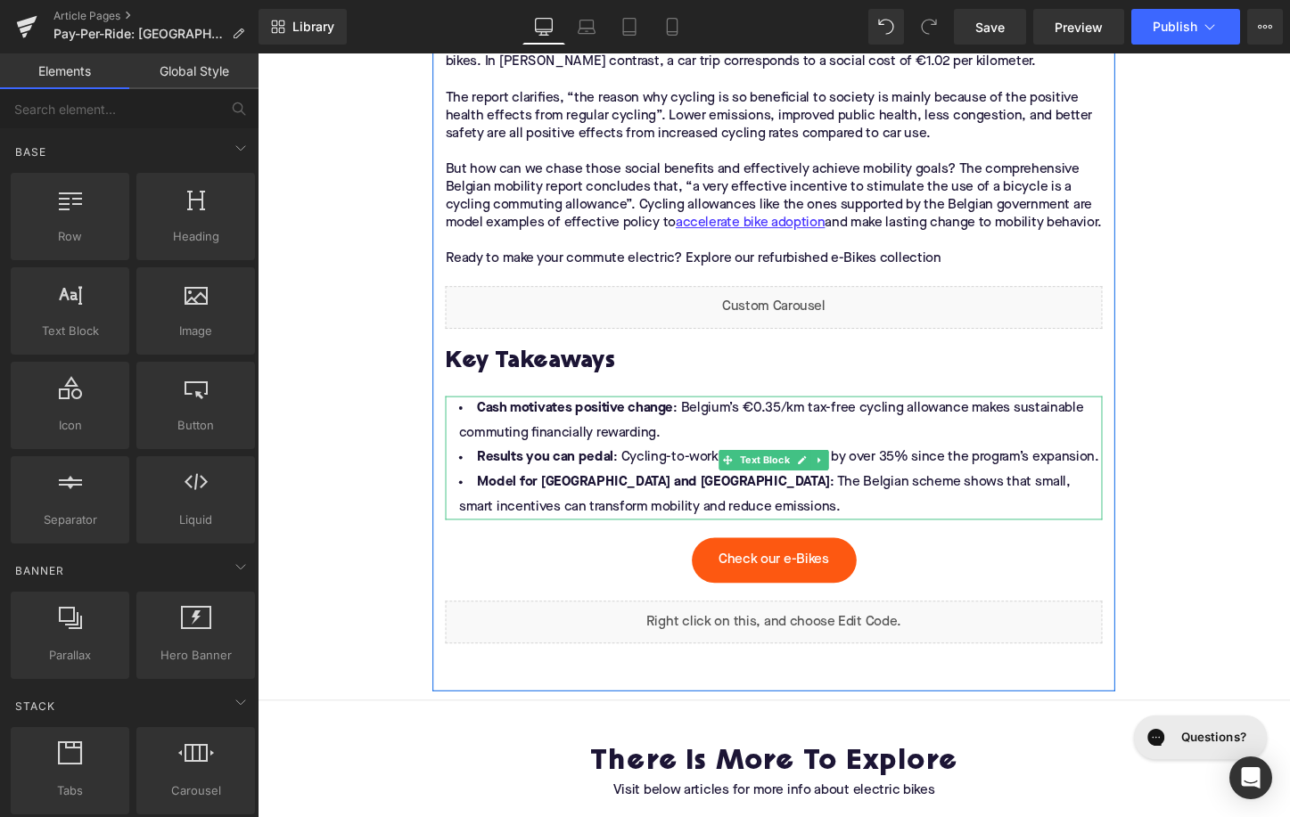
click at [606, 413] on li "Cash motivates positive change : Belgium’s €0.35/km tax-free cycling allowance …" at bounding box center [797, 438] width 686 height 52
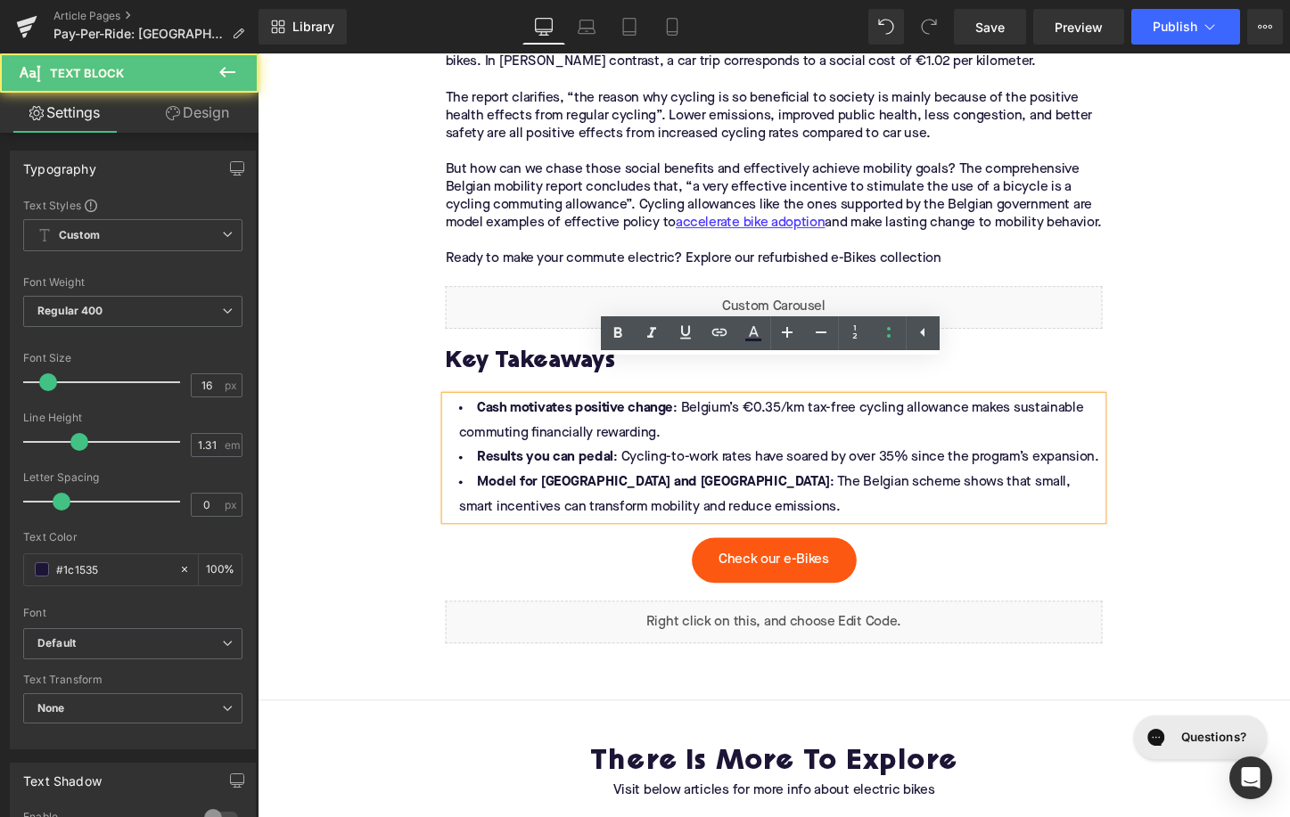
scroll to position [3398, 0]
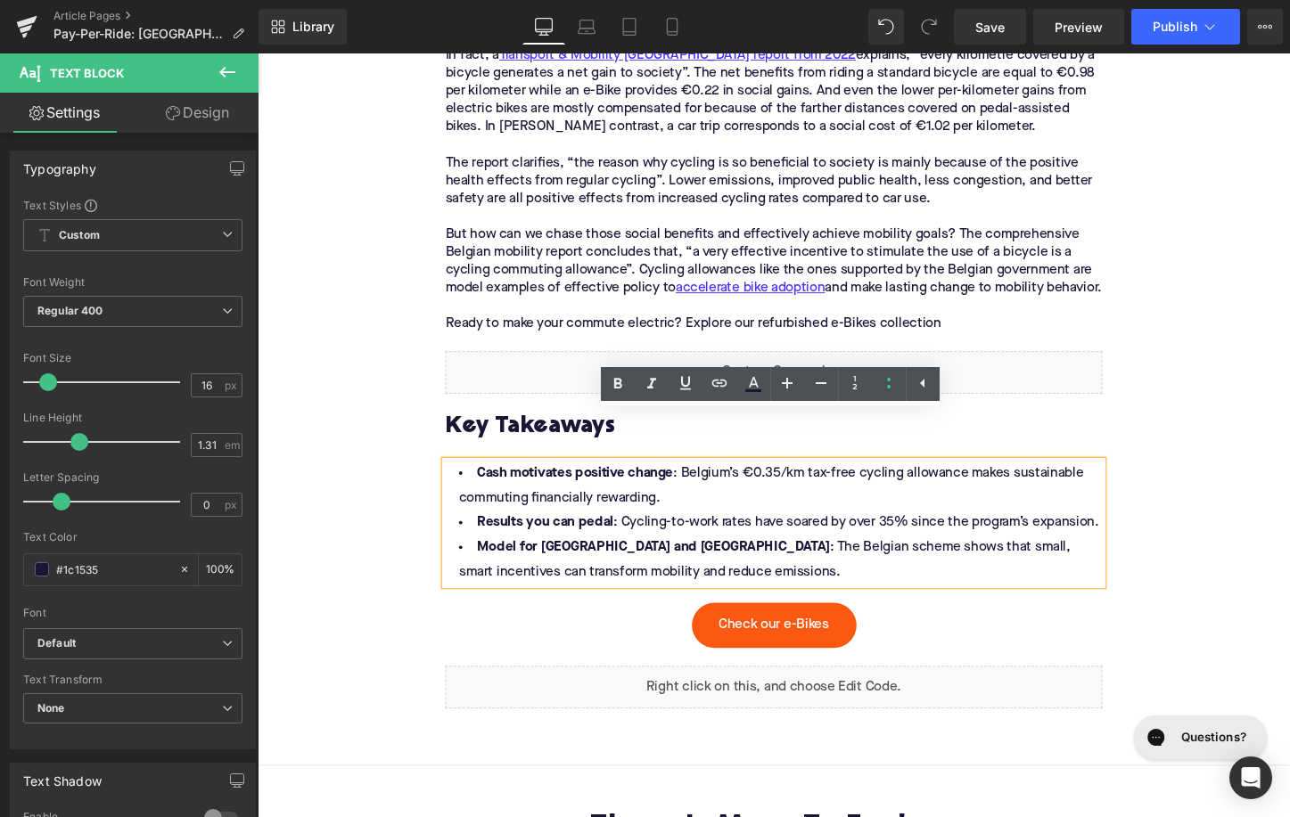
click at [597, 531] on li "Results you can pedal : Cycling-to-work rates have soared by over 35% since the…" at bounding box center [797, 544] width 686 height 26
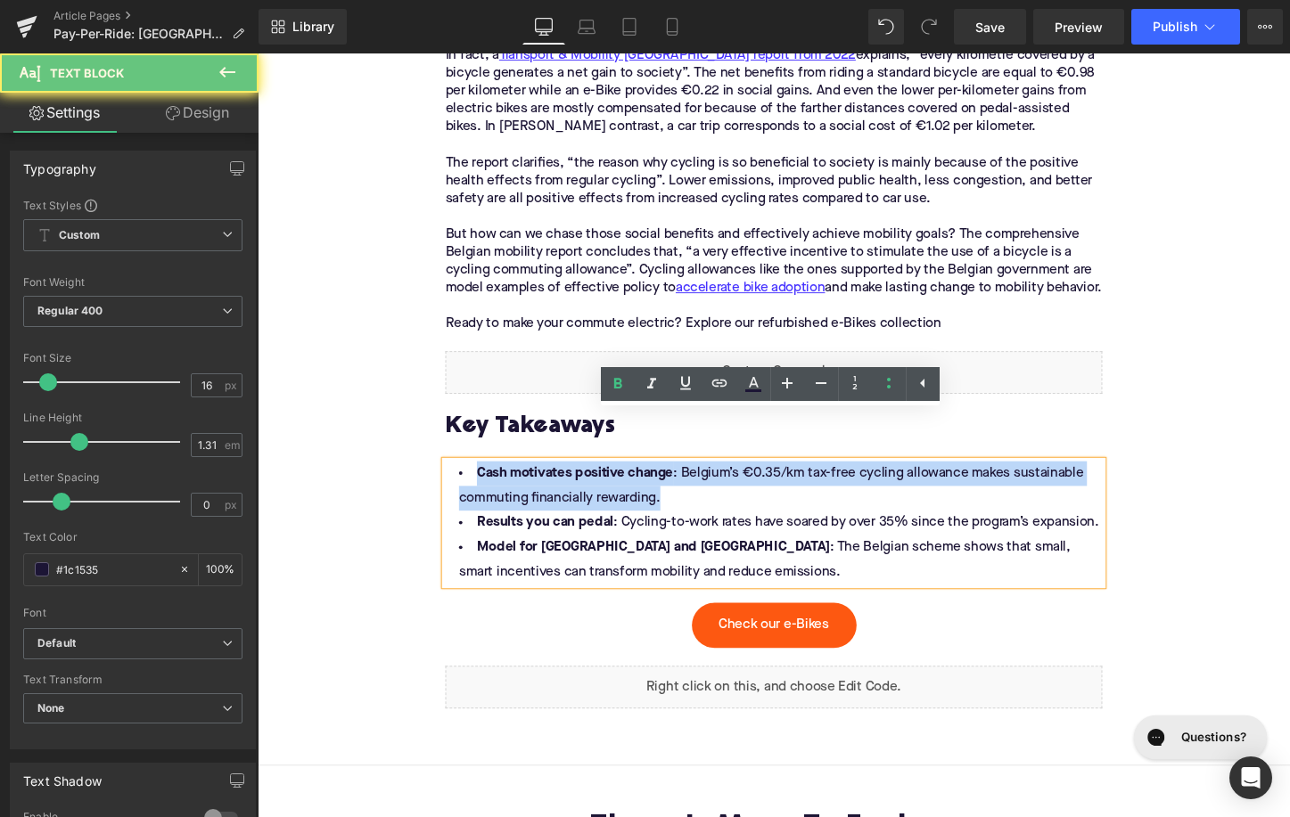
click at [597, 531] on li "Results you can pedal : Cycling-to-work rates have soared by over 35% since the…" at bounding box center [797, 544] width 686 height 26
click at [593, 537] on strong "Results you can pedal" at bounding box center [558, 544] width 143 height 14
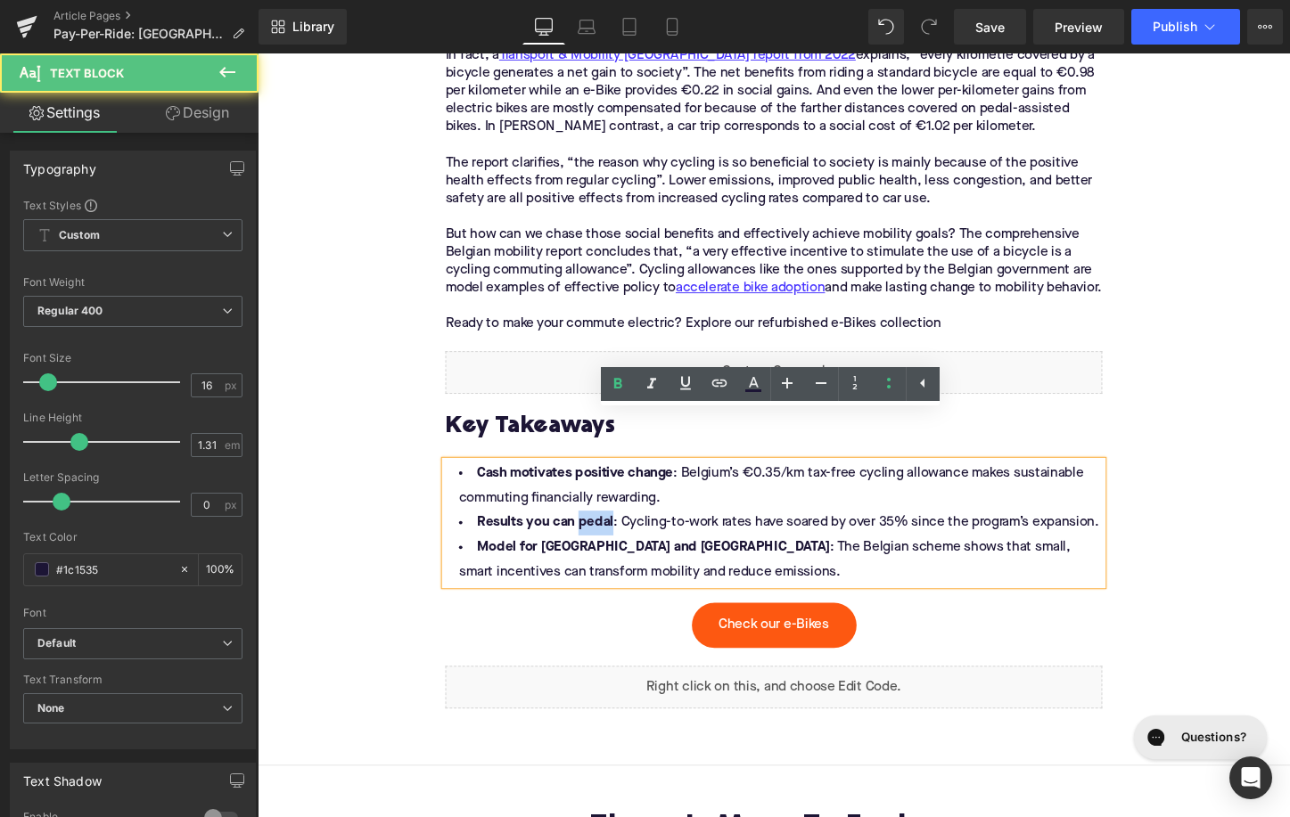
drag, startPoint x: 623, startPoint y: 496, endPoint x: 588, endPoint y: 495, distance: 34.8
click at [587, 537] on strong "Results you can pedal" at bounding box center [558, 544] width 143 height 14
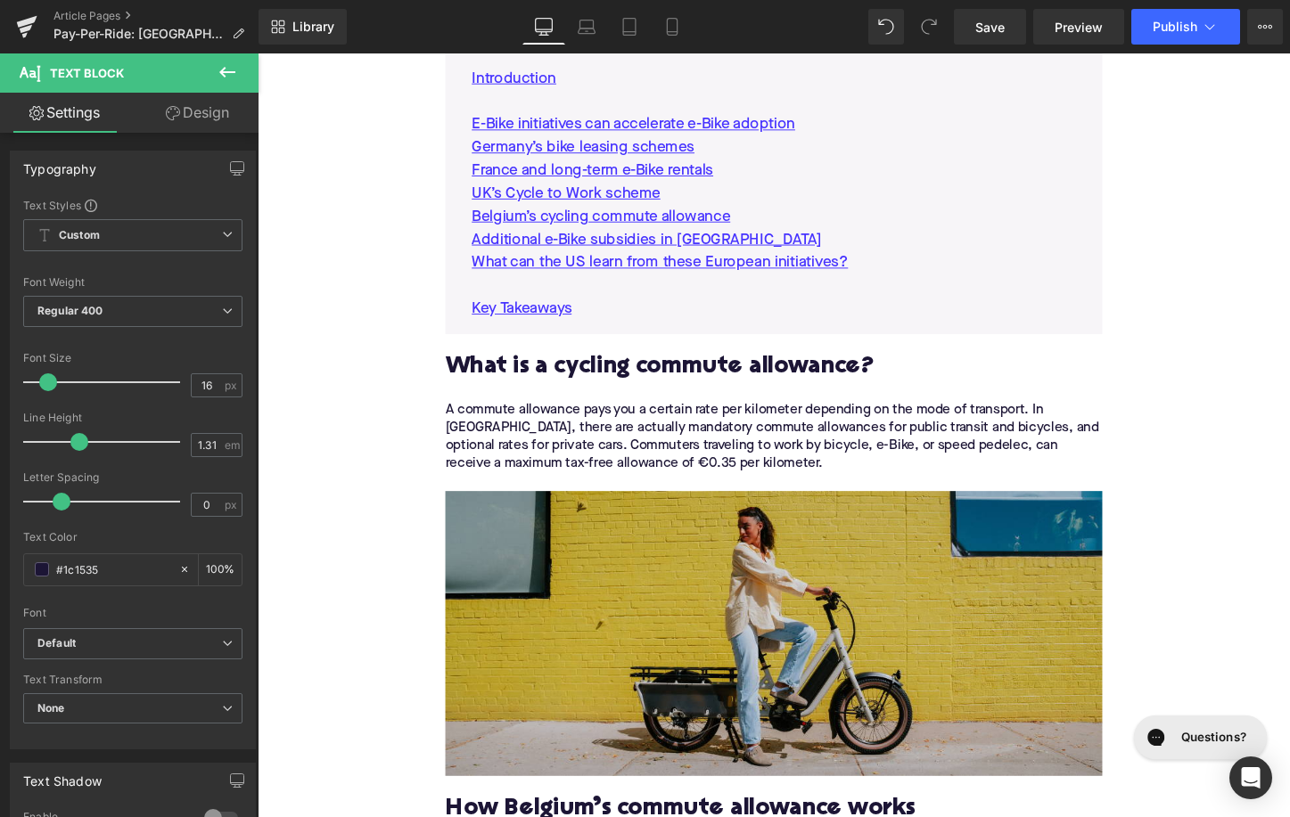
scroll to position [809, 0]
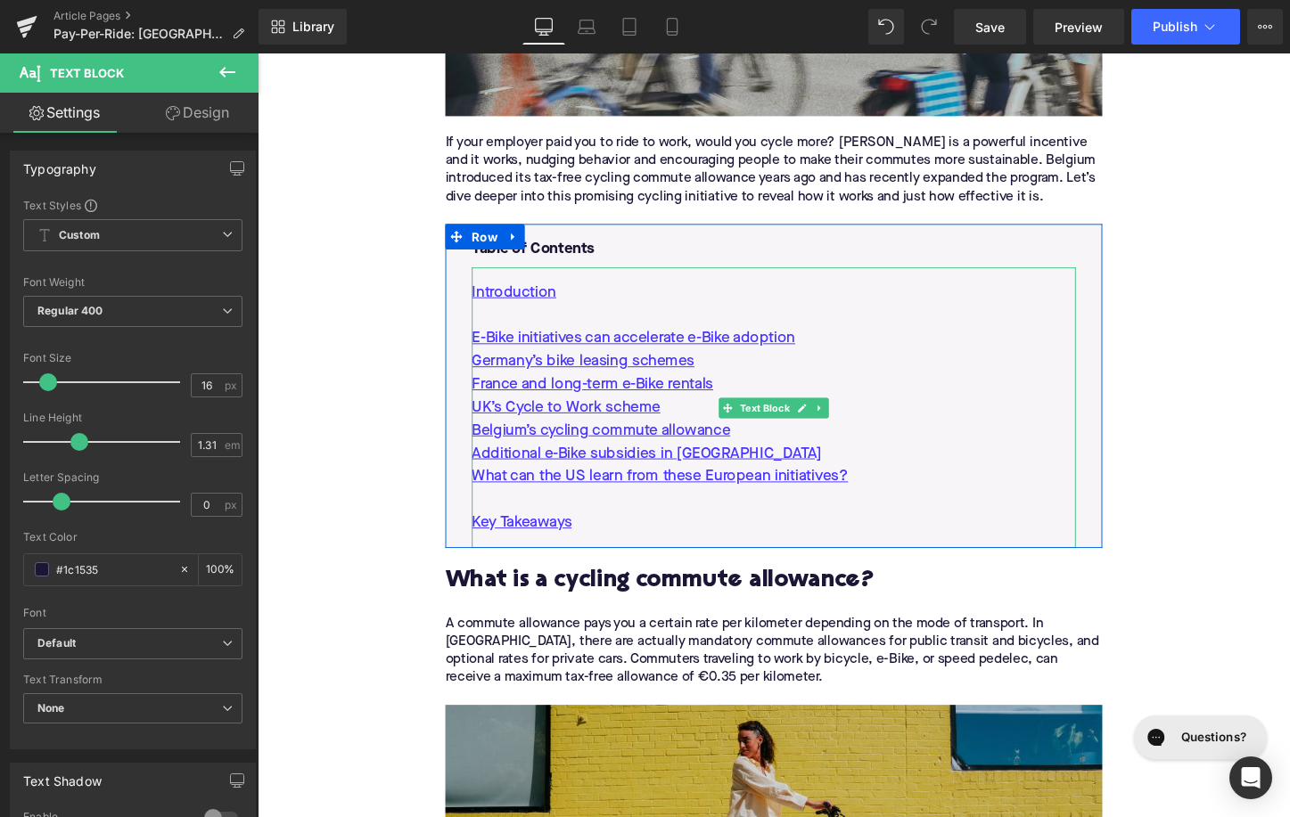
click at [900, 478] on p "Additional e-Bike subsidies in [GEOGRAPHIC_DATA]" at bounding box center [796, 472] width 631 height 24
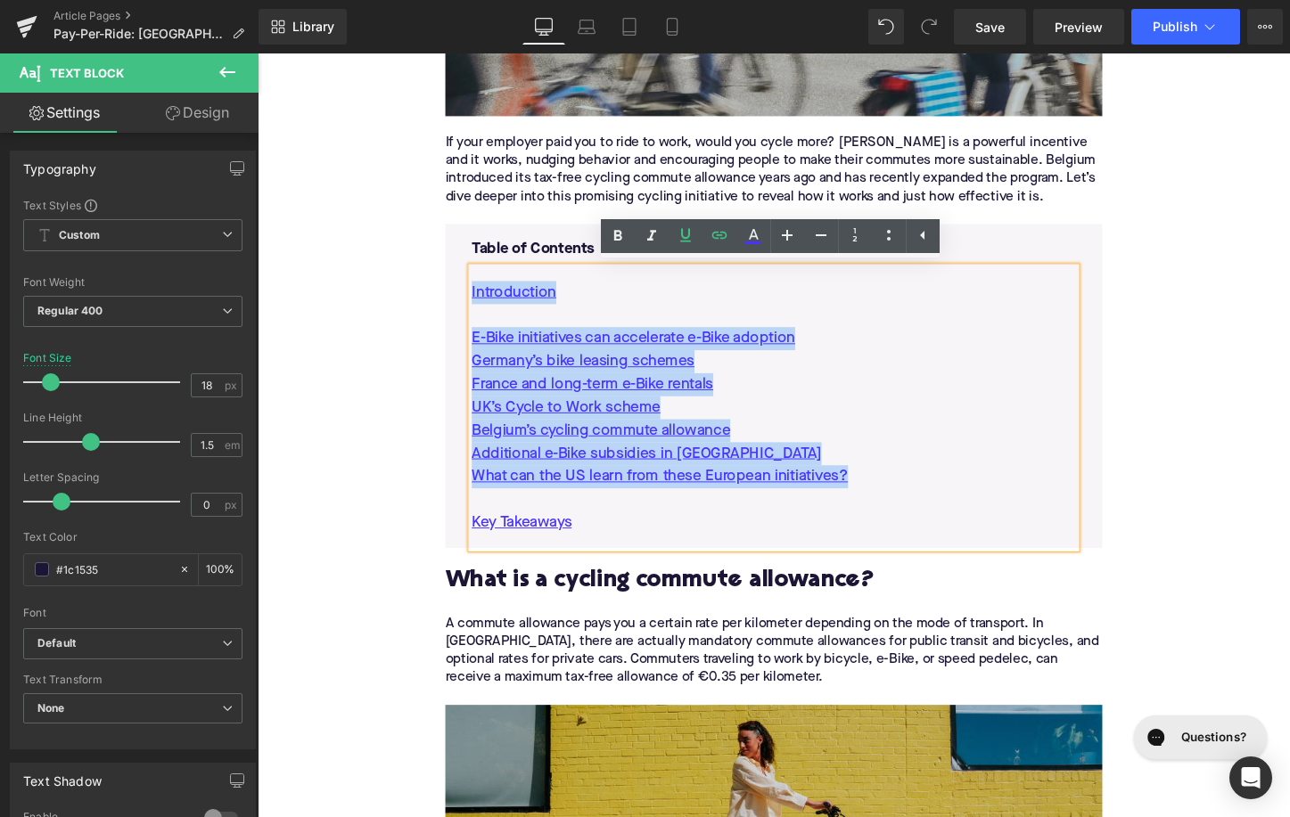
drag, startPoint x: 902, startPoint y: 492, endPoint x: 399, endPoint y: 310, distance: 534.7
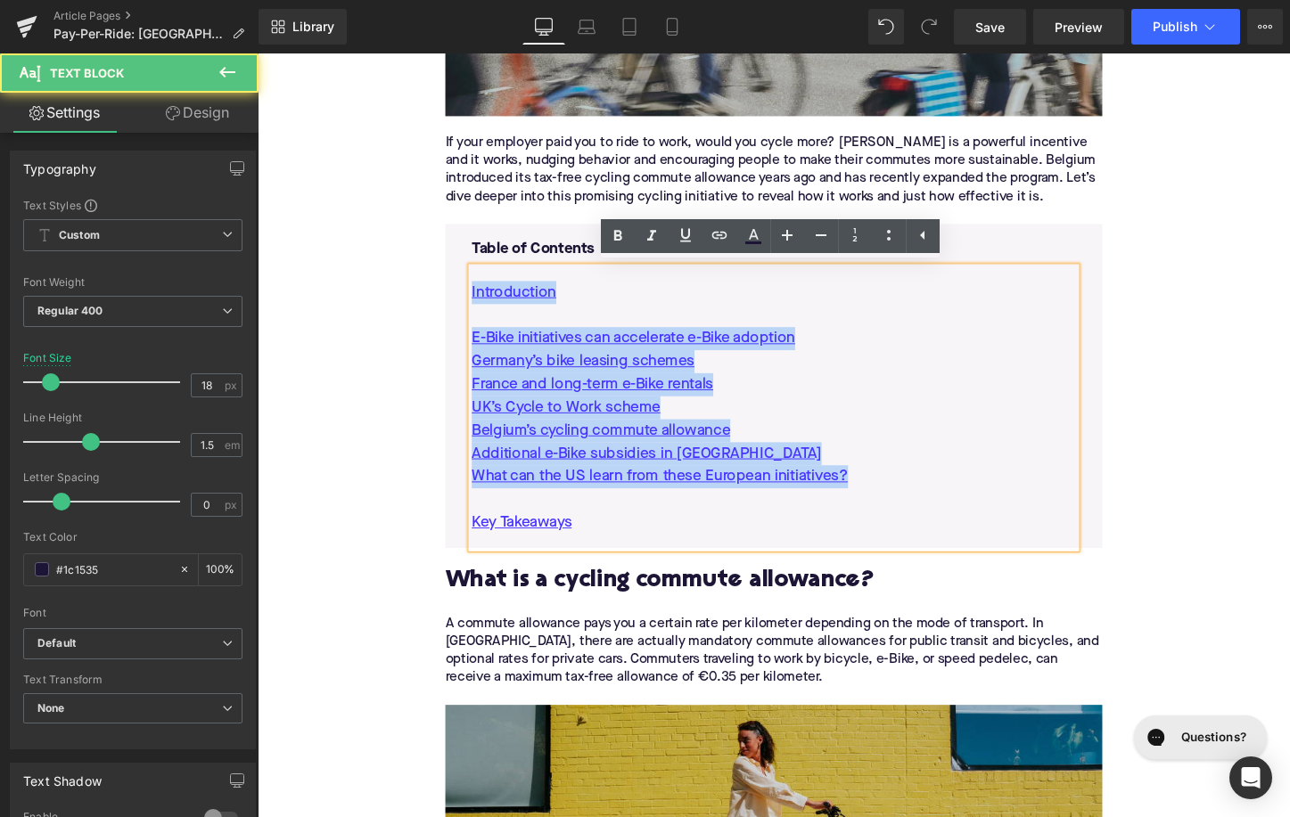
click at [875, 503] on p "What can the US learn from these European initiatives?" at bounding box center [796, 496] width 631 height 24
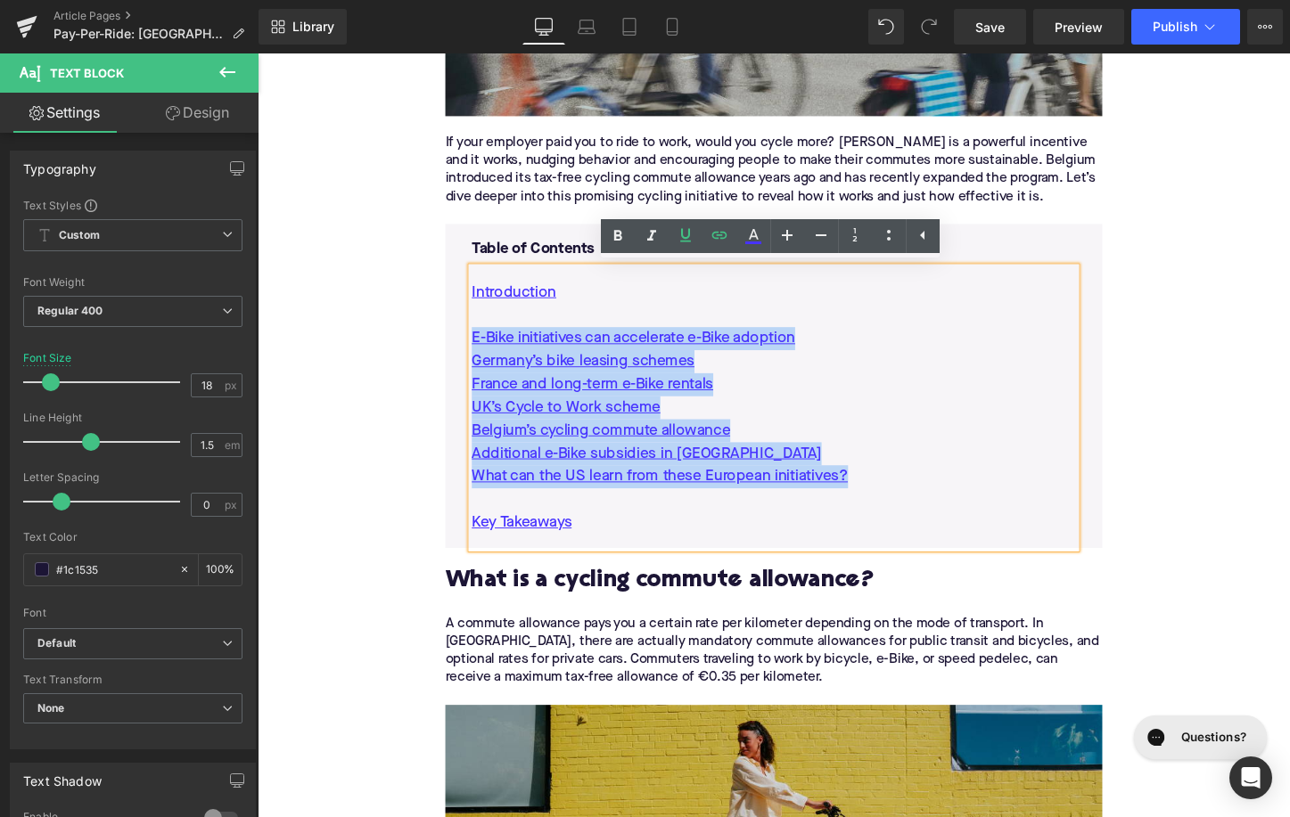
drag, startPoint x: 893, startPoint y: 497, endPoint x: 479, endPoint y: 360, distance: 436.4
click at [481, 359] on div "Introduction E-Bike initiatives can accelerate e-Bike adoption Germany’s bike l…" at bounding box center [796, 423] width 631 height 293
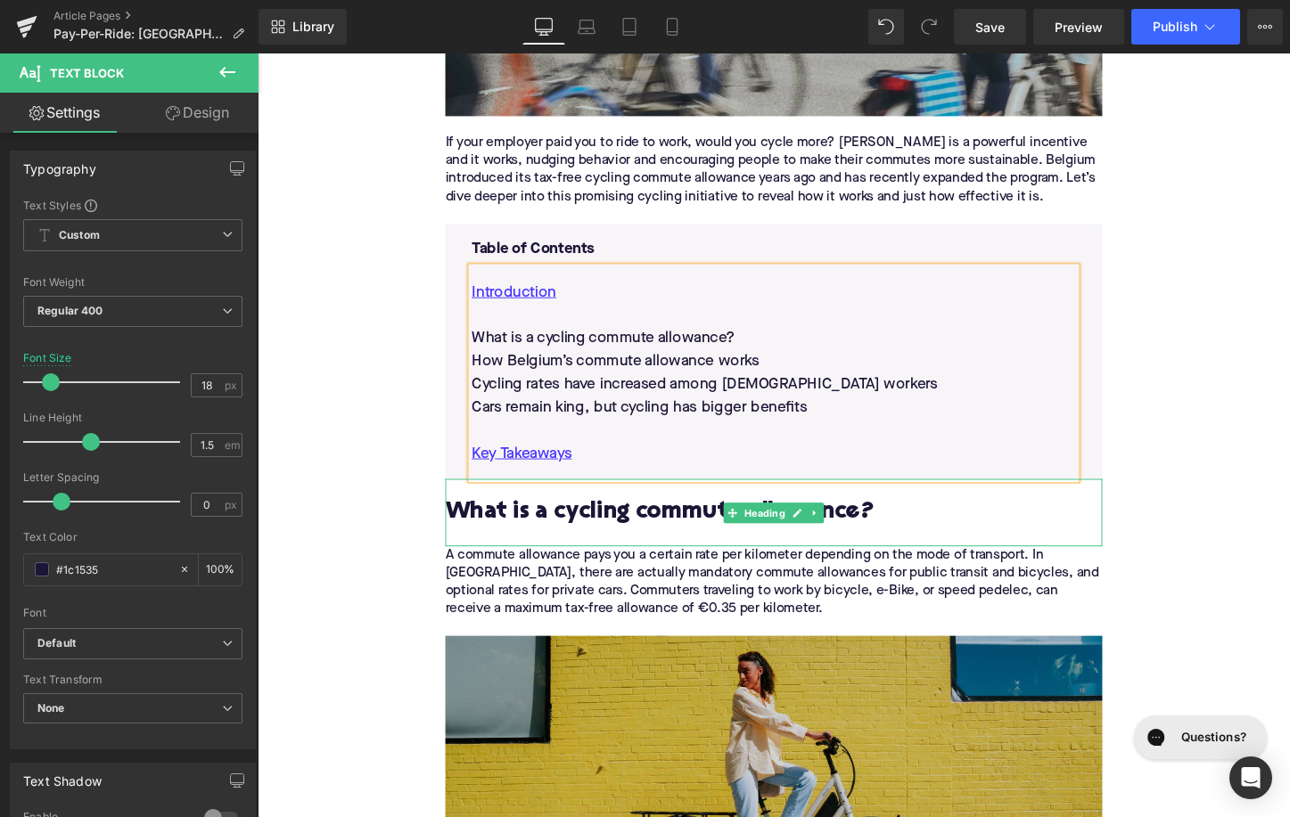
click at [646, 529] on h2 "What is a cycling commute allowance?" at bounding box center [797, 534] width 686 height 28
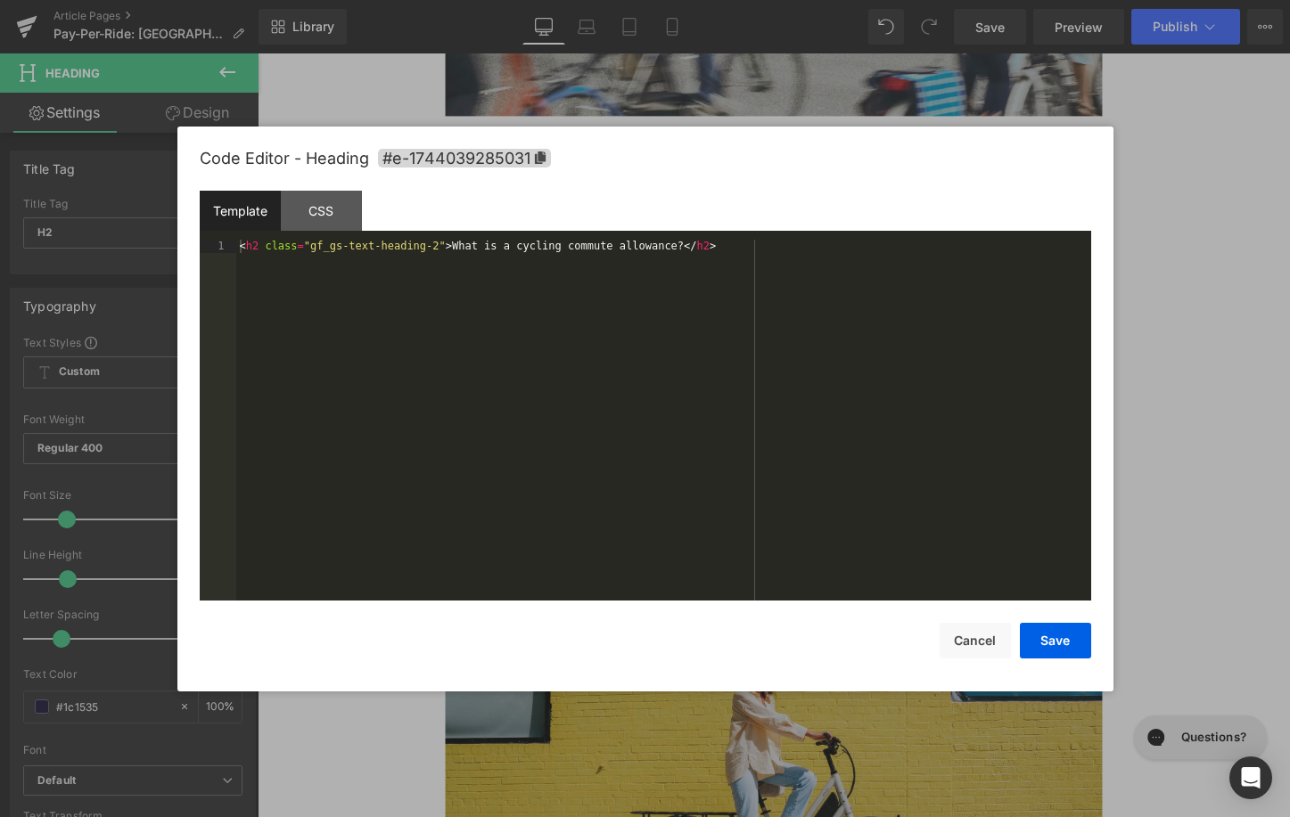
click at [608, 0] on div "Image You are previewing how the will restyle your page. You can not edit Eleme…" at bounding box center [645, 0] width 1290 height 0
click at [526, 165] on span "#e-1744039285031" at bounding box center [464, 158] width 173 height 19
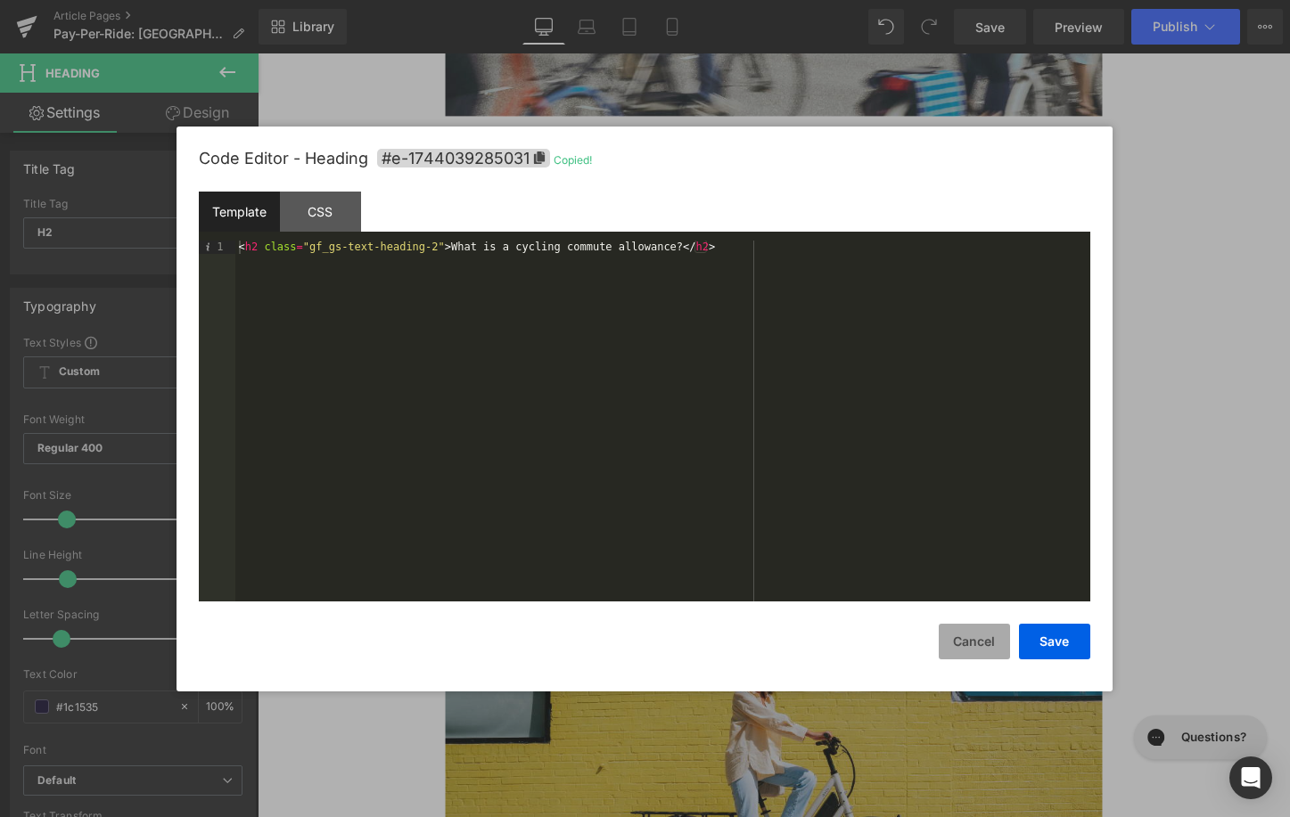
click at [971, 645] on button "Cancel" at bounding box center [974, 642] width 71 height 36
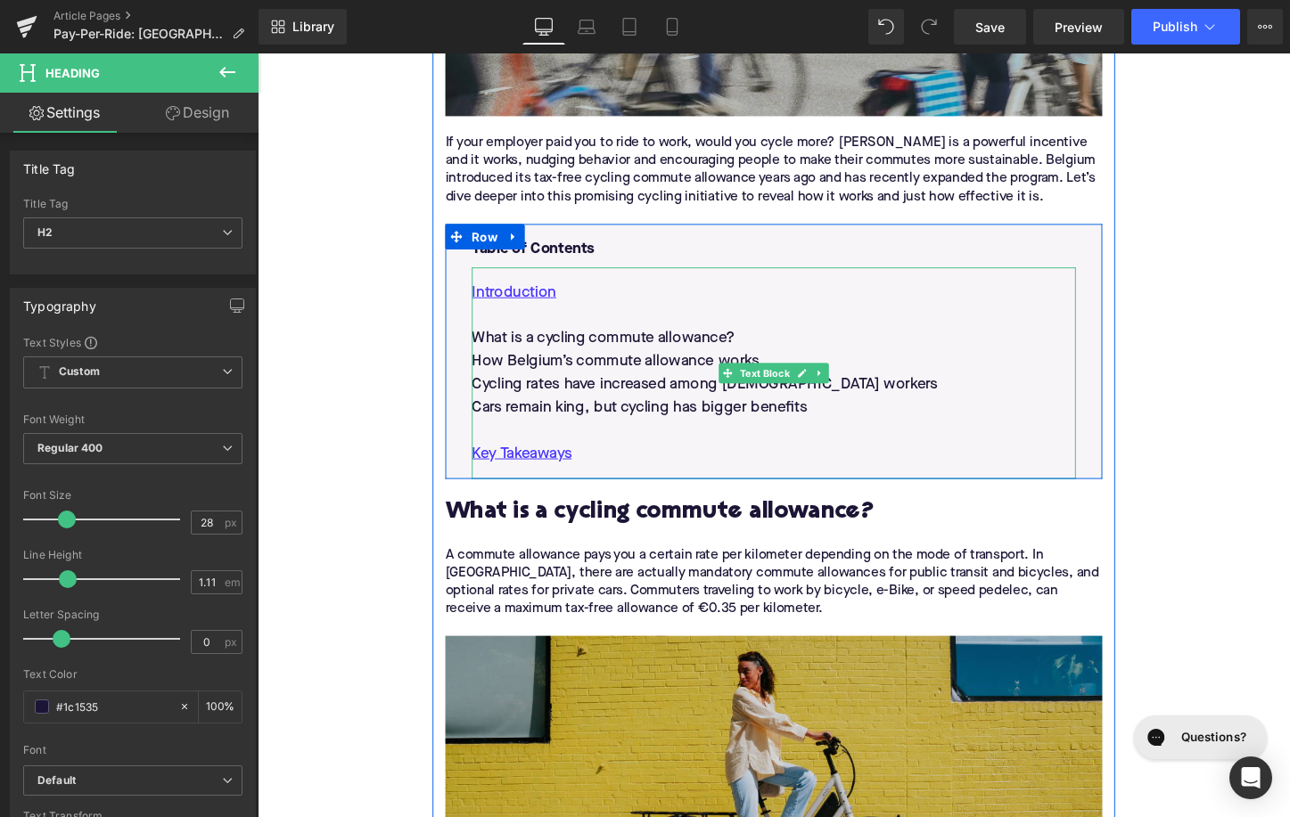
click at [557, 344] on p "What is a cycling commute allowance?" at bounding box center [796, 352] width 631 height 24
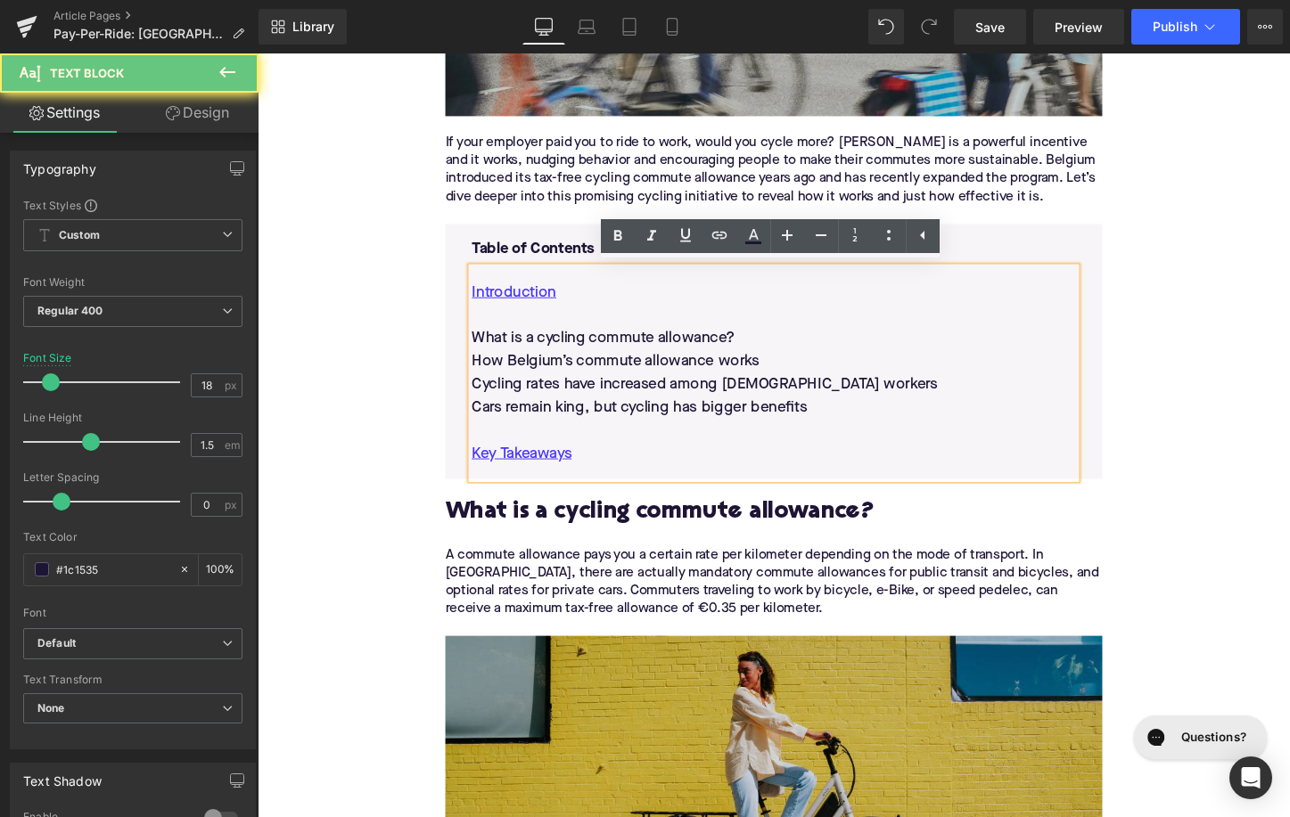
click at [557, 344] on p "What is a cycling commute allowance?" at bounding box center [796, 352] width 631 height 24
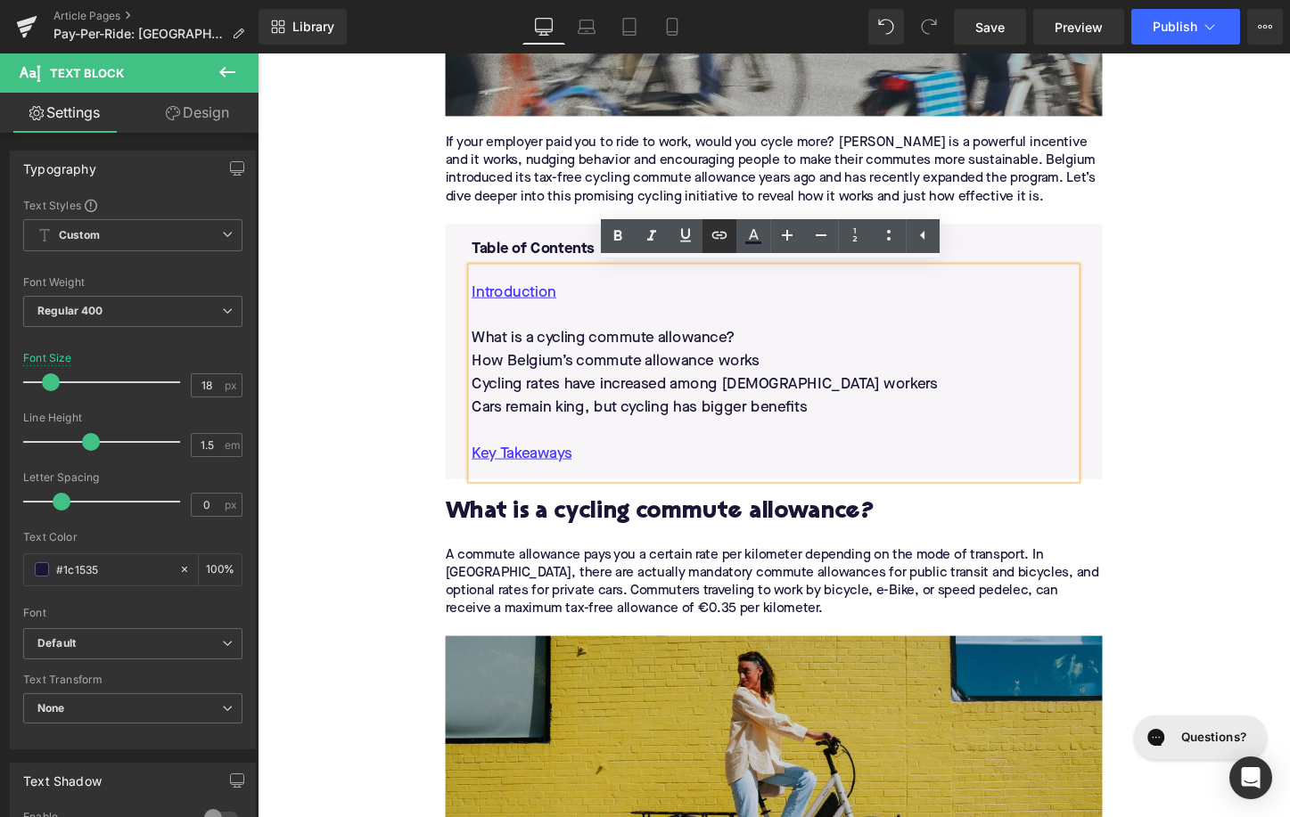
click at [712, 239] on icon at bounding box center [719, 235] width 21 height 21
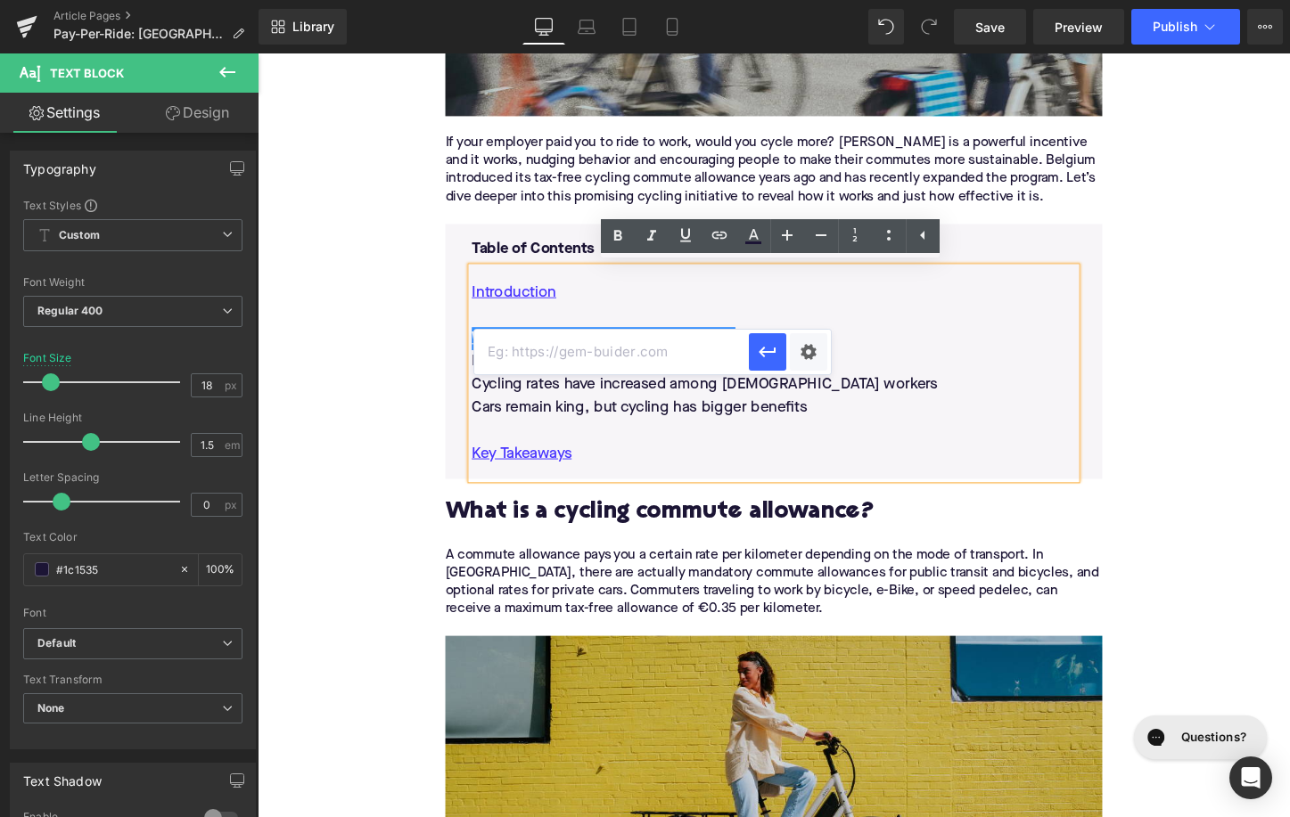
click at [670, 357] on input "text" at bounding box center [611, 352] width 275 height 45
paste input "#e-1744039285031"
type input "#e-1744039285031"
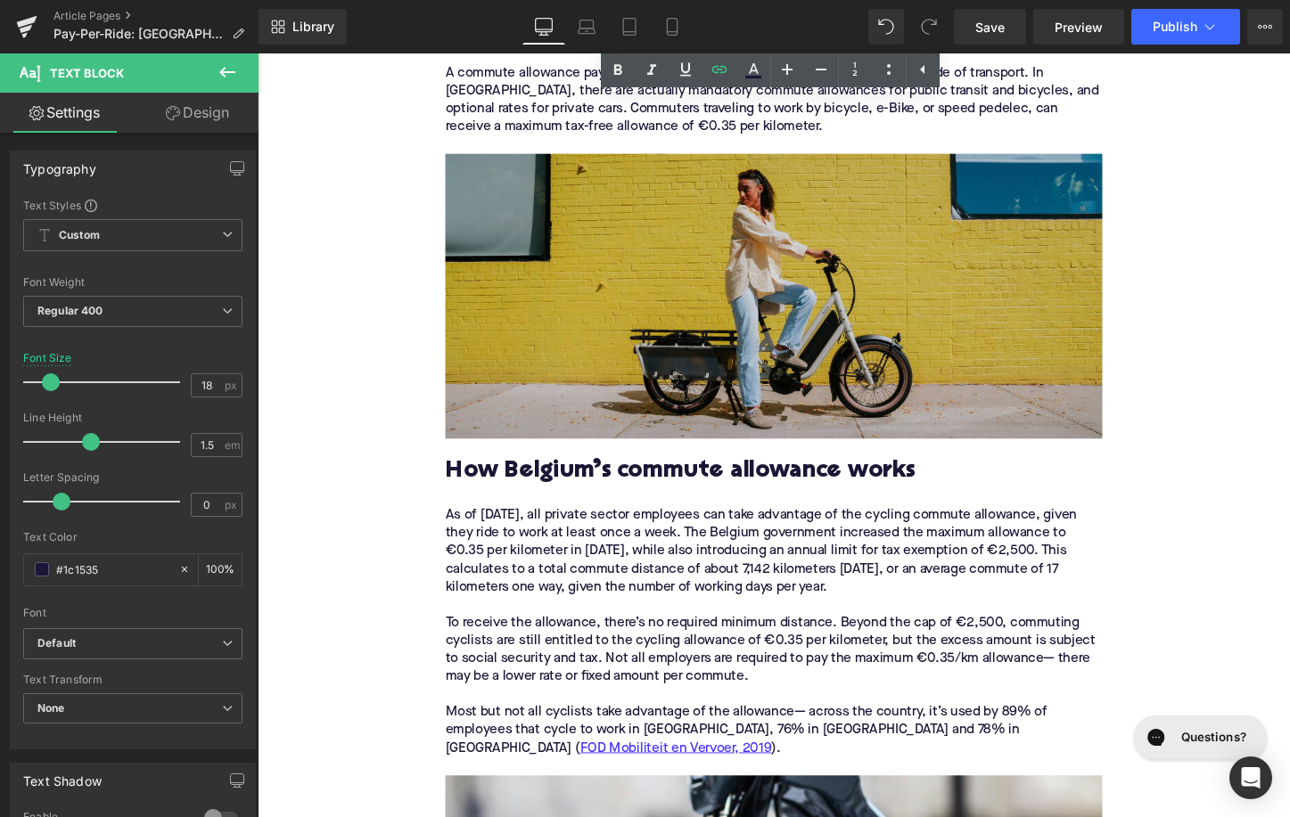
scroll to position [1321, 0]
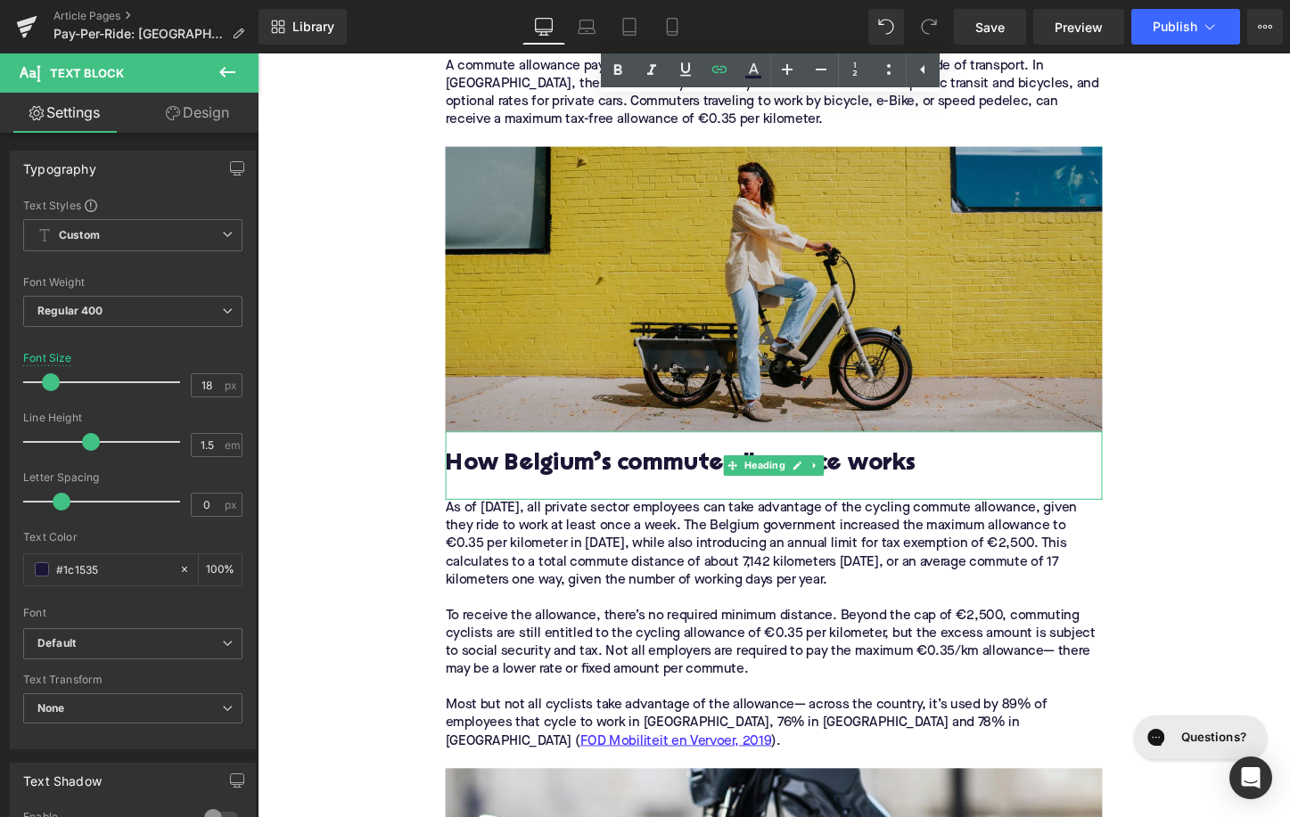
click at [598, 472] on h2 "How Belgium’s commute allowance works" at bounding box center [797, 484] width 686 height 28
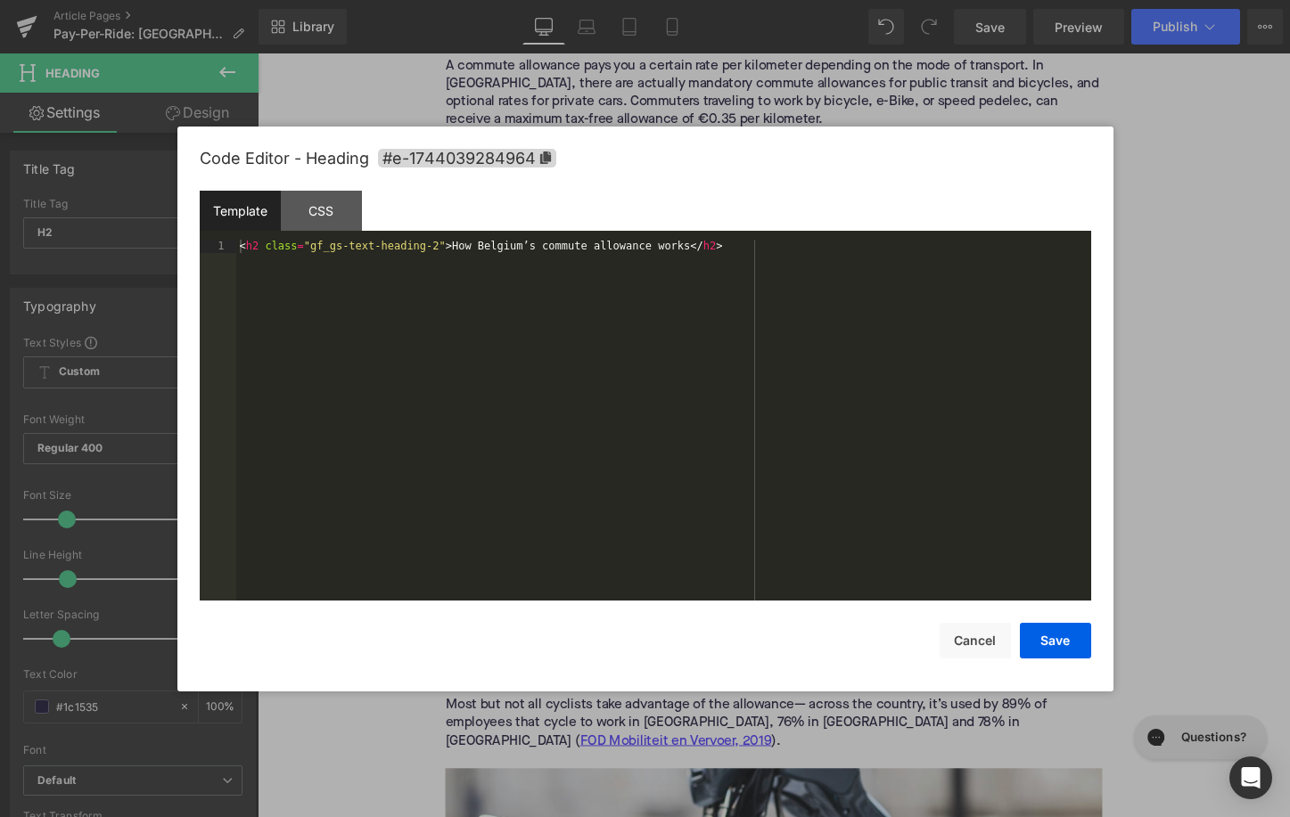
click at [563, 0] on div "Image You are previewing how the will restyle your page. You can not edit Eleme…" at bounding box center [645, 0] width 1290 height 0
click at [522, 165] on span "#e-1744039284964" at bounding box center [467, 158] width 178 height 19
click at [933, 640] on div "Save Cancel" at bounding box center [645, 631] width 891 height 58
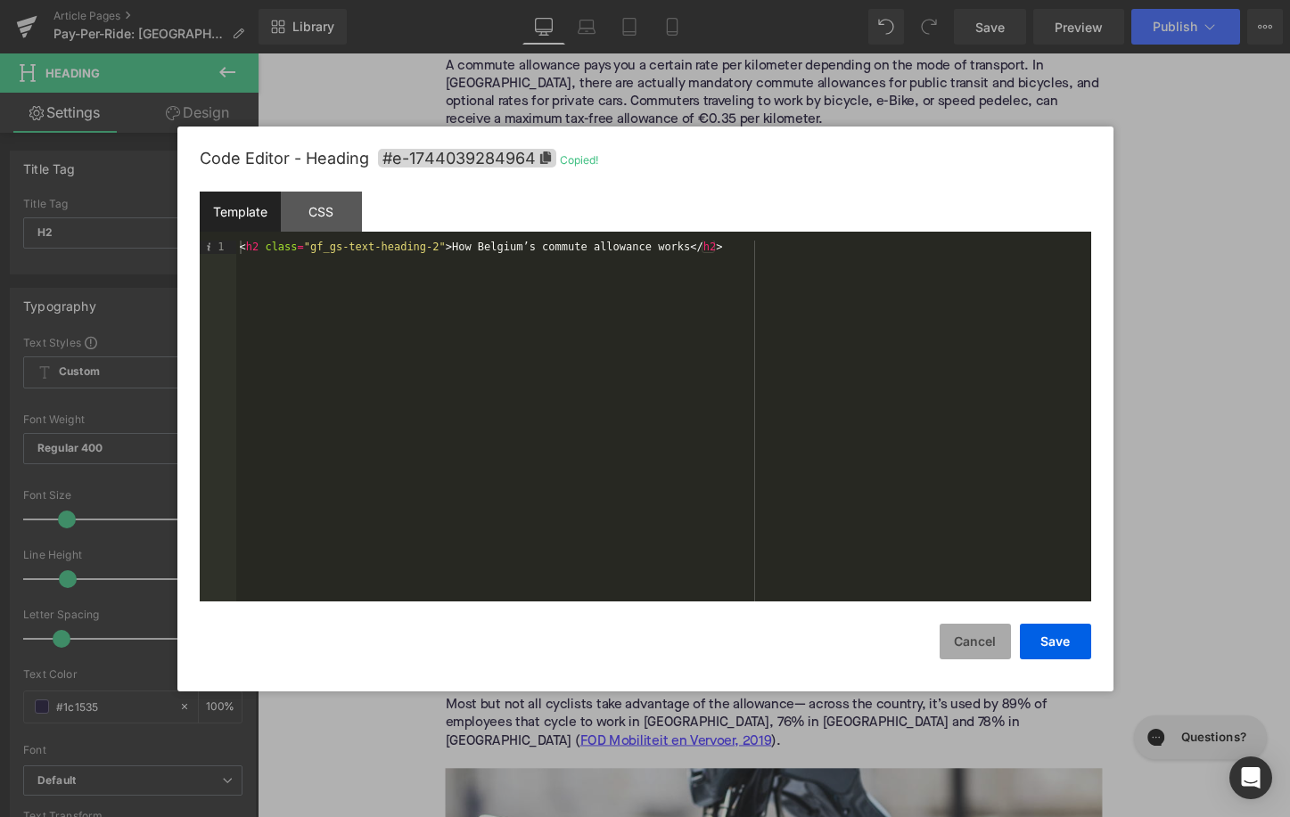
click at [967, 640] on button "Cancel" at bounding box center [975, 642] width 71 height 36
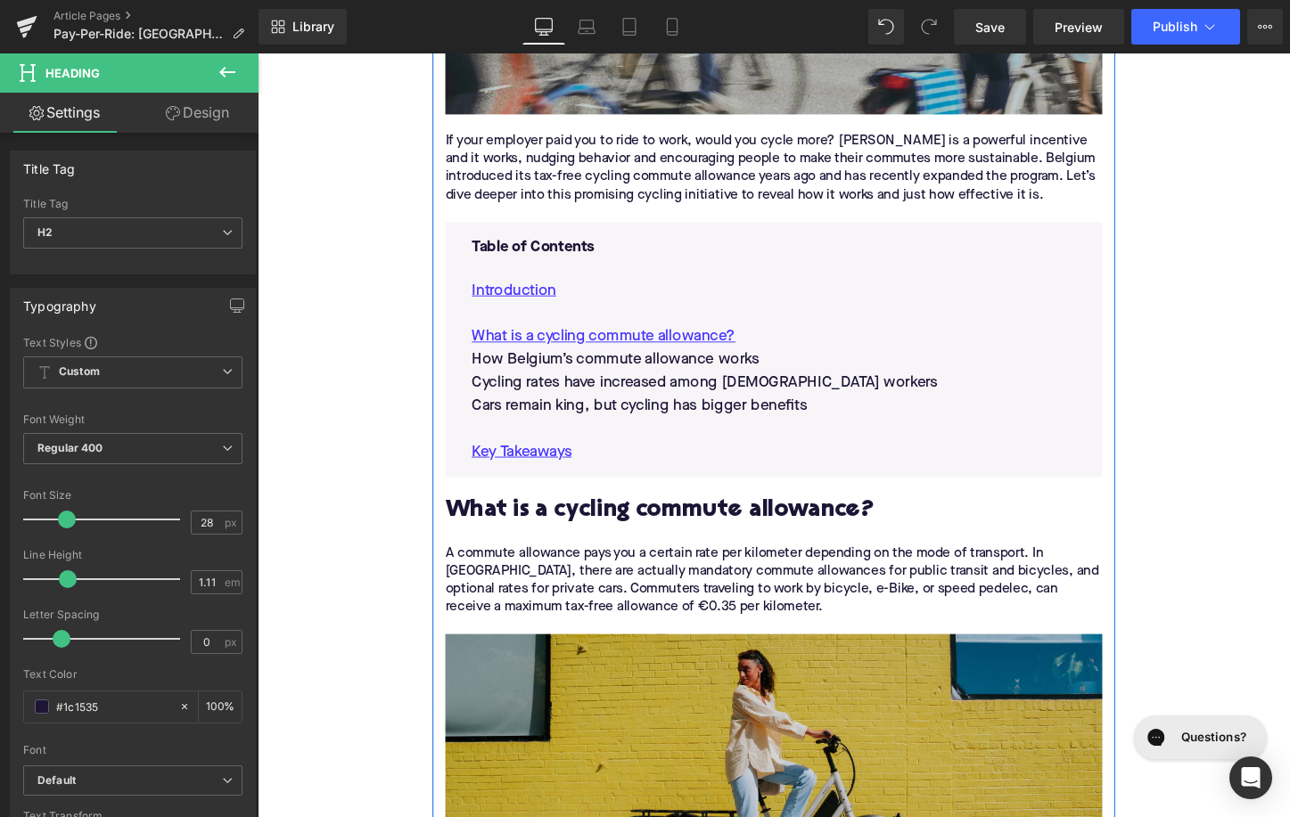
scroll to position [684, 0]
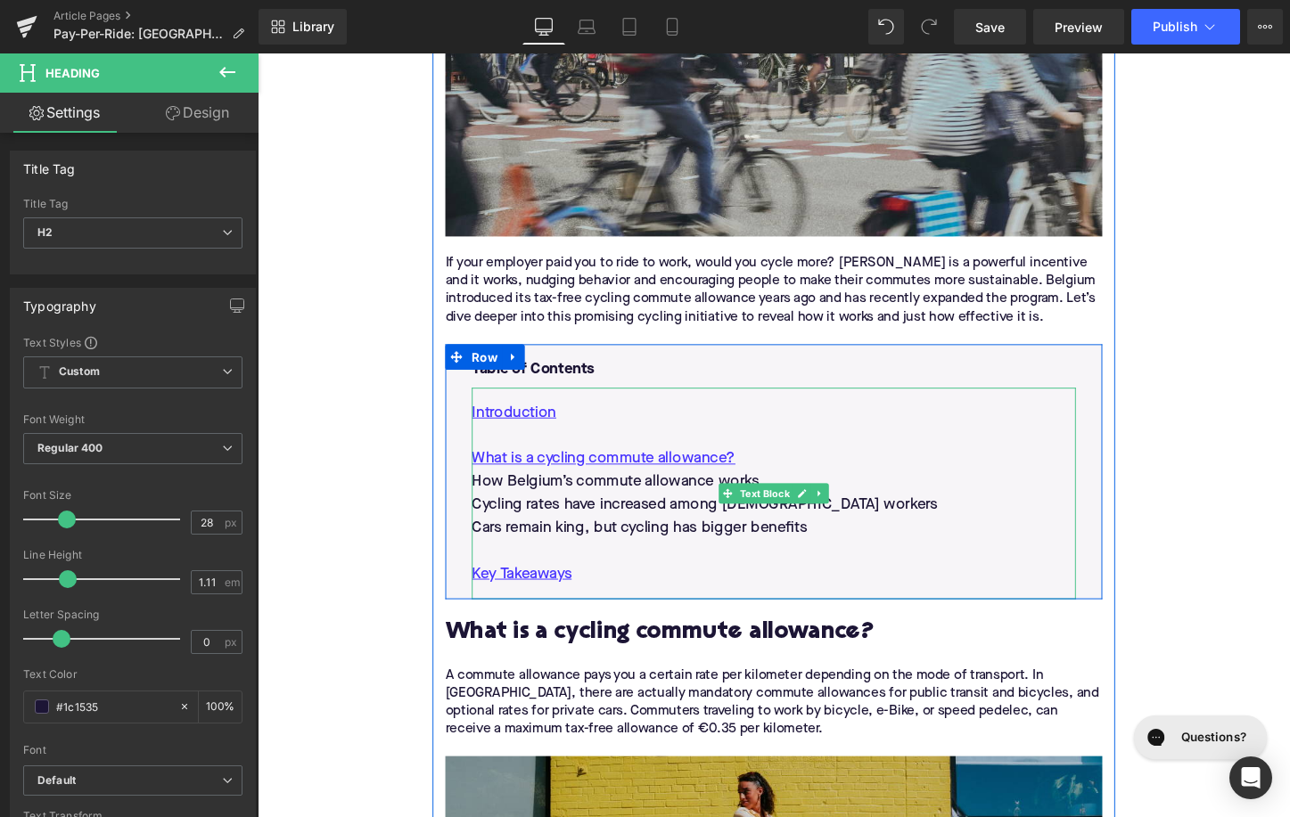
click at [612, 508] on p "How Belgium’s commute allowance works" at bounding box center [796, 501] width 631 height 24
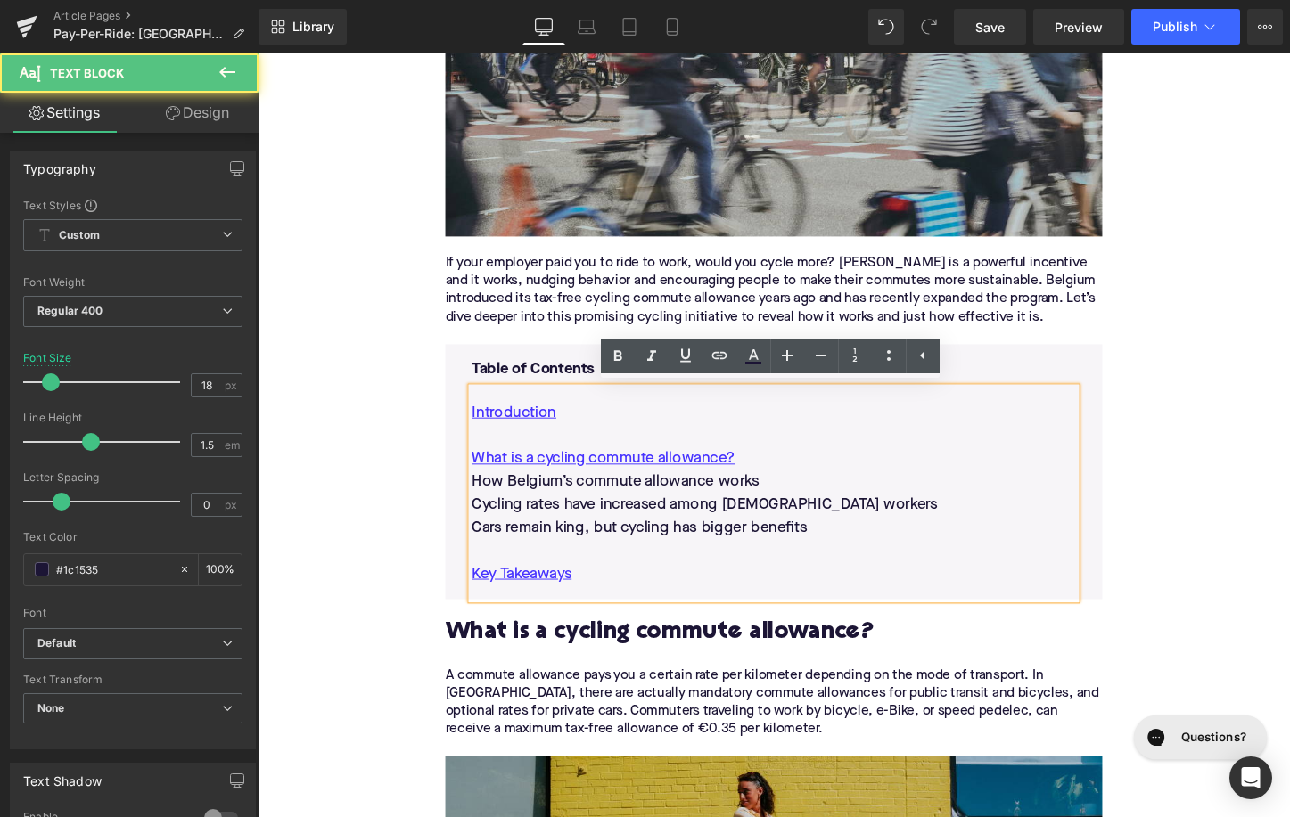
click at [612, 502] on p "How Belgium’s commute allowance works" at bounding box center [796, 501] width 631 height 24
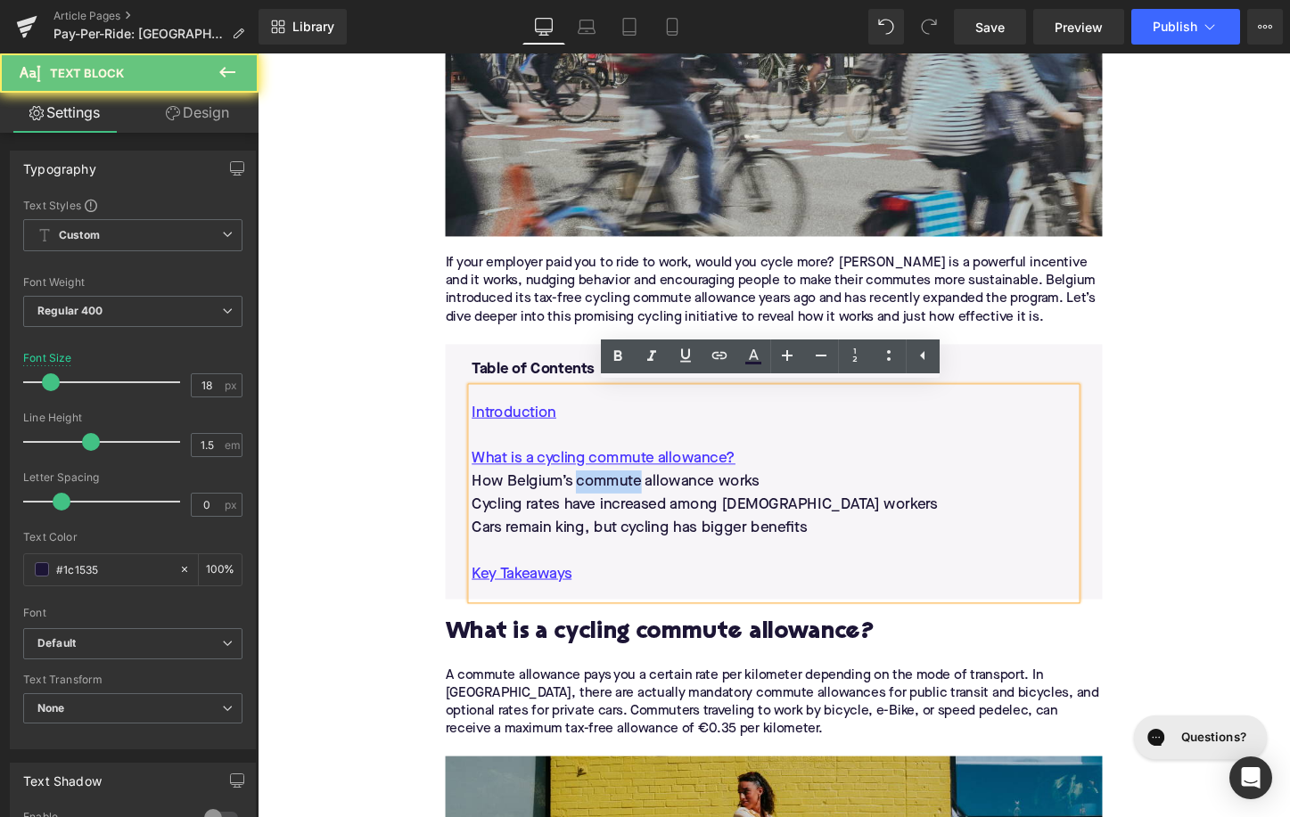
click at [612, 502] on p "How Belgium’s commute allowance works" at bounding box center [796, 501] width 631 height 24
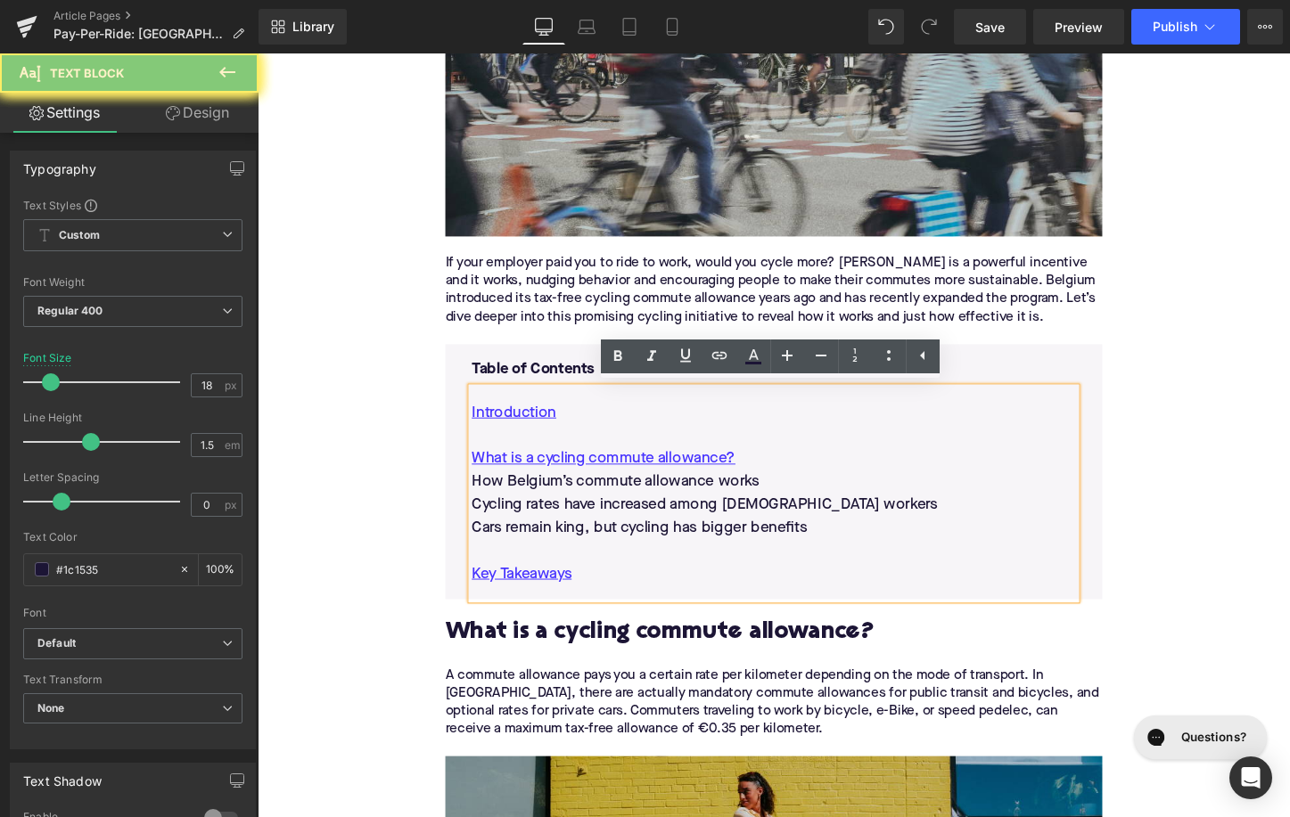
click at [620, 489] on p "How Belgium’s commute allowance works" at bounding box center [796, 501] width 631 height 24
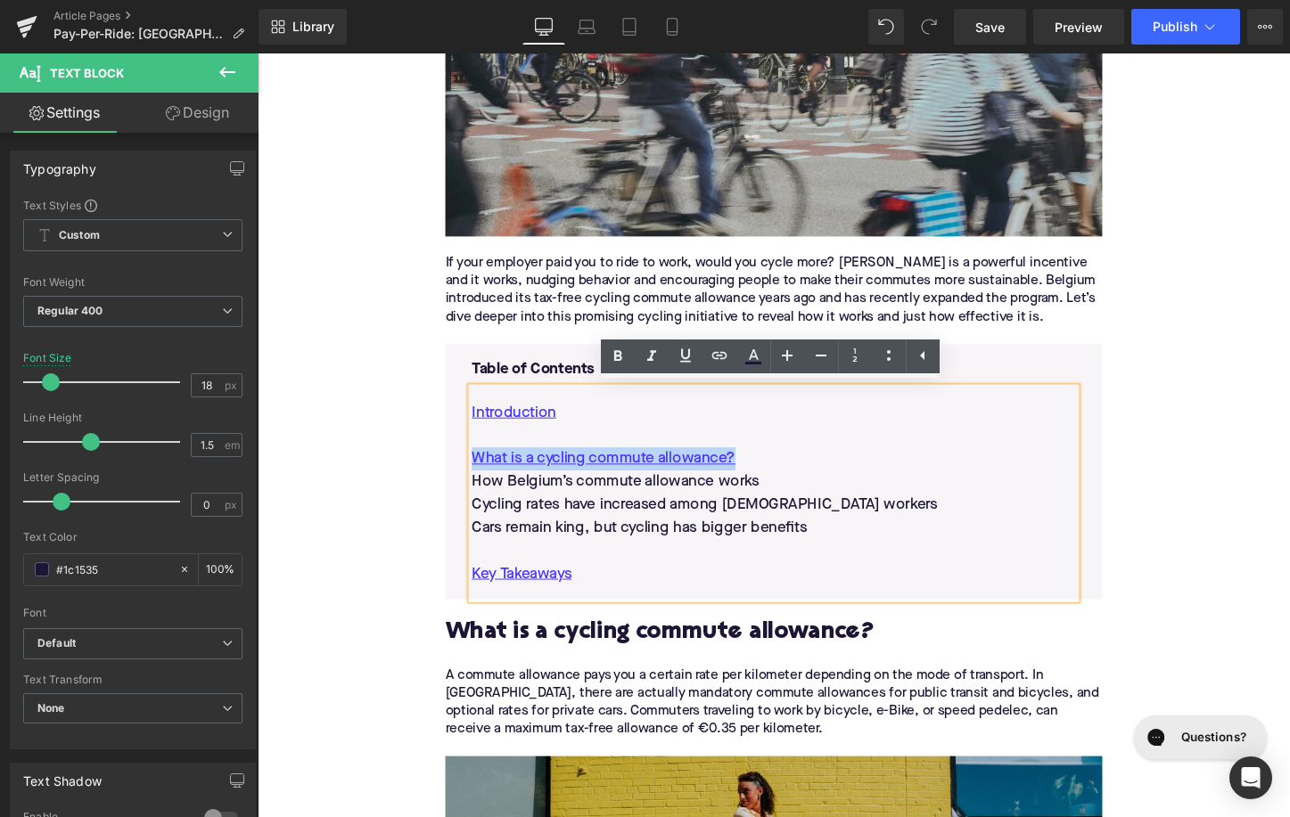
click at [620, 489] on p "How Belgium’s commute allowance works" at bounding box center [796, 501] width 631 height 24
drag, startPoint x: 723, startPoint y: 352, endPoint x: 449, endPoint y: 388, distance: 276.0
click at [723, 352] on icon at bounding box center [718, 355] width 15 height 7
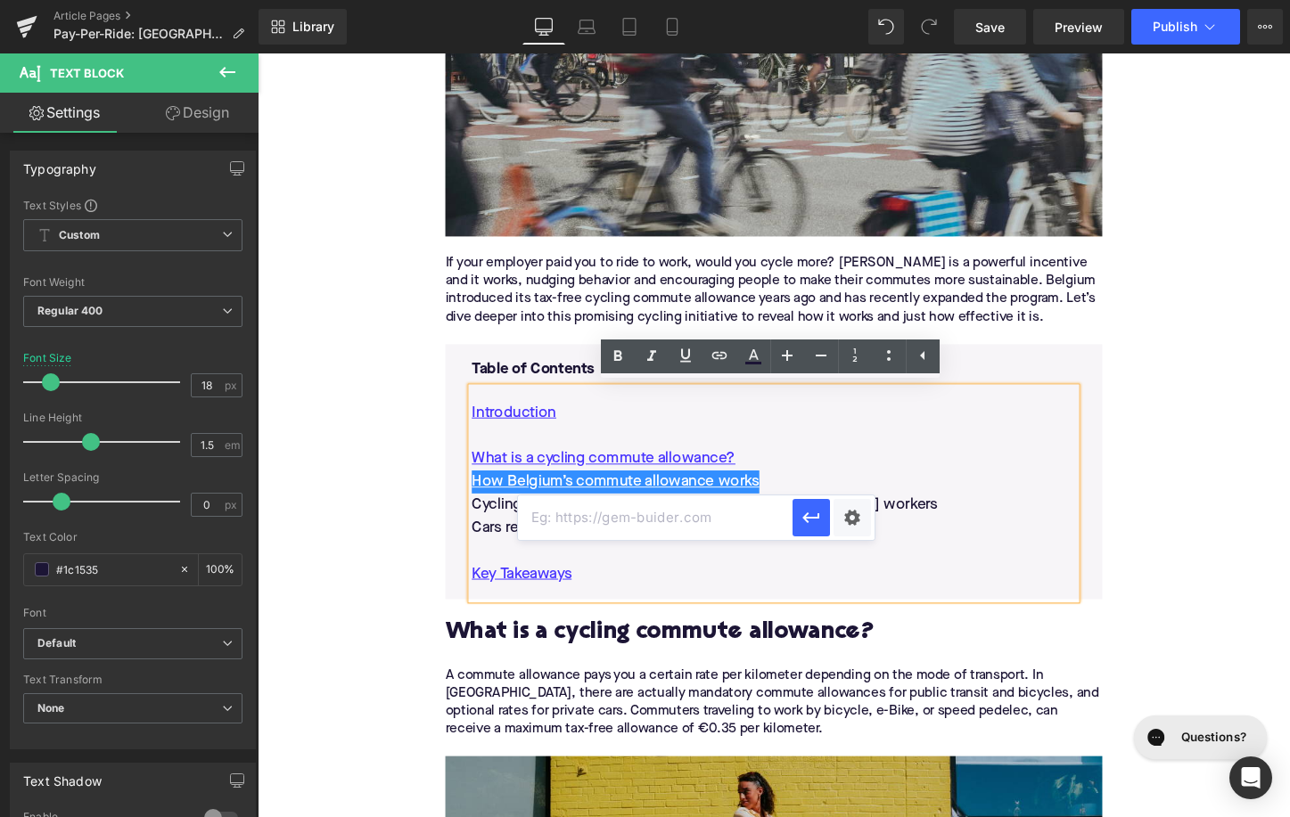
click at [653, 535] on input "text" at bounding box center [655, 518] width 275 height 45
paste input "#e-1744039284964"
type input "#e-1744039284964"
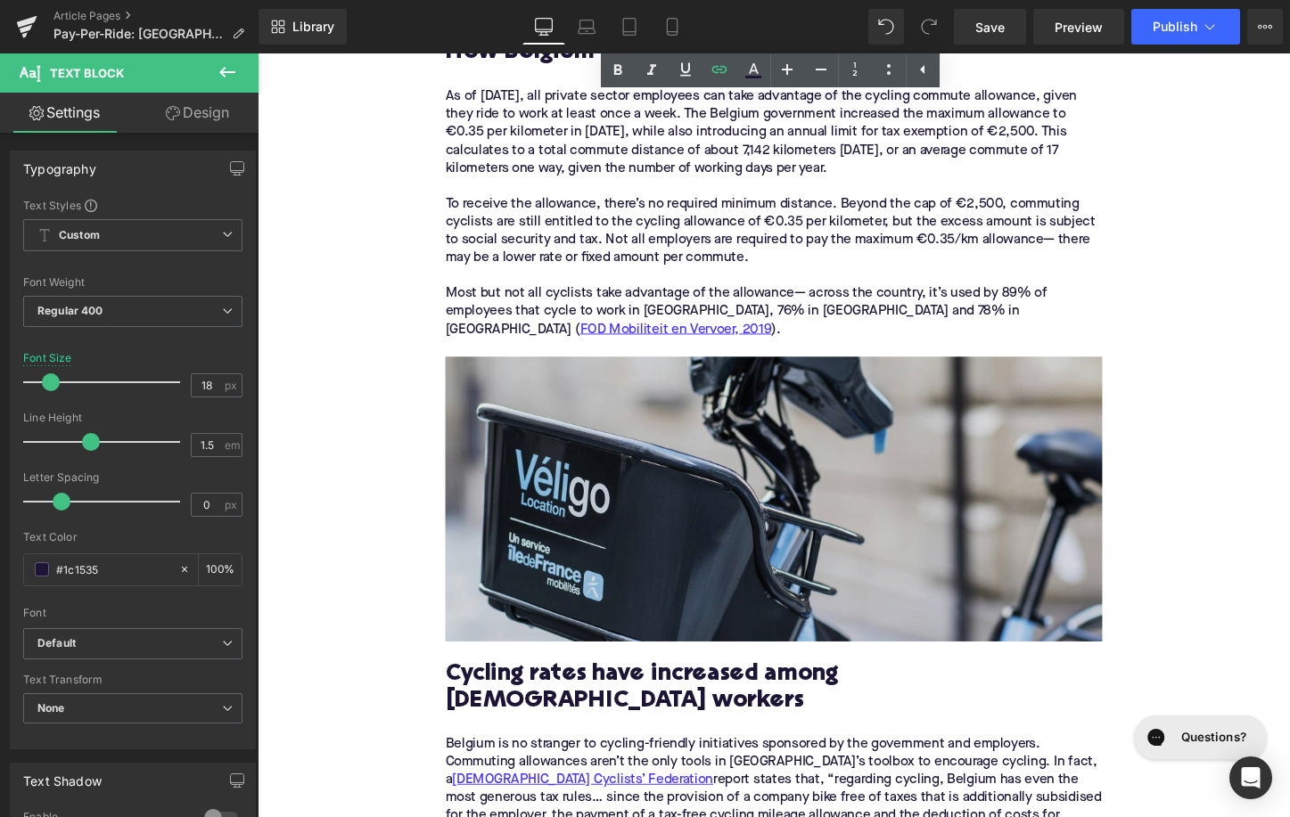
scroll to position [1763, 0]
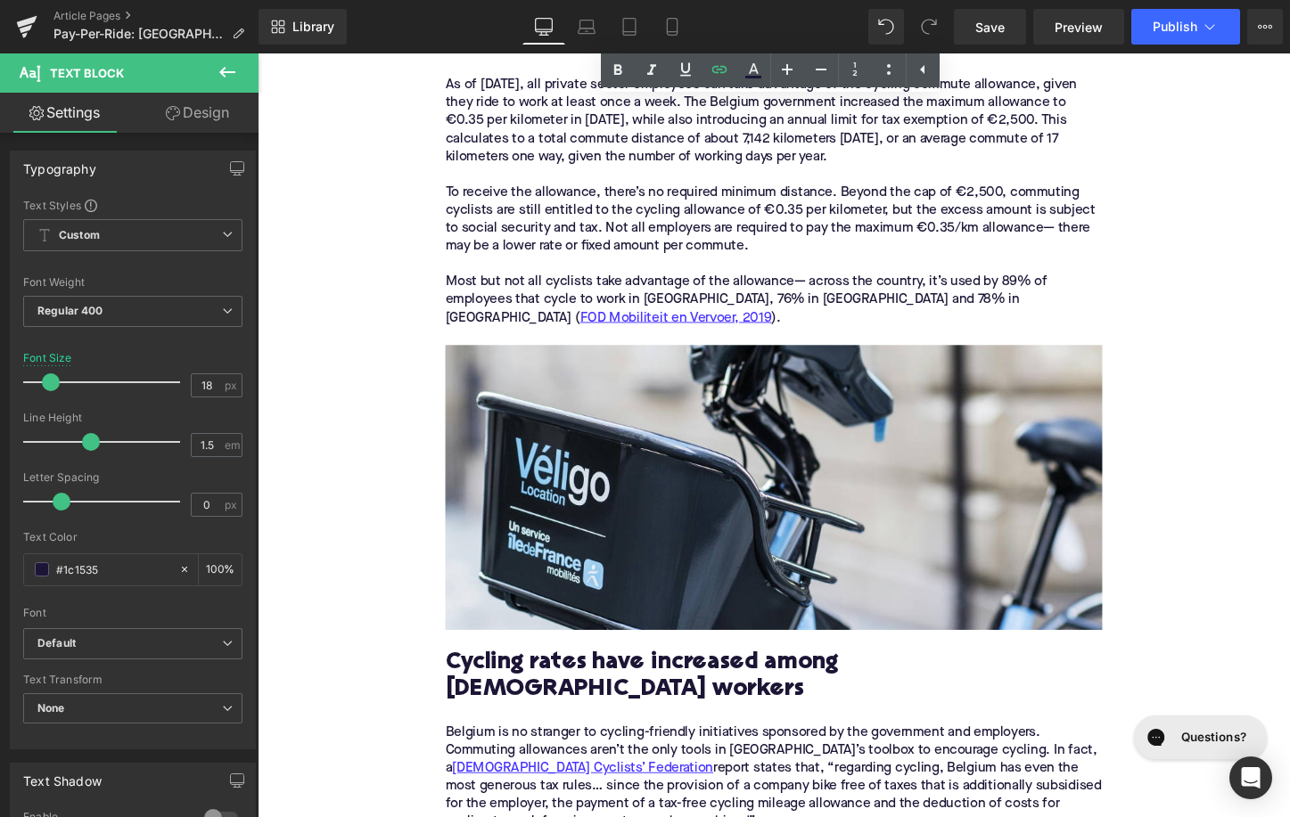
click at [628, 689] on h2 "Cycling rates have increased among [DEMOGRAPHIC_DATA] workers" at bounding box center [797, 705] width 686 height 55
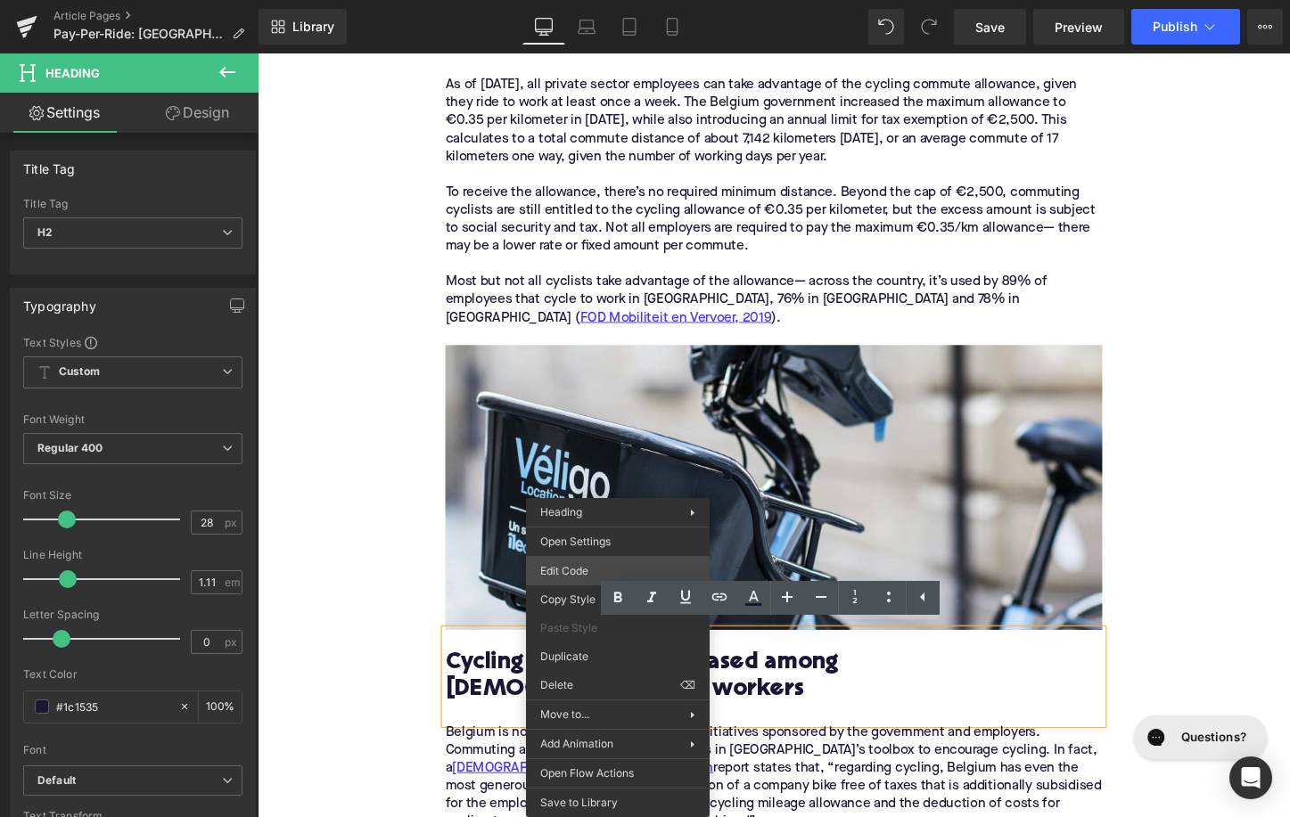
click at [573, 0] on div "Image You are previewing how the will restyle your page. You can not edit Eleme…" at bounding box center [645, 0] width 1290 height 0
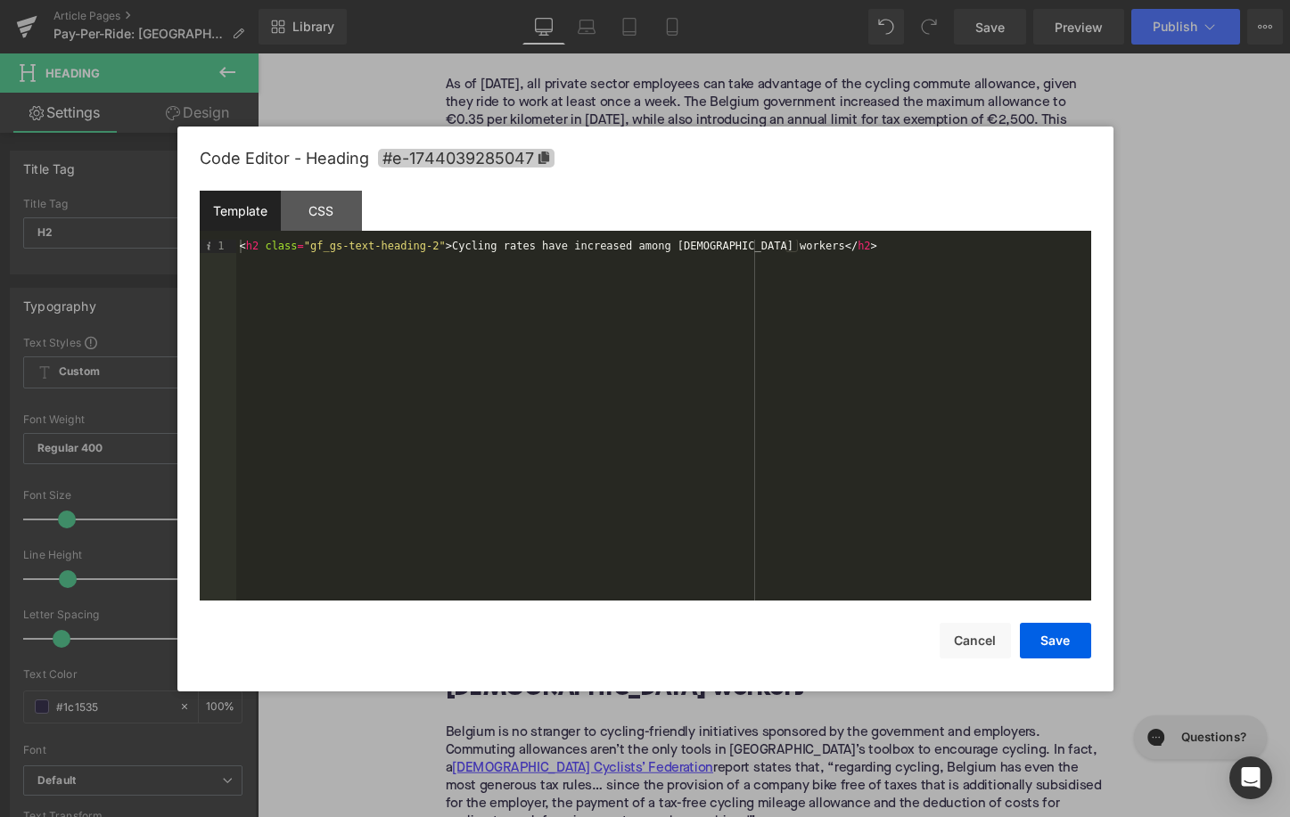
click at [514, 156] on span "#e-1744039285047" at bounding box center [466, 158] width 177 height 19
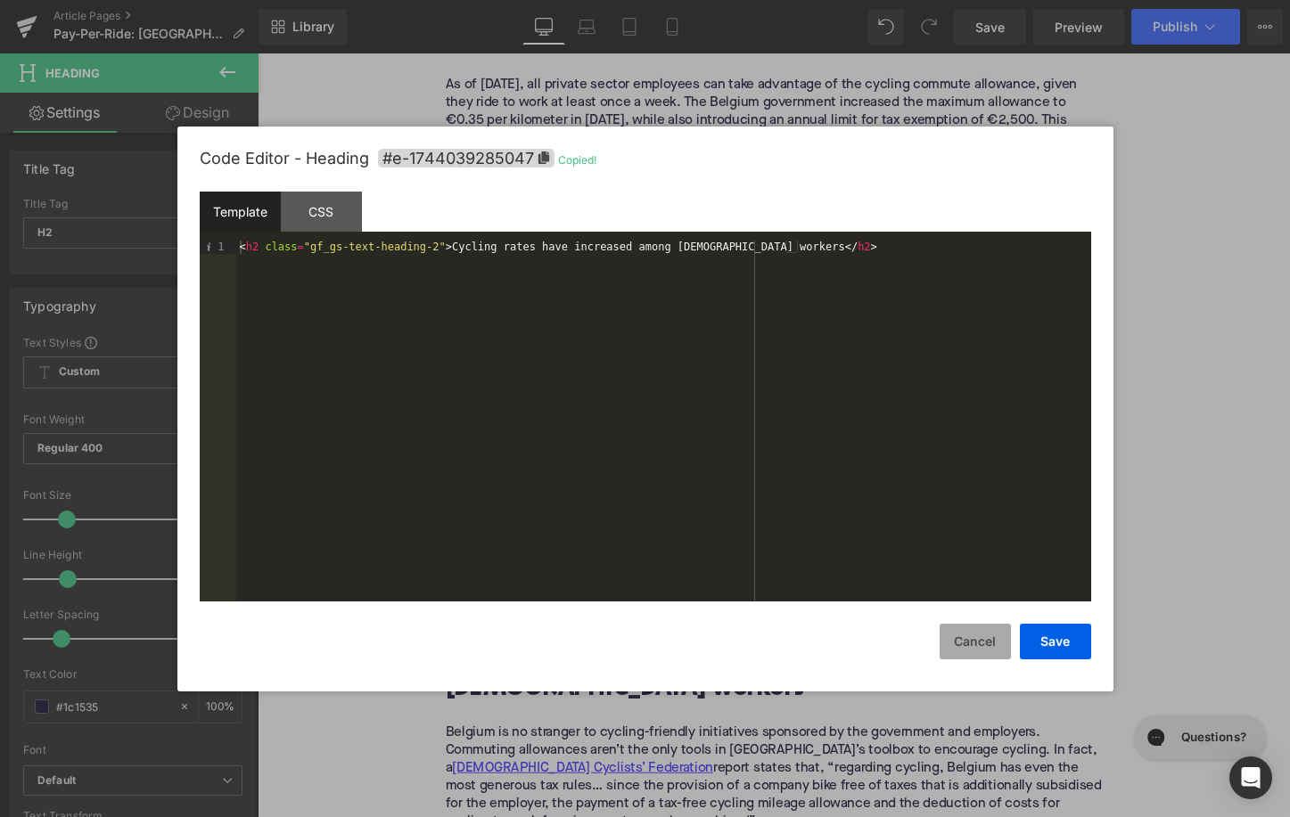
click at [949, 626] on button "Cancel" at bounding box center [975, 642] width 71 height 36
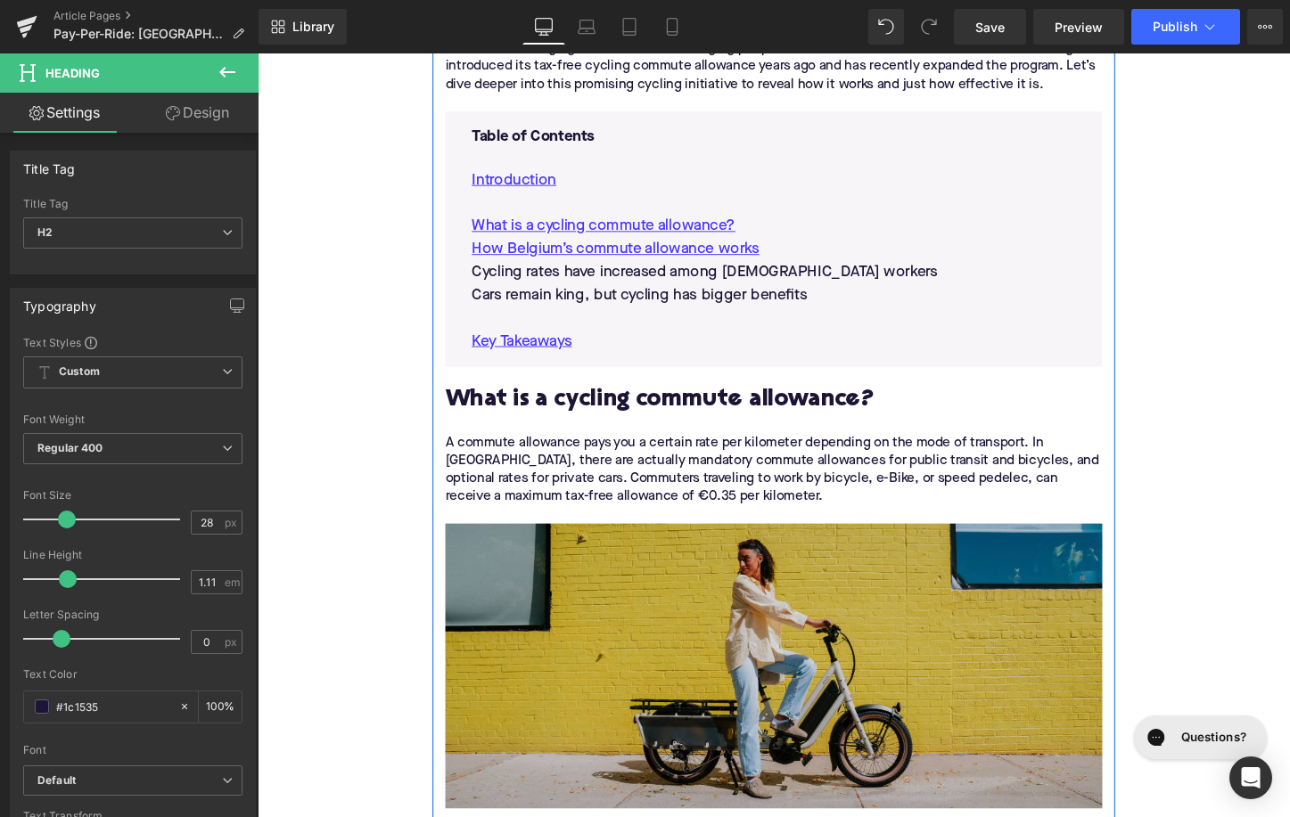
scroll to position [824, 0]
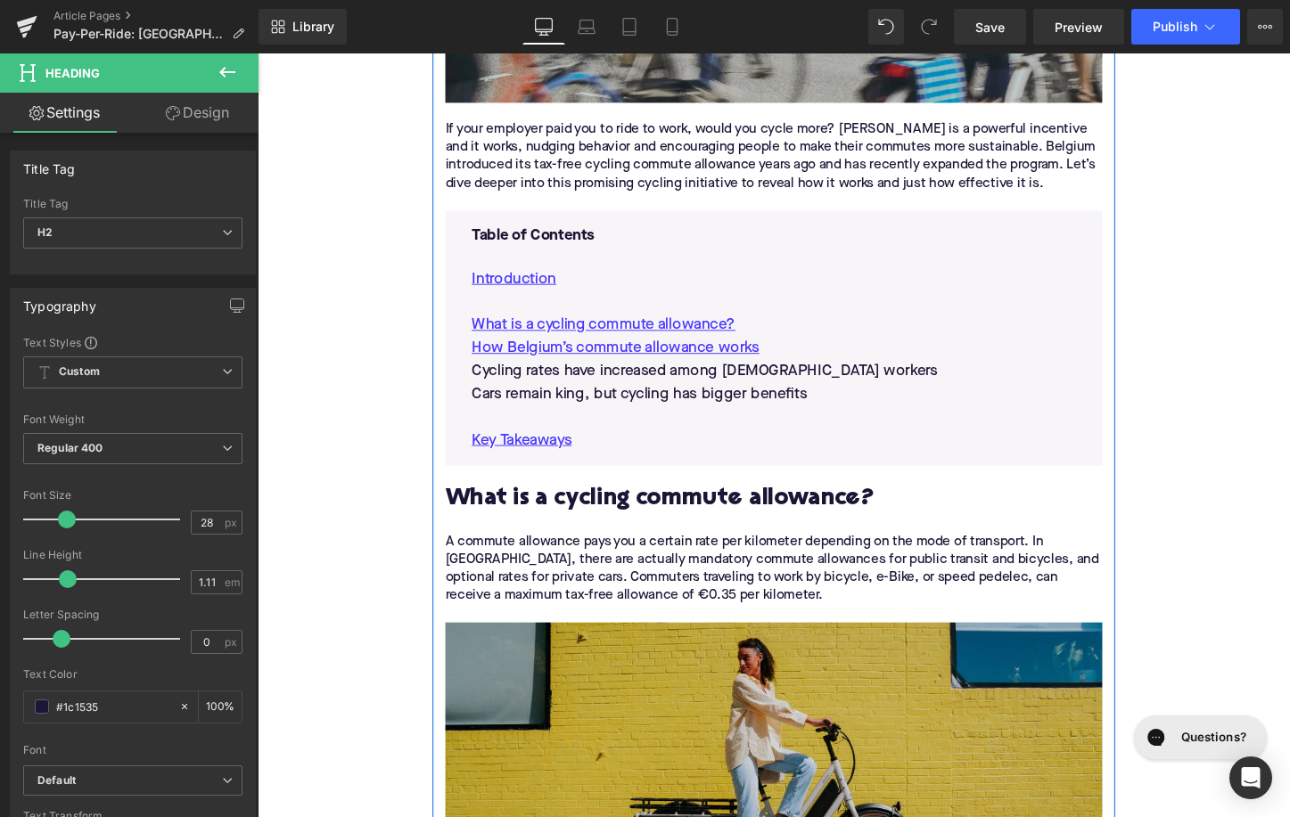
click at [611, 382] on p "Cycling rates have increased among [DEMOGRAPHIC_DATA] workers" at bounding box center [796, 386] width 631 height 24
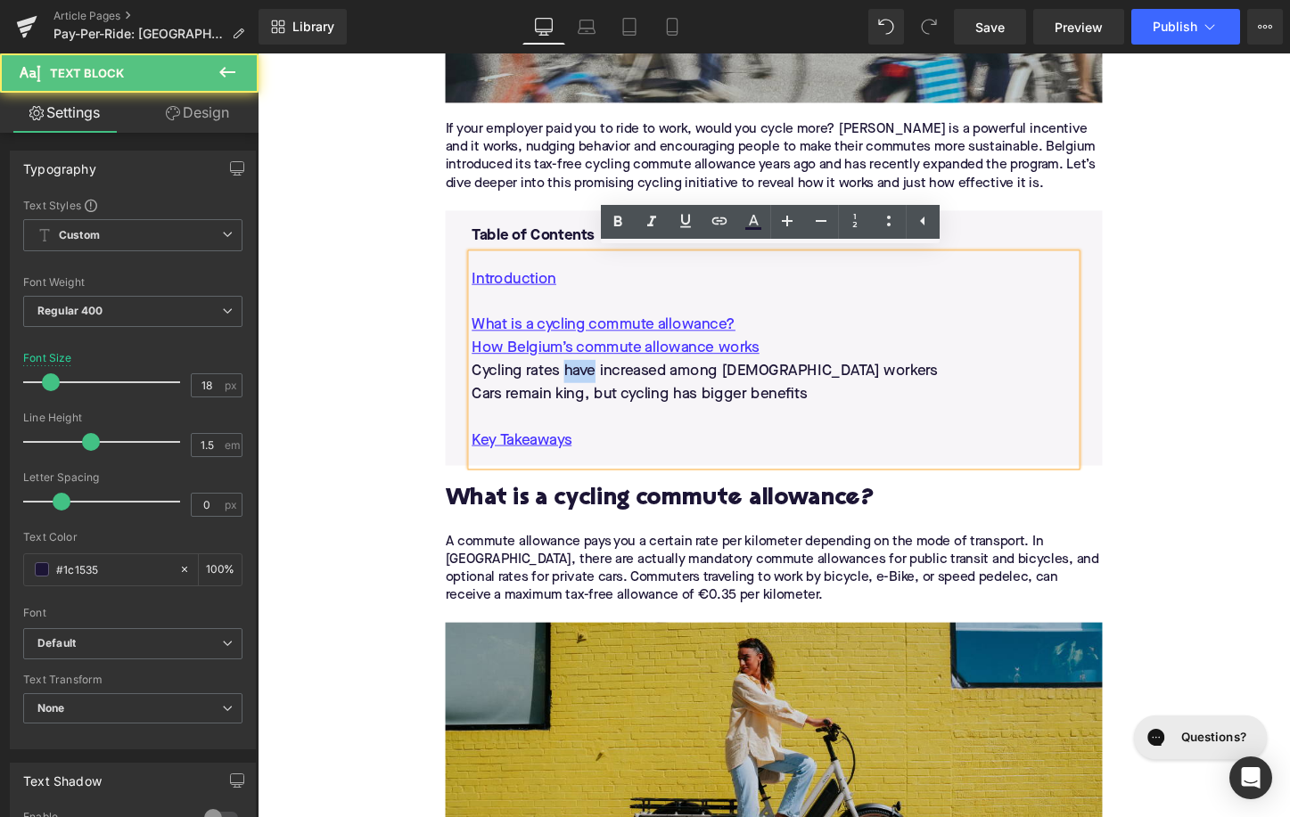
click at [611, 382] on p "Cycling rates have increased among [DEMOGRAPHIC_DATA] workers" at bounding box center [796, 386] width 631 height 24
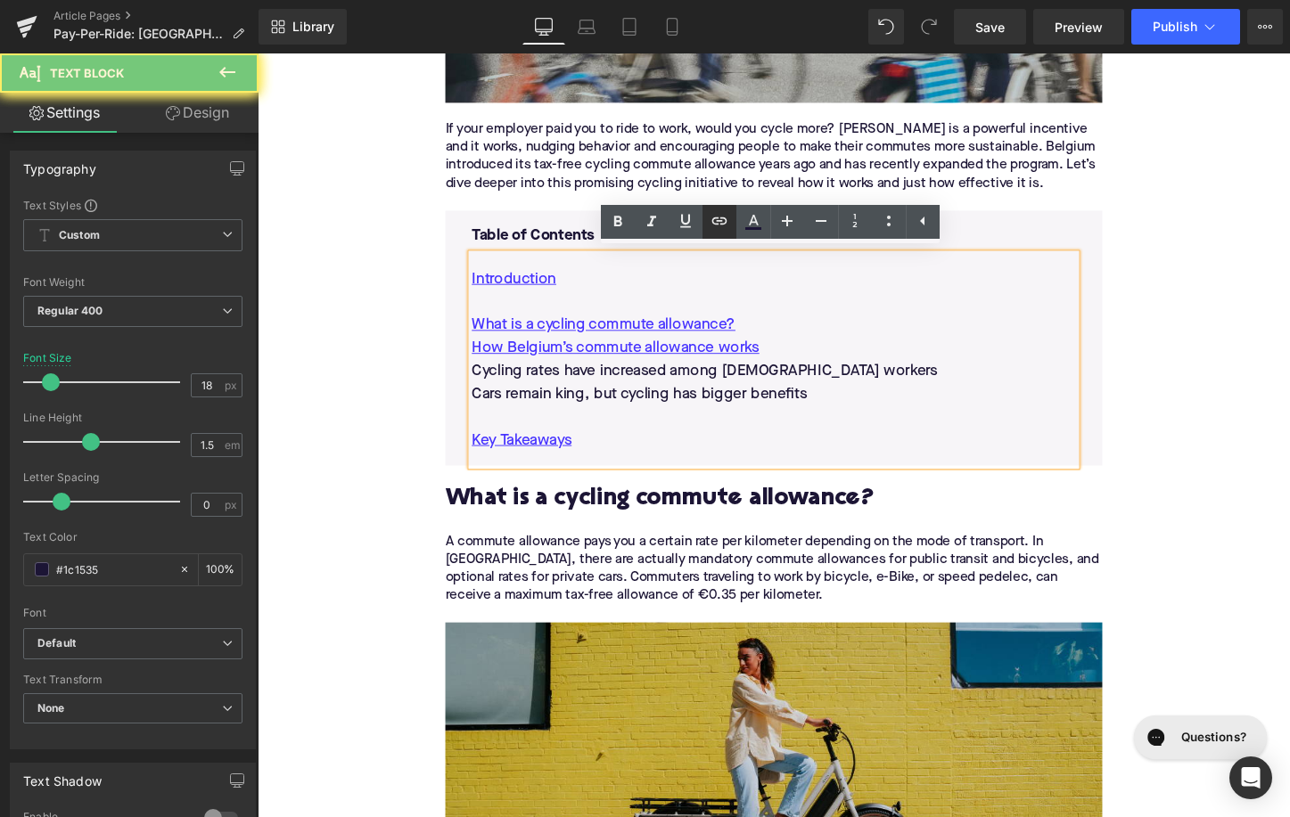
click at [711, 219] on icon at bounding box center [719, 220] width 21 height 21
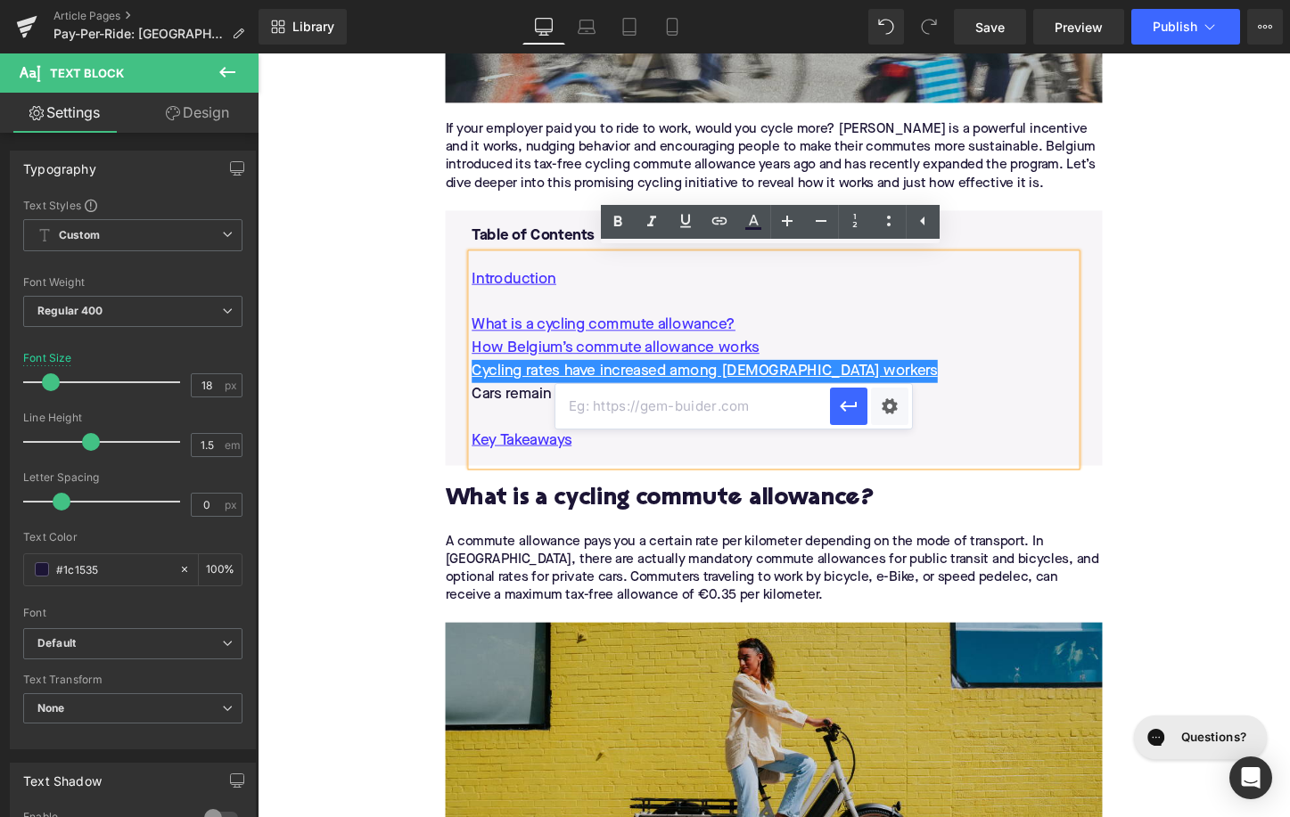
click at [670, 407] on input "text" at bounding box center [692, 406] width 275 height 45
paste input "#e-1744039285047"
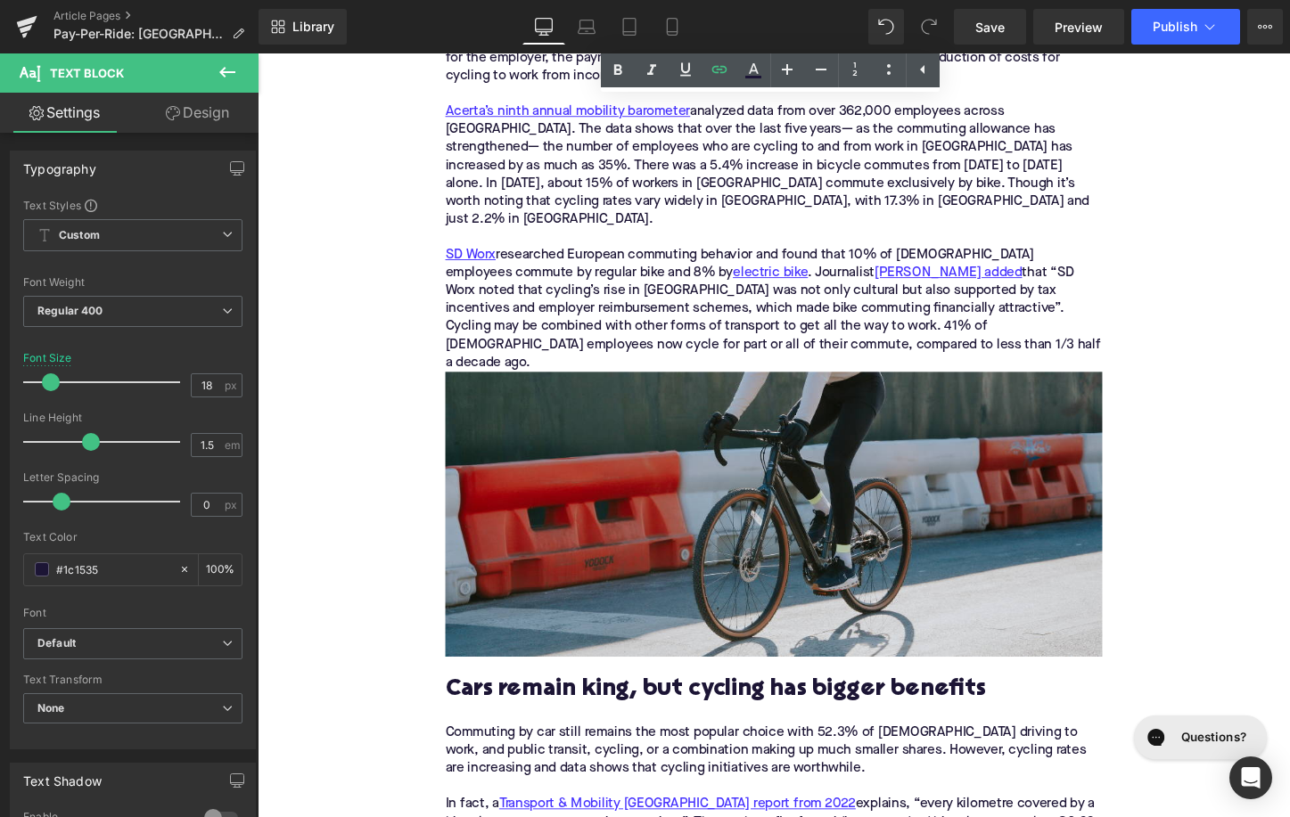
scroll to position [2546, 0]
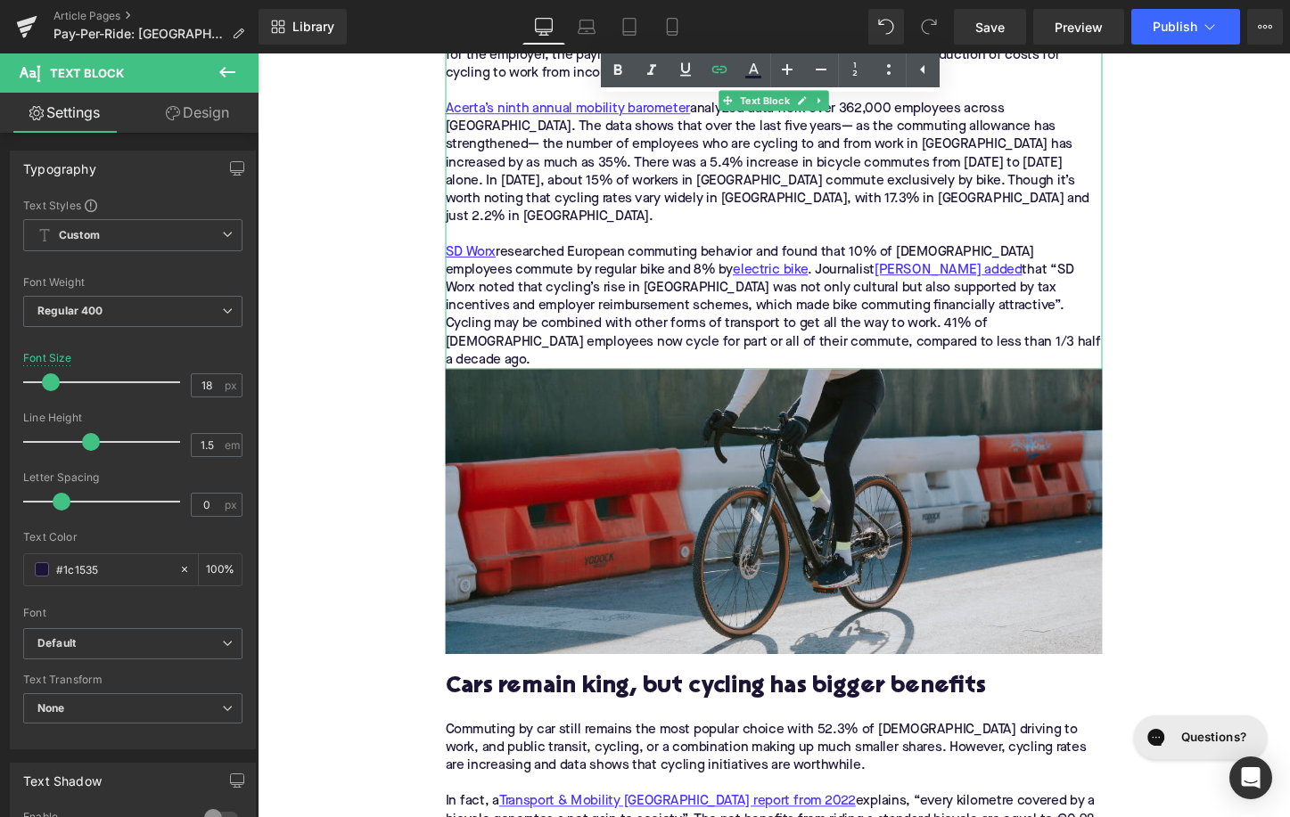
click at [746, 307] on div "SD Worx researched European commuting behavior and found that 10% of [DEMOGRAPH…" at bounding box center [797, 317] width 686 height 131
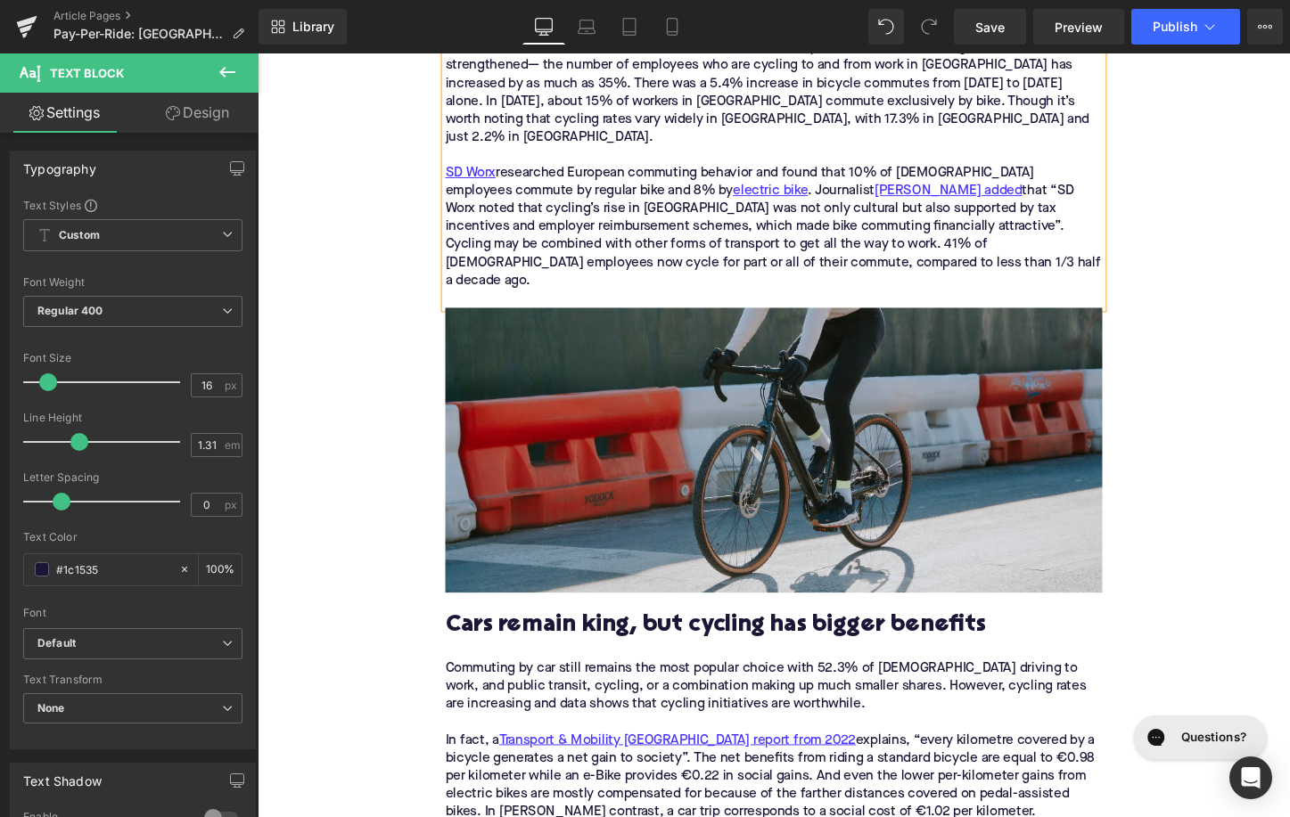
scroll to position [2790, 0]
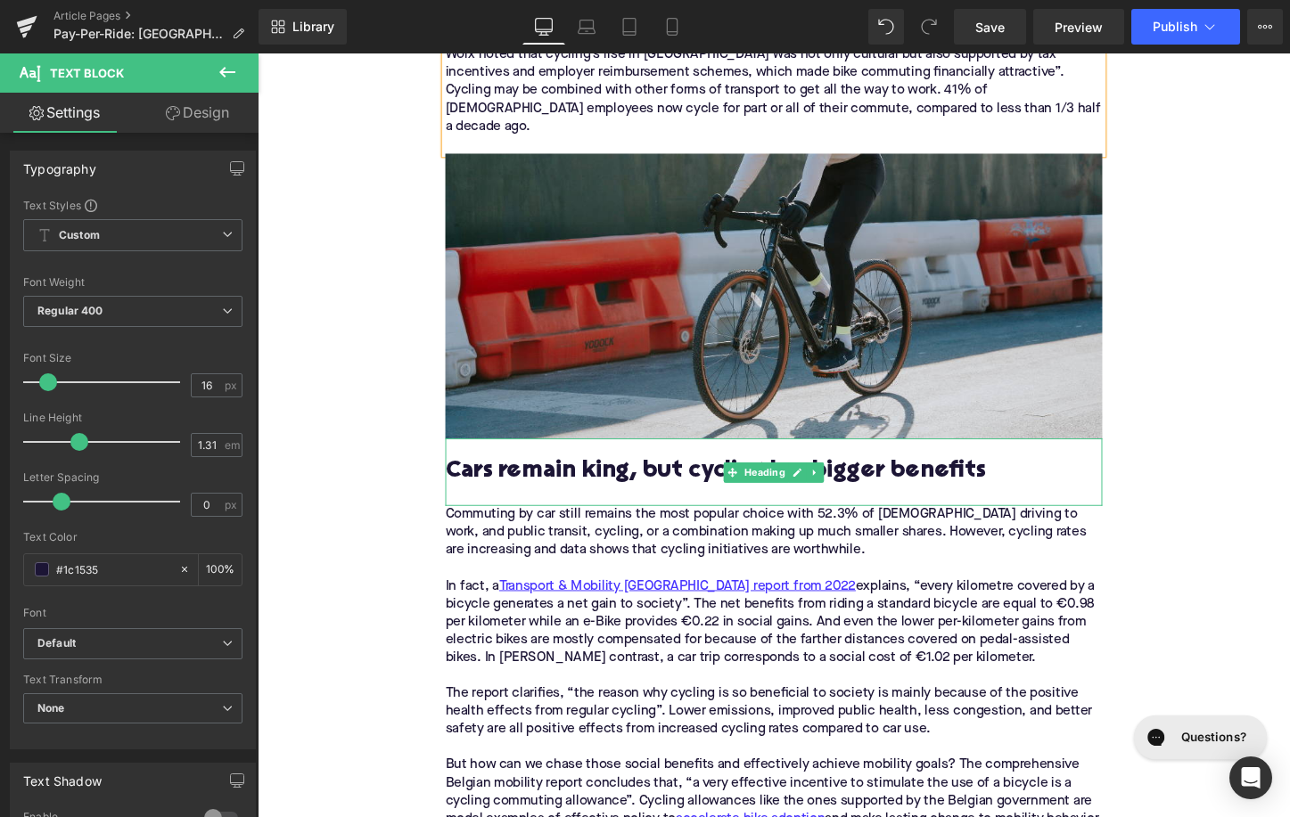
click at [621, 477] on h2 "Cars remain king, but cycling has bigger benefits" at bounding box center [797, 491] width 686 height 28
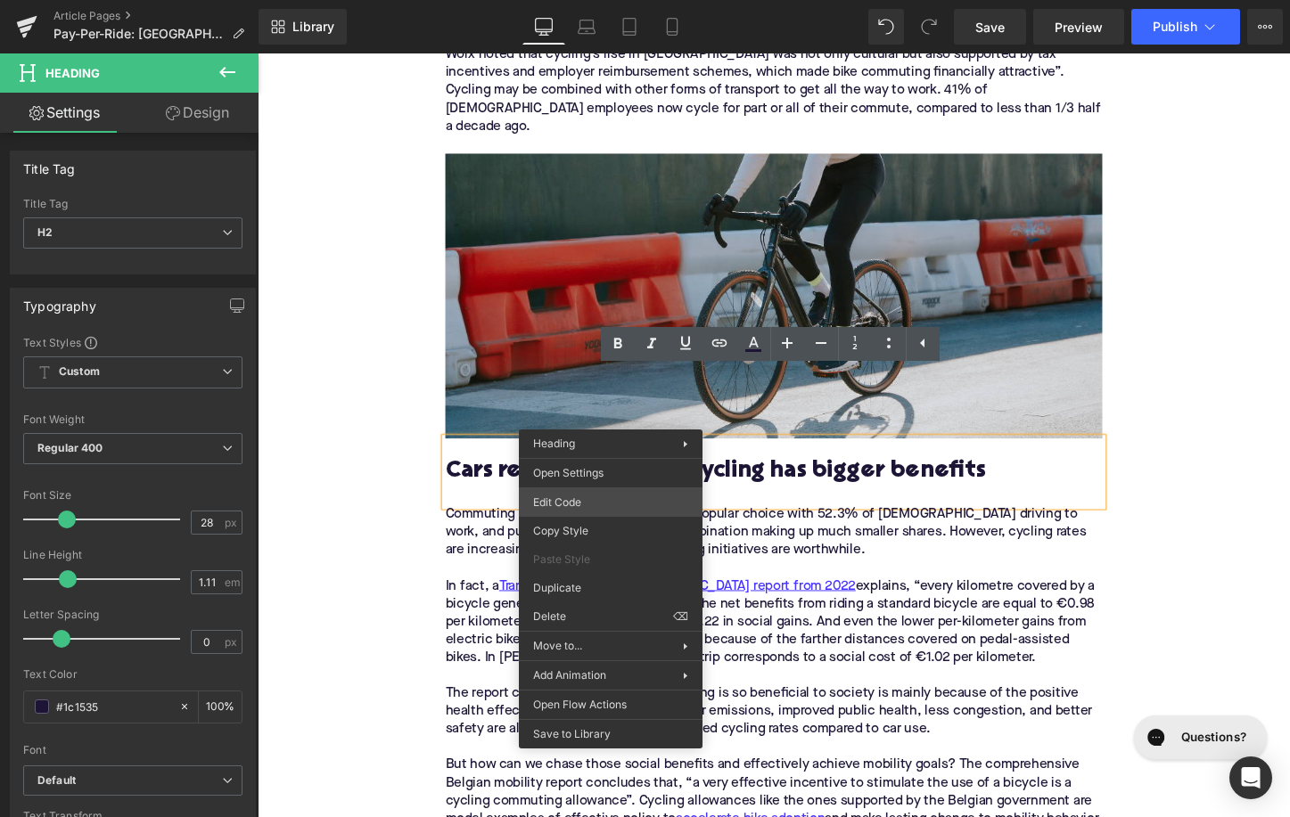
click at [587, 0] on div "Image You are previewing how the will restyle your page. You can not edit Eleme…" at bounding box center [645, 0] width 1290 height 0
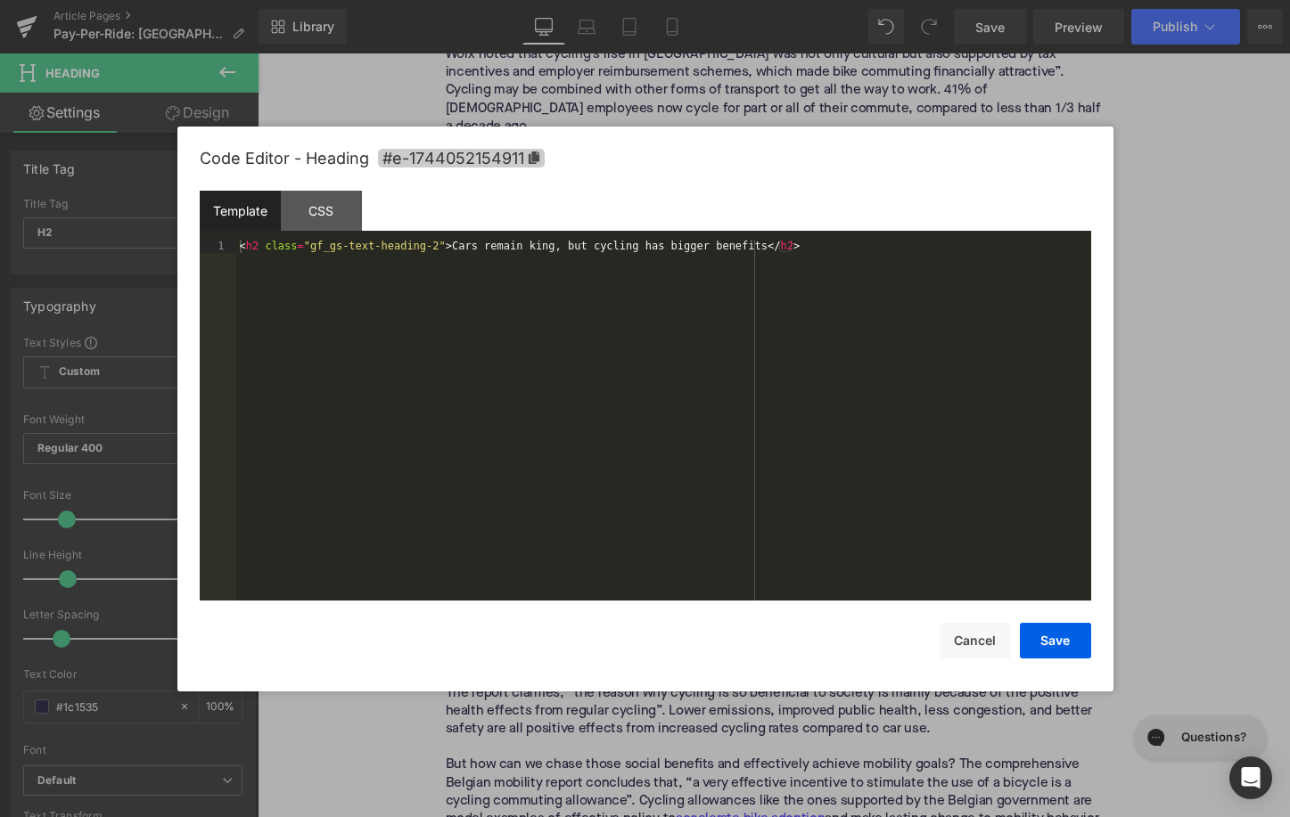
click at [535, 161] on icon at bounding box center [534, 158] width 12 height 12
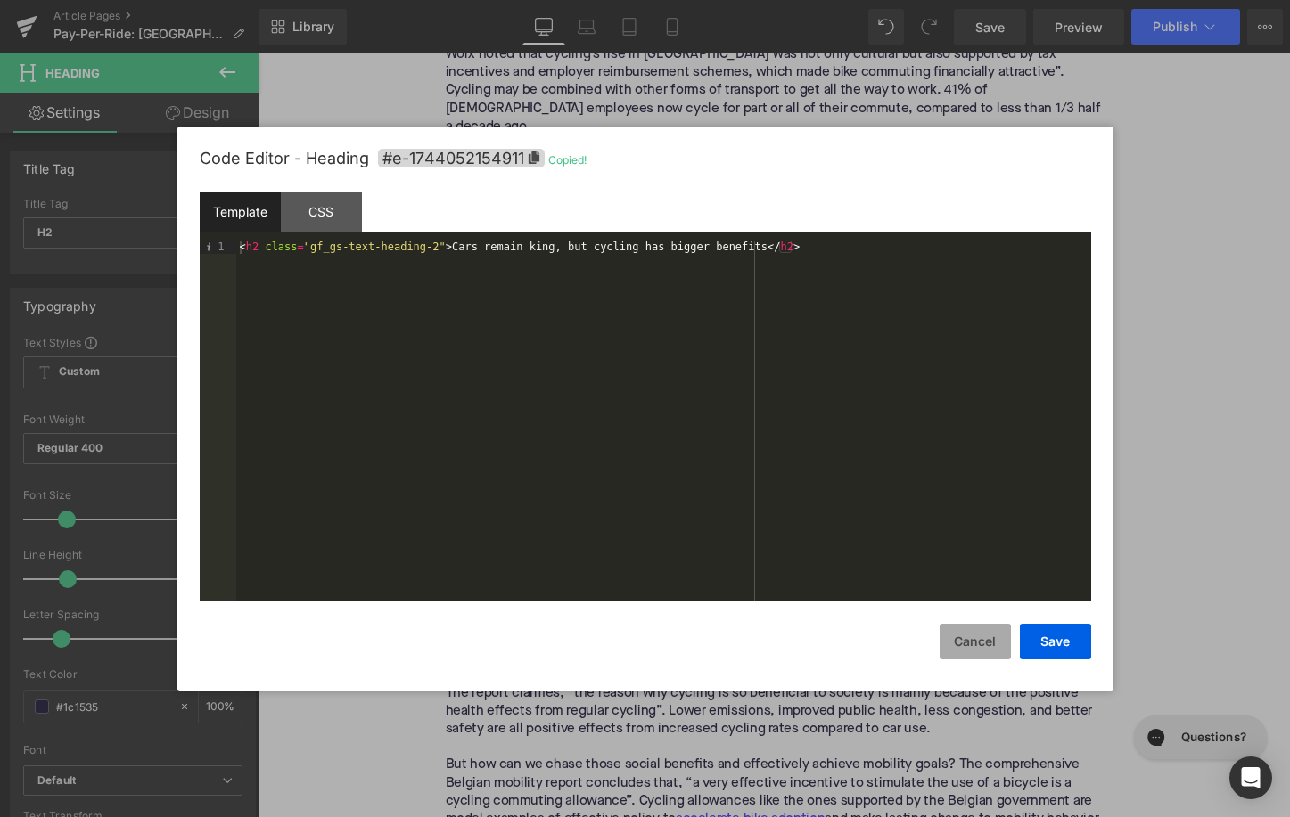
click at [980, 652] on button "Cancel" at bounding box center [975, 642] width 71 height 36
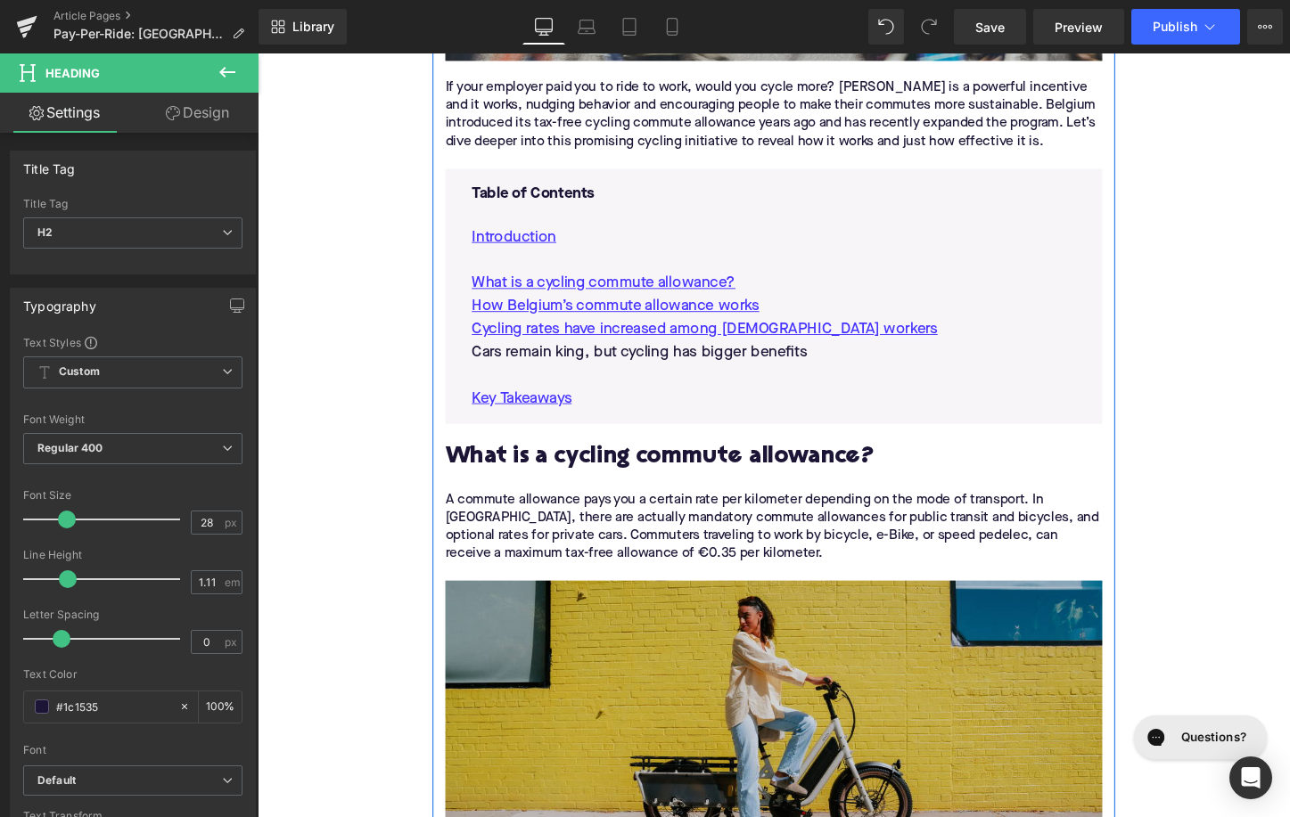
scroll to position [806, 0]
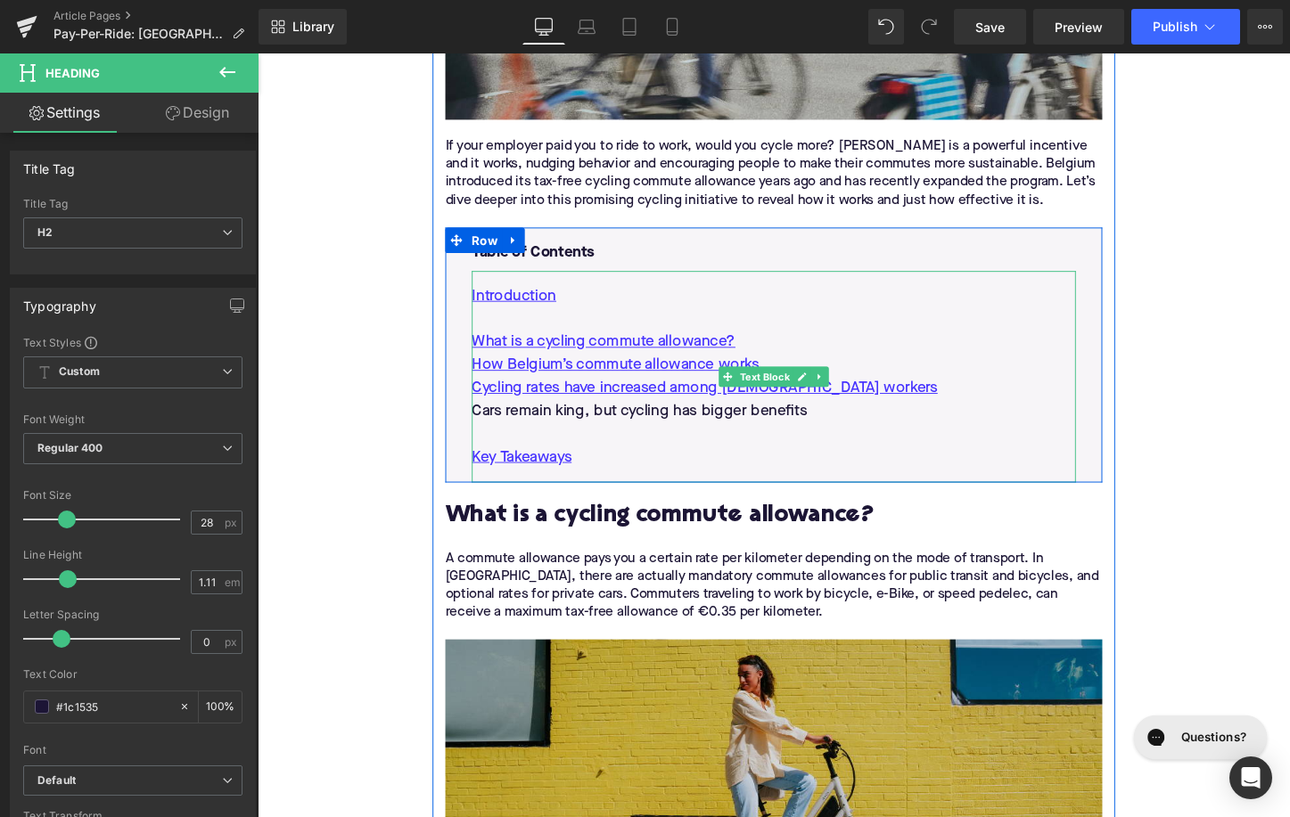
click at [642, 419] on p "Cars remain king, but cycling has bigger benefits" at bounding box center [796, 427] width 631 height 24
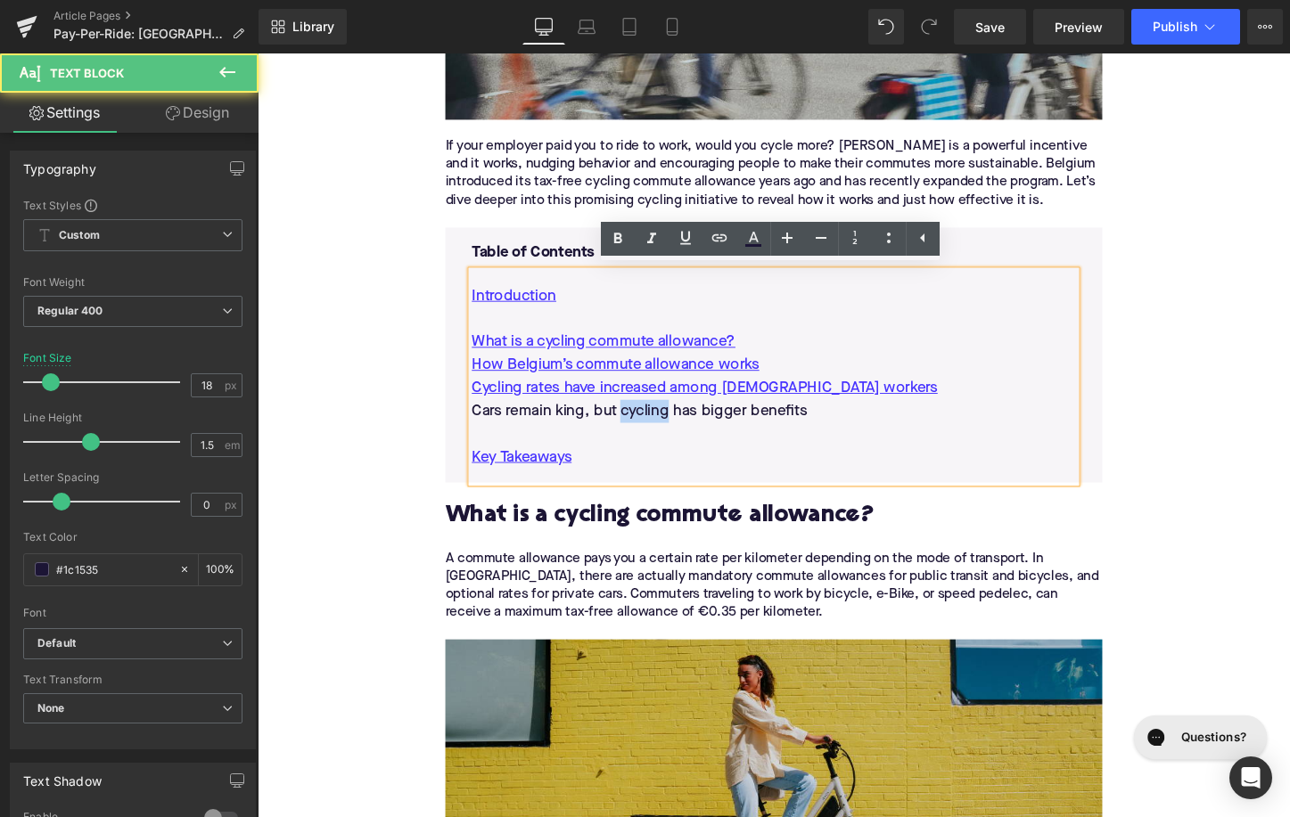
click at [642, 419] on p "Cars remain king, but cycling has bigger benefits" at bounding box center [796, 427] width 631 height 24
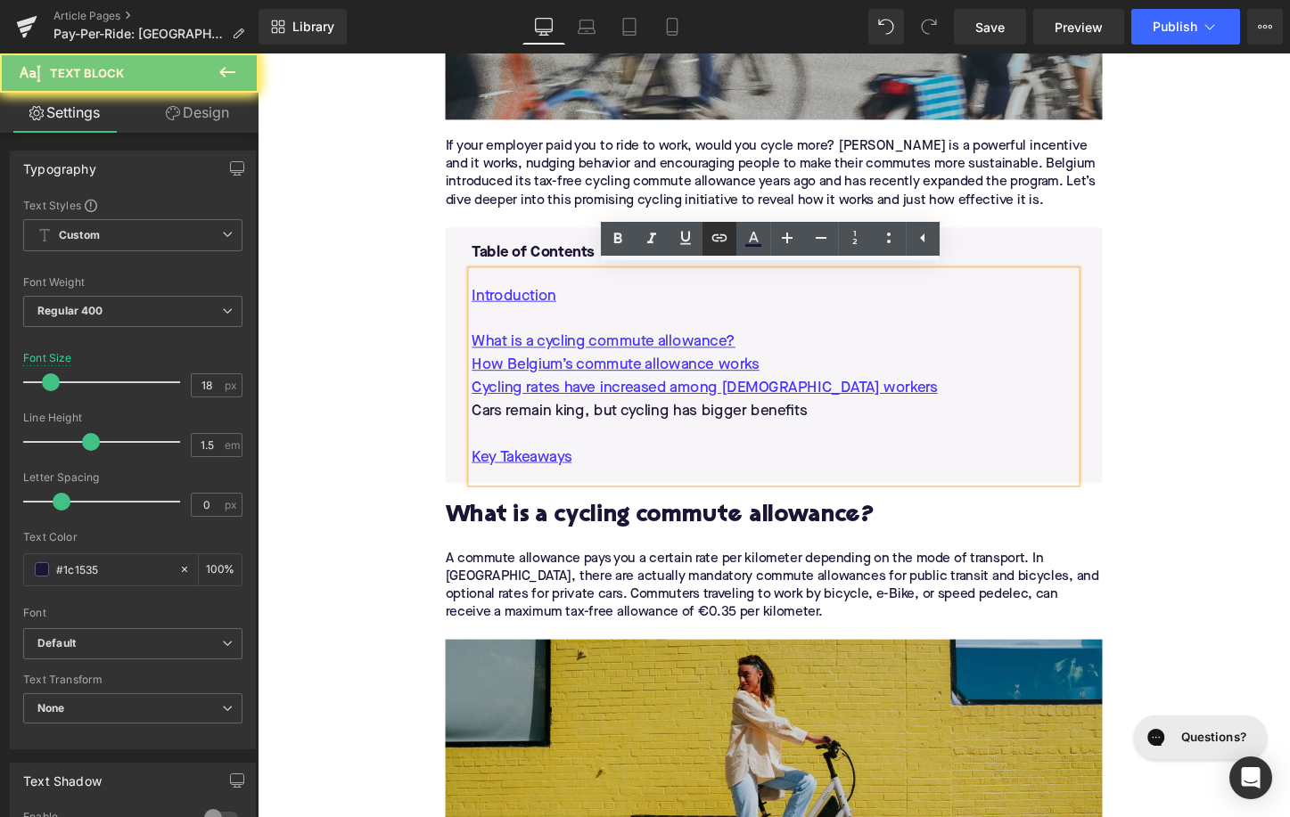
click at [715, 239] on icon at bounding box center [719, 237] width 21 height 21
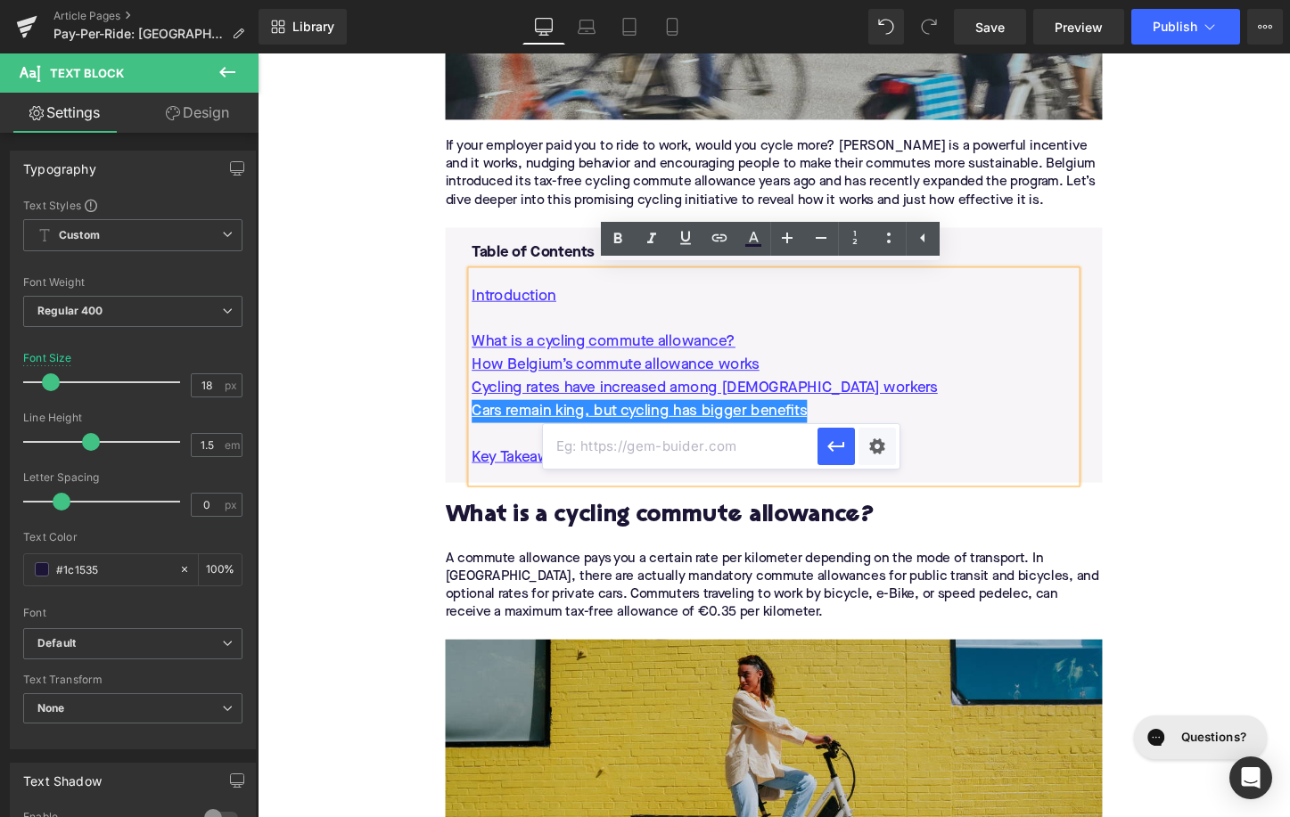
click at [650, 439] on input "text" at bounding box center [680, 446] width 275 height 45
paste input "#e-1744052154911"
type input "#e-1744052154911"
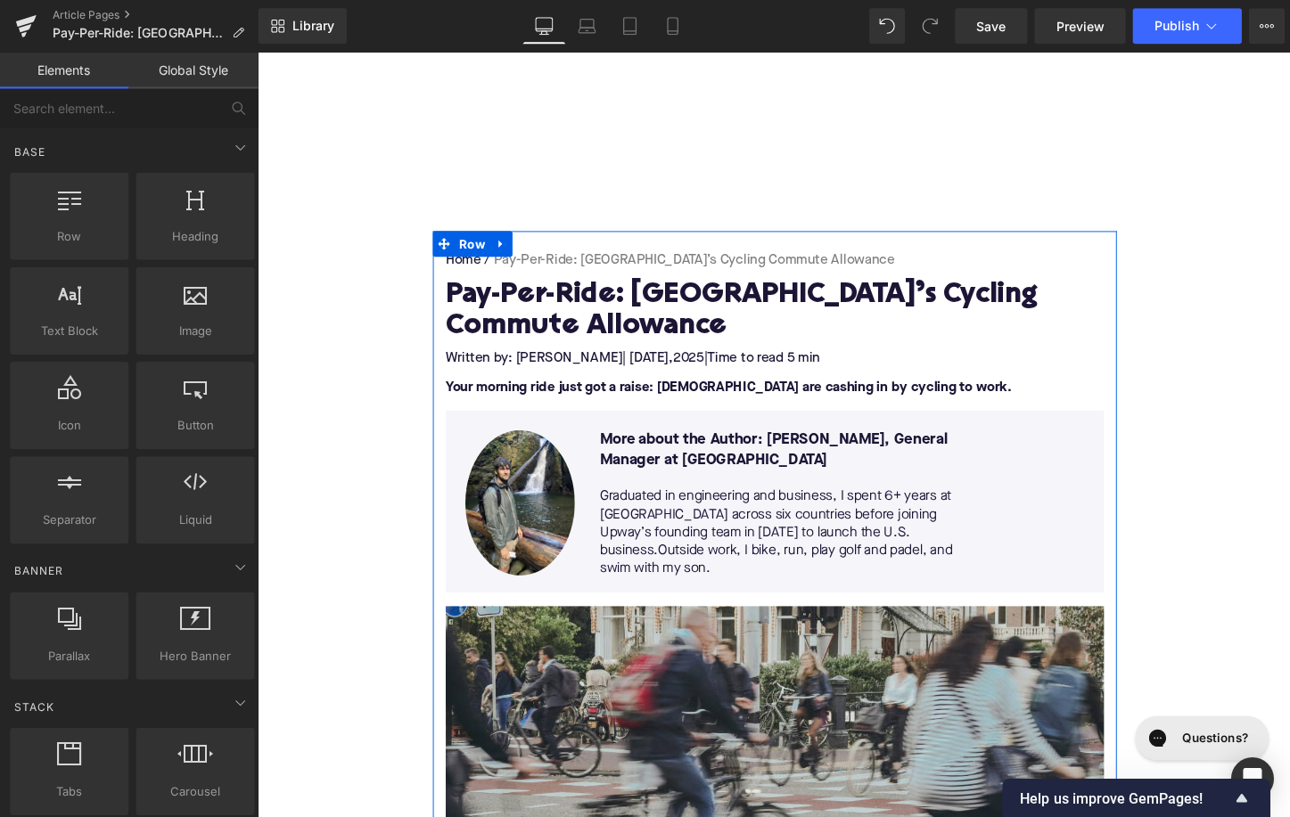
scroll to position [234, 0]
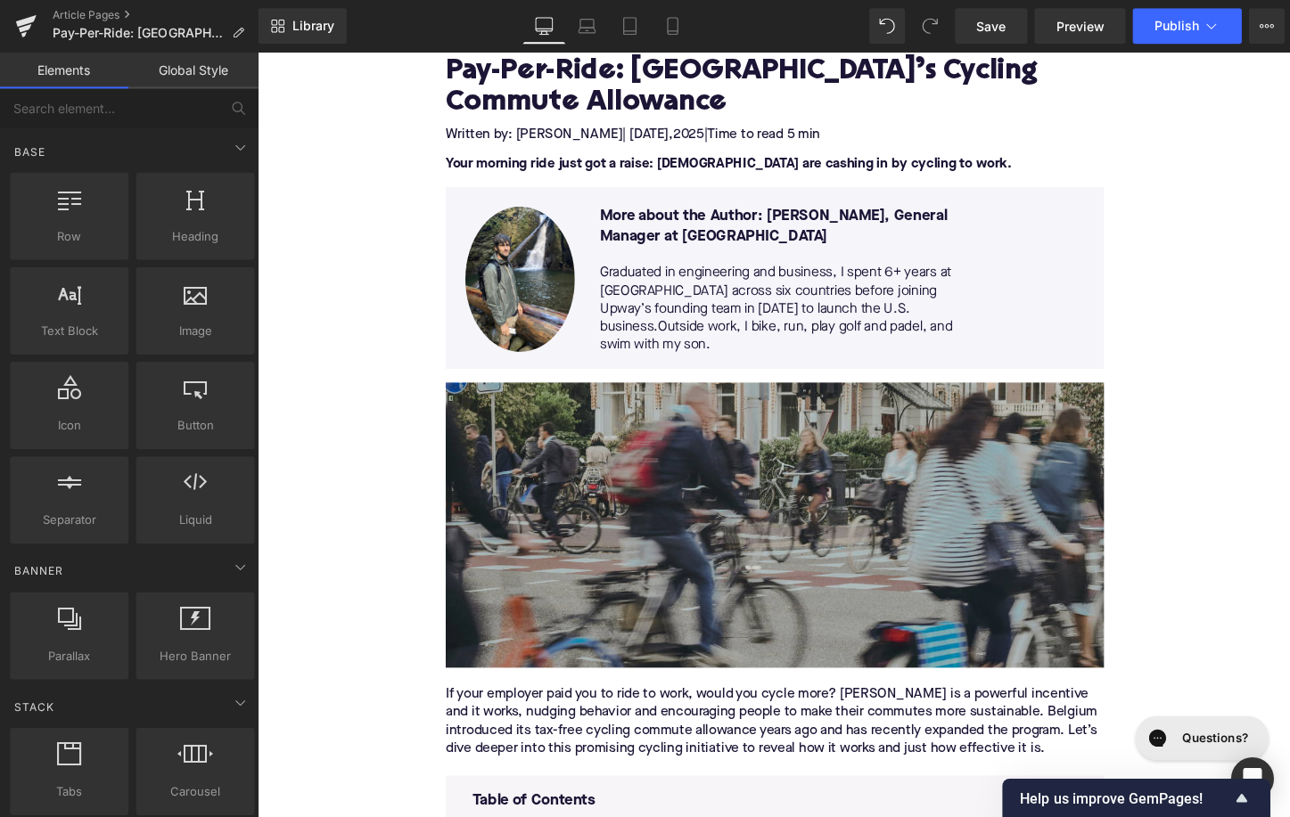
click at [686, 529] on img at bounding box center [796, 546] width 686 height 298
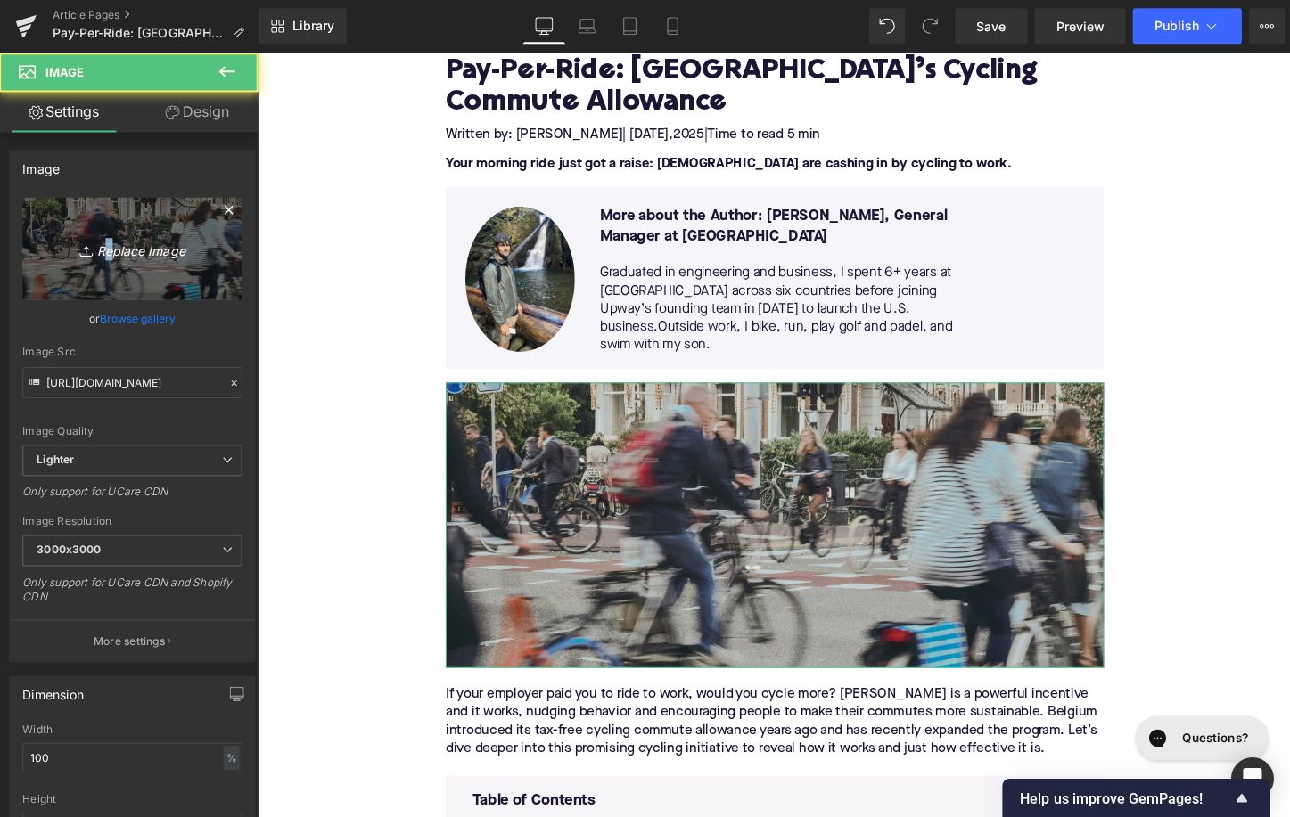
click at [105, 240] on icon "Replace Image" at bounding box center [133, 249] width 143 height 22
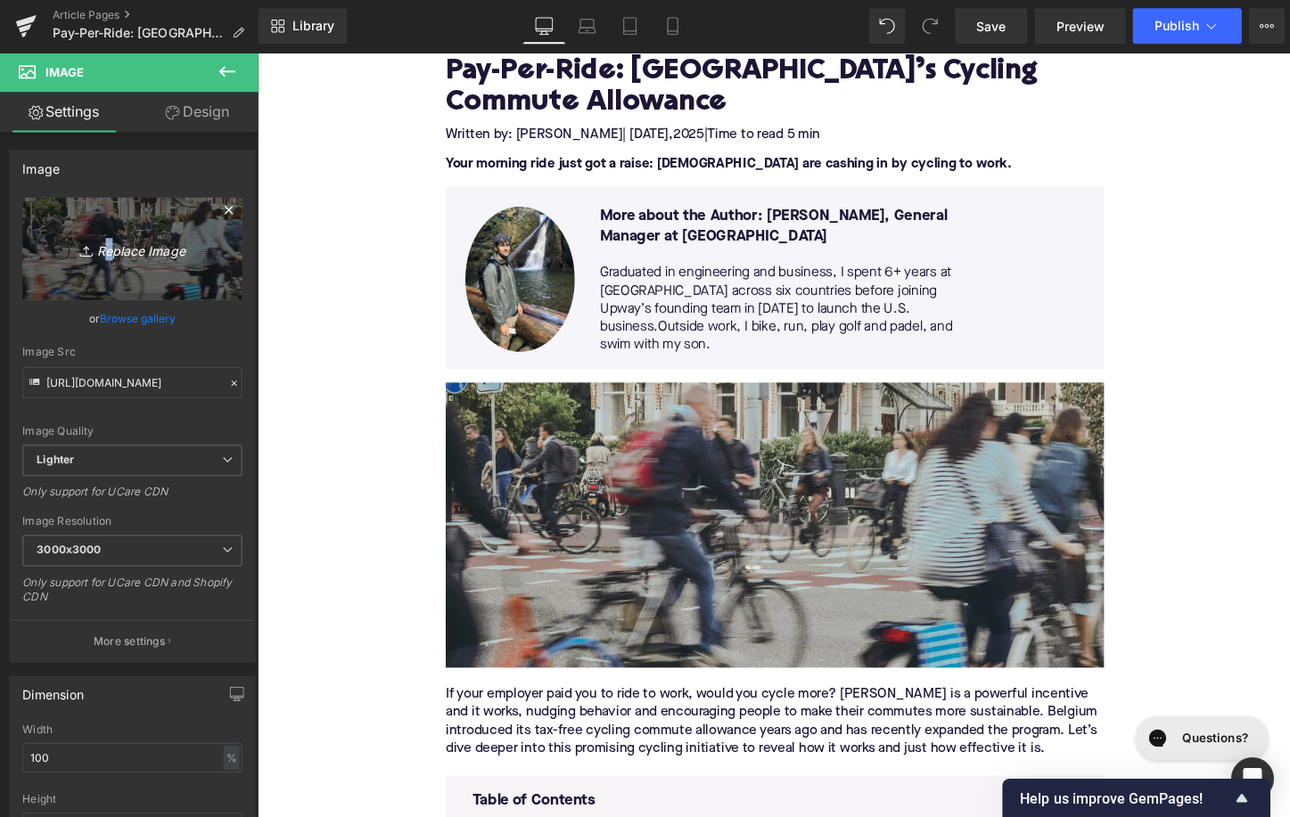
type input "C:\fakepath\Remy's Copy Pt. 2(73).png"
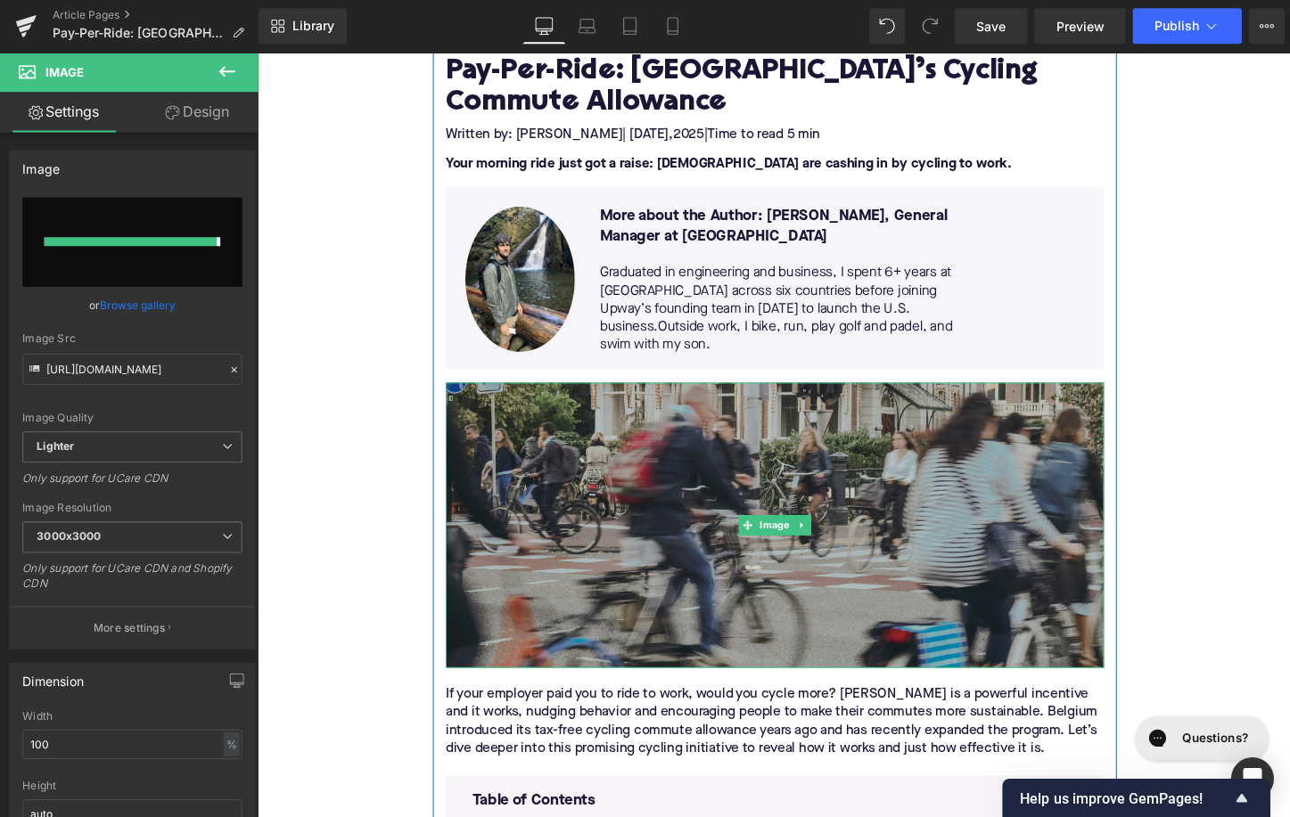
type input "[URL][DOMAIN_NAME]"
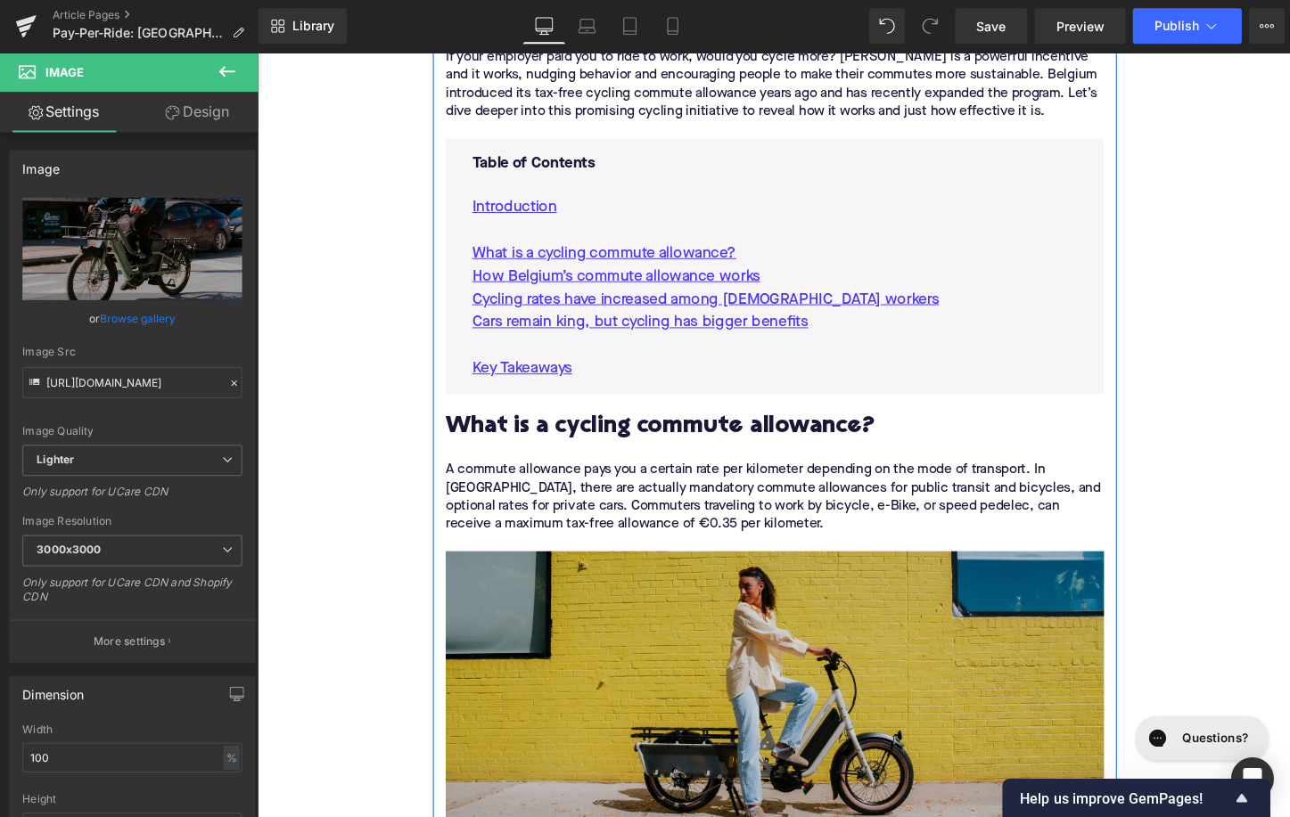
scroll to position [1172, 0]
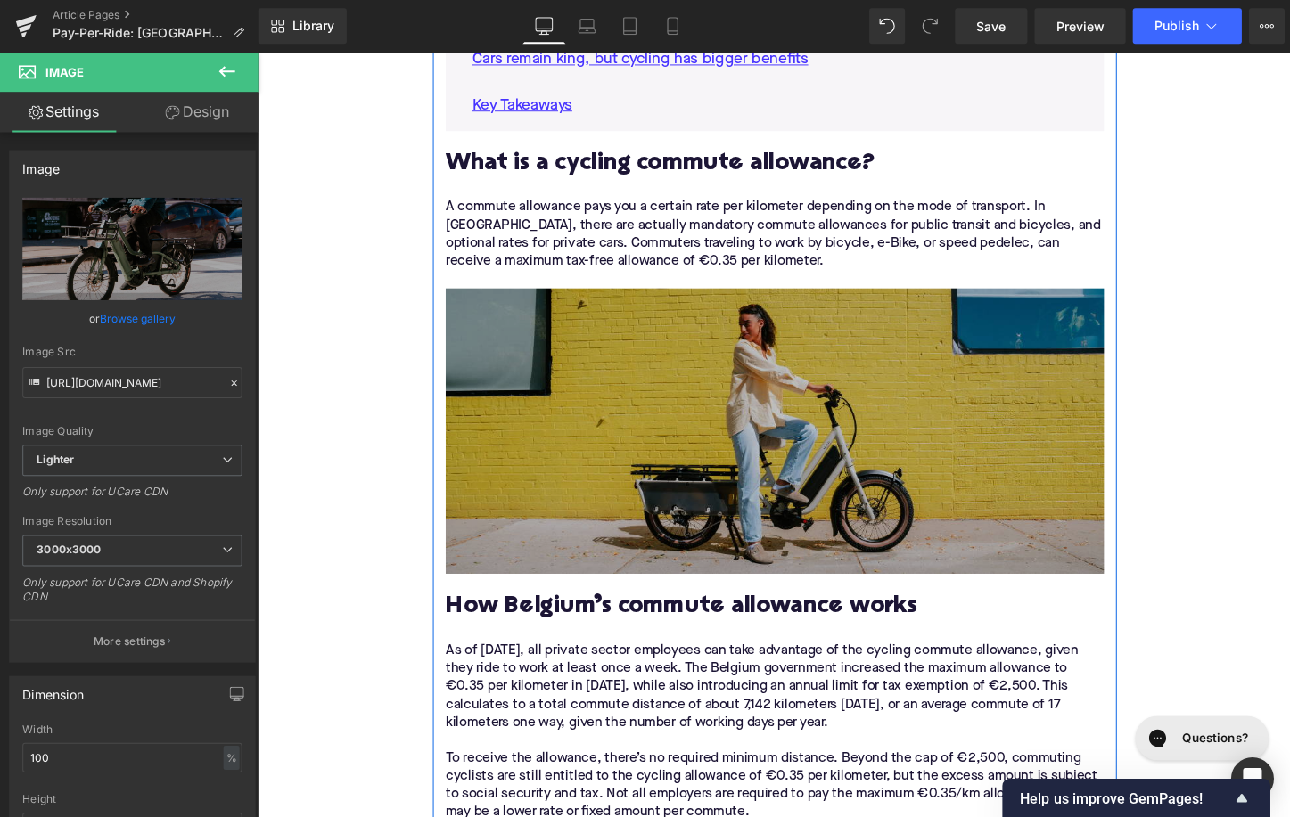
click at [628, 446] on img at bounding box center [796, 448] width 686 height 298
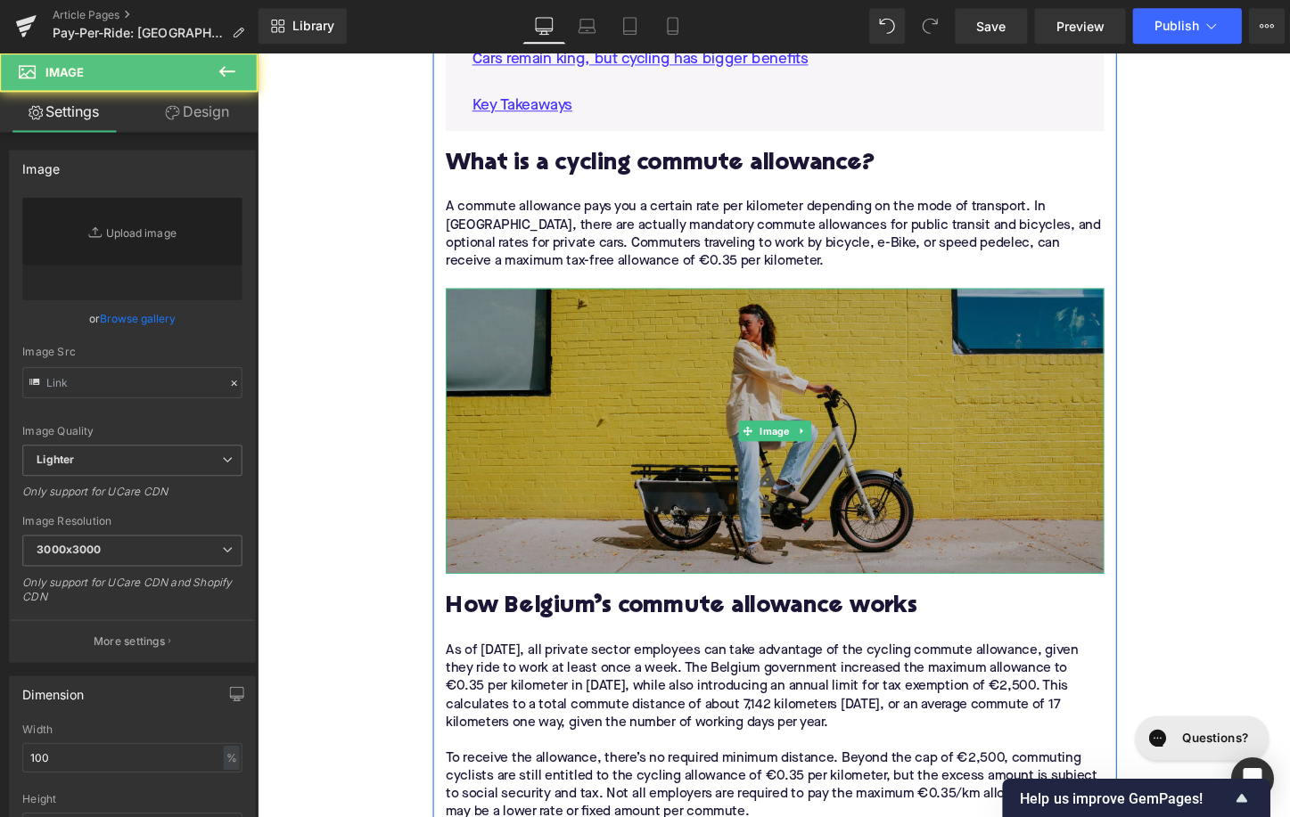
type input "[URL][DOMAIN_NAME]"
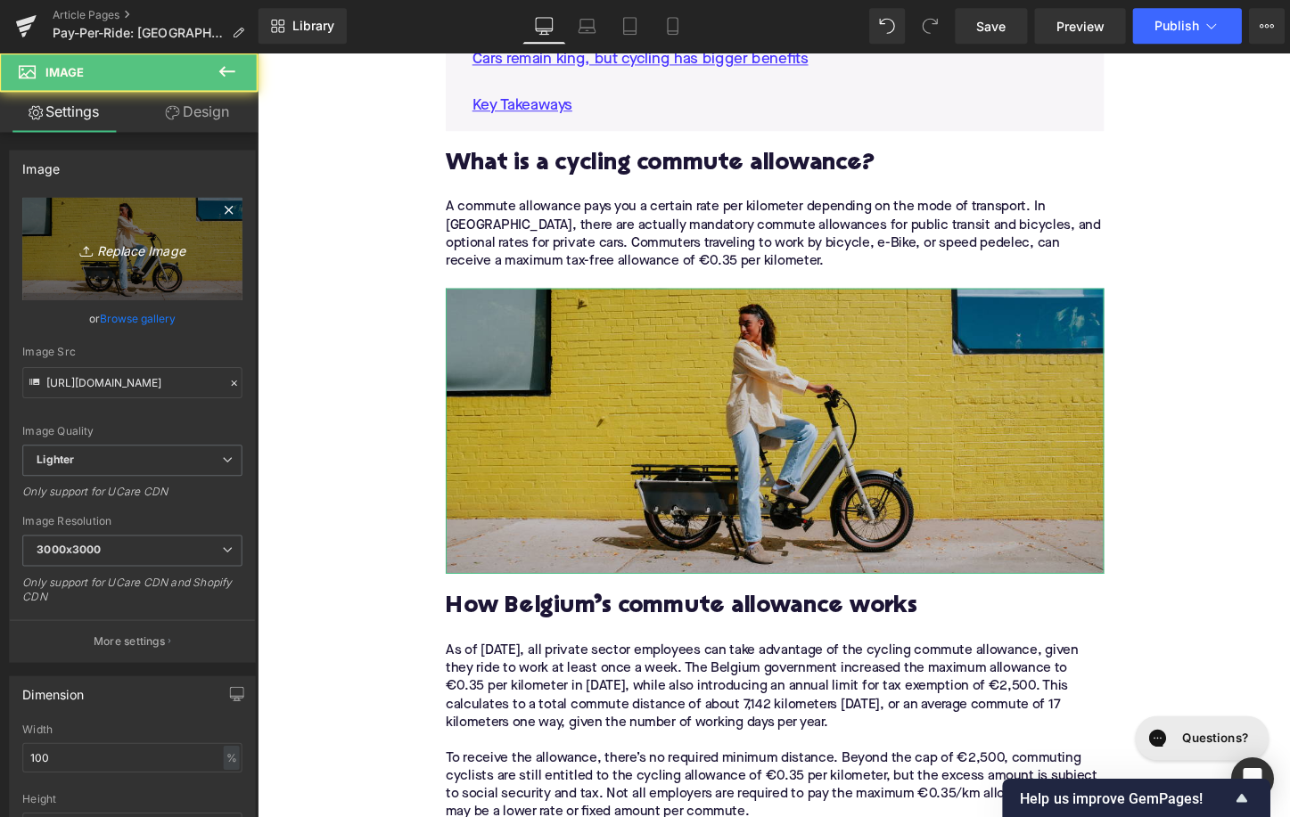
click at [170, 280] on link "Replace Image" at bounding box center [132, 249] width 219 height 103
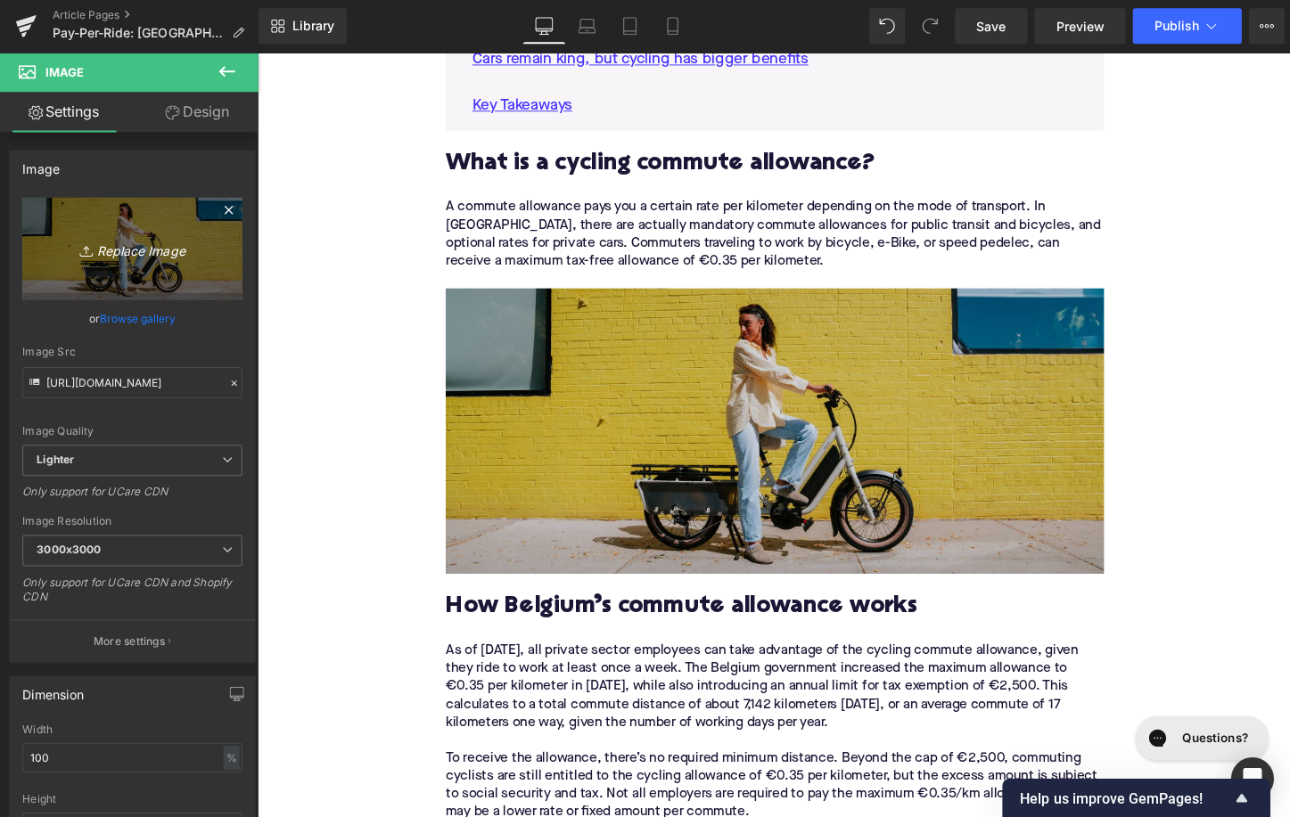
type input "C:\fakepath\Remy's Copy Pt. 2(75).png"
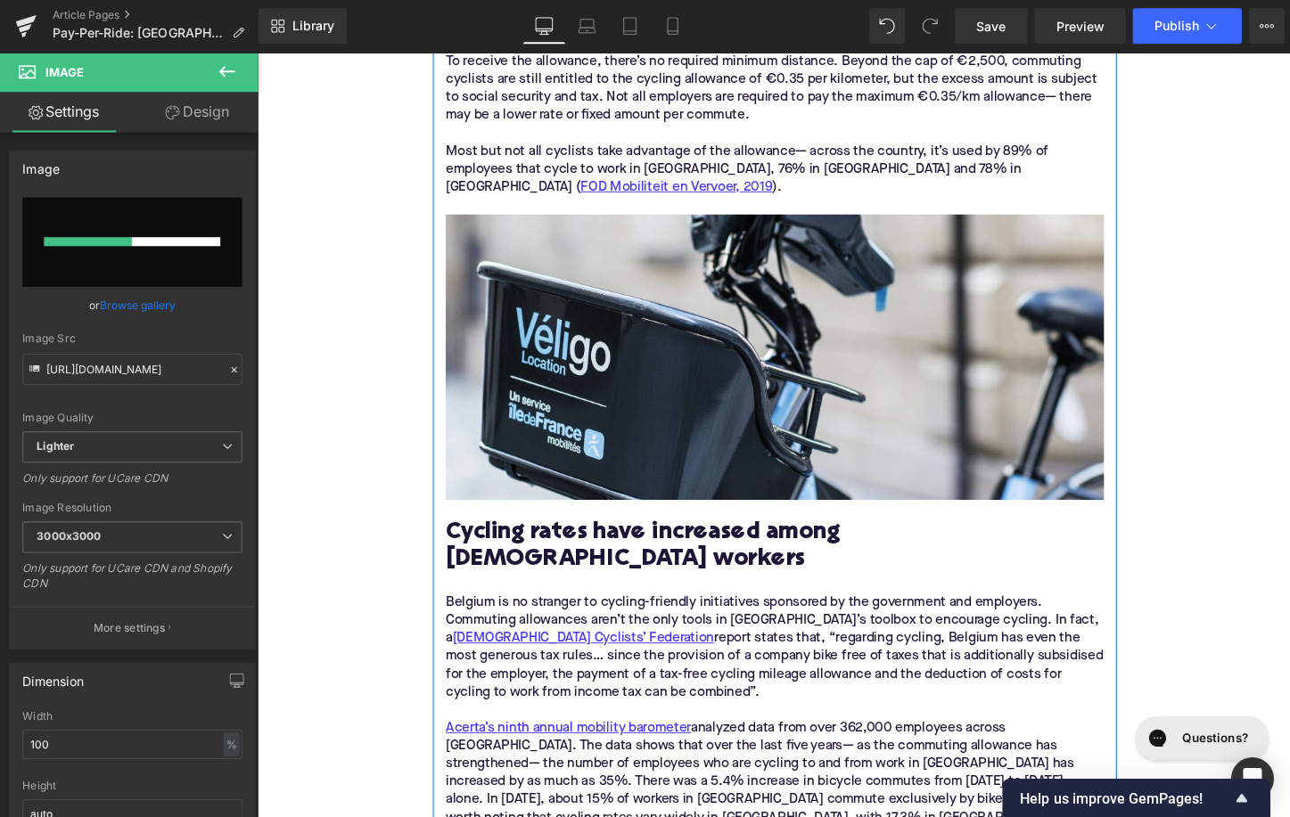
scroll to position [1913, 0]
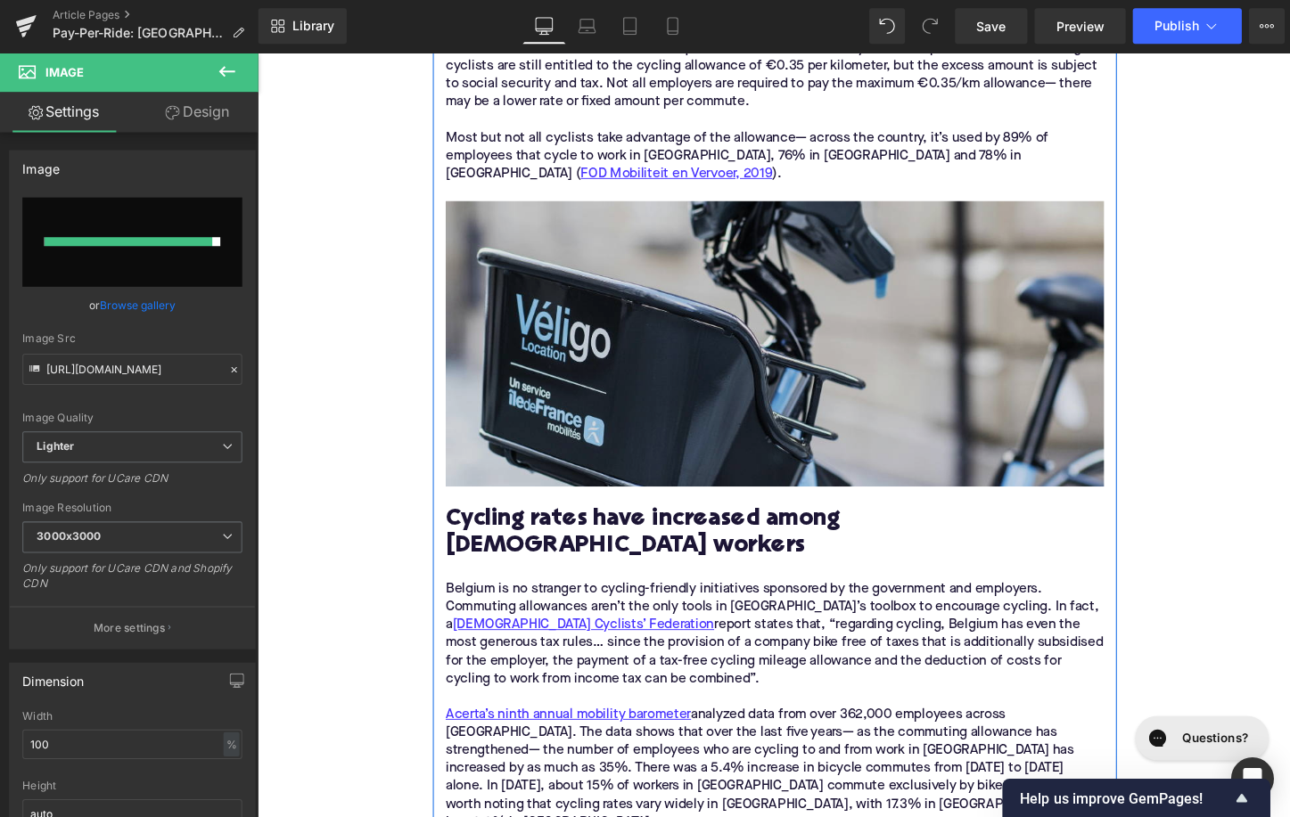
type input "[URL][DOMAIN_NAME]"
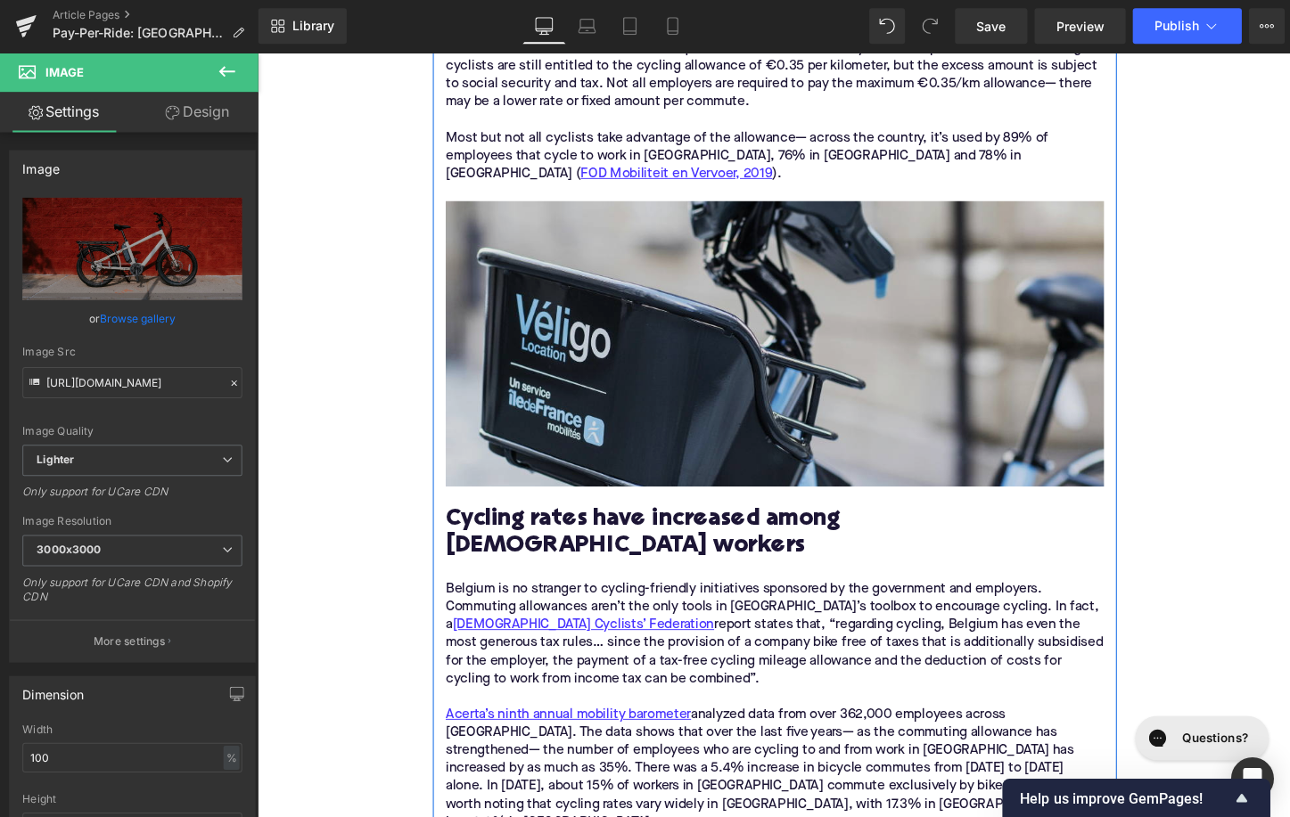
click at [643, 390] on img at bounding box center [796, 357] width 686 height 298
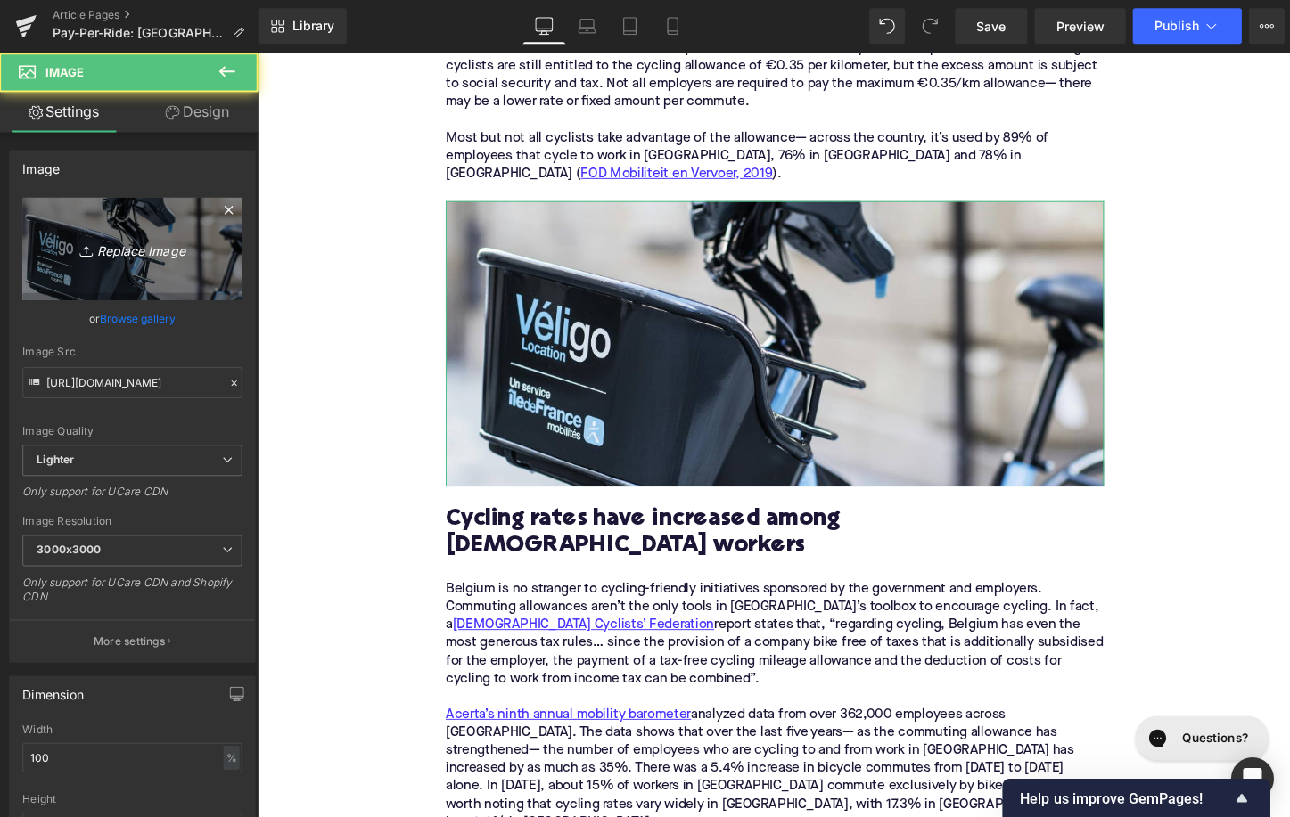
click at [210, 266] on link "Replace Image" at bounding box center [132, 249] width 219 height 103
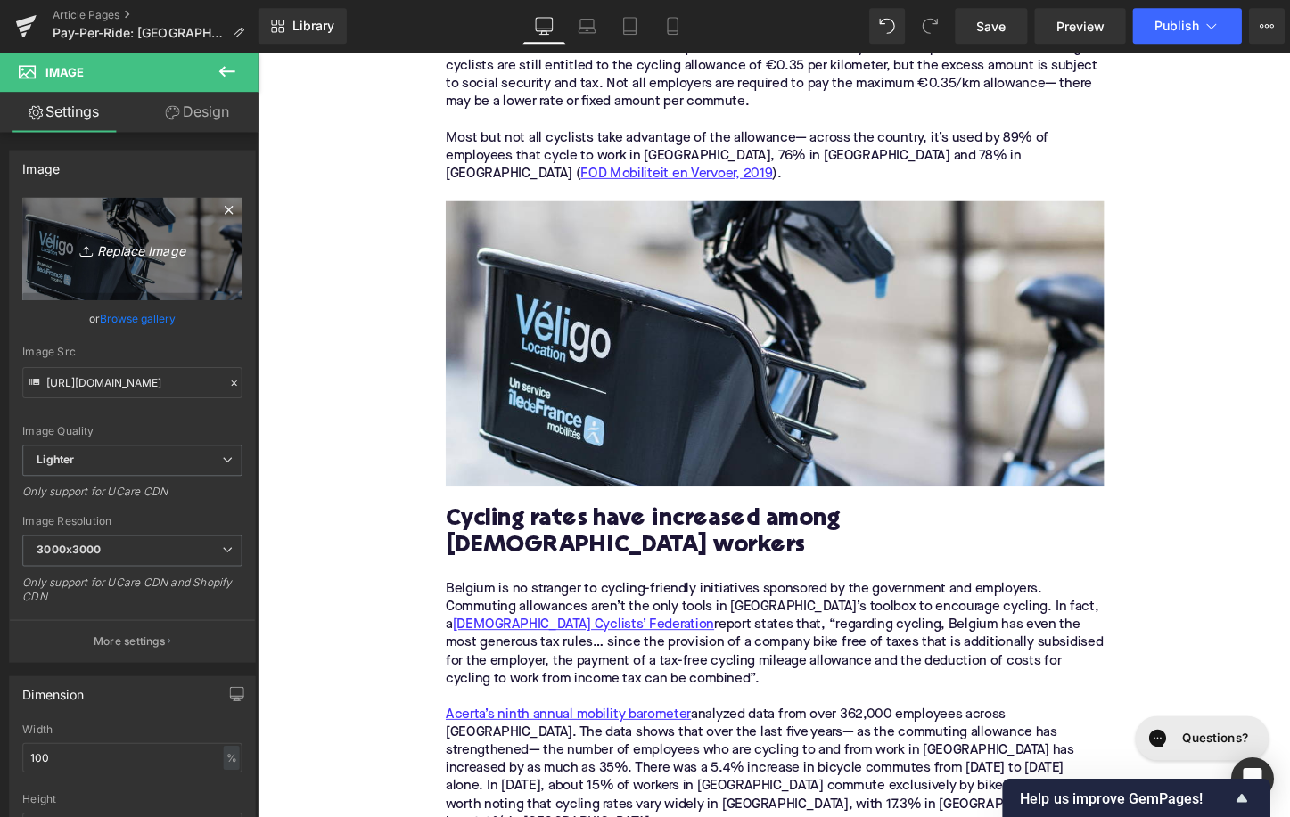
type input "C:\fakepath\Remy's Copy Pt. 2(76).png"
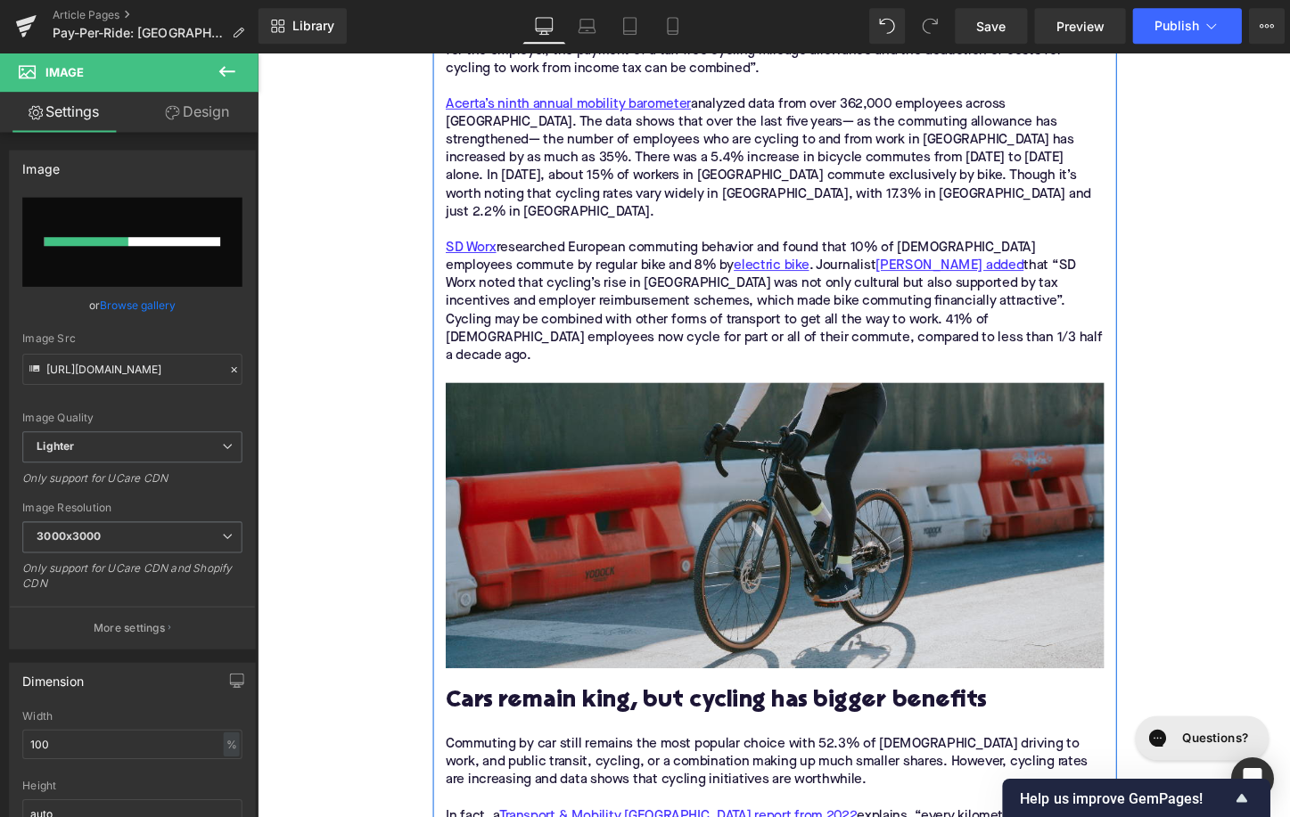
scroll to position [2644, 0]
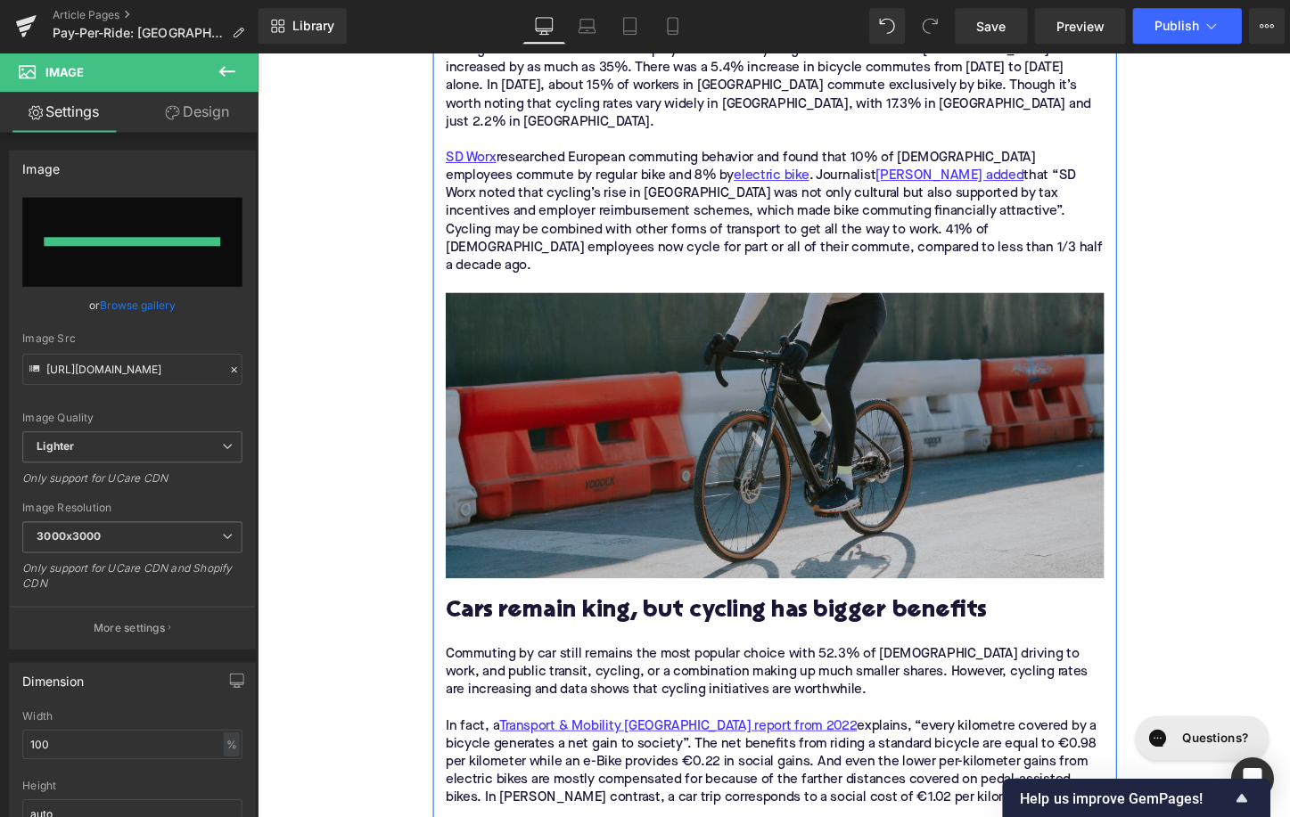
type input "[URL][DOMAIN_NAME]"
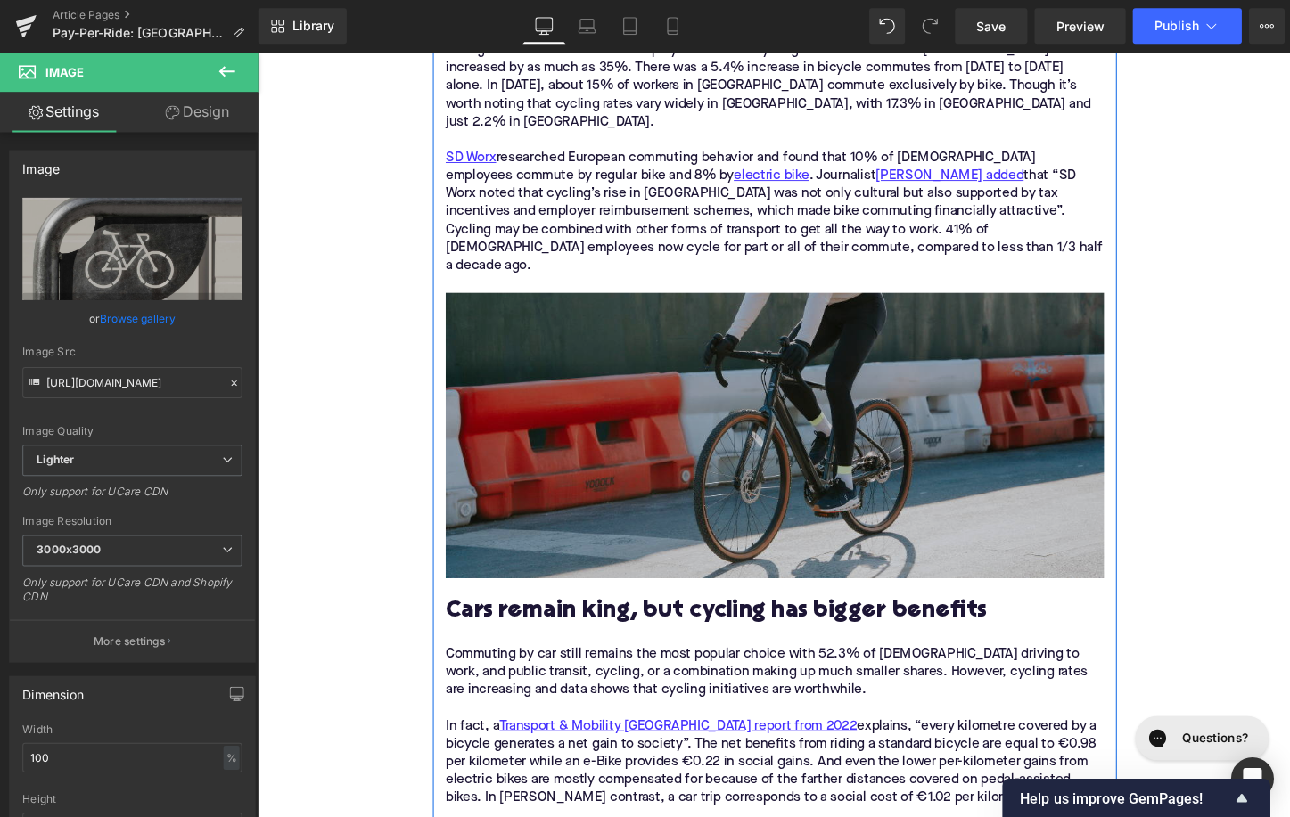
click at [742, 357] on img at bounding box center [796, 452] width 686 height 298
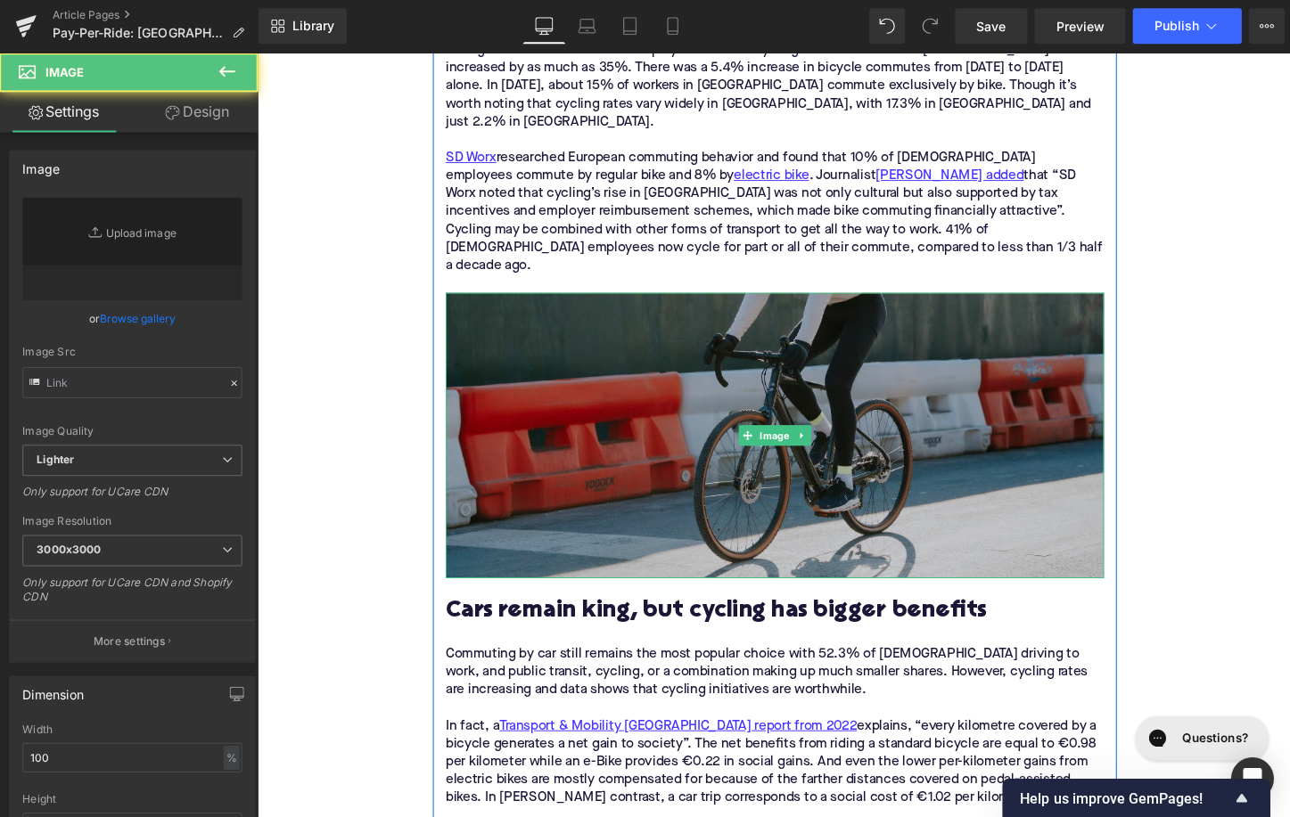
type input "[URL][DOMAIN_NAME]"
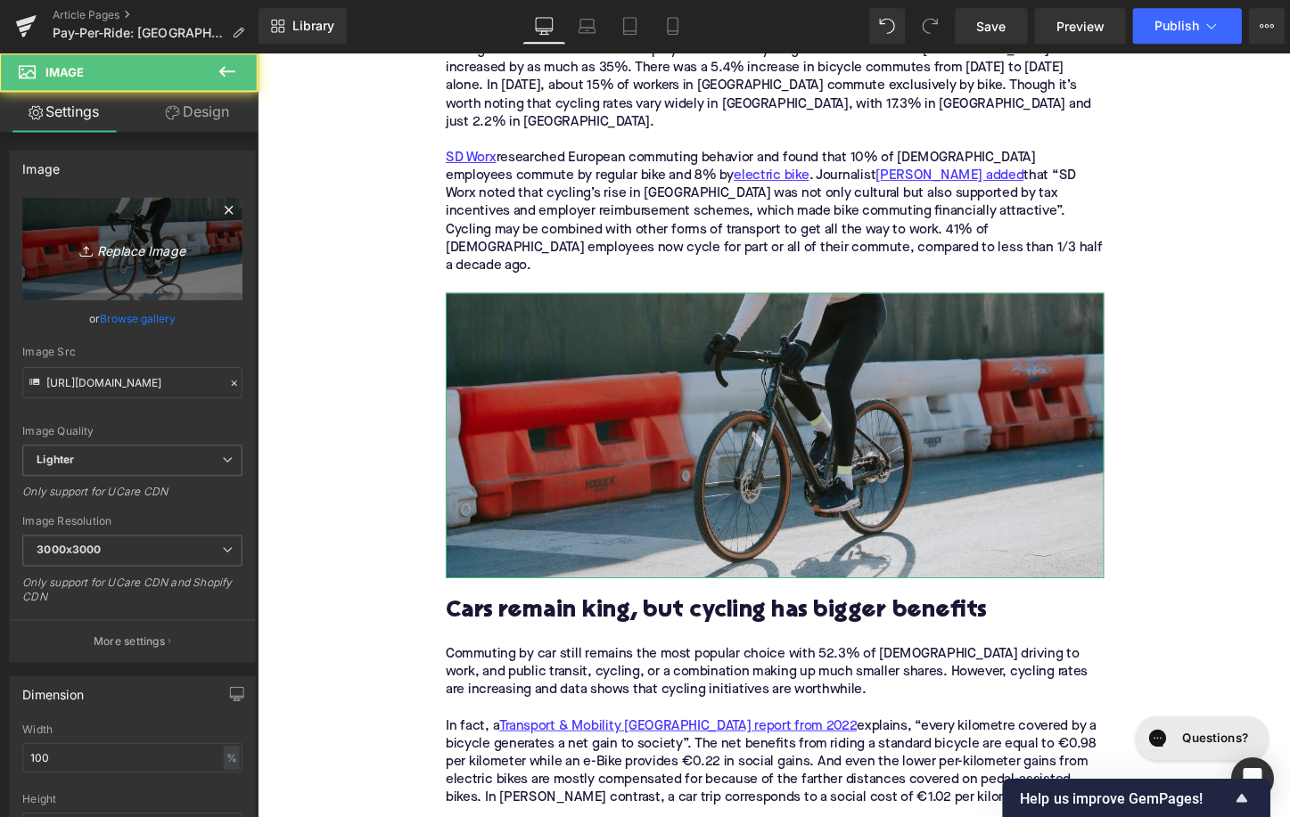
click at [173, 256] on icon "Replace Image" at bounding box center [133, 249] width 143 height 22
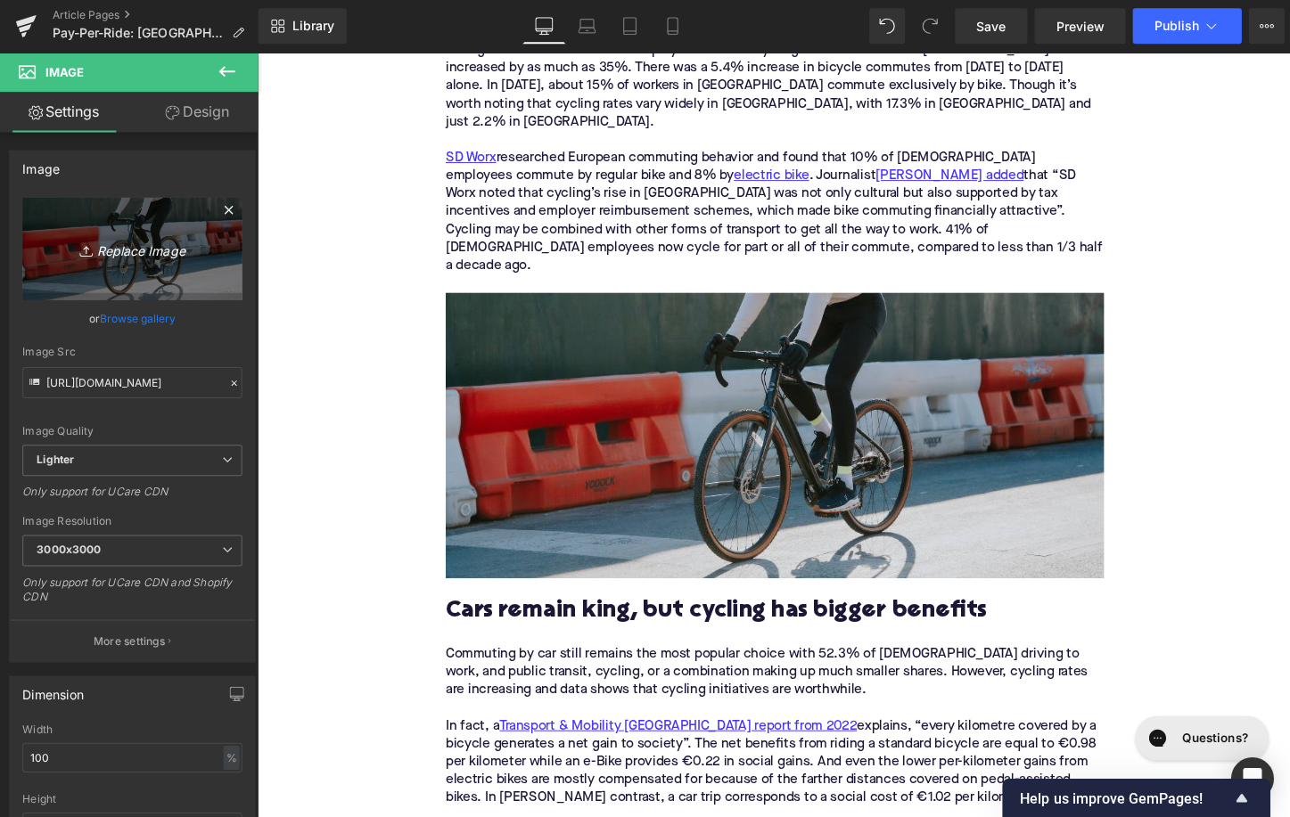
type input "C:\fakepath\Remy's Copy Pt. 2(74).png"
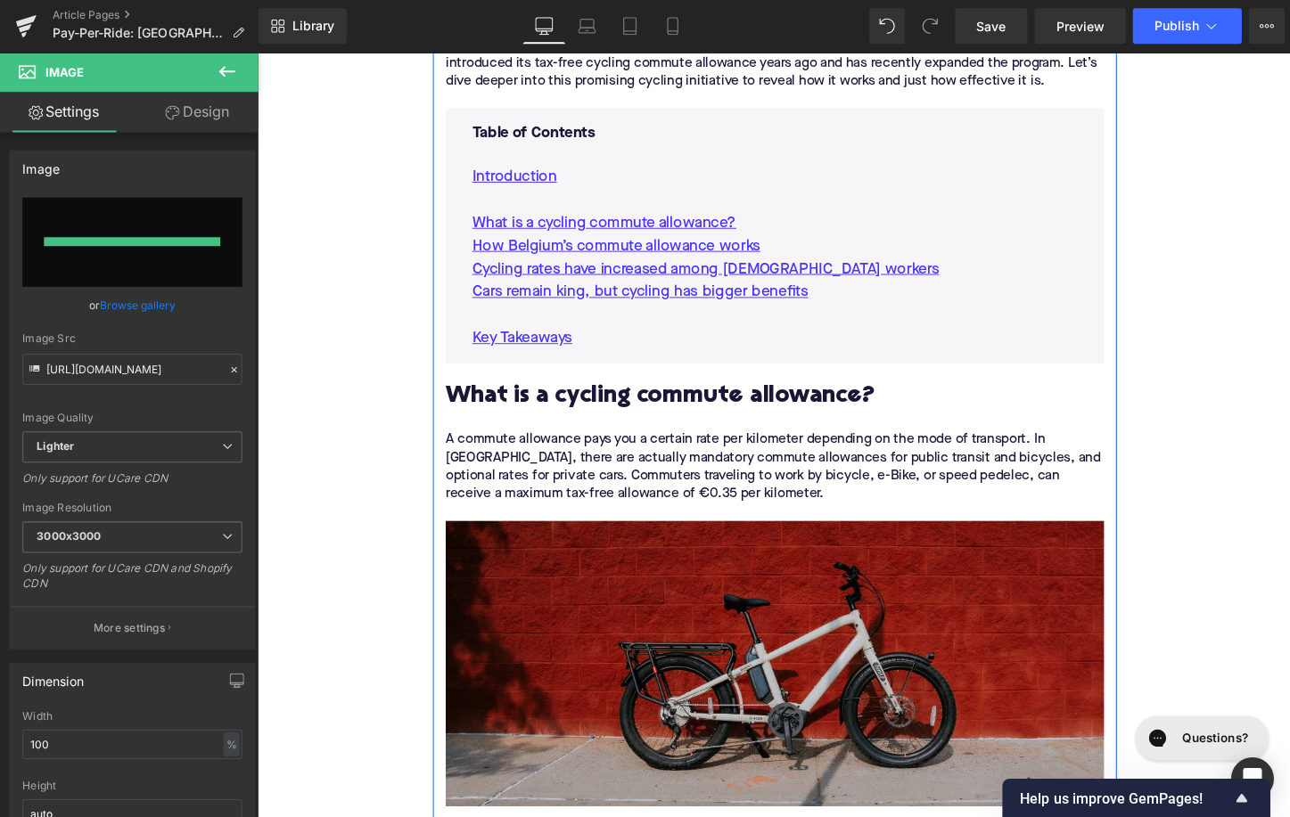
type input "[URL][DOMAIN_NAME]"
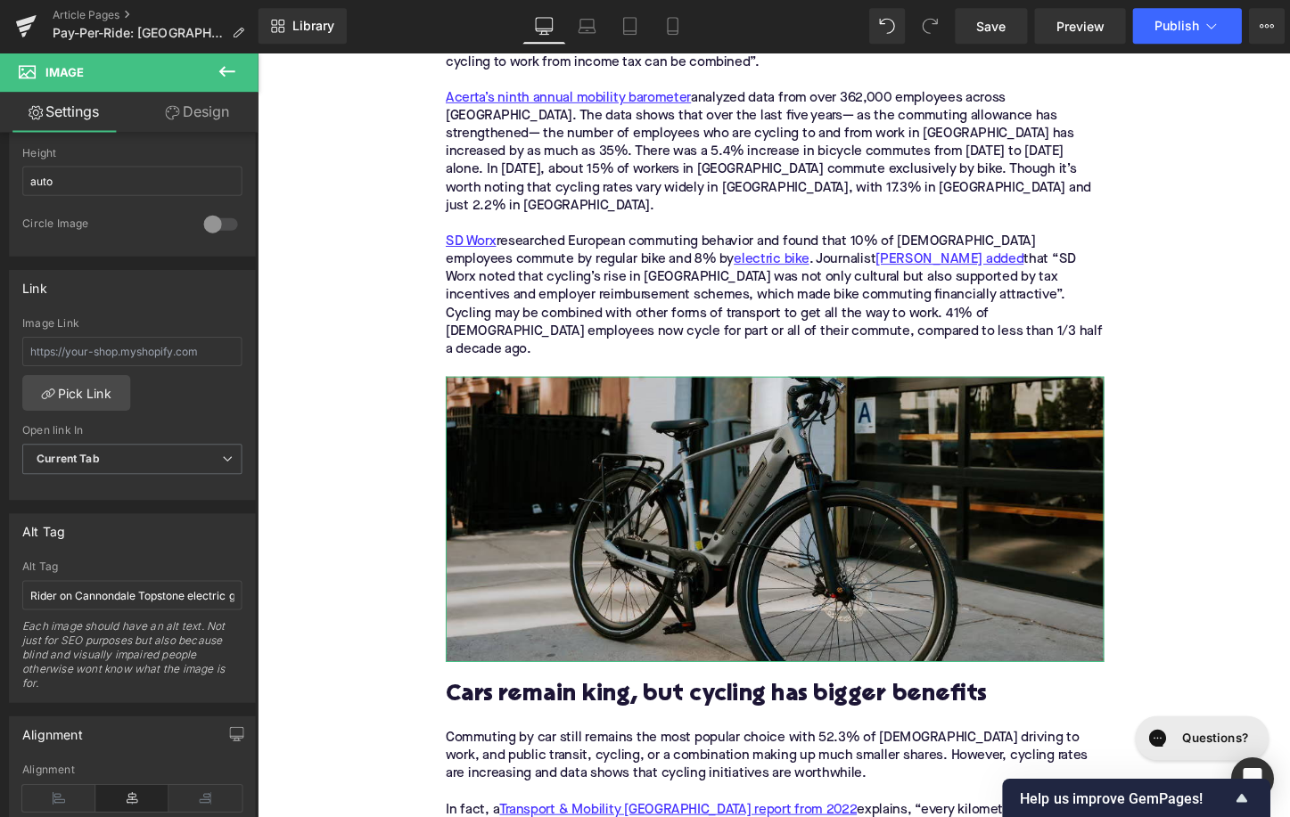
scroll to position [663, 0]
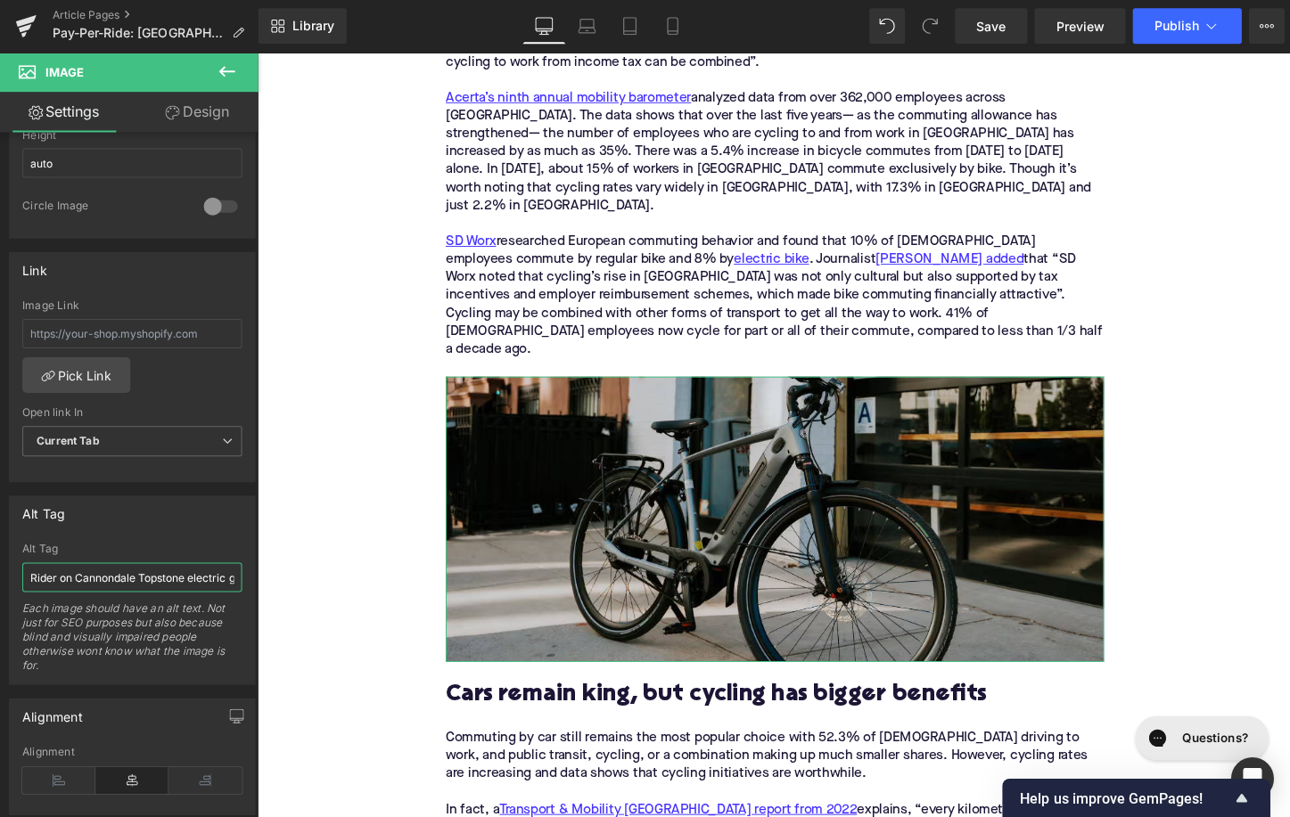
click at [107, 588] on input "Rider on Cannondale Topstone electric gravel bike" at bounding box center [132, 577] width 219 height 29
click at [107, 586] on input "Rider on Cannondale Topstone electric gravel bike" at bounding box center [132, 577] width 219 height 29
type input "Gazelle electric bike on sidewalk"
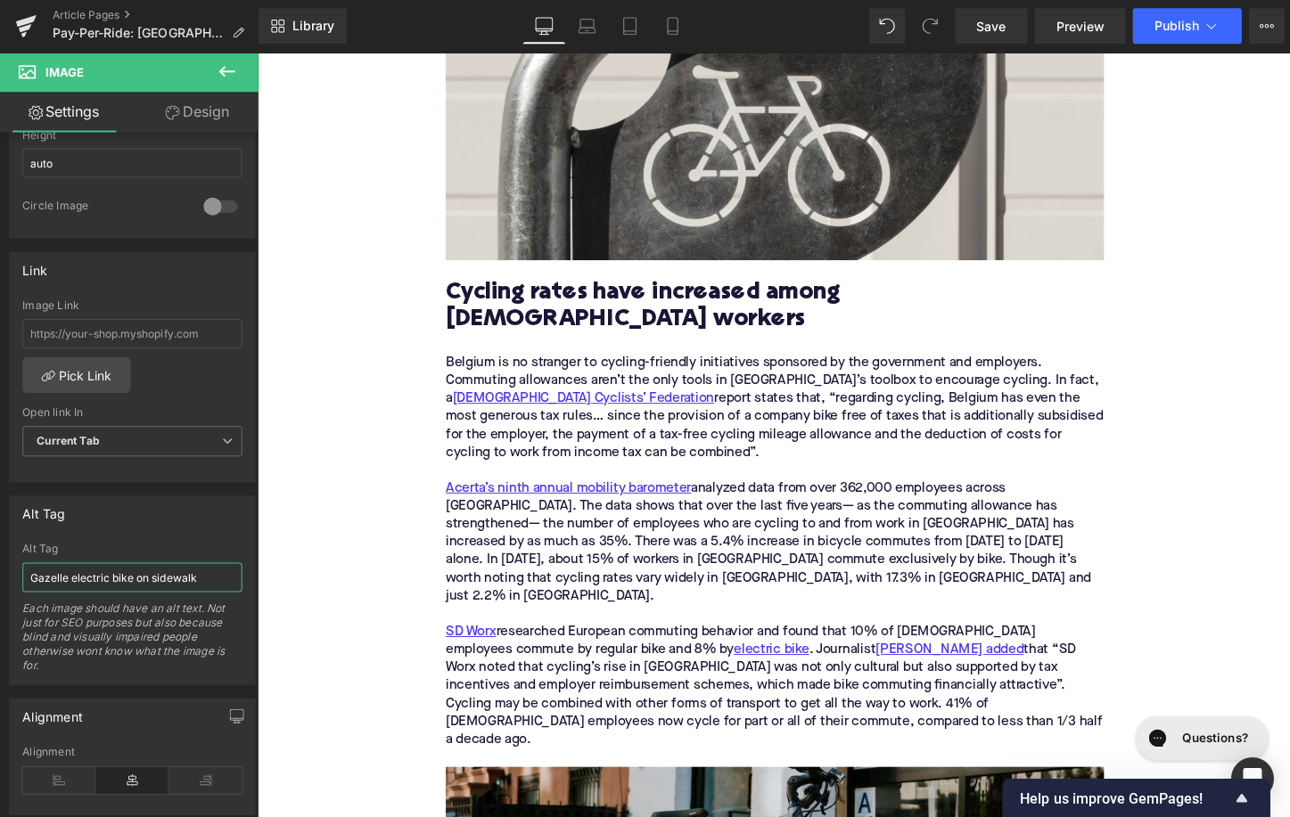
scroll to position [2063, 0]
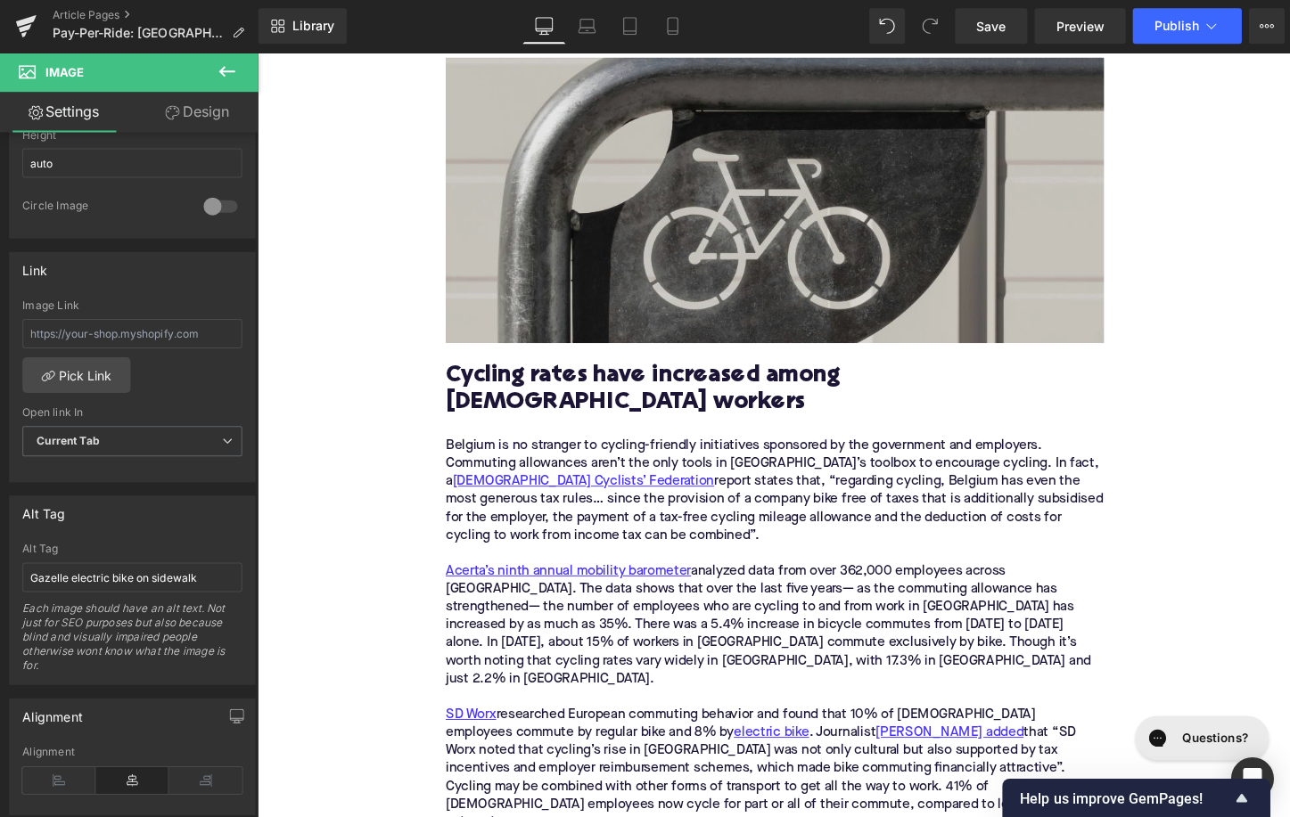
click at [598, 304] on img at bounding box center [796, 207] width 686 height 298
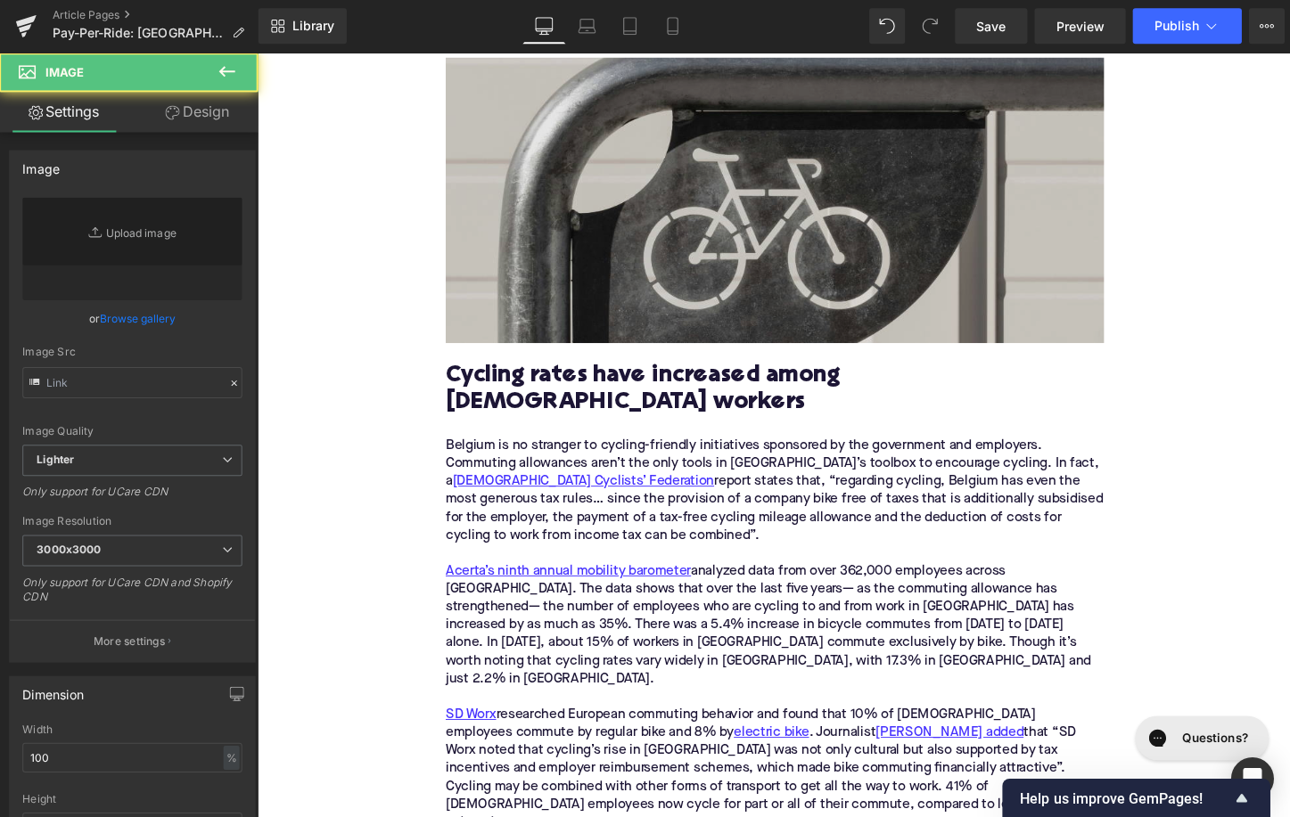
type input "[URL][DOMAIN_NAME]"
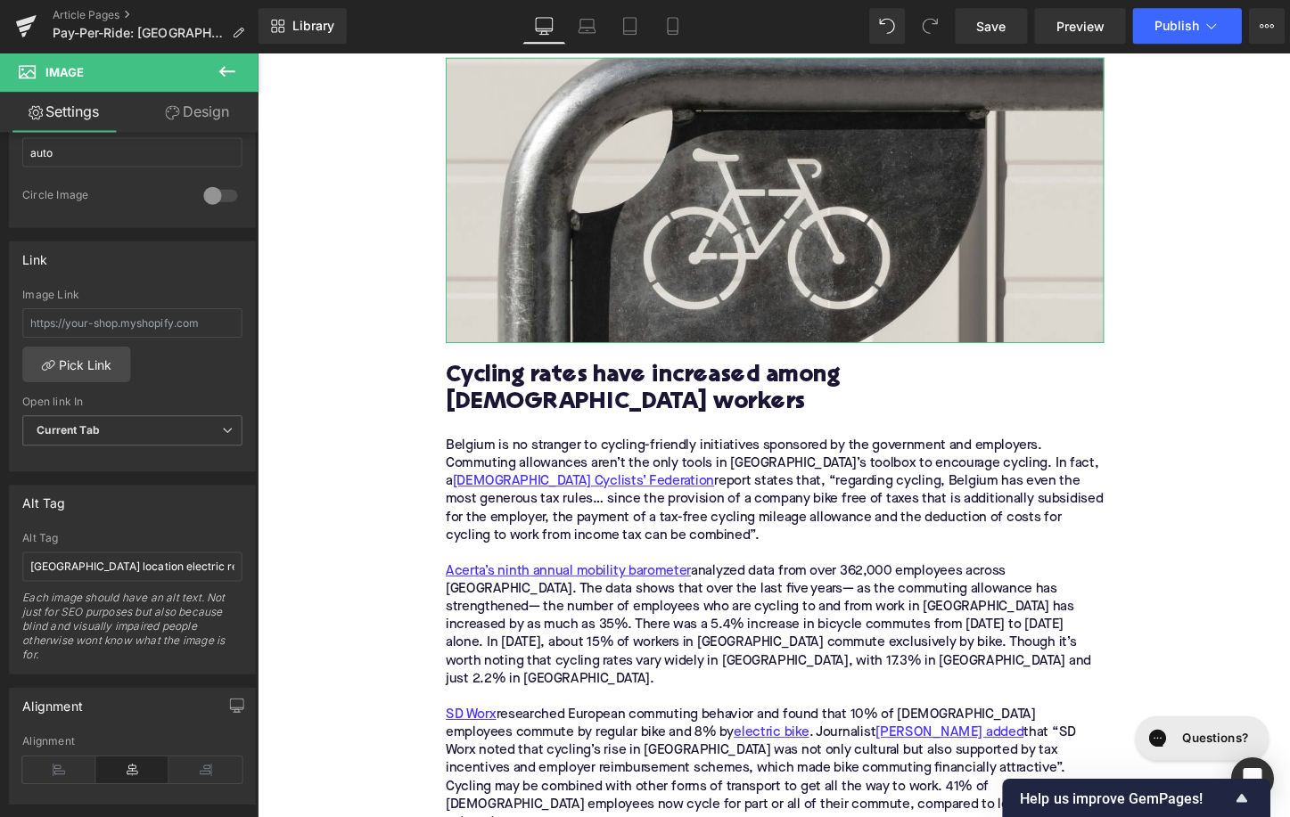
scroll to position [672, 0]
click at [120, 558] on input "[GEOGRAPHIC_DATA] location electric rental bike" at bounding box center [132, 568] width 219 height 29
type input "bicycle symbol on bike rack"
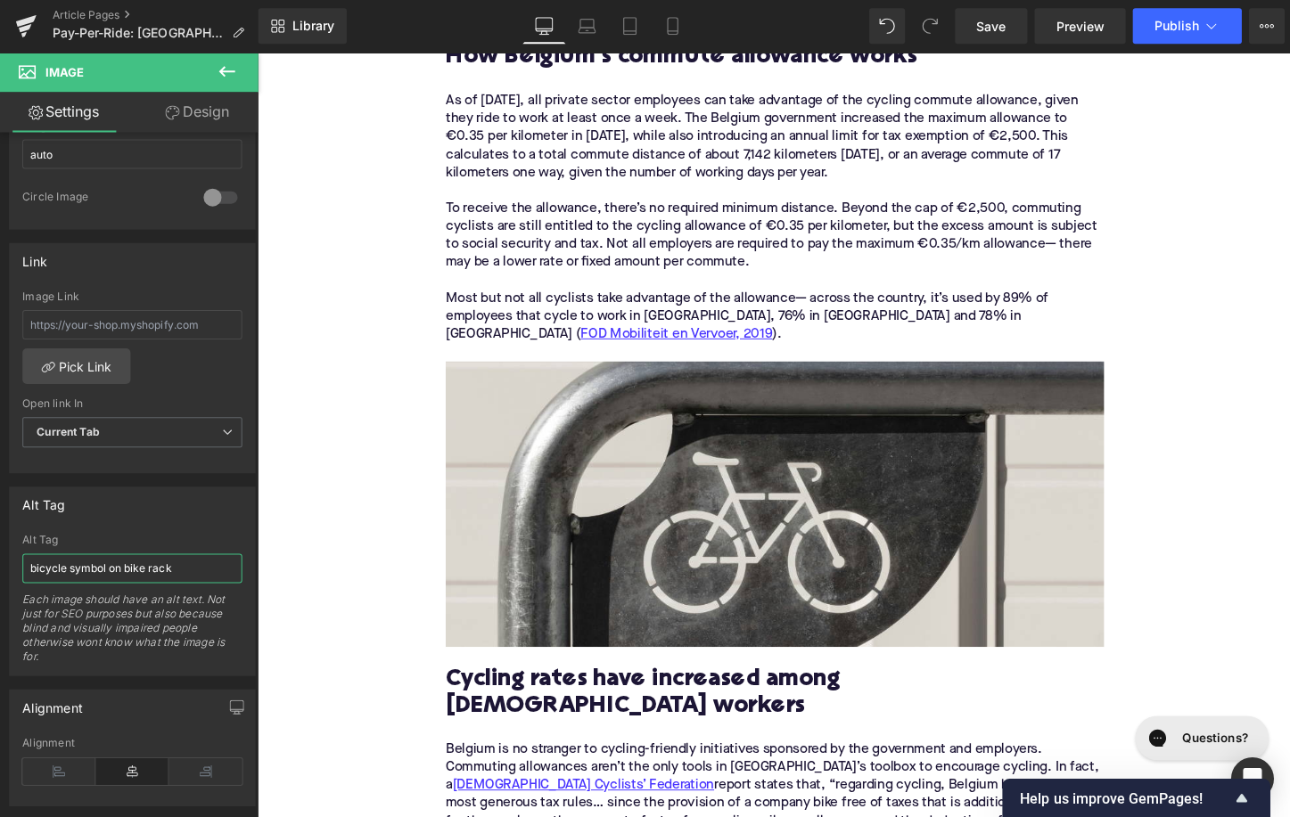
scroll to position [1365, 0]
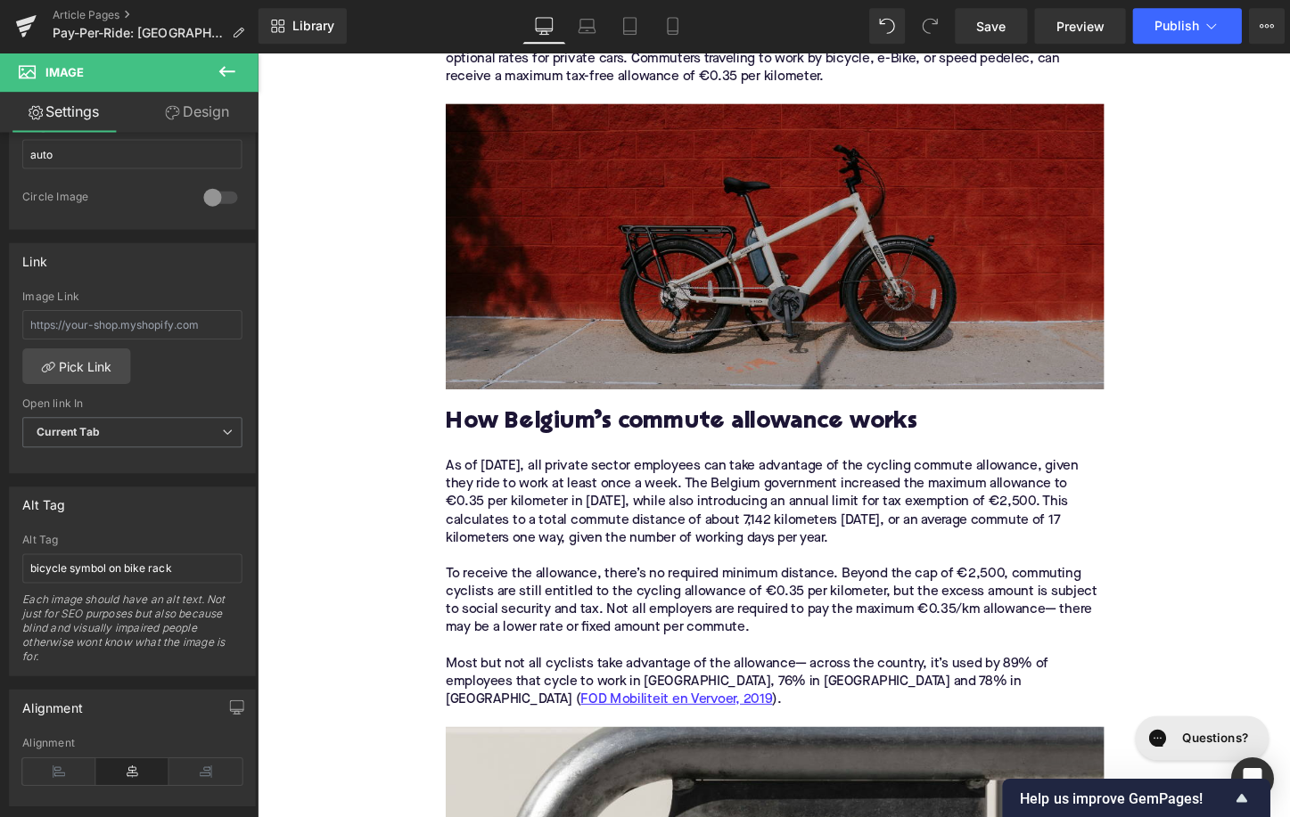
click at [631, 305] on img at bounding box center [796, 255] width 686 height 298
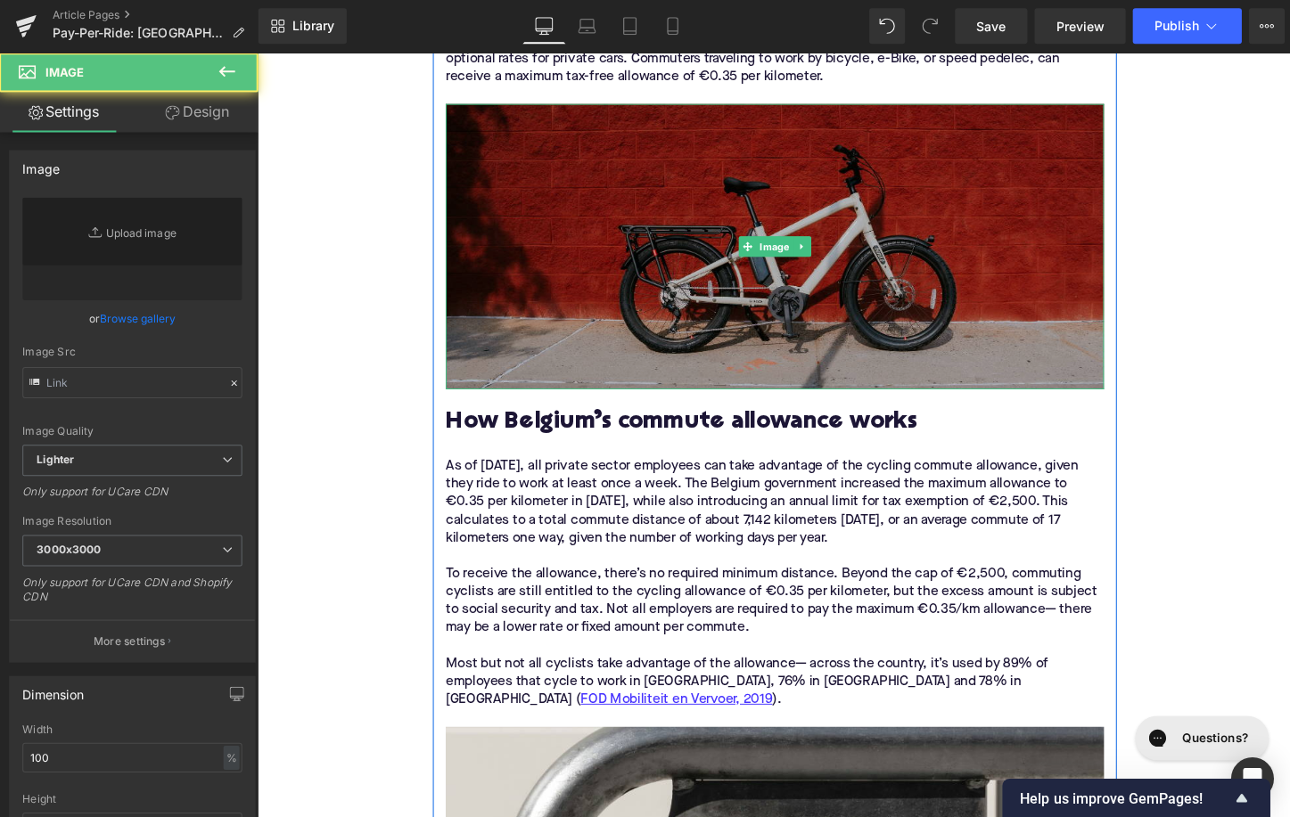
type input "[URL][DOMAIN_NAME]"
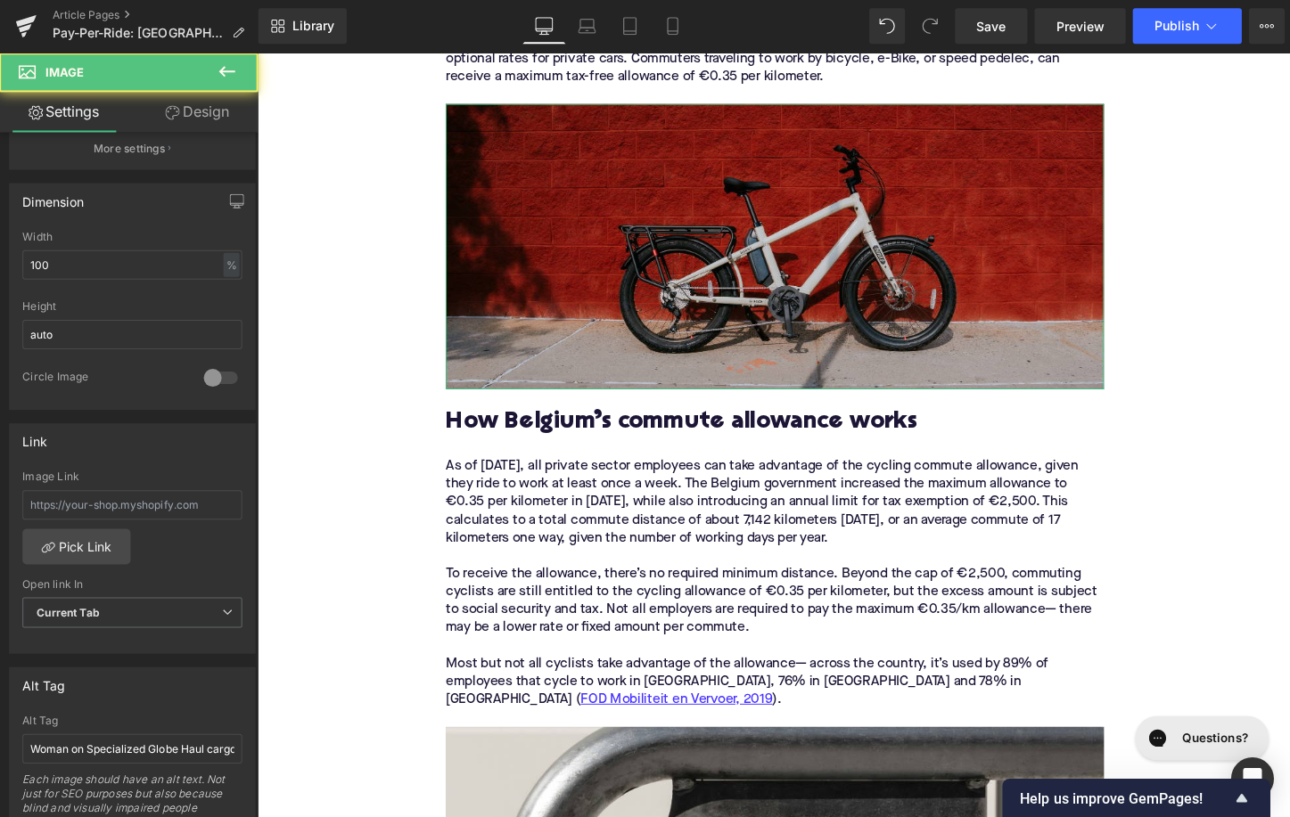
scroll to position [724, 0]
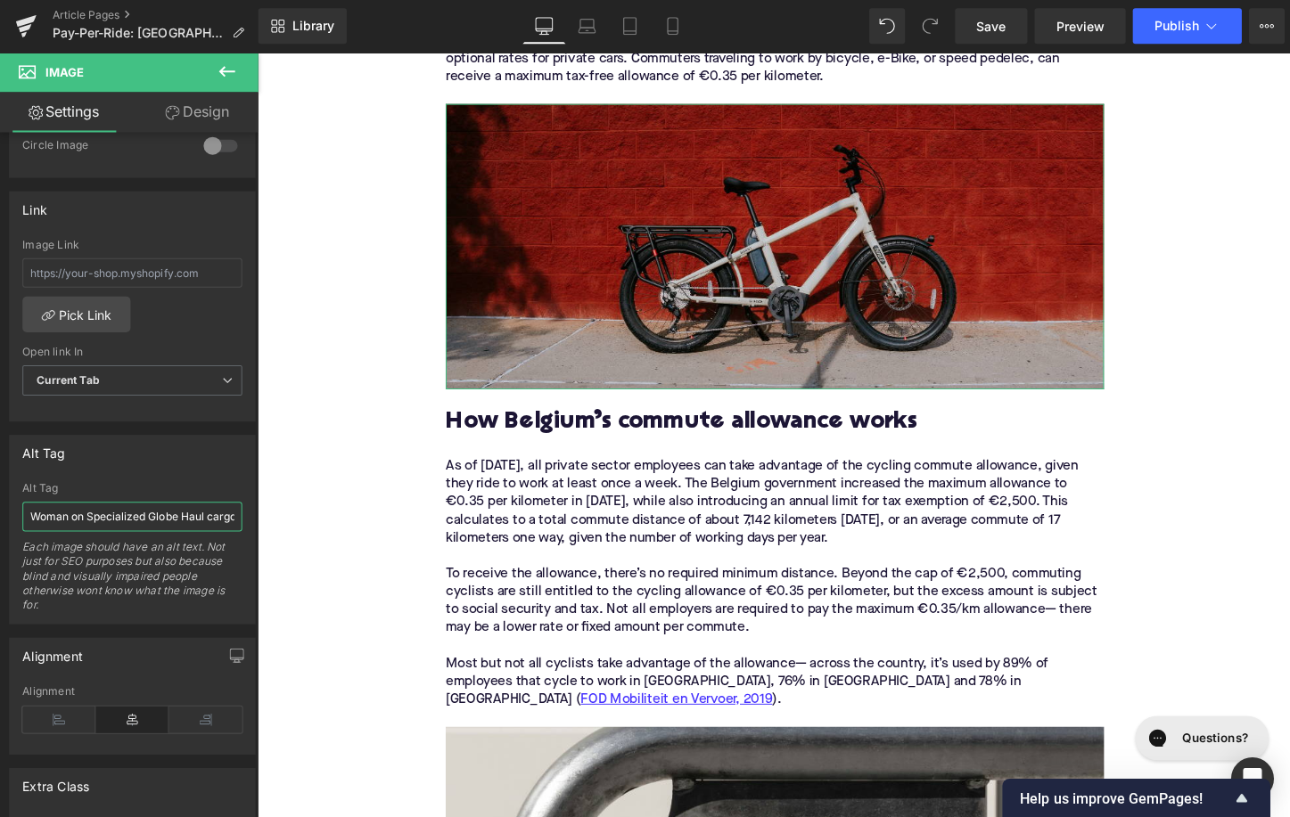
click at [95, 524] on input "Woman on Specialized Globe Haul cargo ebike" at bounding box center [132, 516] width 219 height 29
type input "Benno Boost electric cargo bike in front of red wall"
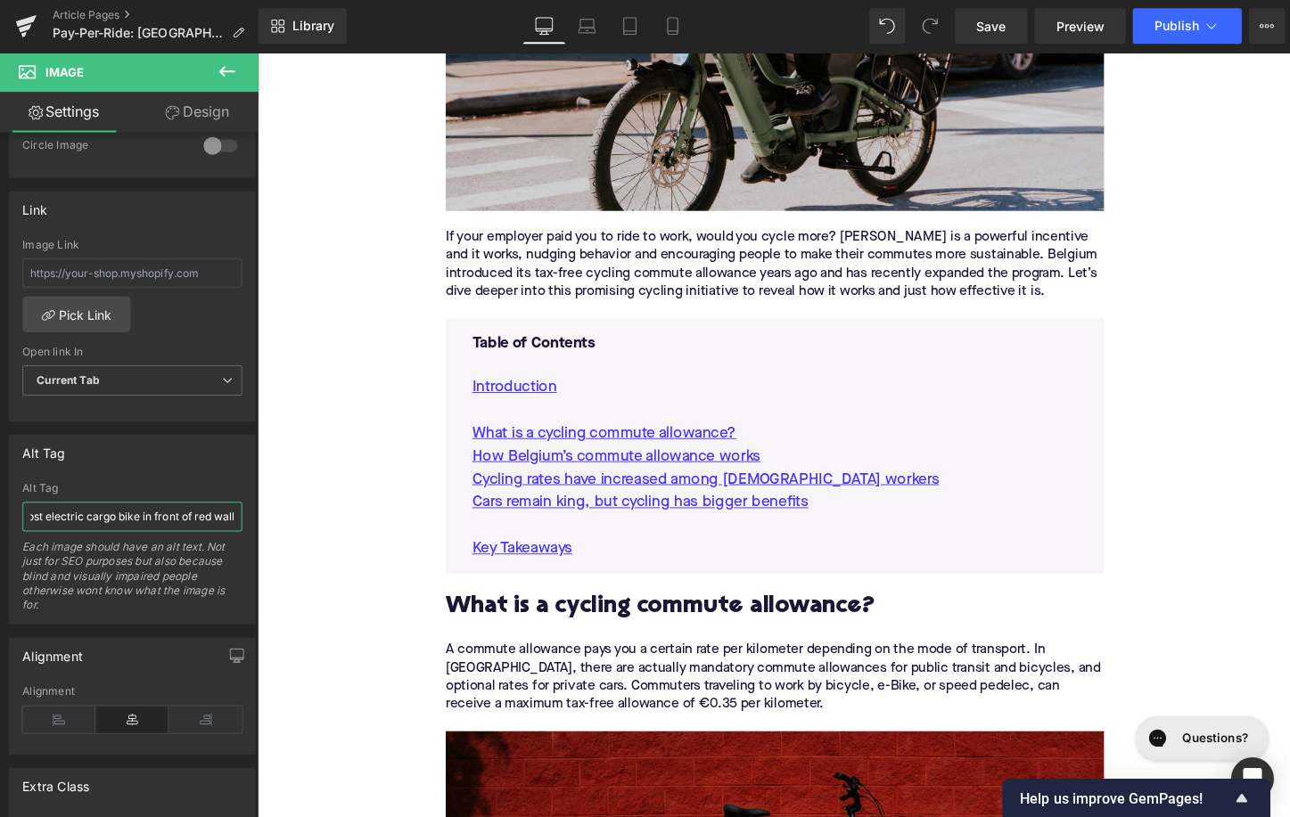
scroll to position [691, 0]
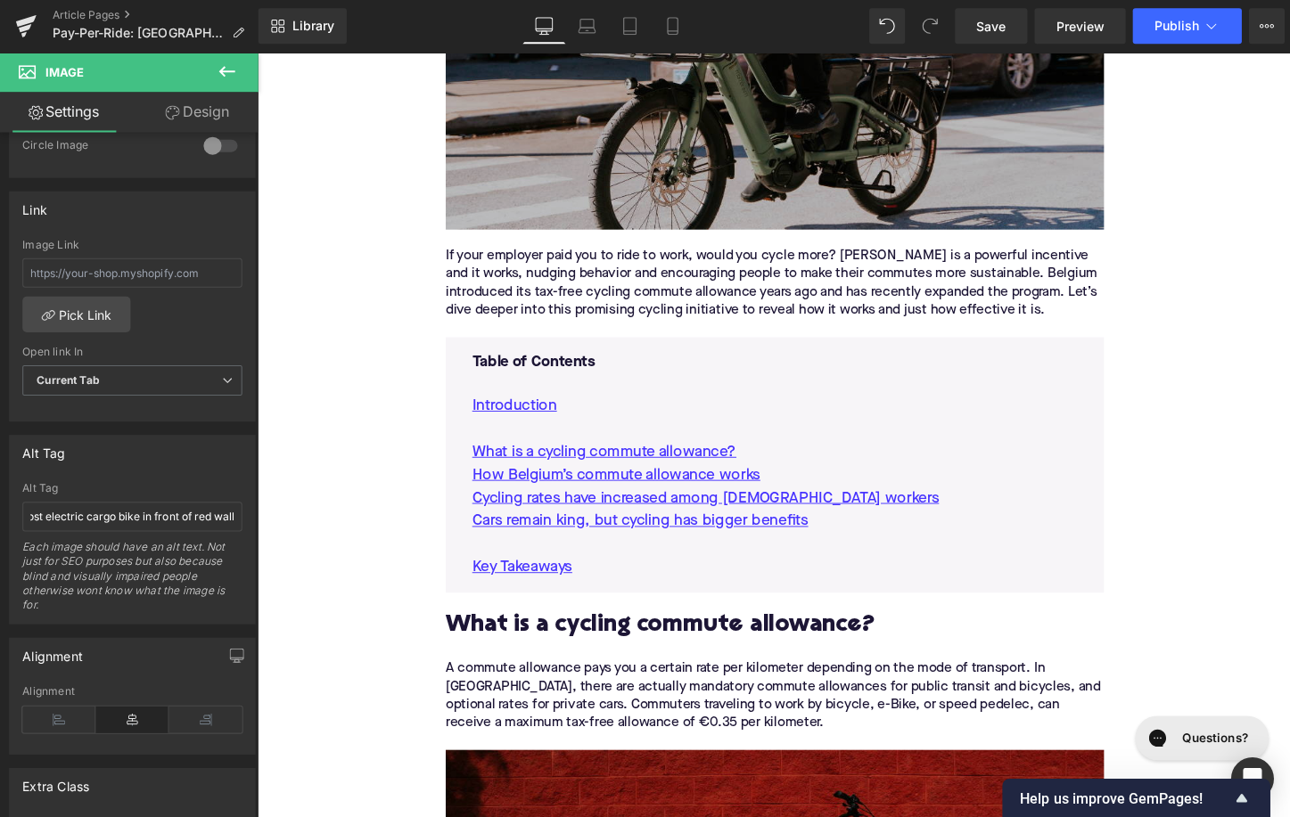
click at [631, 151] on img at bounding box center [796, 88] width 686 height 298
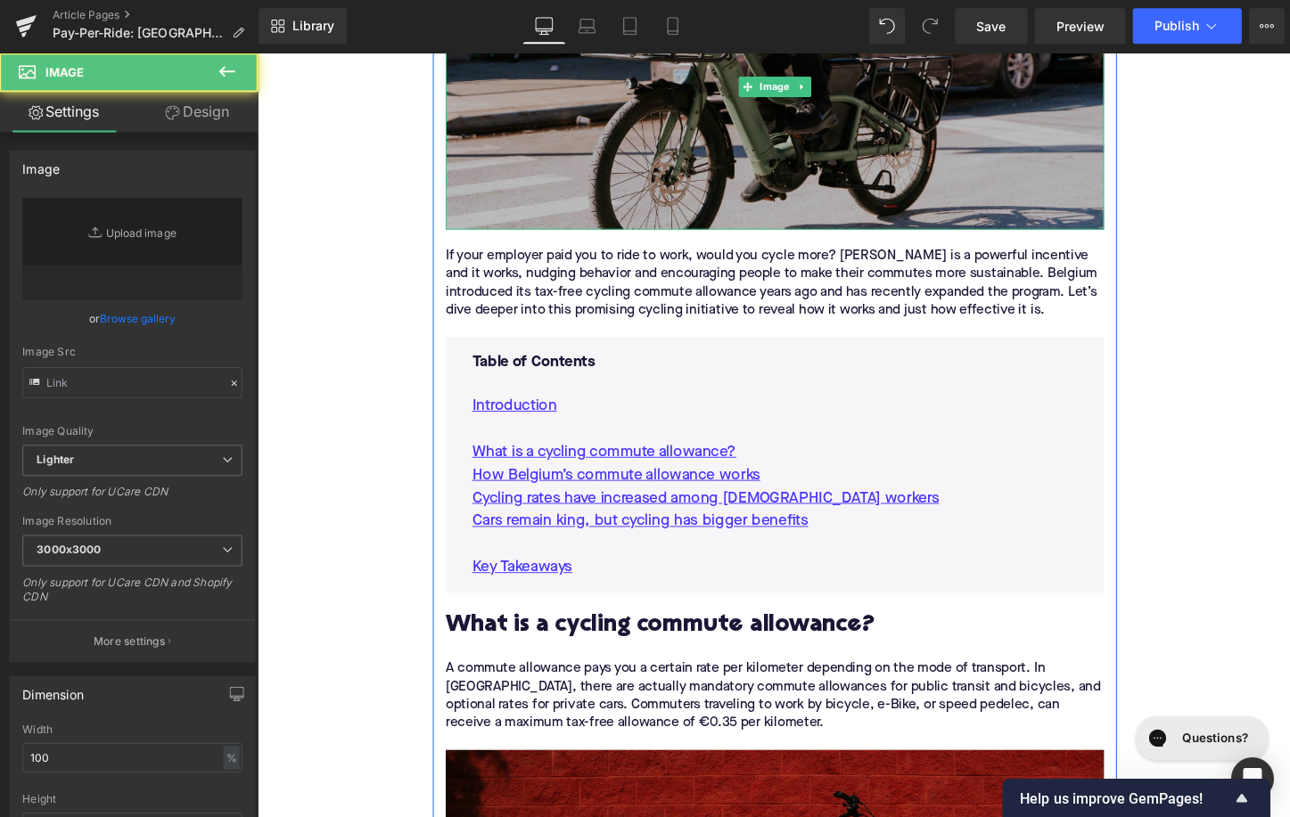
type input "[URL][DOMAIN_NAME]"
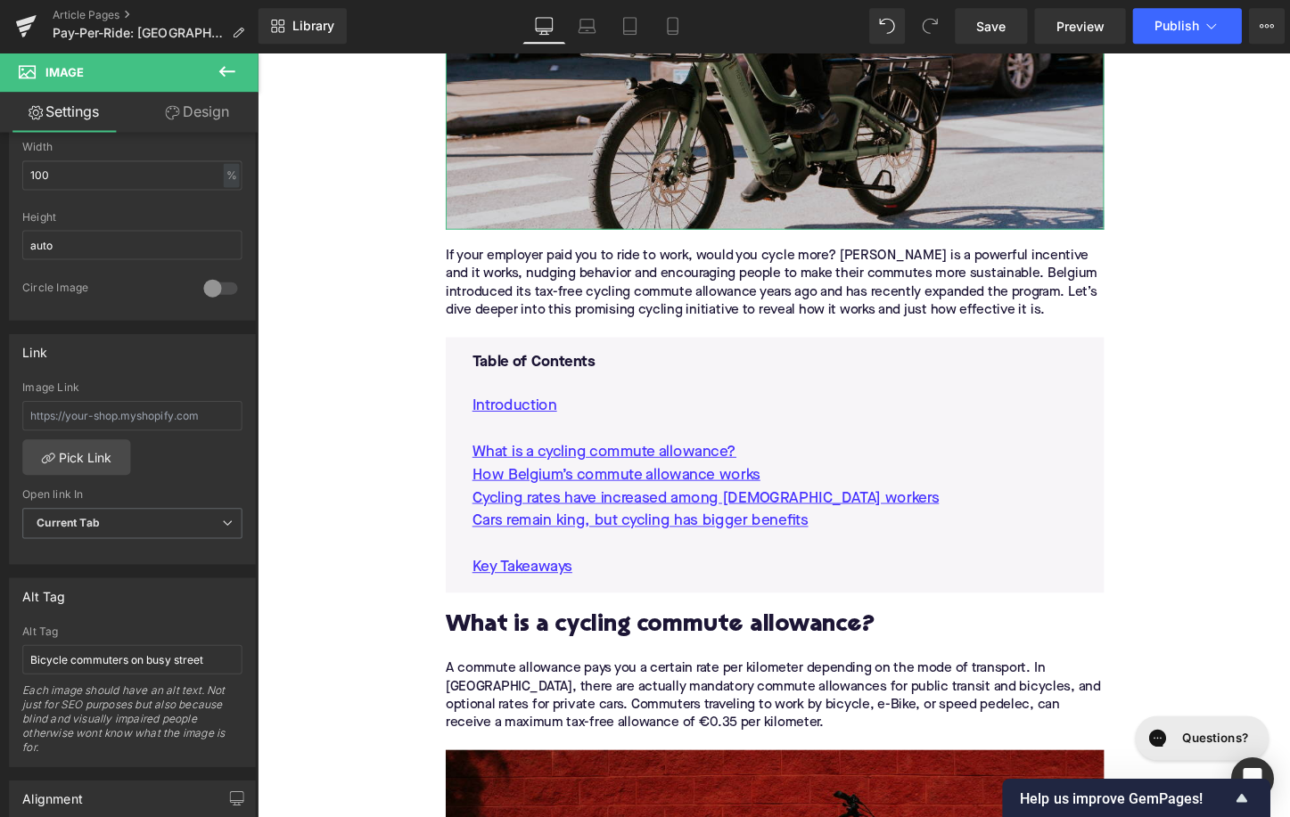
scroll to position [596, 0]
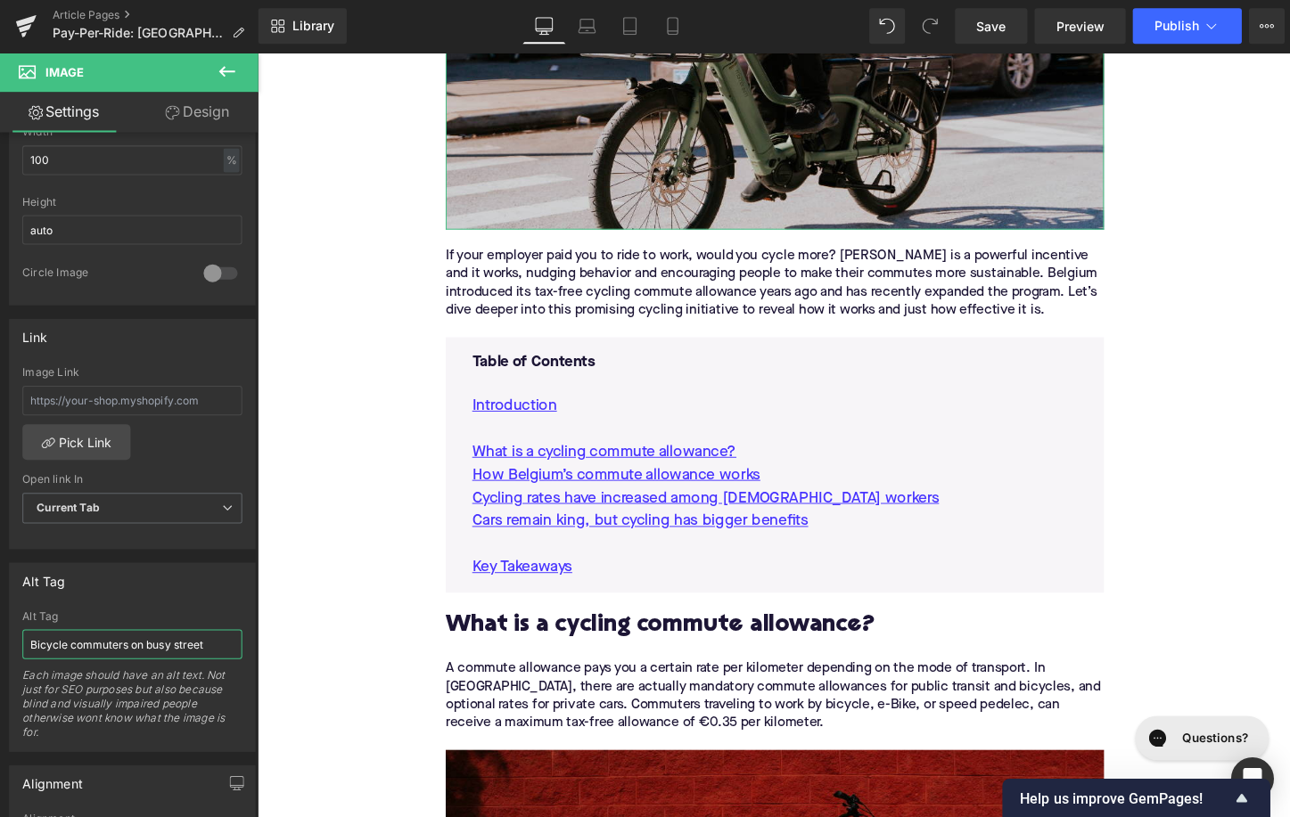
click at [84, 645] on input "Bicycle commuters on busy street" at bounding box center [132, 643] width 219 height 29
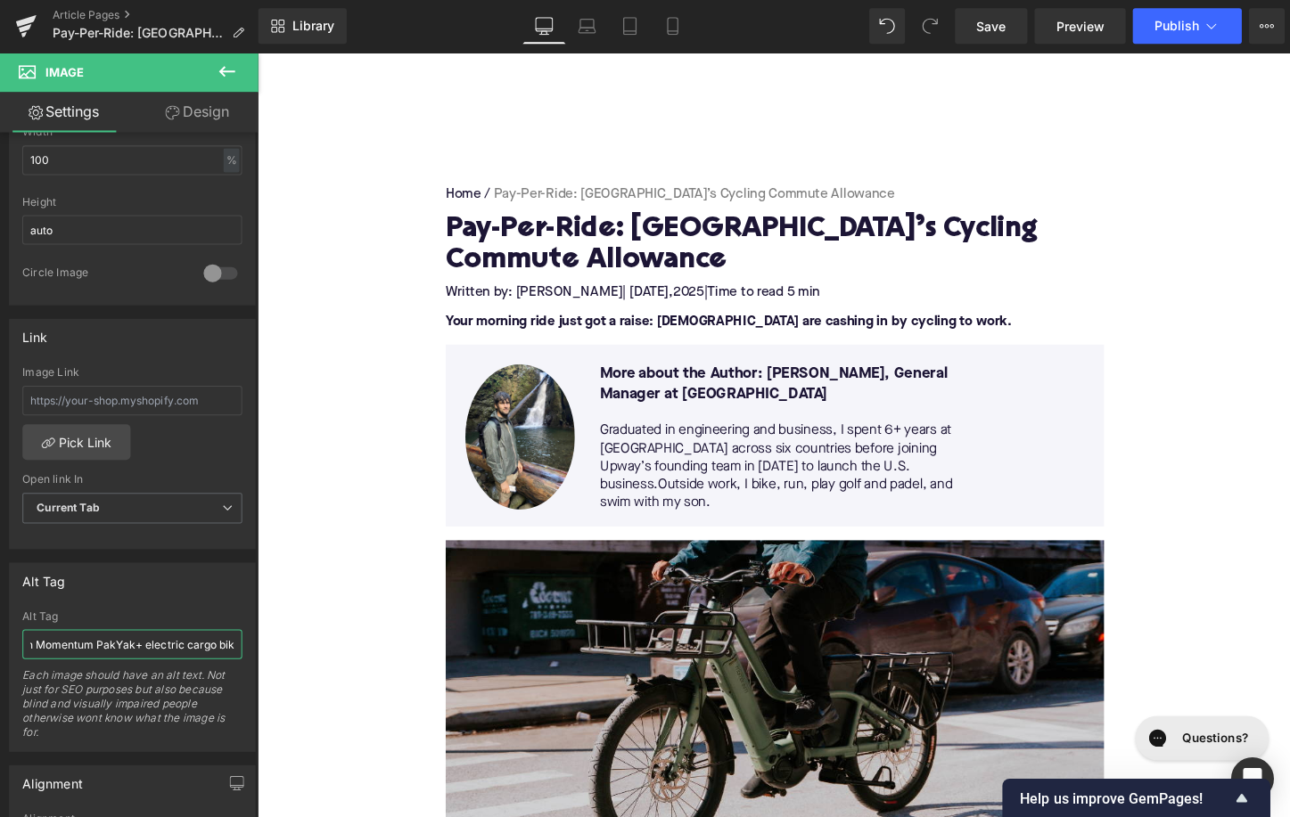
scroll to position [48, 0]
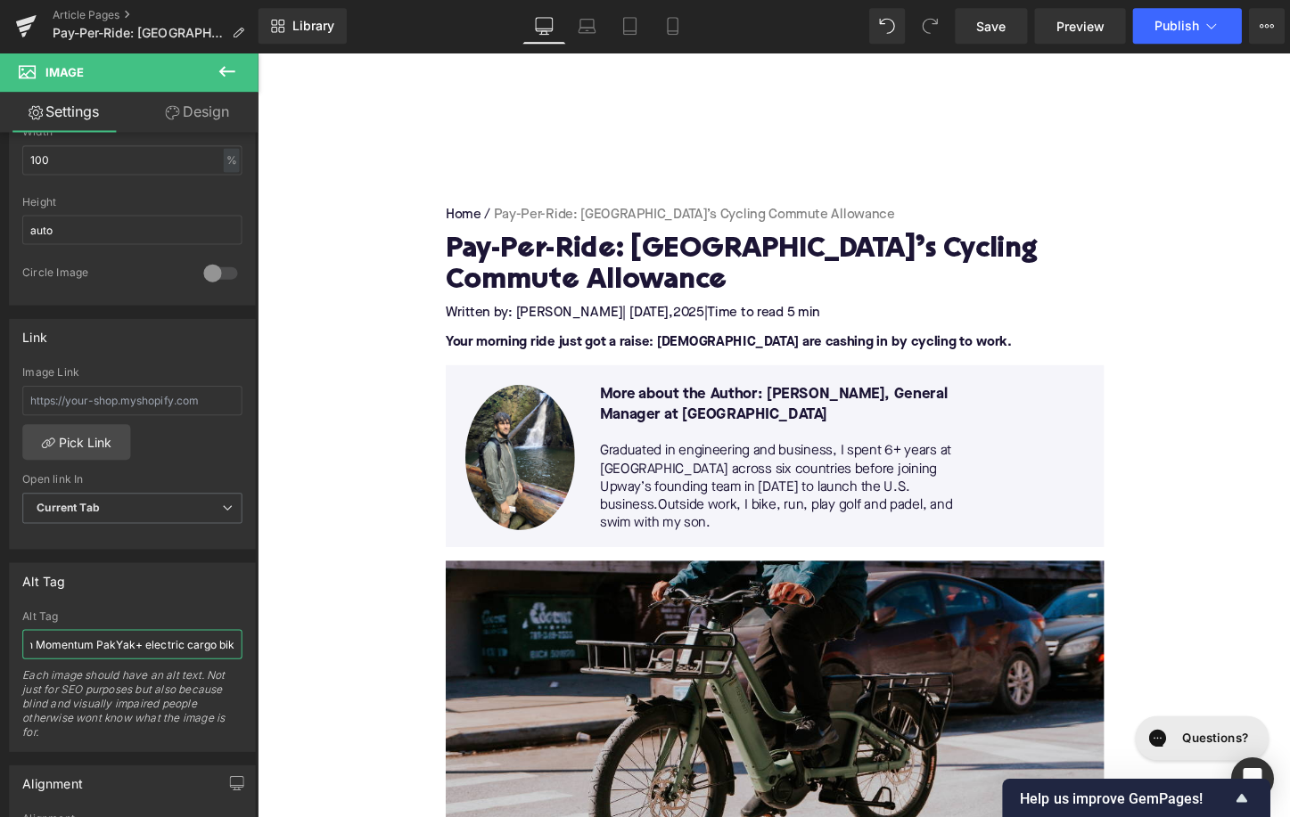
type input "Commuter on Momentum PakYak+ electric cargo bike"
click at [1179, 44] on button "Publish" at bounding box center [1185, 27] width 109 height 36
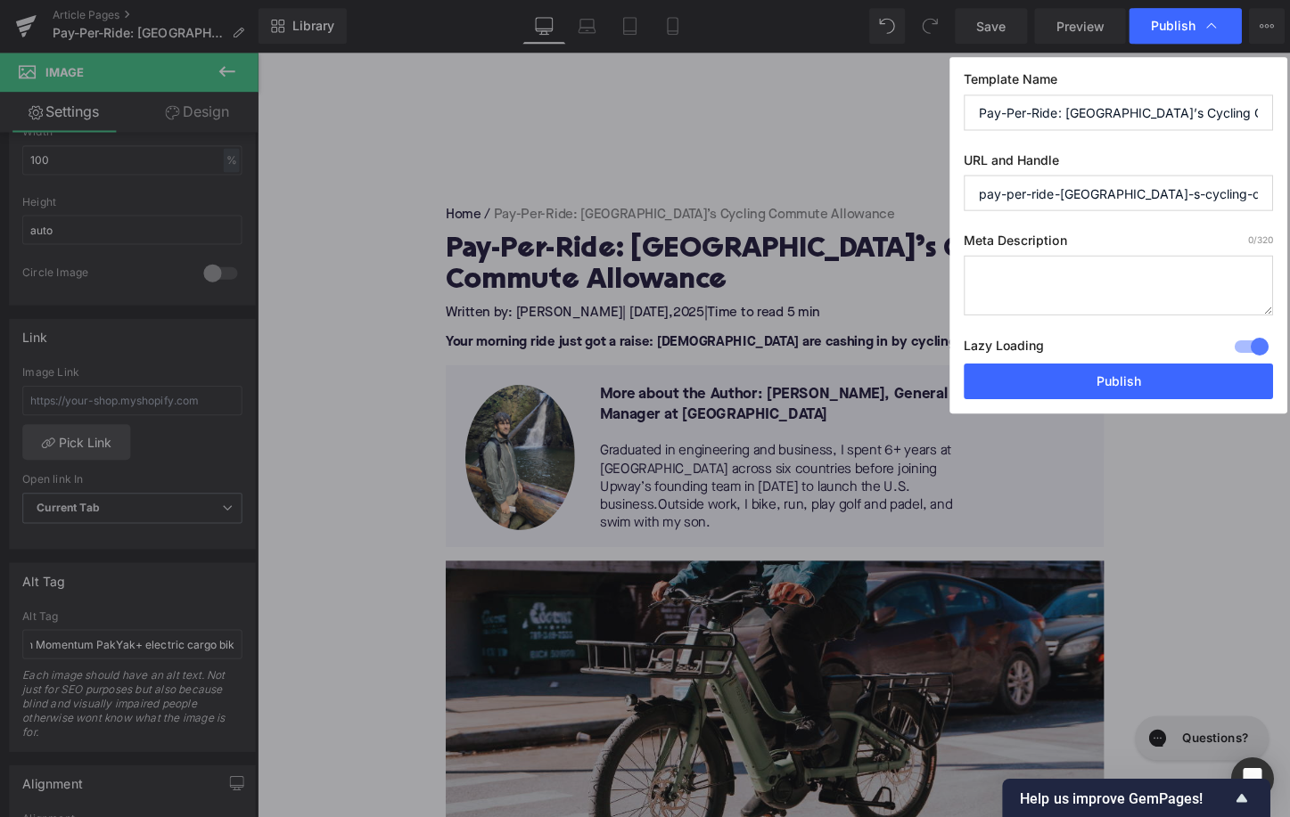
click at [1049, 289] on textarea at bounding box center [1117, 286] width 308 height 60
paste textarea "Belgium pays workers to cycle to work. Discover how its tax-free commute allowa…"
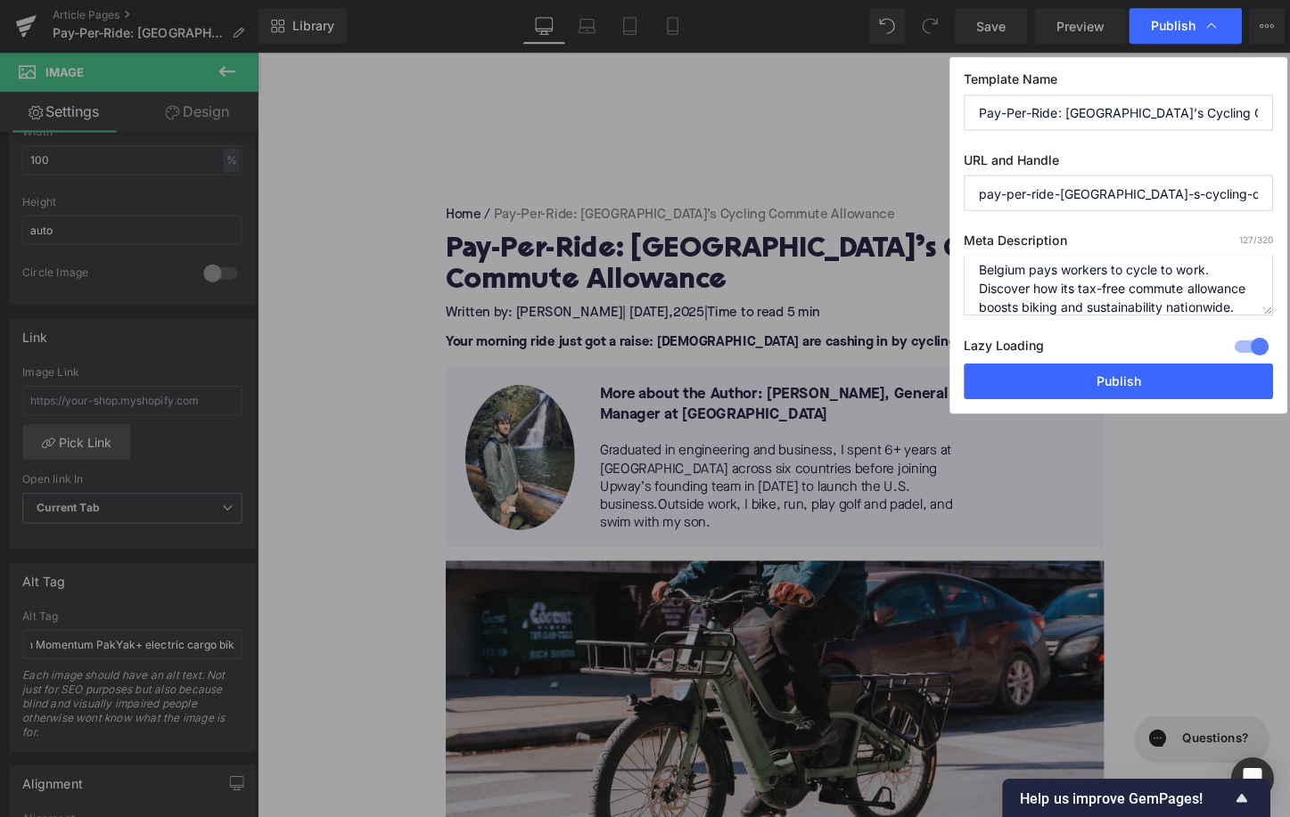
type textarea "Belgium pays workers to cycle to work. Discover how its tax-free commute allowa…"
click at [1119, 193] on input "pay-per-ride-[GEOGRAPHIC_DATA]-s-cycling-commute-allowance" at bounding box center [1117, 194] width 308 height 36
click at [1080, 195] on input "pay-per-ride-[GEOGRAPHIC_DATA]-s-cycling-commute-allowance" at bounding box center [1117, 194] width 308 height 36
click at [1091, 195] on input "pay-per-ride-[GEOGRAPHIC_DATA]-s-cycling-commute-allowance" at bounding box center [1117, 194] width 308 height 36
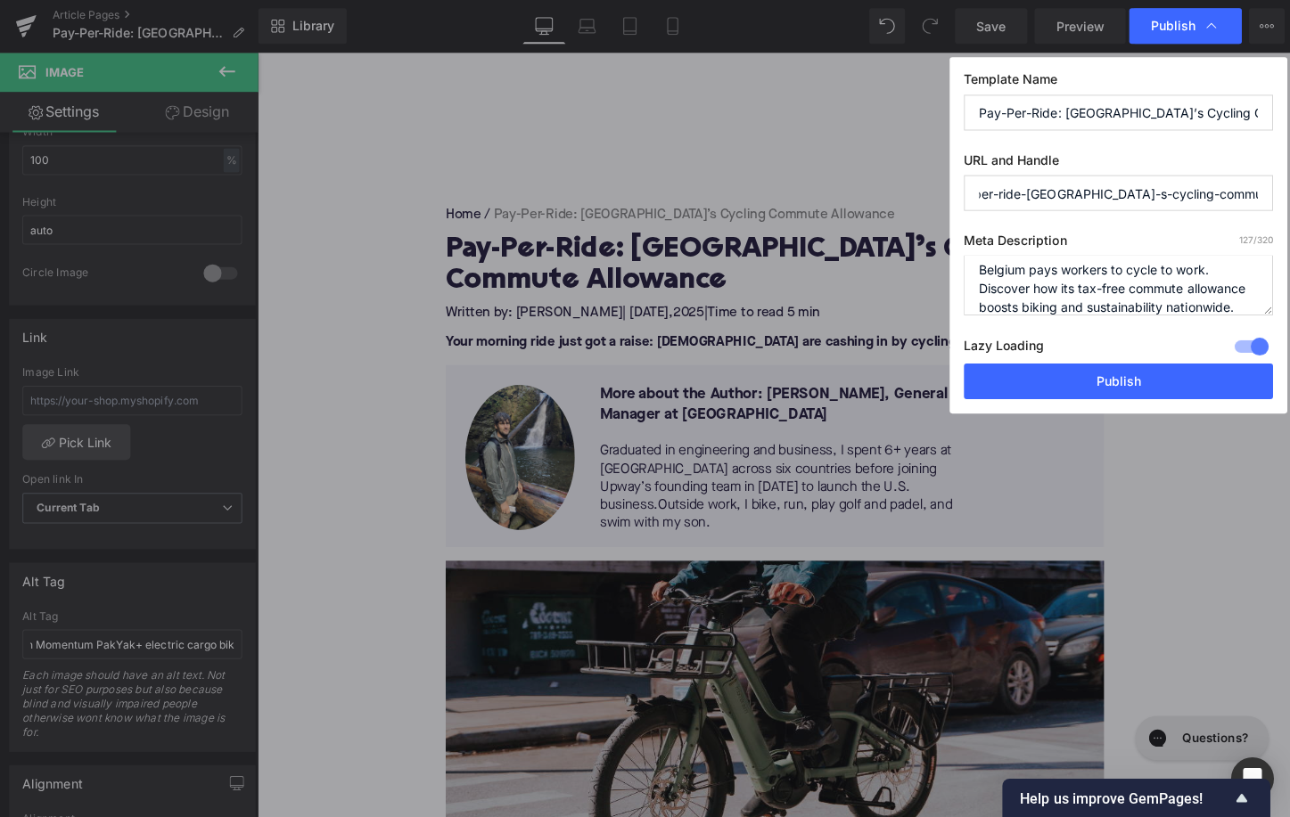
click at [1085, 195] on input "pay-per-ride-[GEOGRAPHIC_DATA]-s-cycling-commute-allowance" at bounding box center [1117, 194] width 308 height 36
drag, startPoint x: 1039, startPoint y: 195, endPoint x: 916, endPoint y: 194, distance: 123.9
click at [963, 194] on input "pay-per-ride-[GEOGRAPHIC_DATA]-cycling-commute-allowance" at bounding box center [1117, 194] width 308 height 36
type input "belgium-cycling-commute-allowance"
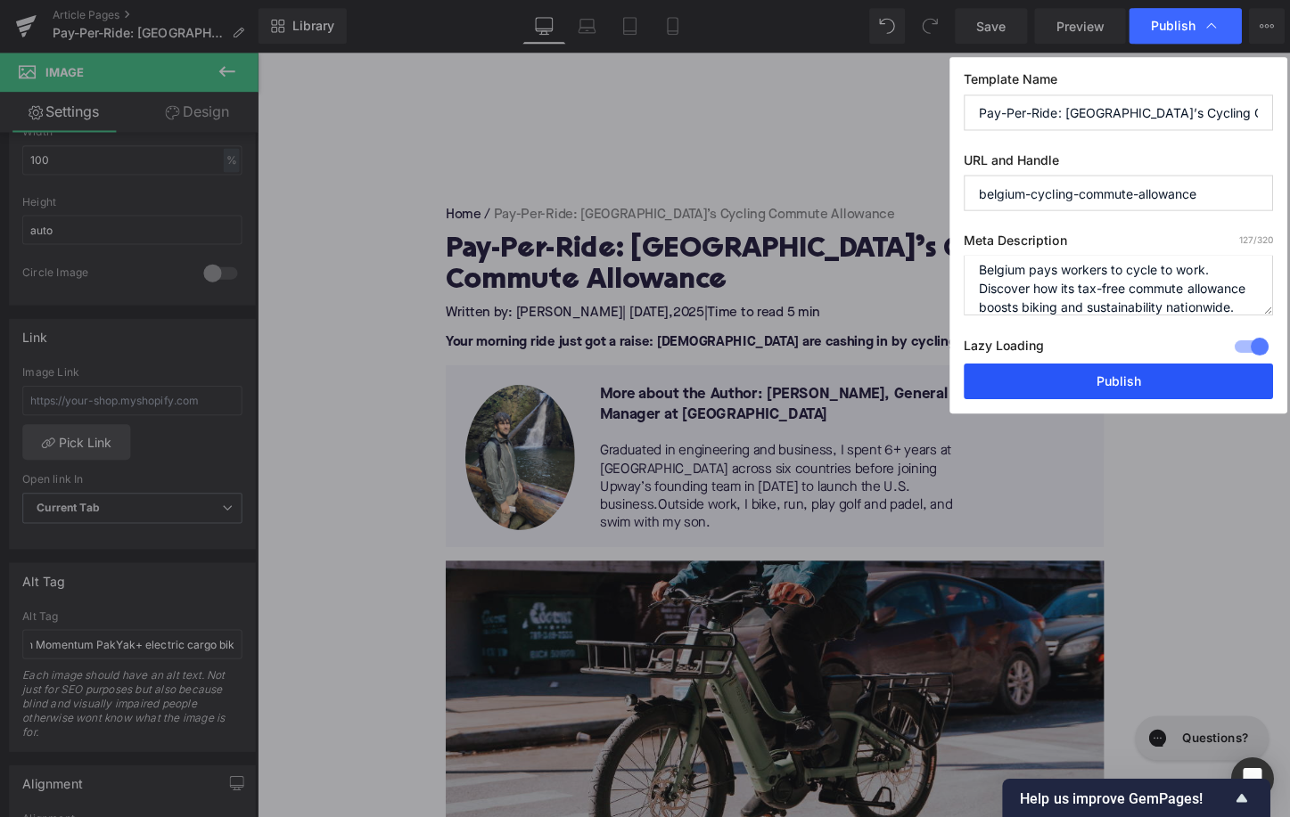
drag, startPoint x: 1111, startPoint y: 374, endPoint x: 880, endPoint y: 326, distance: 235.9
click at [1111, 374] on button "Publish" at bounding box center [1117, 382] width 308 height 36
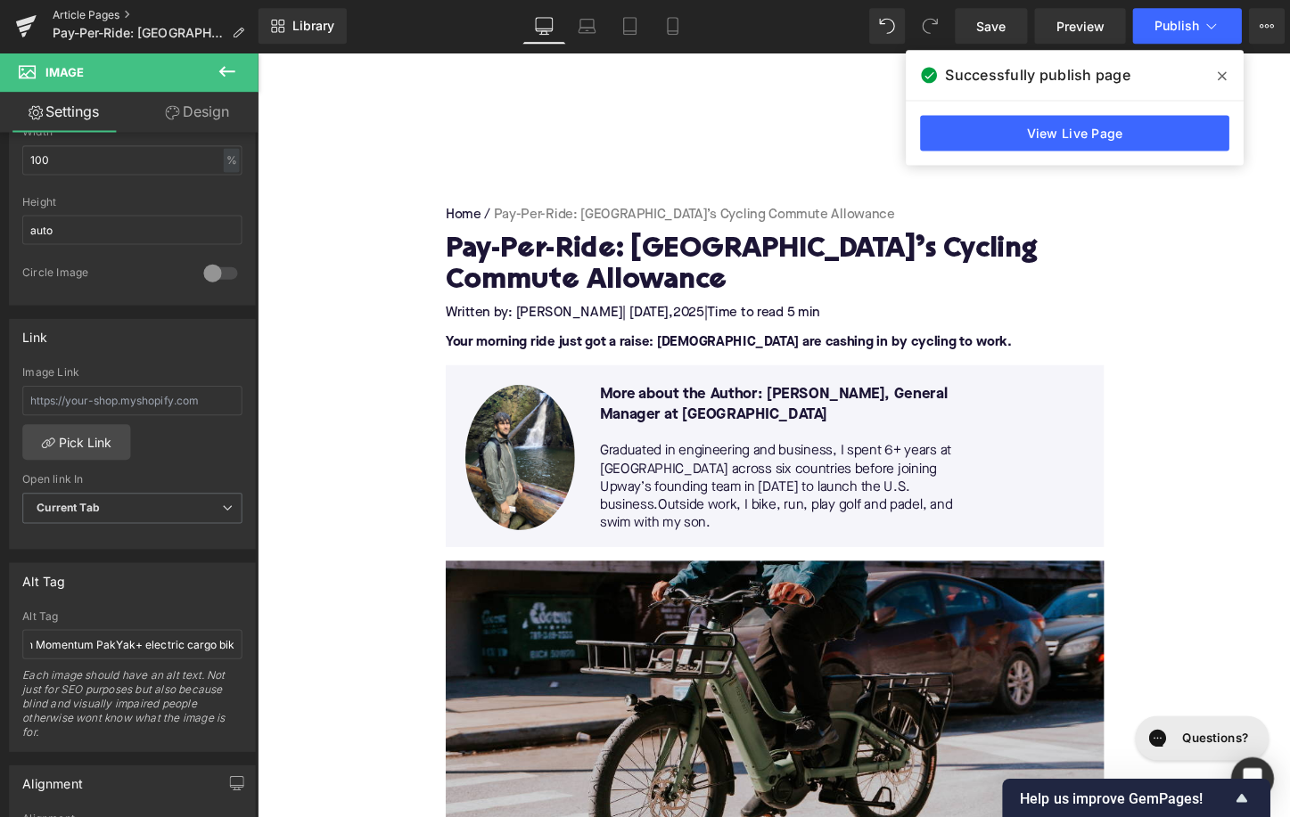
click at [99, 13] on link "Article Pages" at bounding box center [155, 16] width 205 height 14
